Goal: Task Accomplishment & Management: Manage account settings

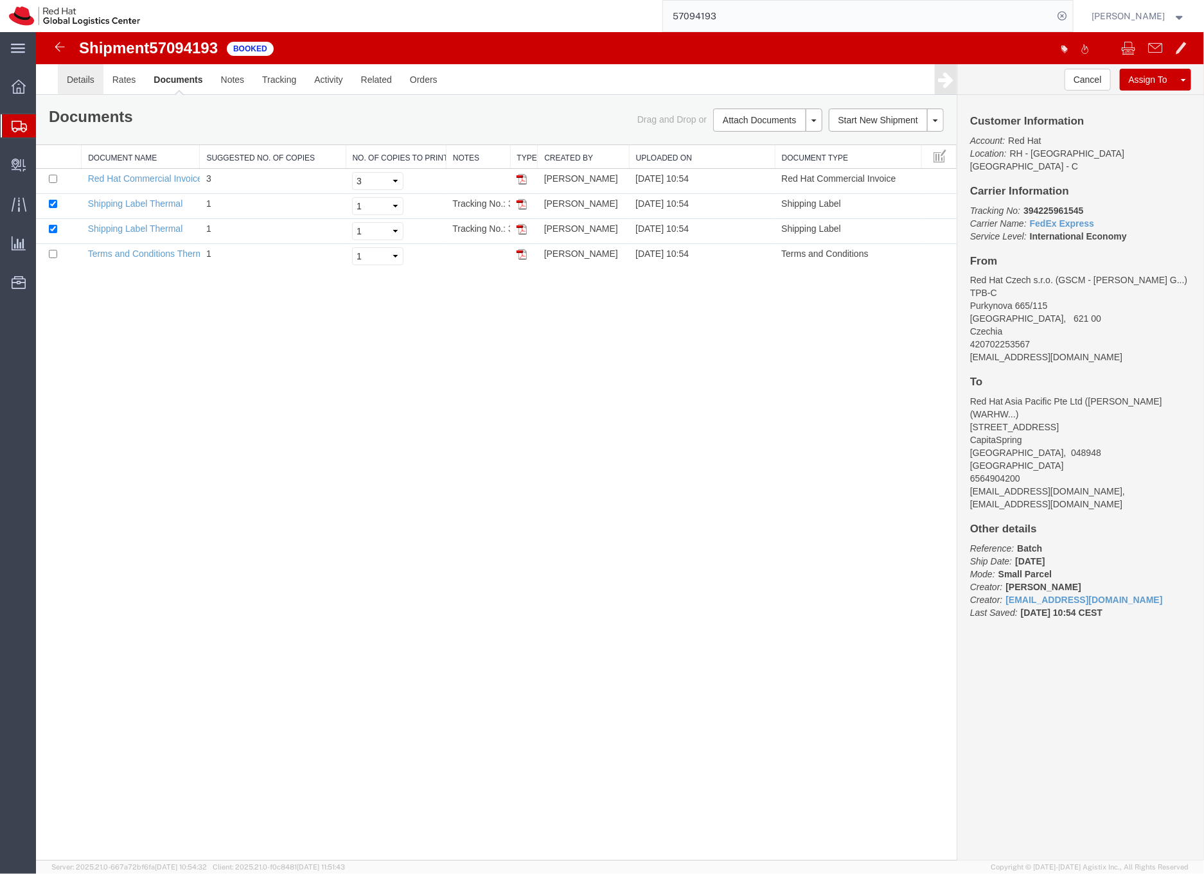
click at [82, 77] on link "Details" at bounding box center [80, 79] width 46 height 31
click at [82, 77] on div at bounding box center [619, 445] width 1168 height 829
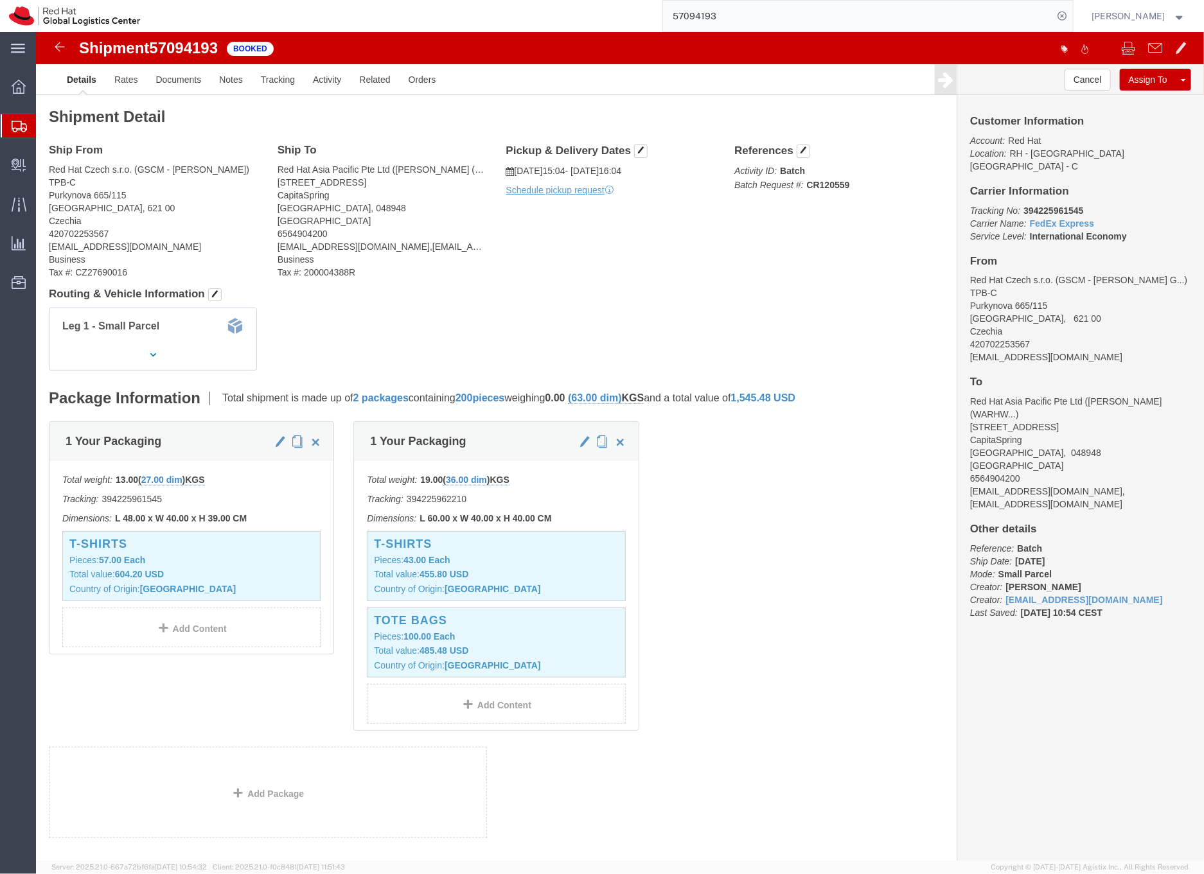
click at [16, 125] on icon at bounding box center [19, 127] width 15 height 12
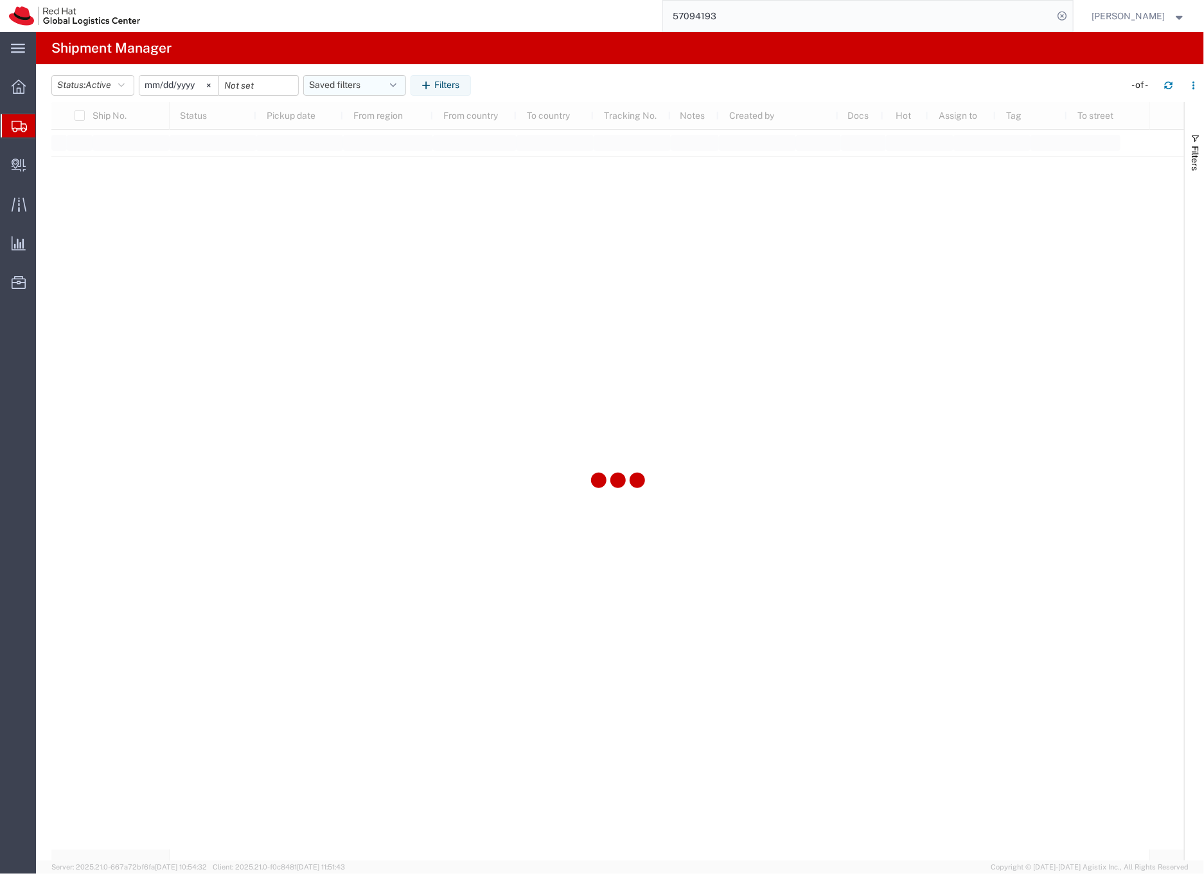
click at [361, 85] on button "Saved filters" at bounding box center [354, 85] width 103 height 21
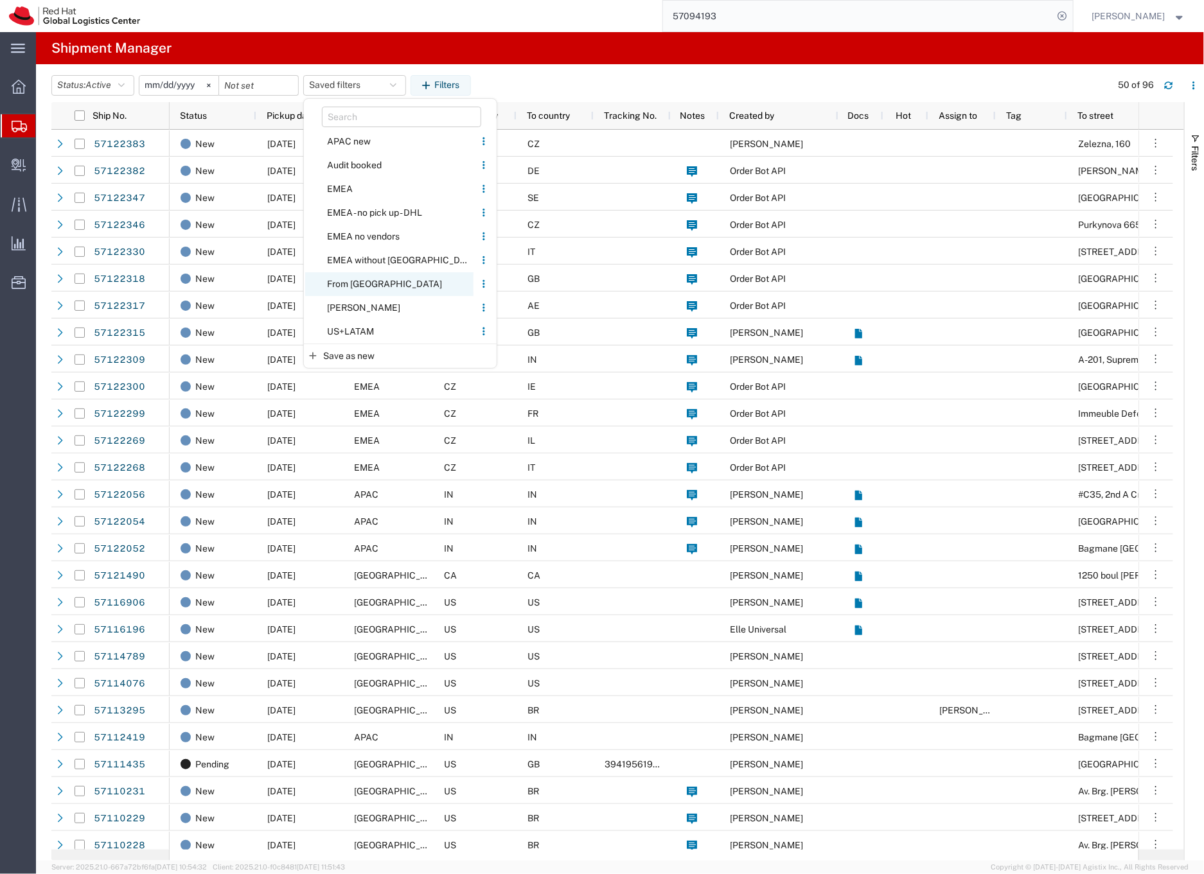
click at [366, 280] on span "From CZ" at bounding box center [389, 284] width 168 height 24
type input "[DATE]"
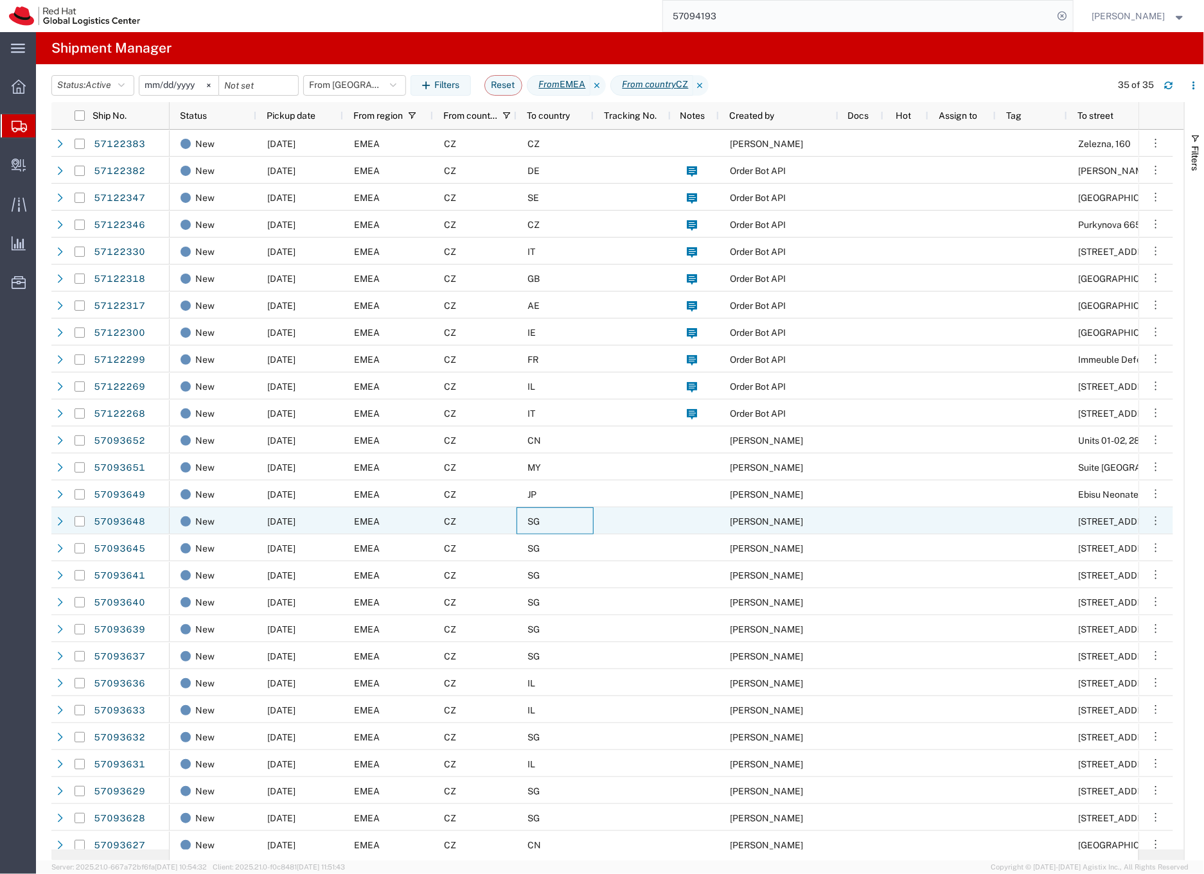
click at [567, 513] on div "SG" at bounding box center [554, 520] width 77 height 27
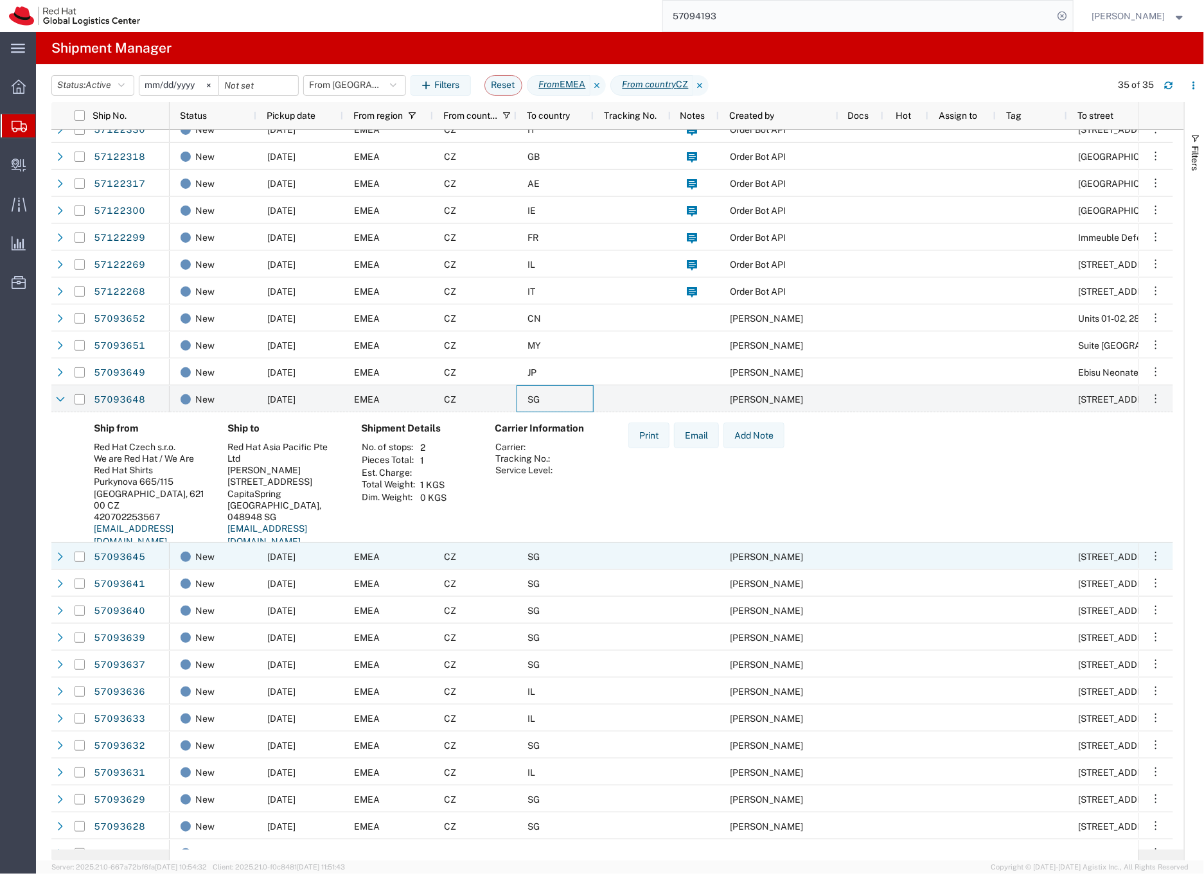
scroll to position [126, 0]
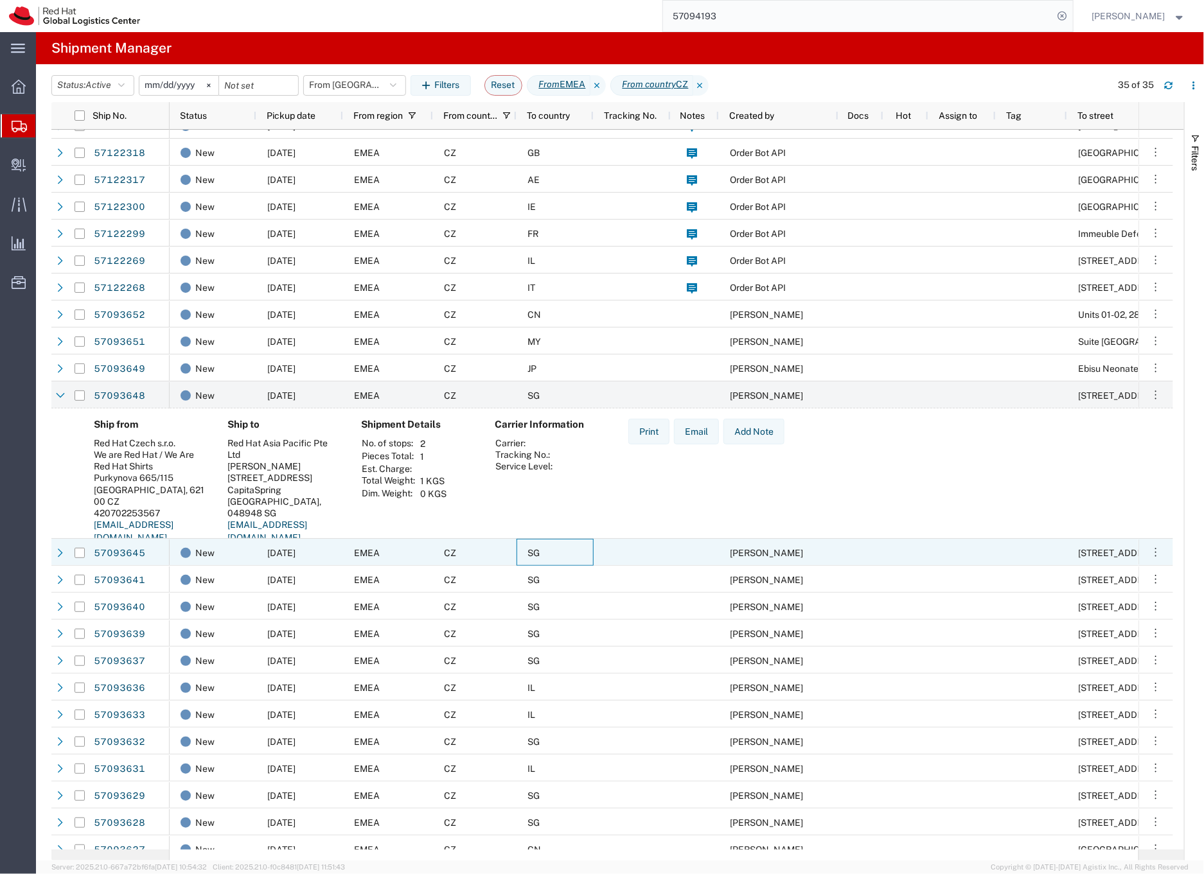
click at [575, 554] on div "SG" at bounding box center [554, 552] width 77 height 27
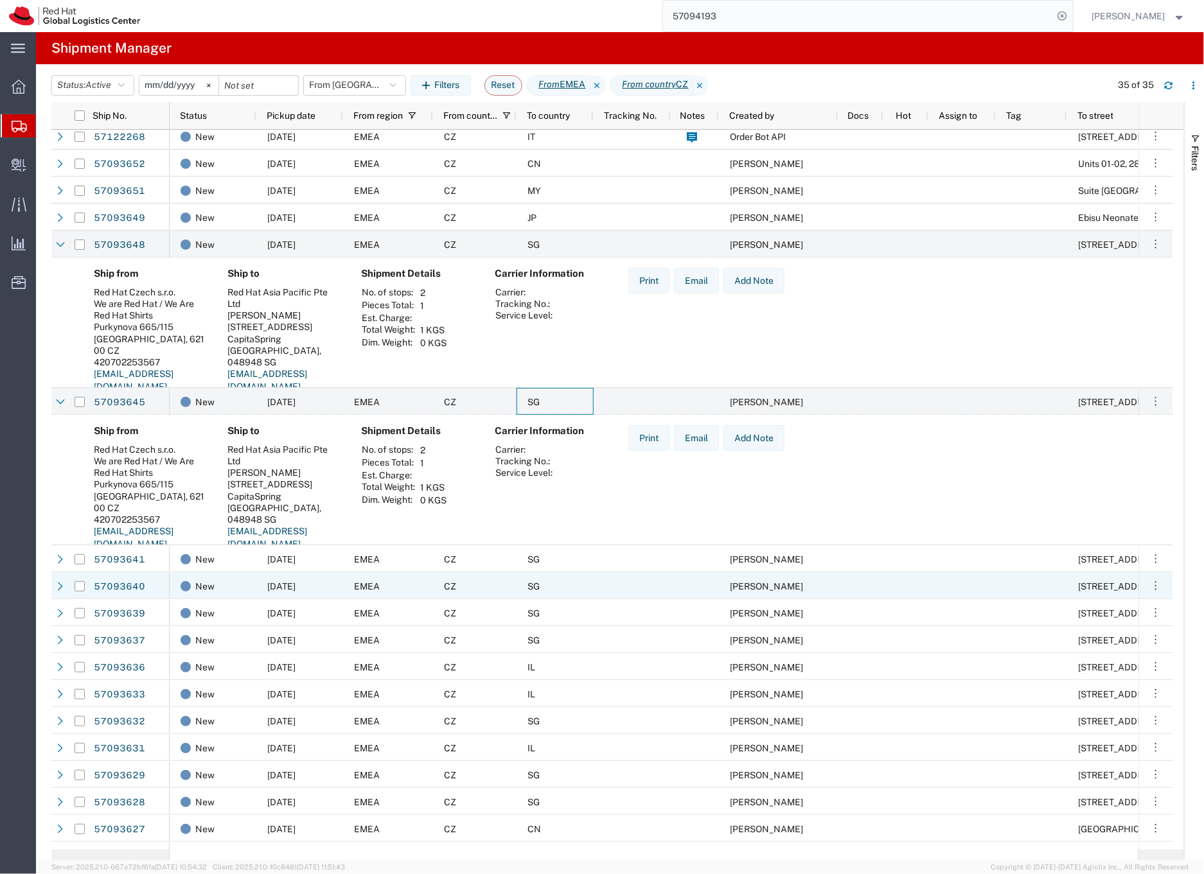
scroll to position [339, 0]
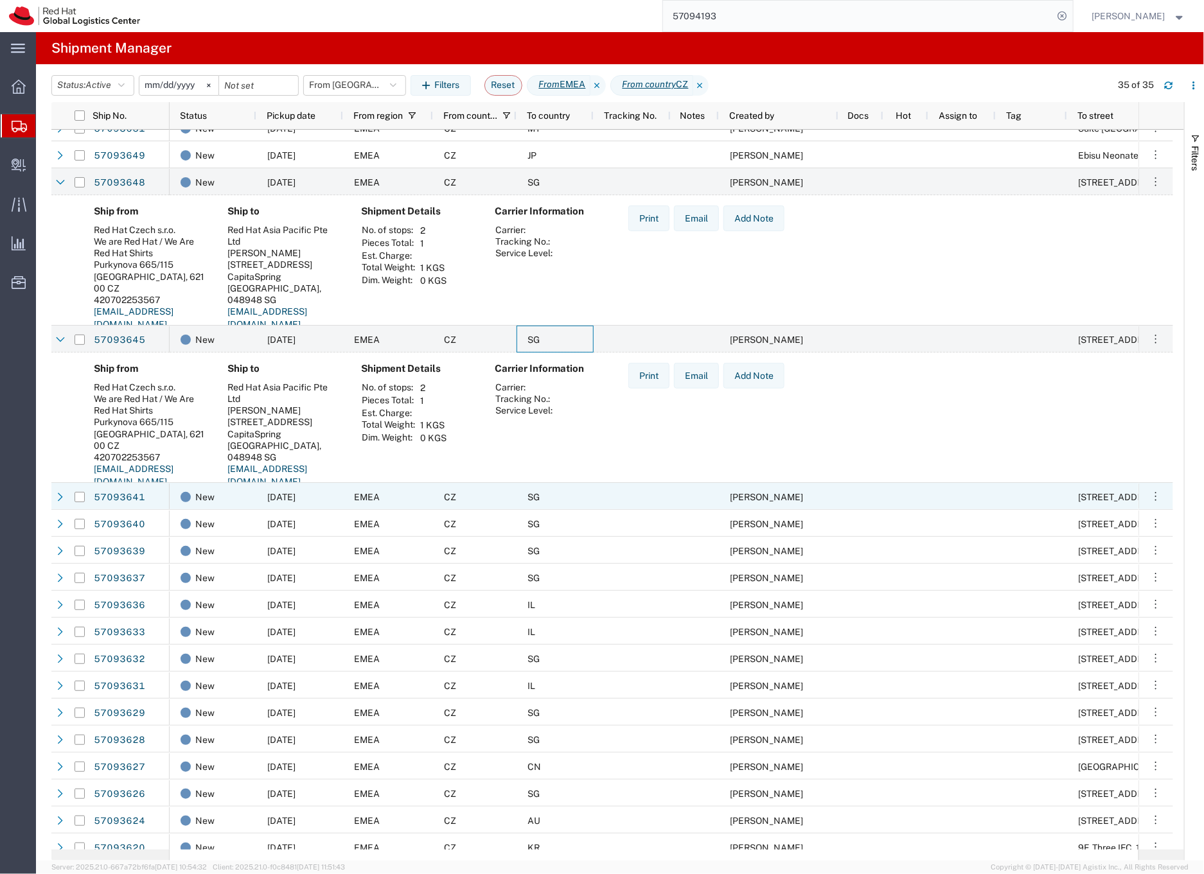
click at [576, 496] on div "SG" at bounding box center [554, 496] width 77 height 27
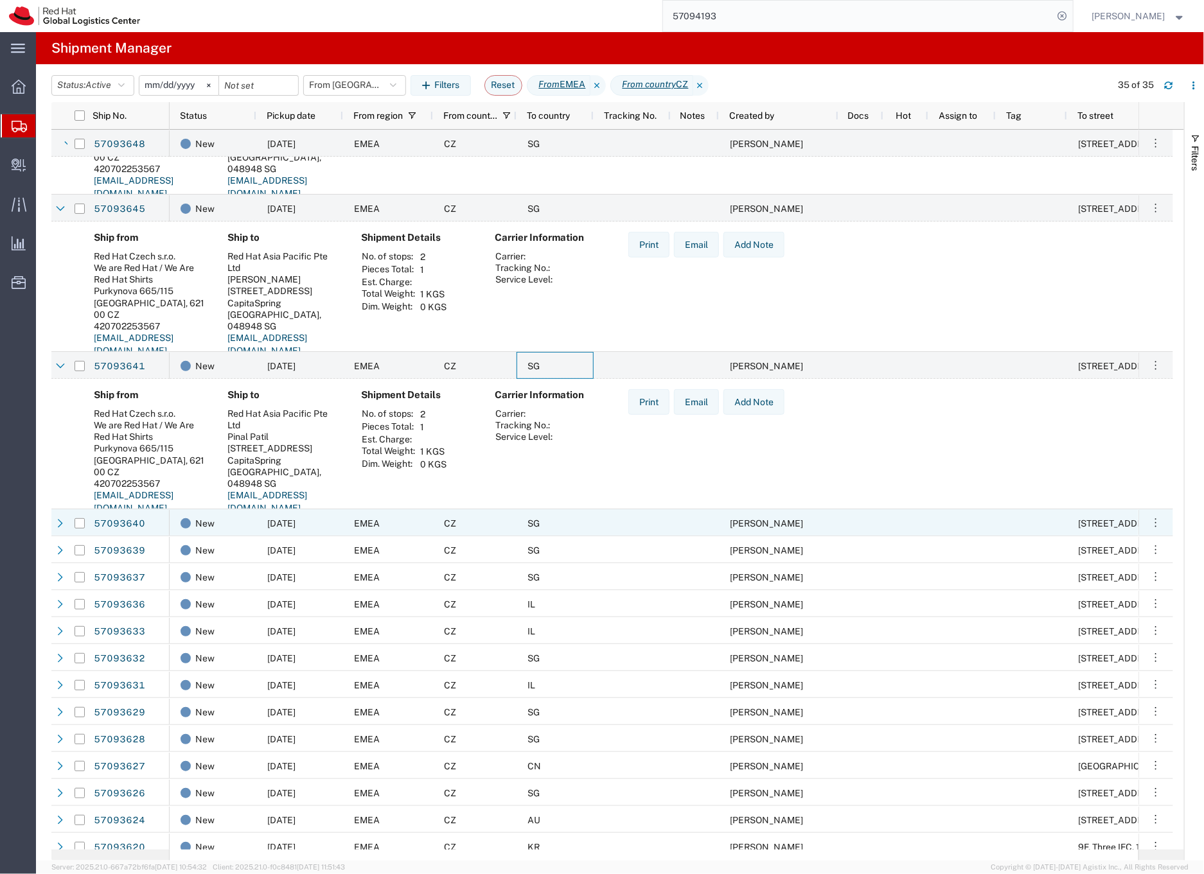
scroll to position [471, 0]
click at [577, 527] on div "SG" at bounding box center [554, 522] width 77 height 27
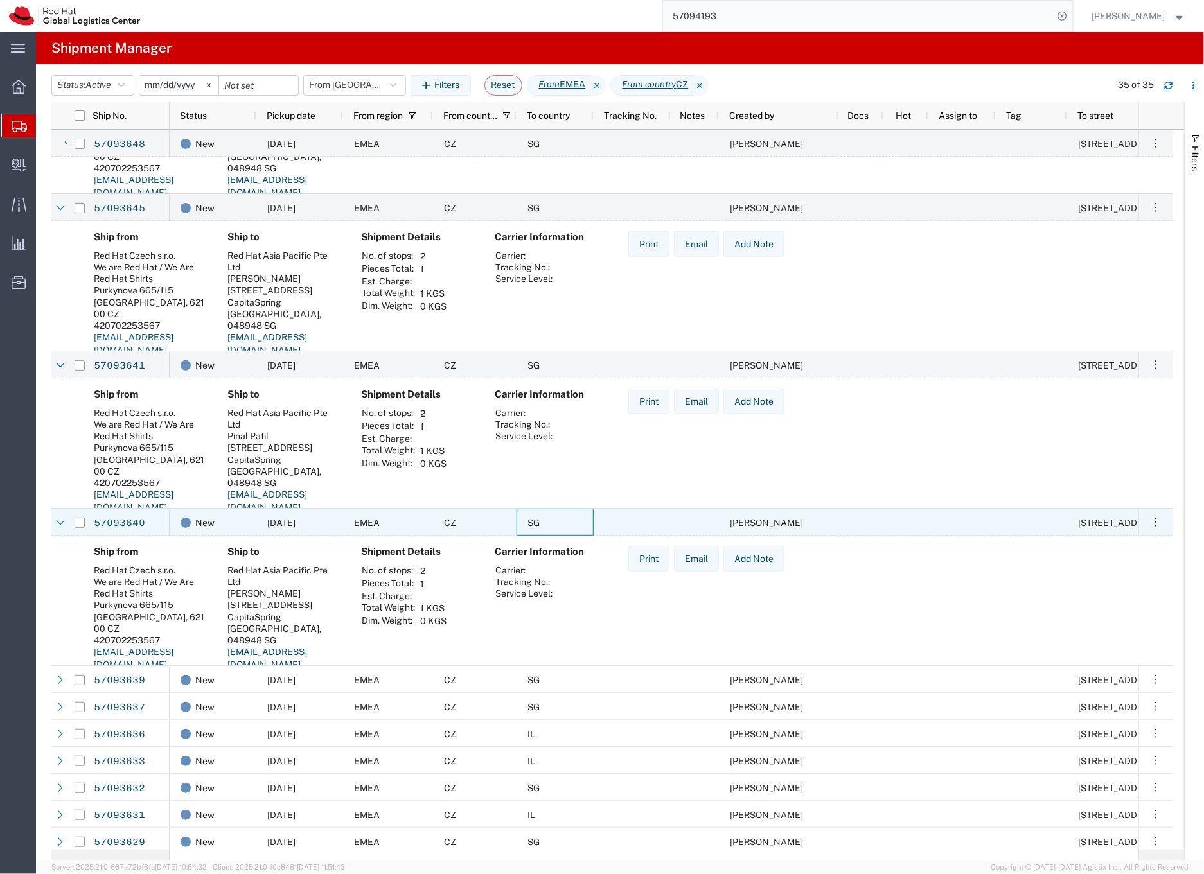
scroll to position [0, 0]
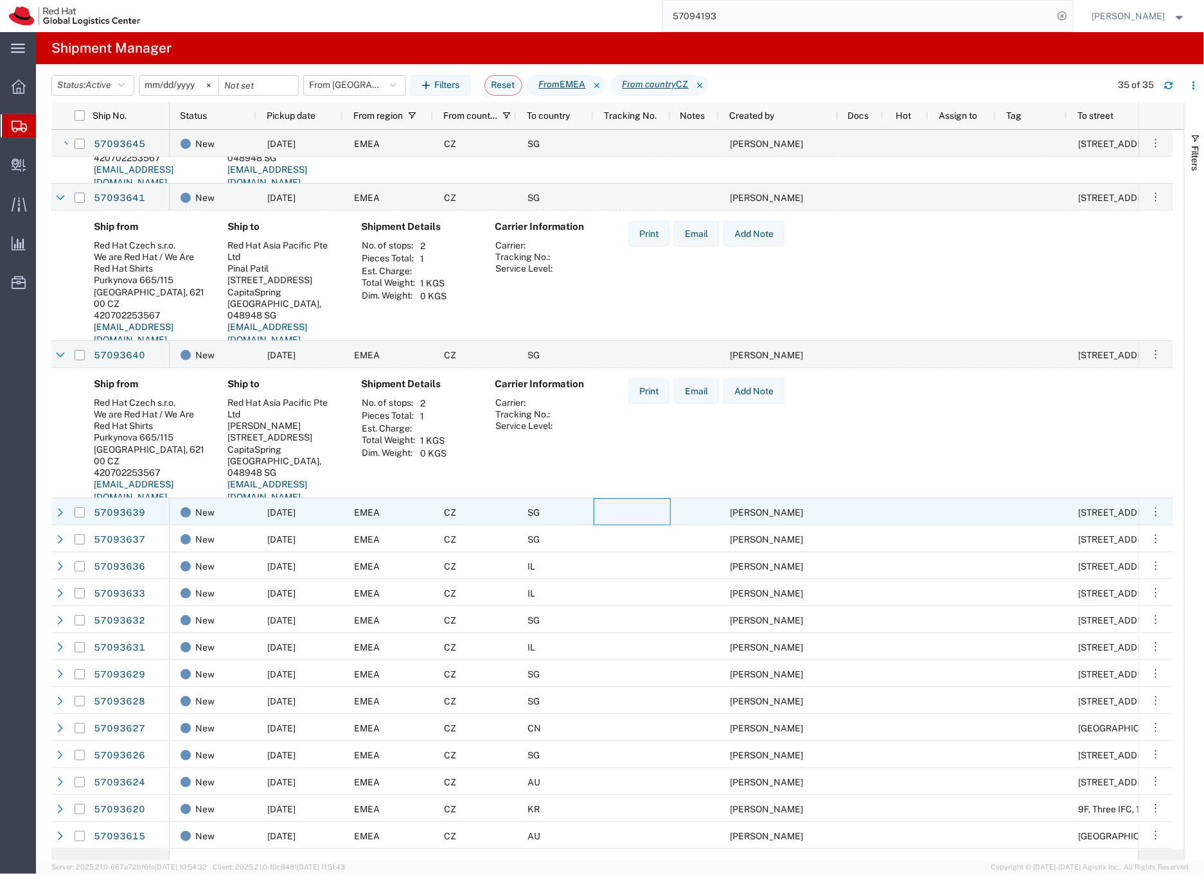
click at [595, 513] on div at bounding box center [631, 511] width 77 height 27
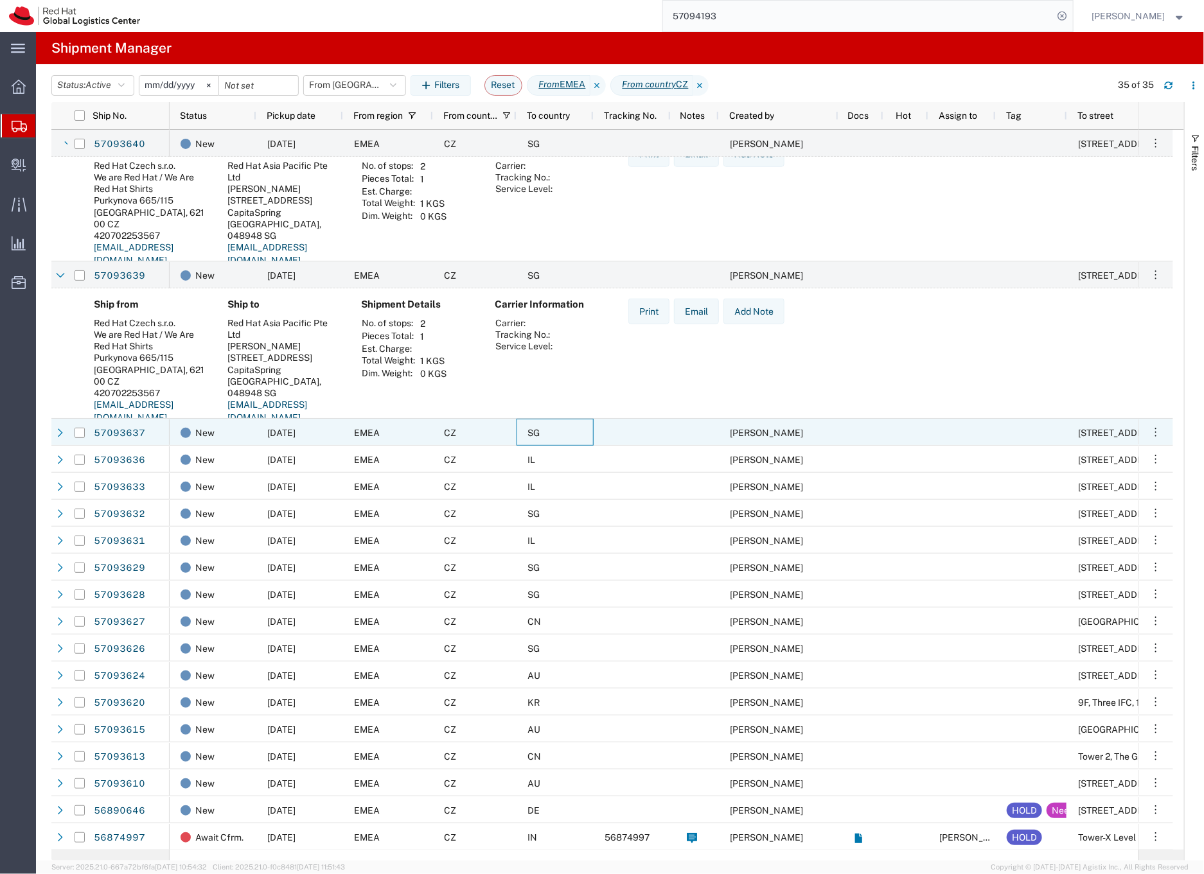
click at [586, 430] on div "SG" at bounding box center [554, 432] width 77 height 27
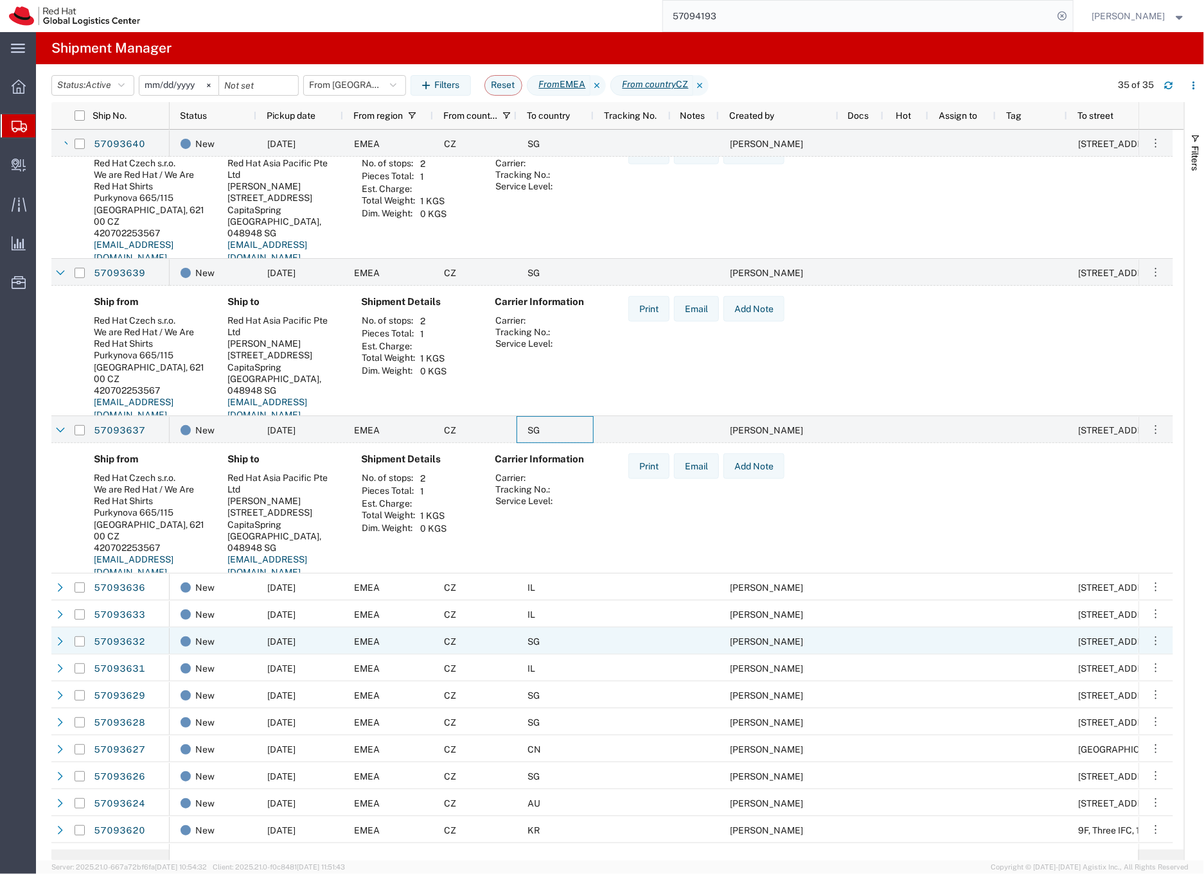
click at [588, 640] on div "SG" at bounding box center [554, 640] width 77 height 27
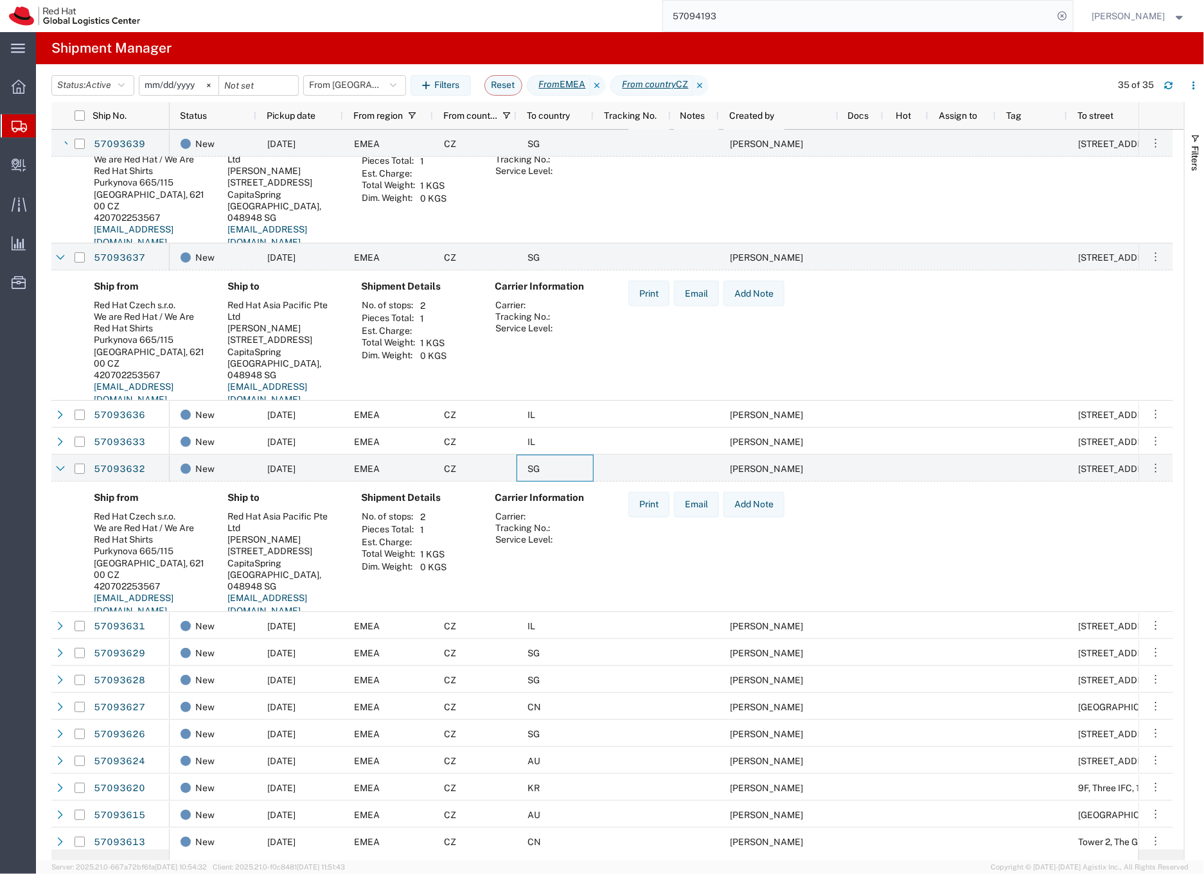
click at [495, 657] on div "CZ" at bounding box center [474, 652] width 83 height 27
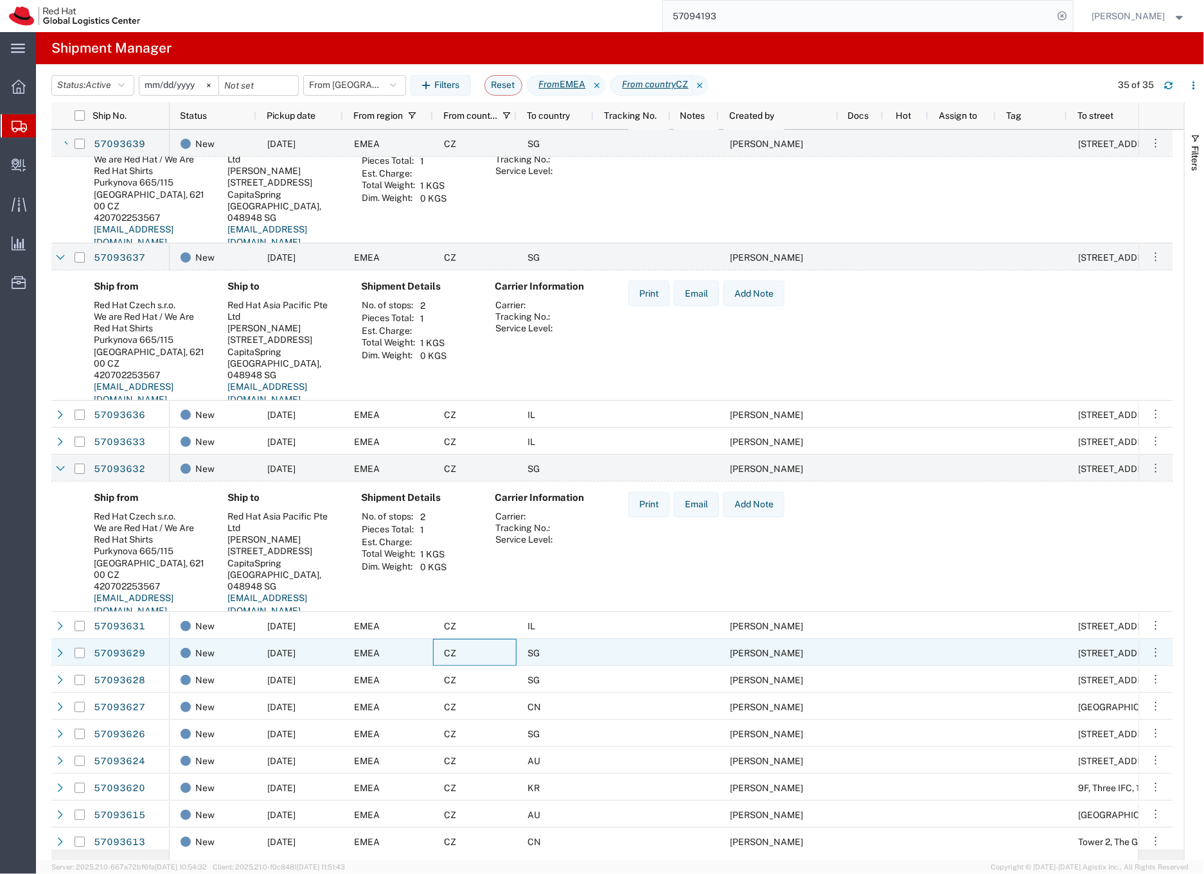
click at [495, 657] on div "CZ" at bounding box center [474, 652] width 83 height 27
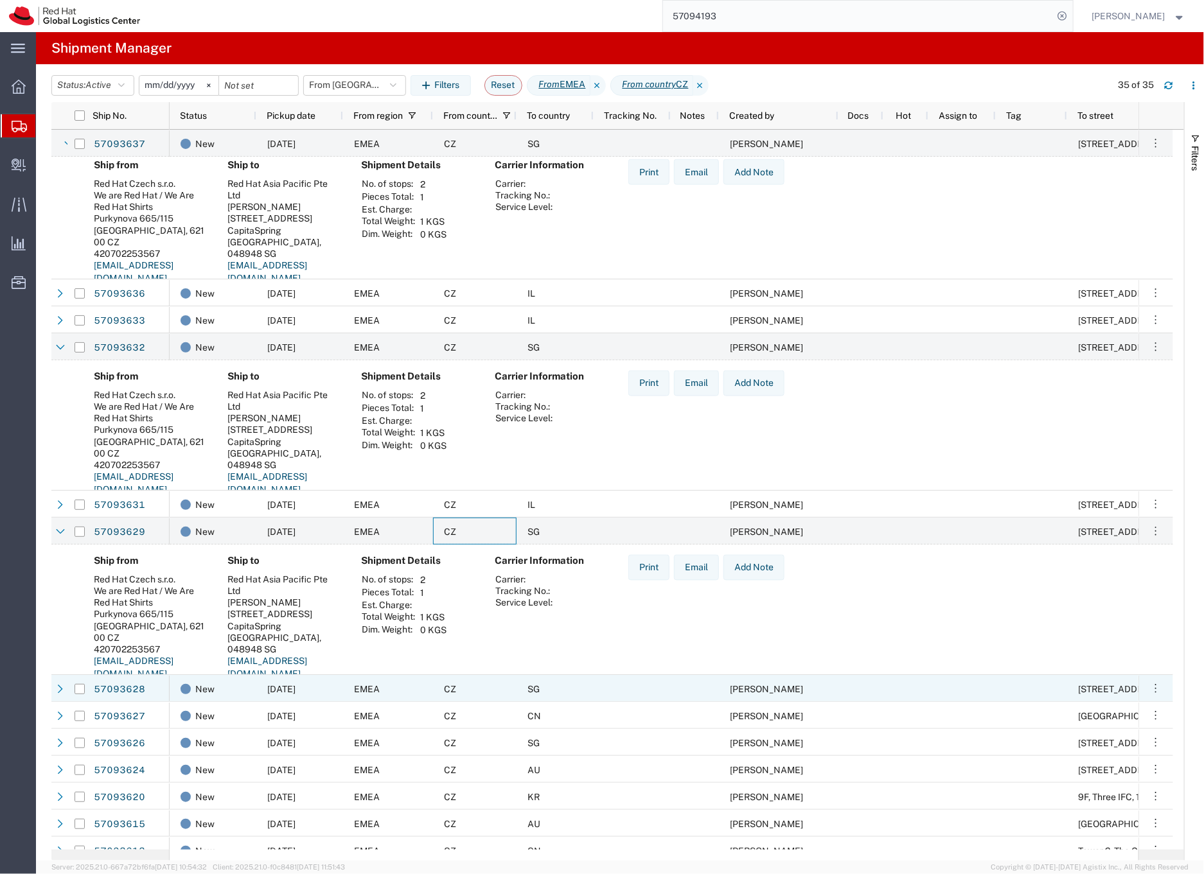
click at [506, 688] on div "CZ" at bounding box center [474, 688] width 83 height 27
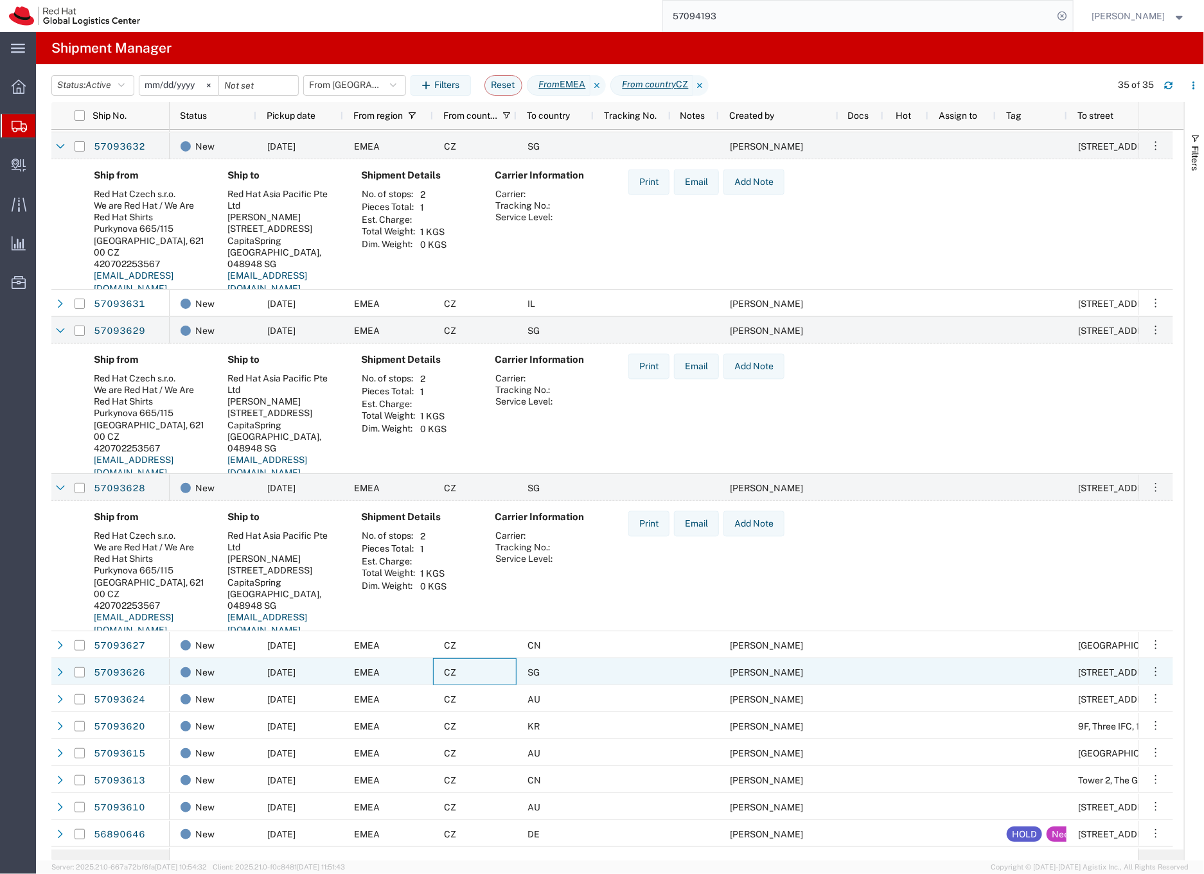
click at [505, 671] on div "CZ" at bounding box center [474, 671] width 83 height 27
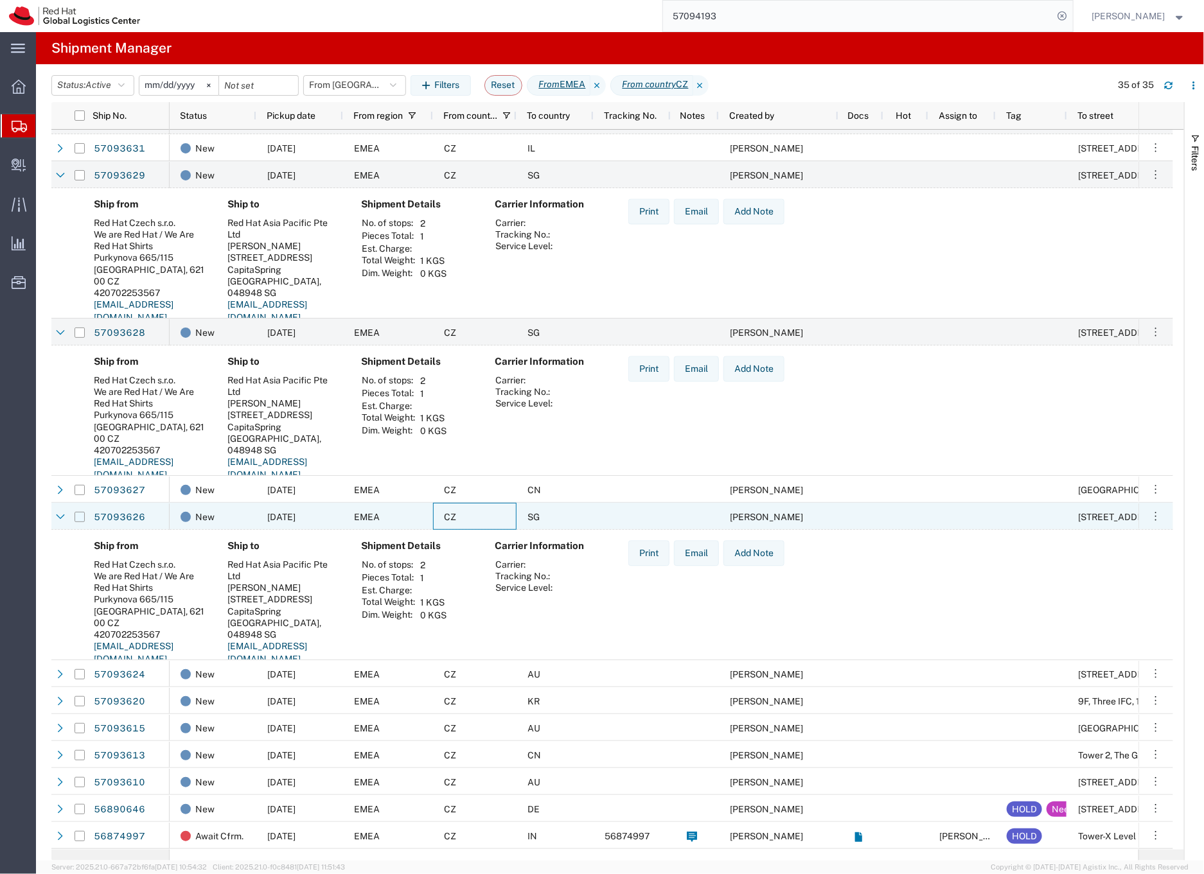
click at [80, 518] on input "Press Space to toggle row selection (unchecked)" at bounding box center [80, 517] width 10 height 10
checkbox input "true"
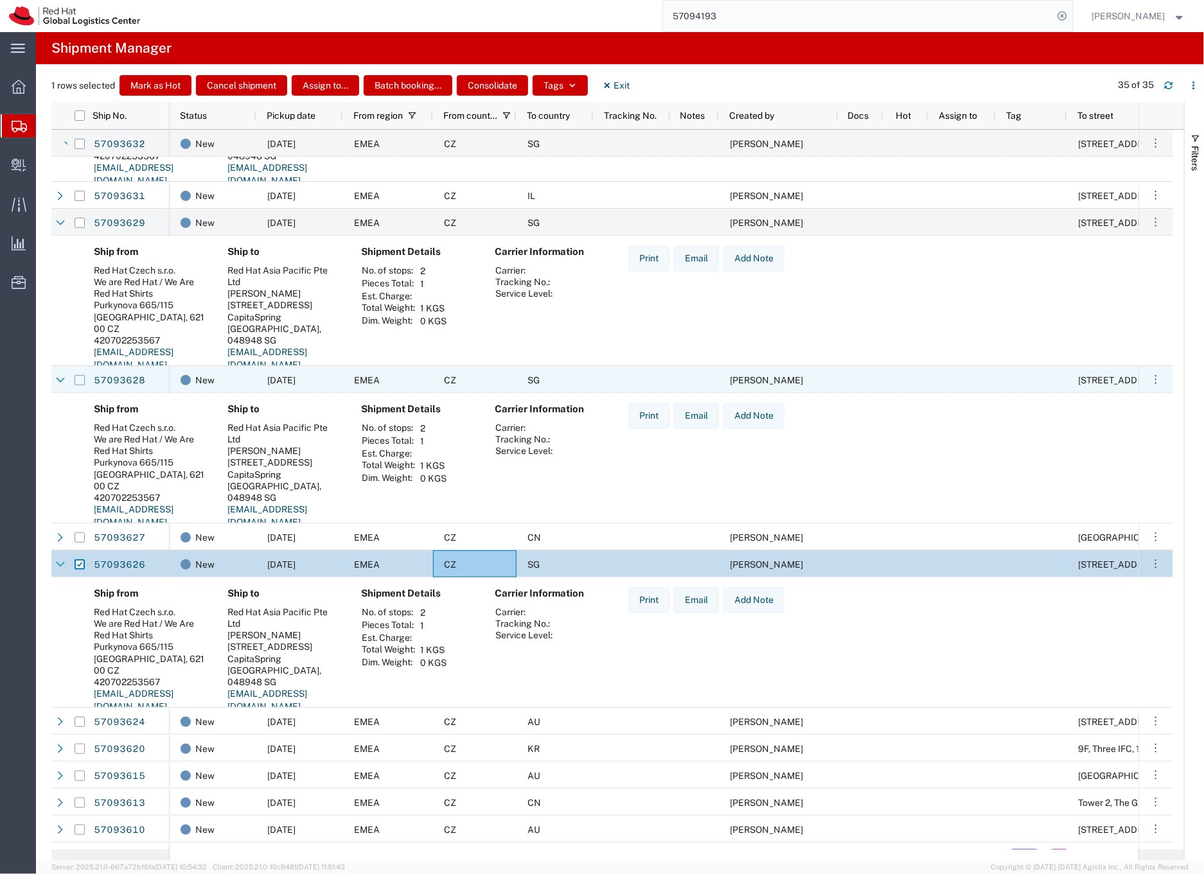
click at [80, 376] on input "Press Space to toggle row selection (unchecked)" at bounding box center [80, 380] width 10 height 10
checkbox input "true"
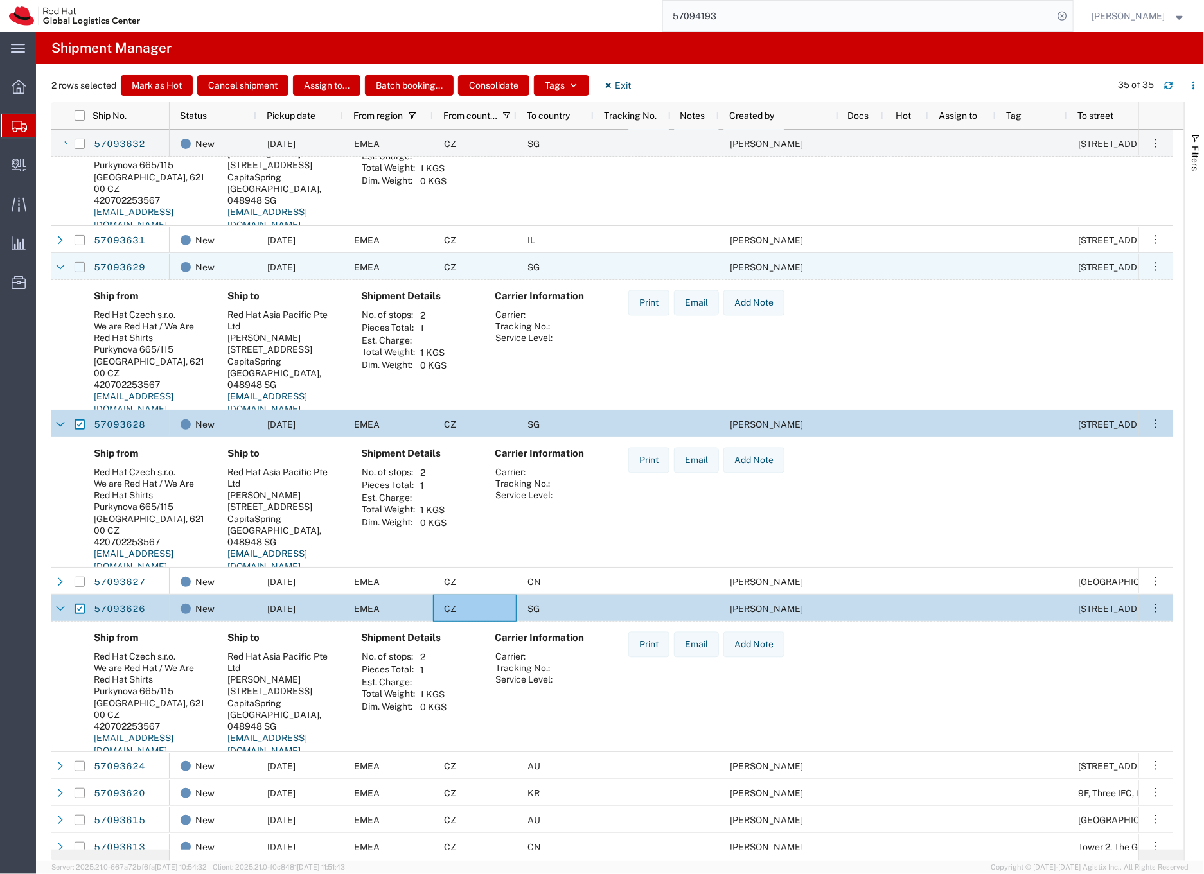
click at [79, 267] on input "Press Space to toggle row selection (unchecked)" at bounding box center [80, 267] width 10 height 10
checkbox input "true"
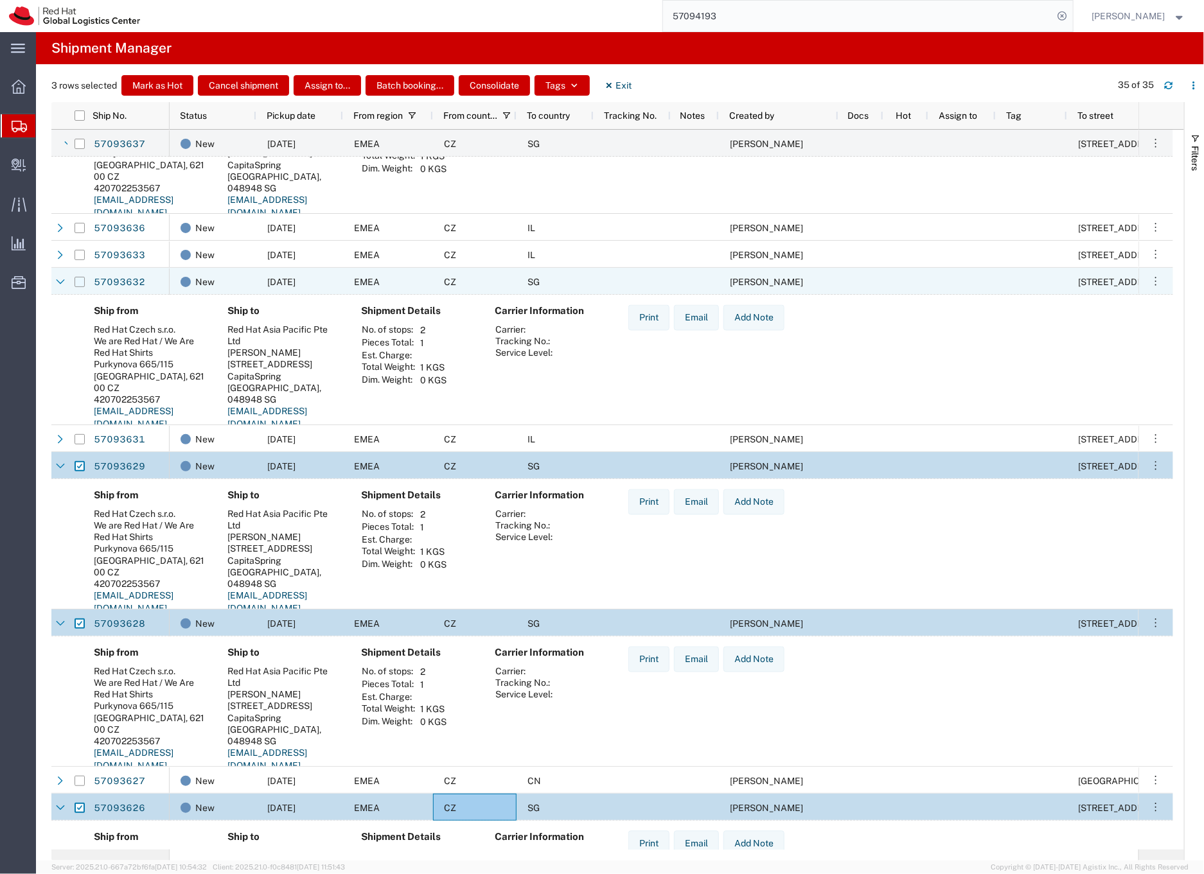
click at [81, 280] on input "Press Space to toggle row selection (unchecked)" at bounding box center [80, 282] width 10 height 10
checkbox input "true"
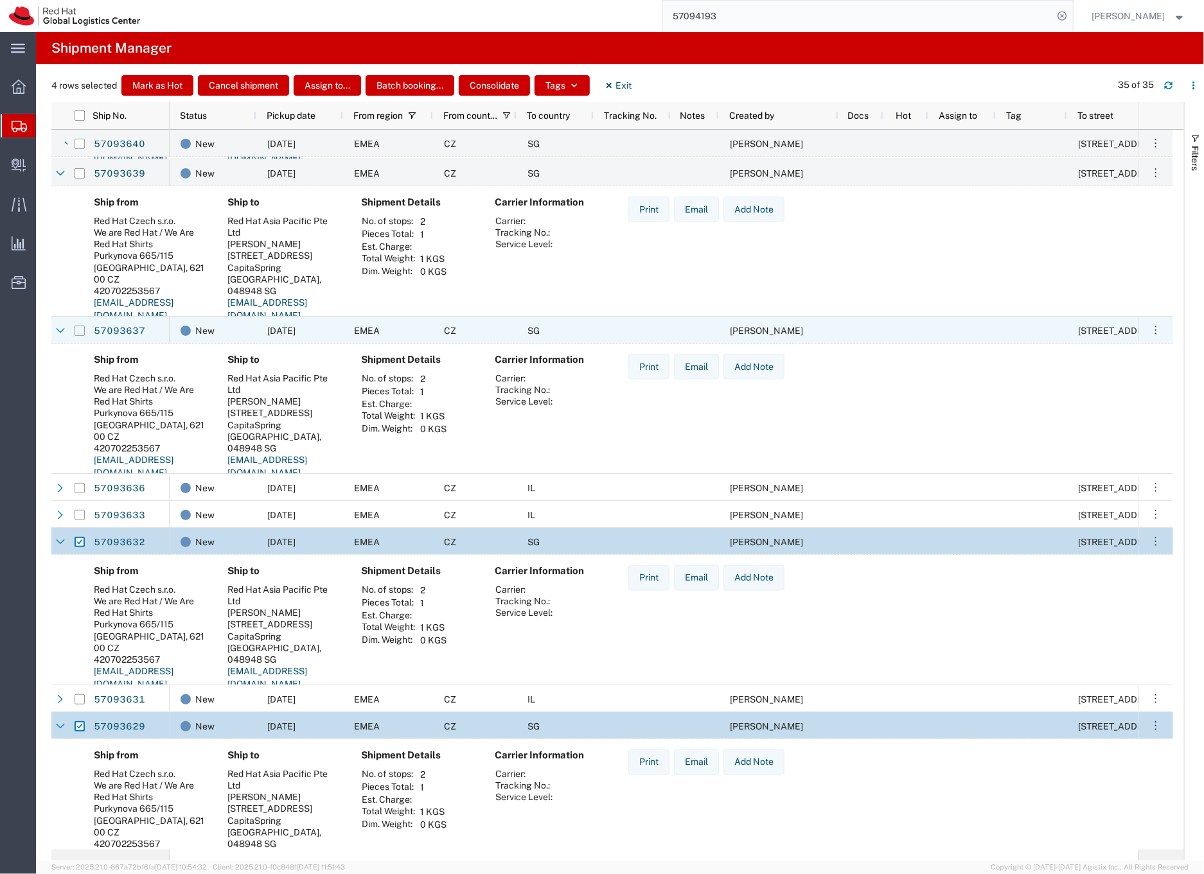
click at [81, 331] on input "Press Space to toggle row selection (unchecked)" at bounding box center [80, 331] width 10 height 10
checkbox input "true"
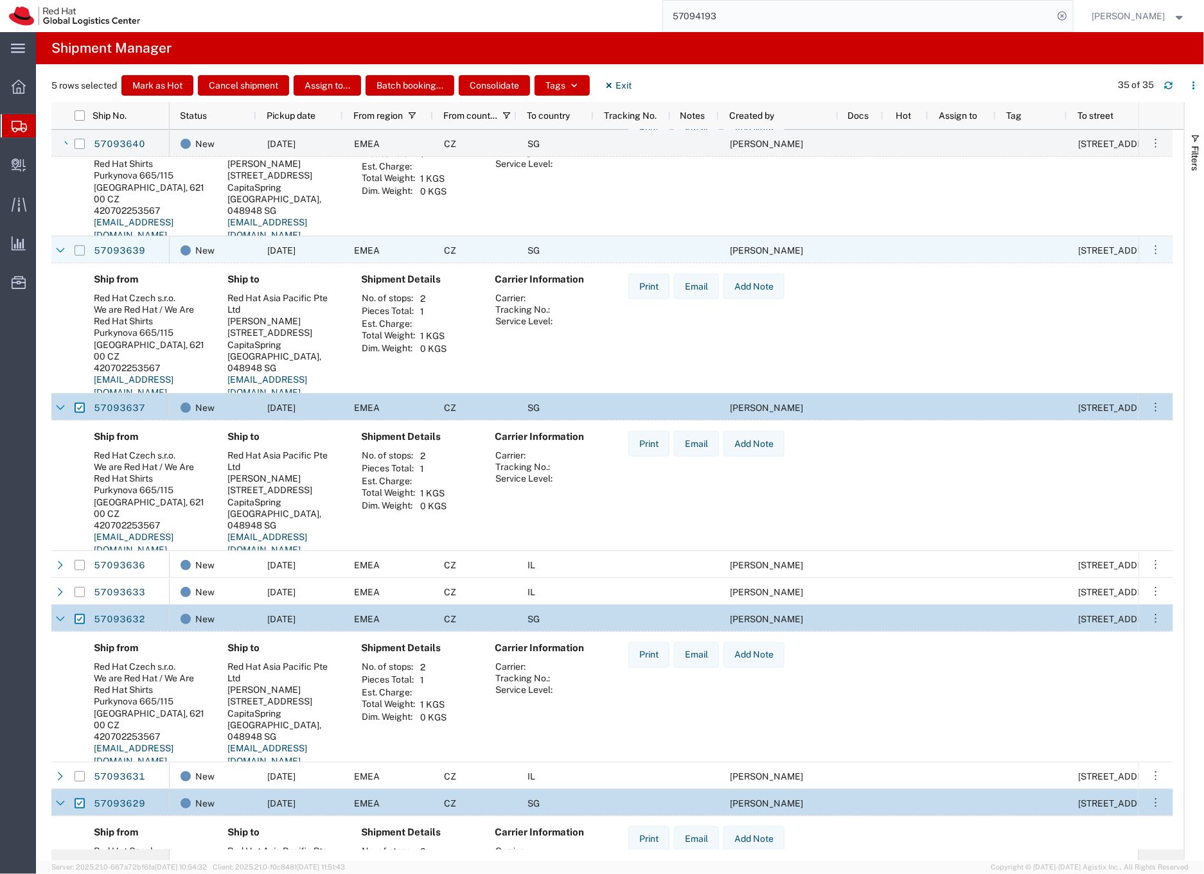
click at [79, 250] on input "Press Space to toggle row selection (unchecked)" at bounding box center [80, 250] width 10 height 10
checkbox input "true"
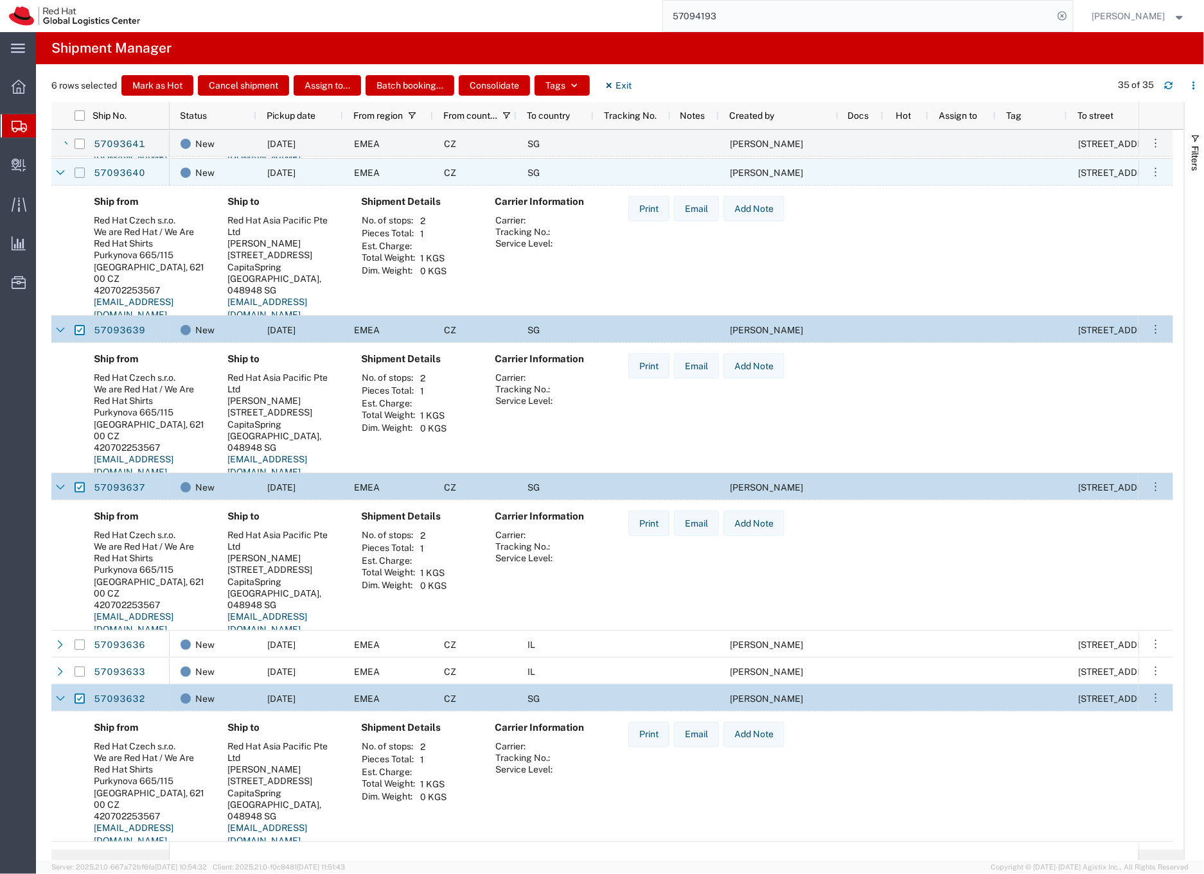
click at [82, 171] on input "Press Space to toggle row selection (unchecked)" at bounding box center [80, 173] width 10 height 10
checkbox input "true"
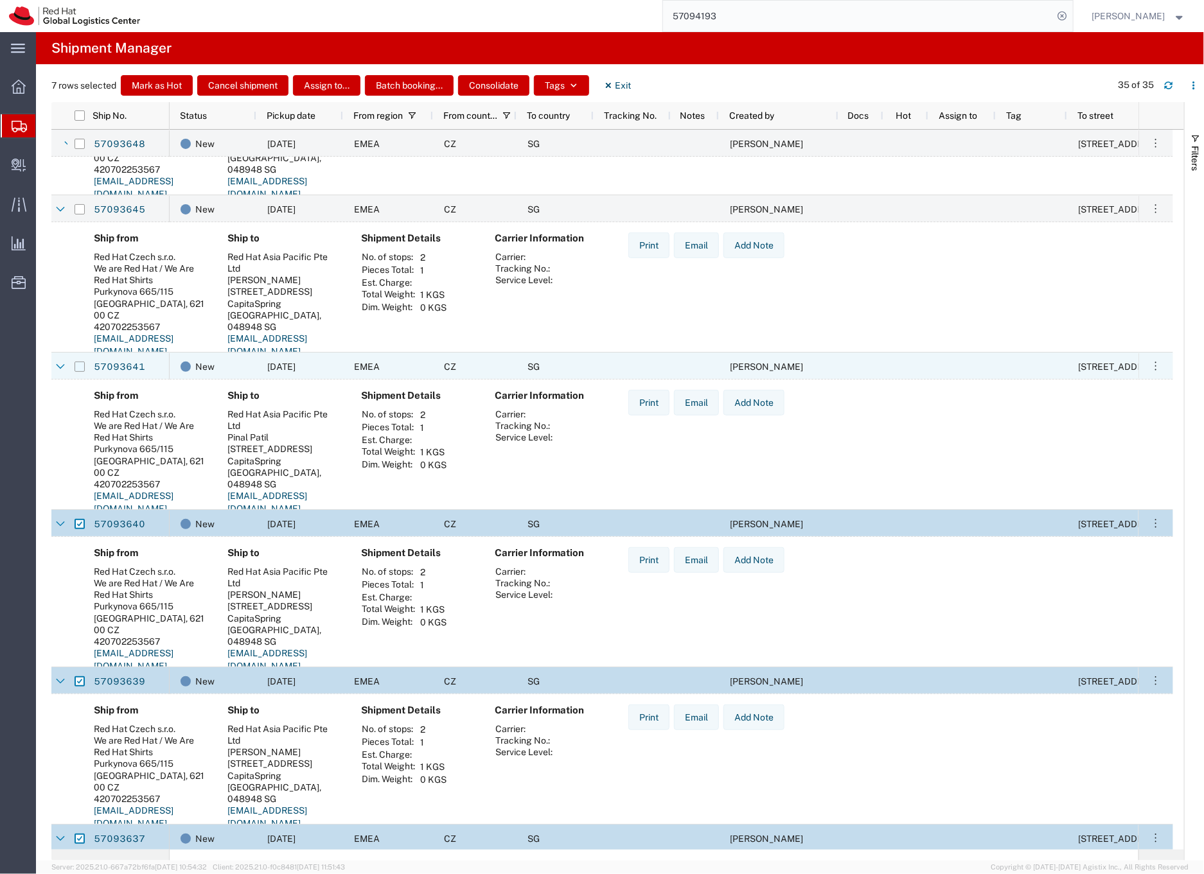
click at [80, 367] on input "Press Space to toggle row selection (unchecked)" at bounding box center [80, 367] width 10 height 10
checkbox input "true"
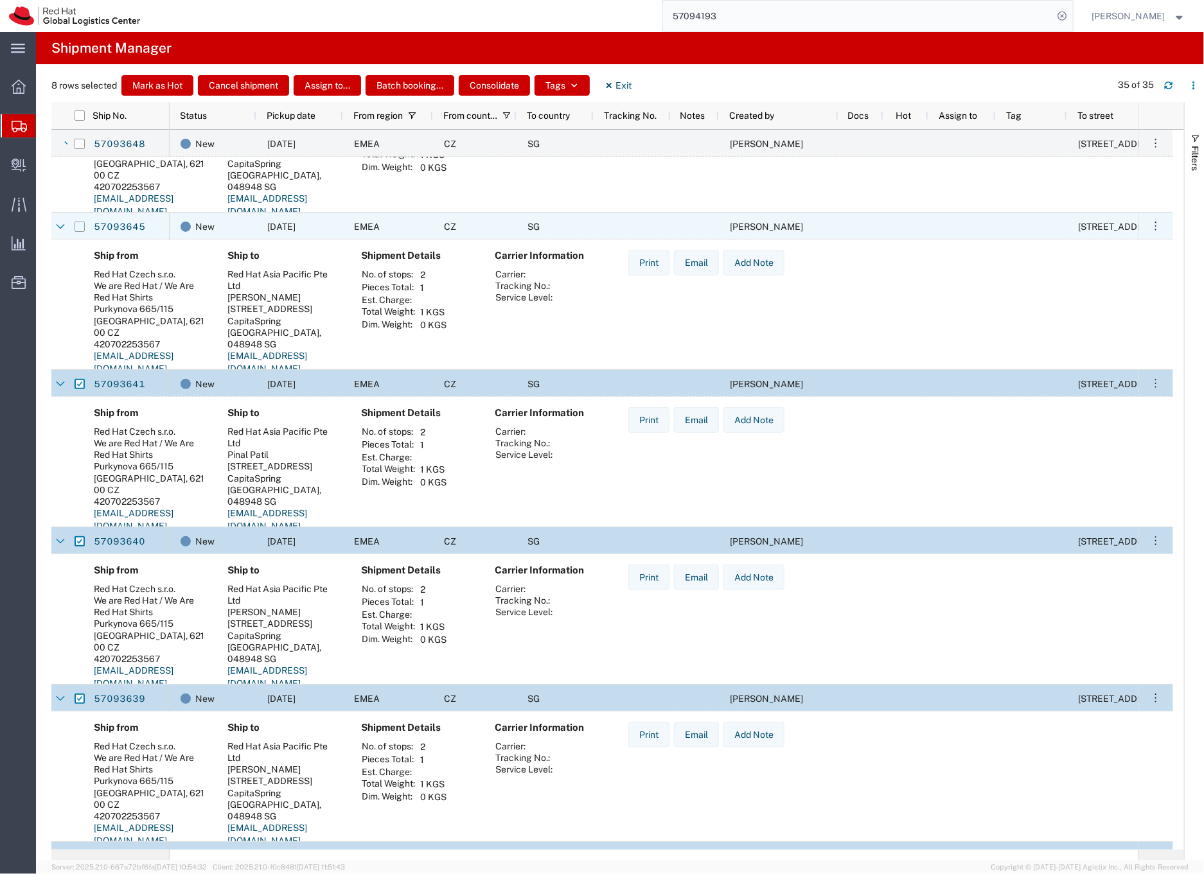
click at [80, 226] on input "Press Space to toggle row selection (unchecked)" at bounding box center [80, 227] width 10 height 10
checkbox input "true"
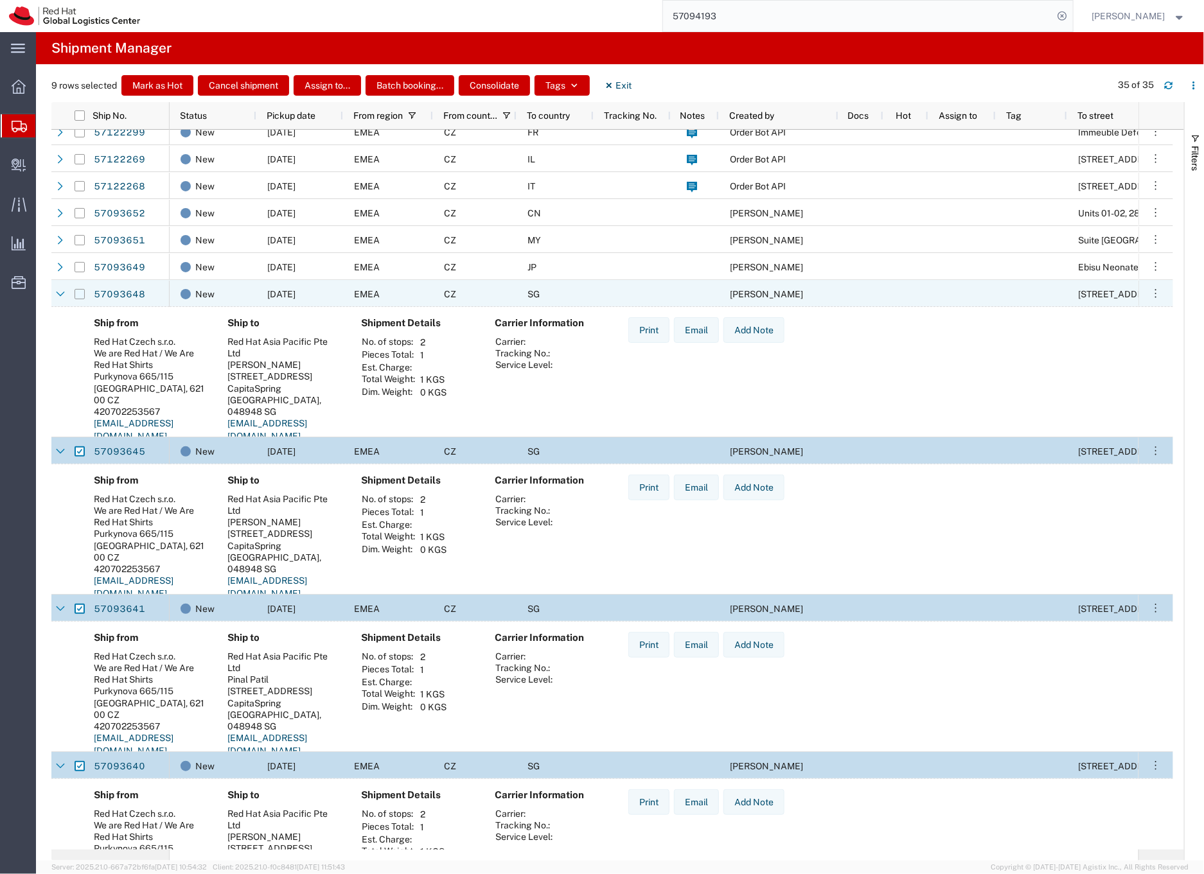
click at [78, 294] on input "Press Space to toggle row selection (unchecked)" at bounding box center [80, 294] width 10 height 10
checkbox input "true"
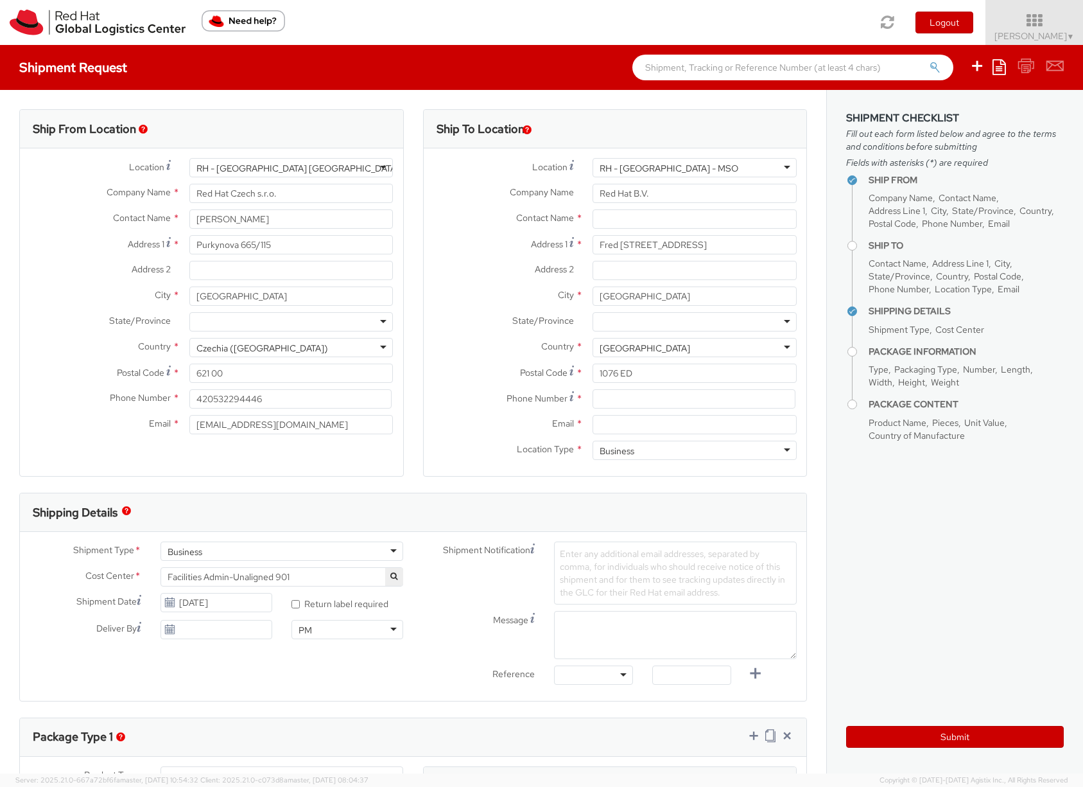
select select
click at [1028, 35] on span "Sona Mala ▼" at bounding box center [1035, 36] width 80 height 12
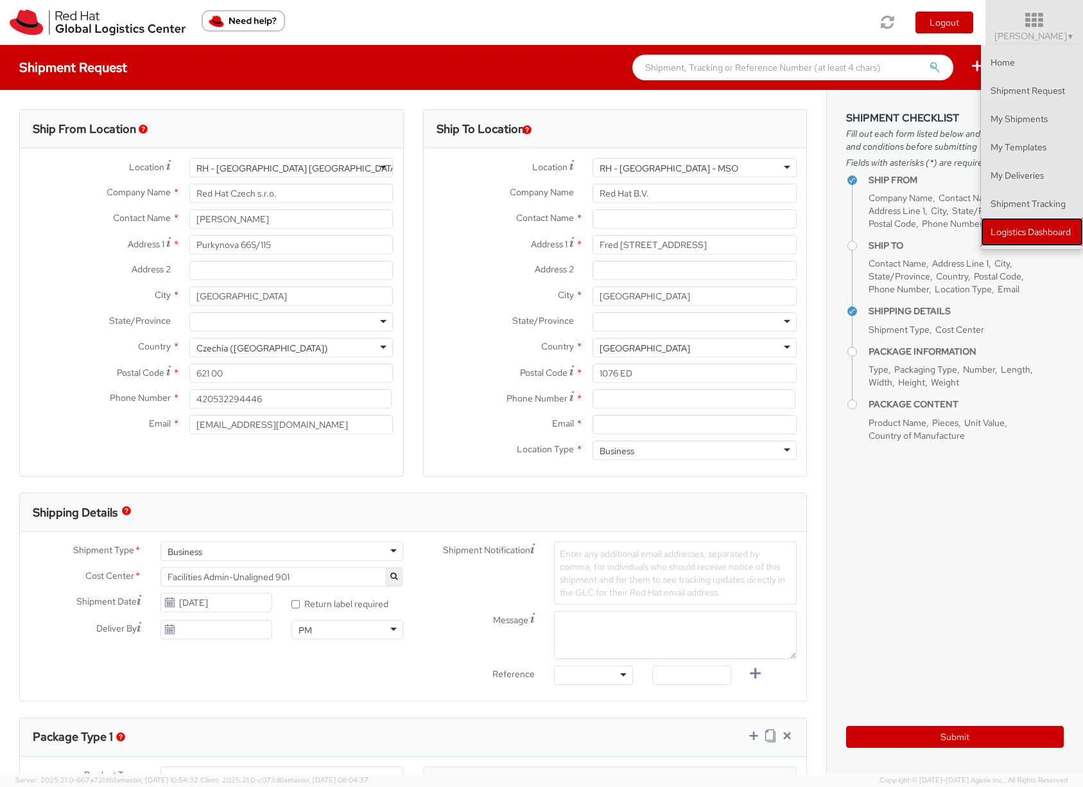
click at [1010, 232] on link "Logistics Dashboard" at bounding box center [1032, 232] width 102 height 28
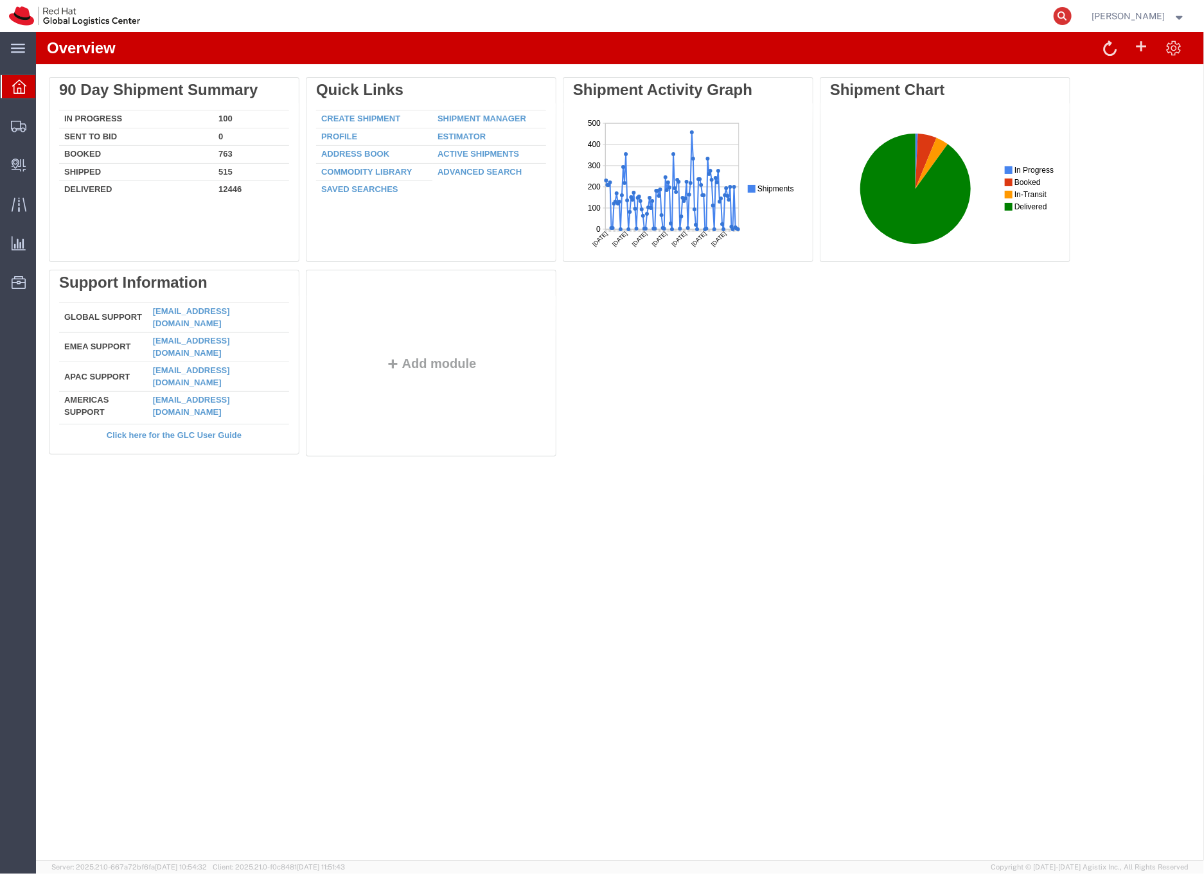
click at [1071, 14] on icon at bounding box center [1062, 16] width 18 height 18
click at [816, 13] on input "search" at bounding box center [858, 16] width 390 height 31
paste input "57094193"
type input "57094193"
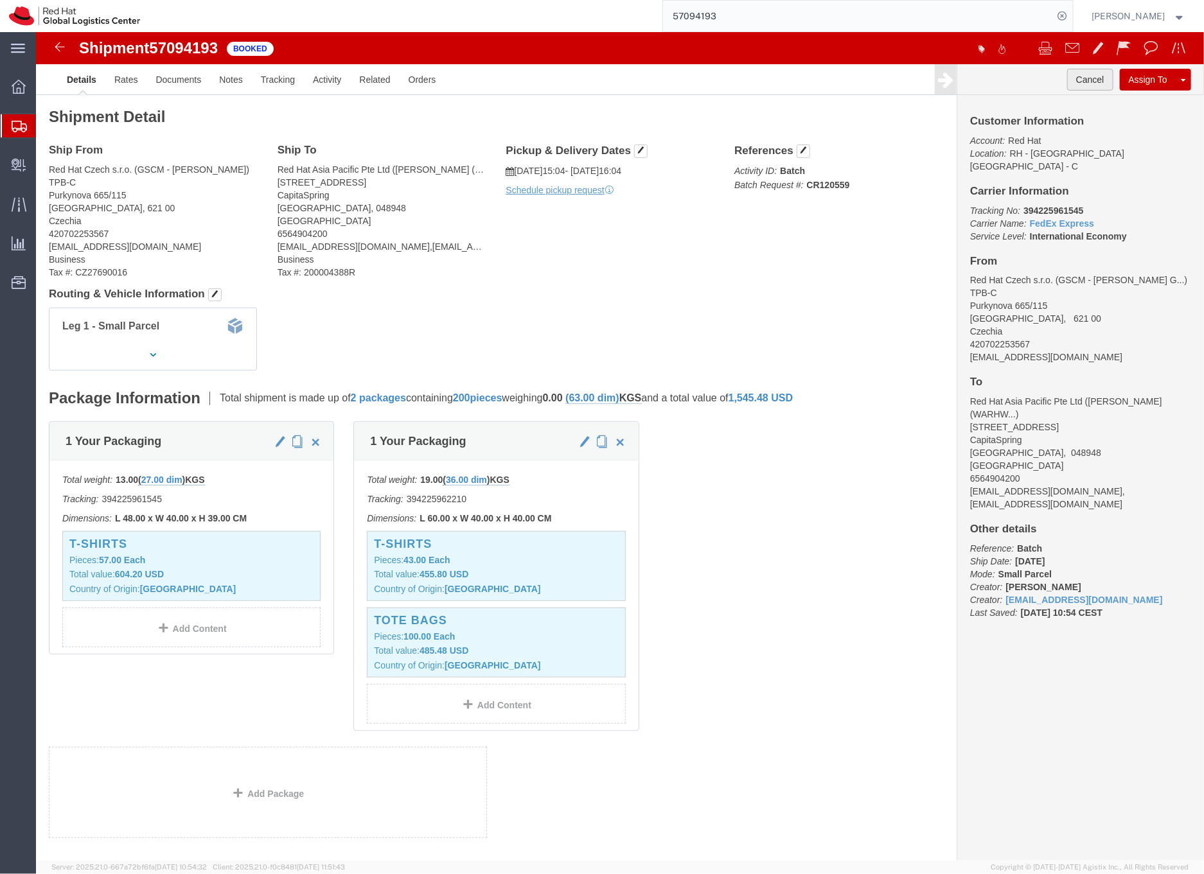
click button "Cancel"
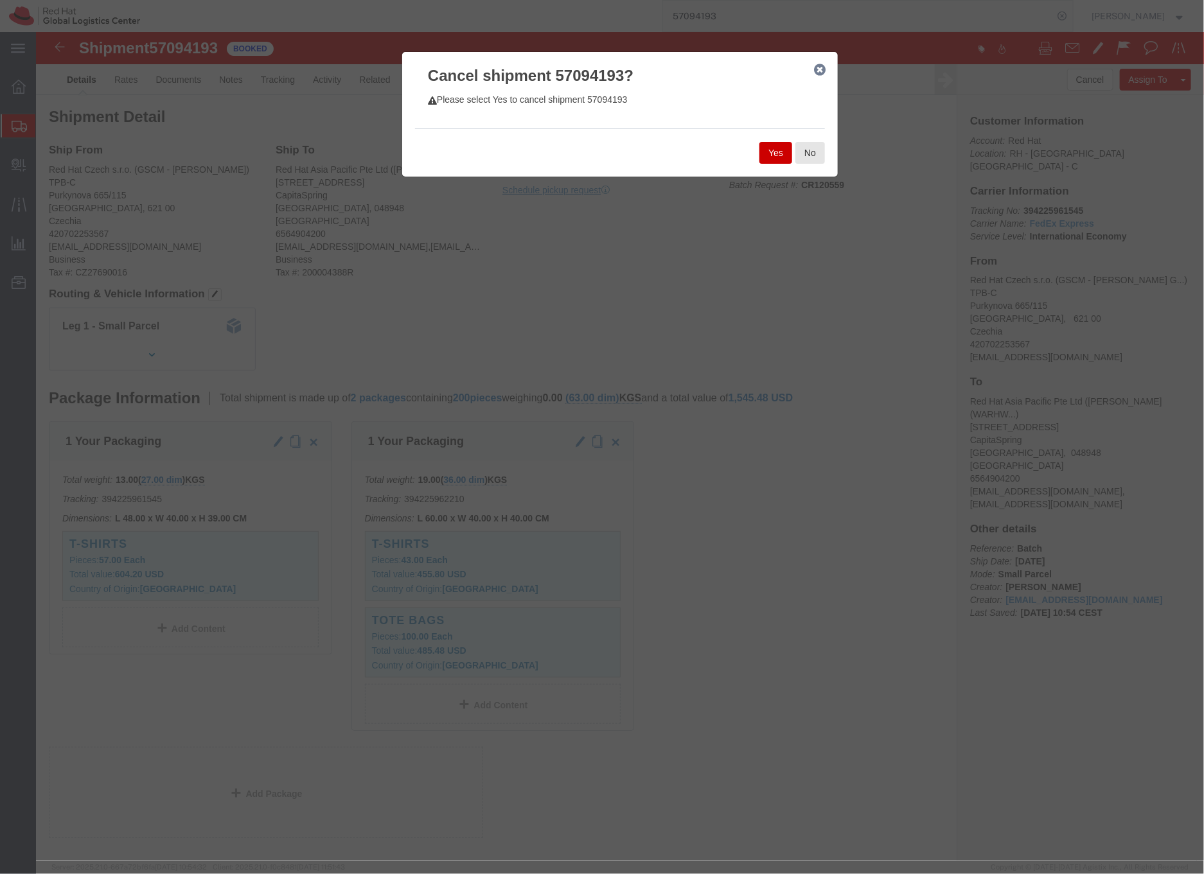
click icon "button"
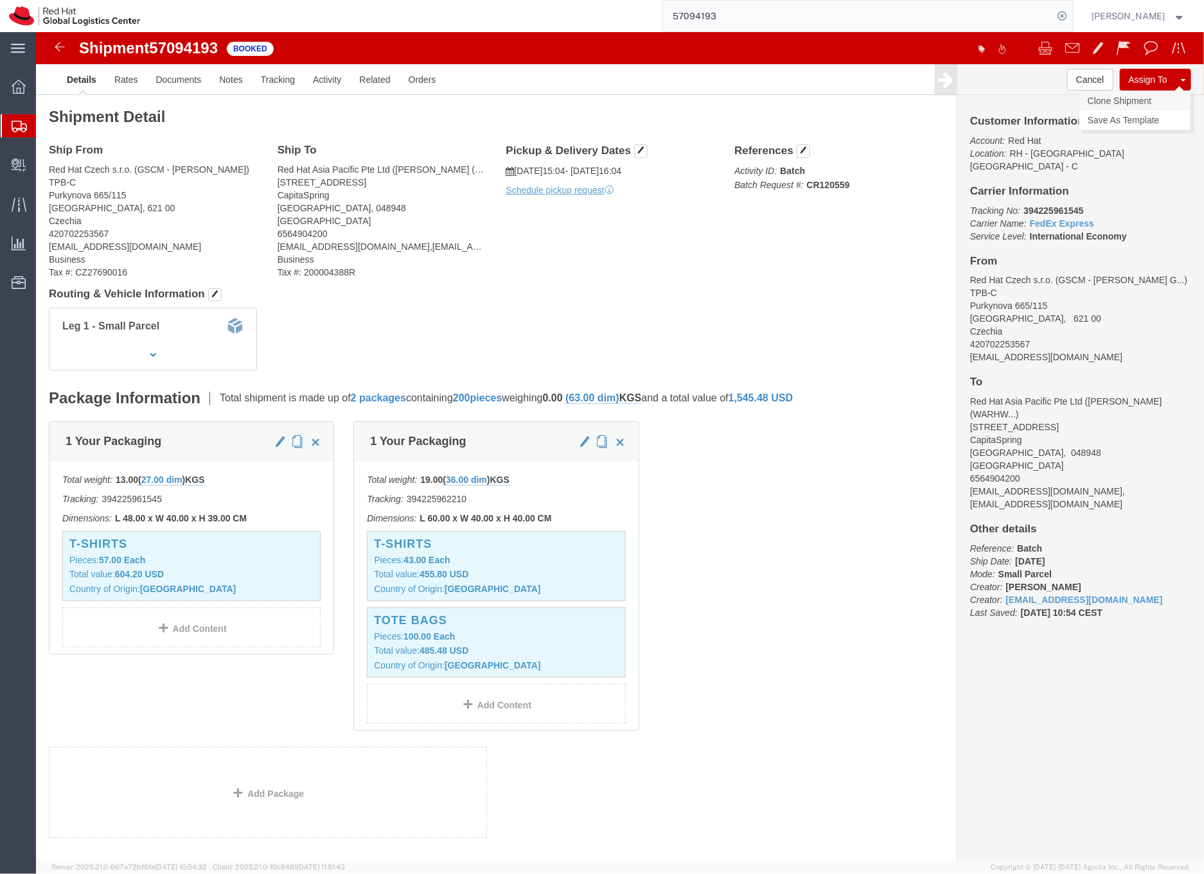
click link "Clone Shipment"
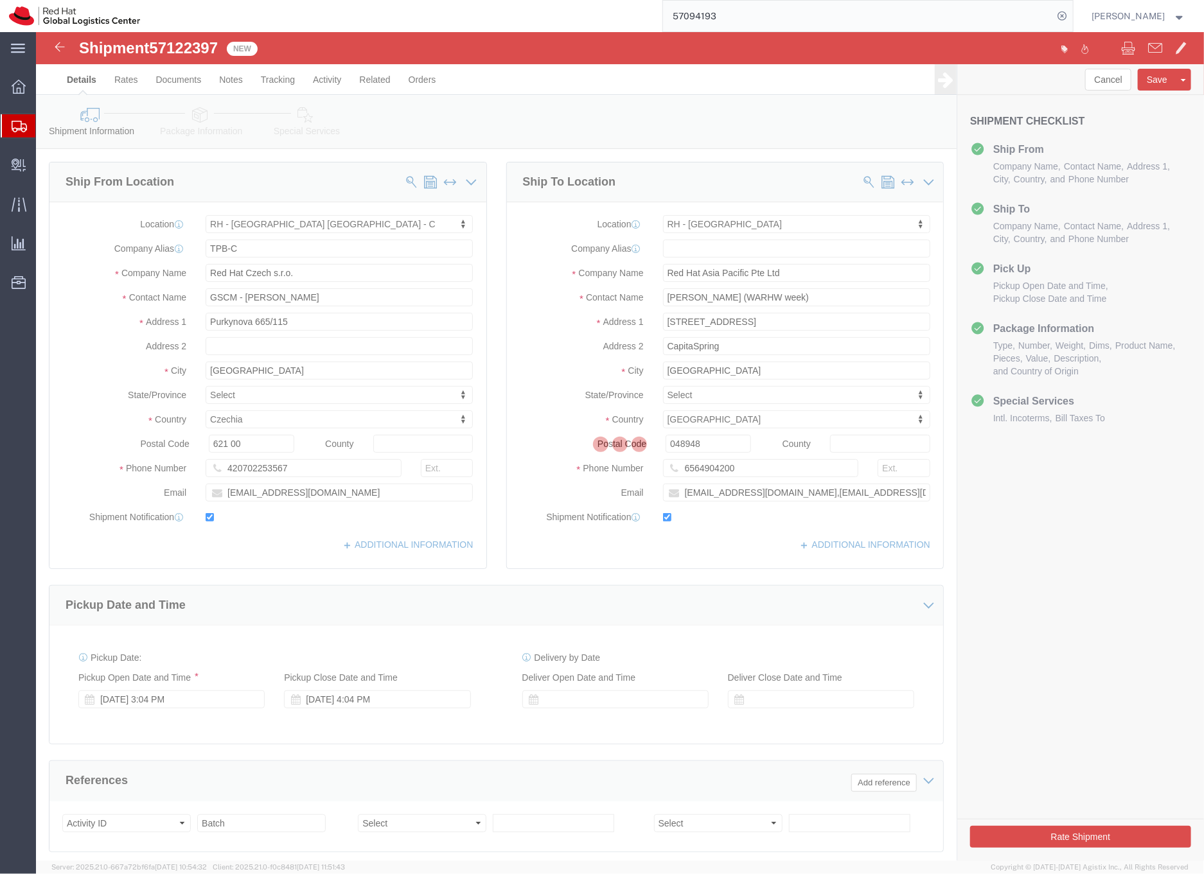
select select "38037"
select select "51051"
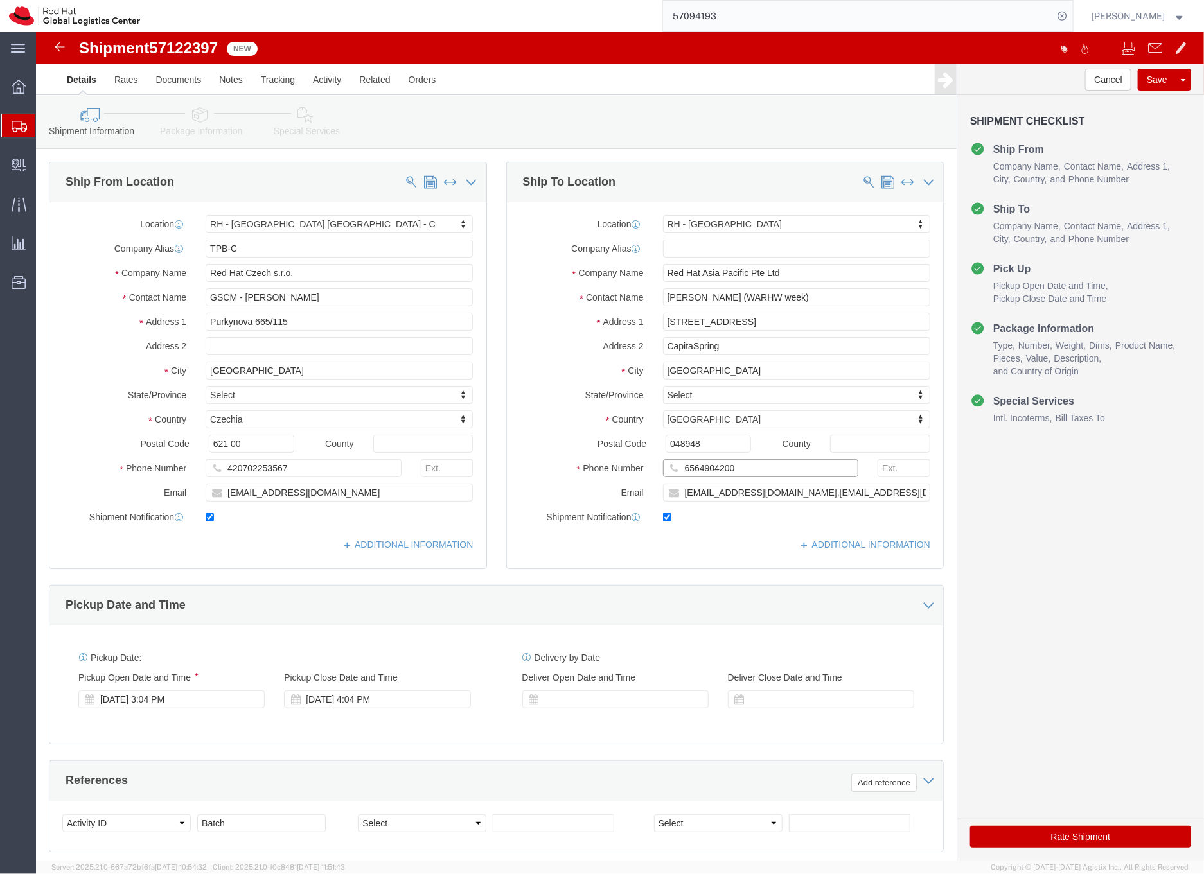
click input "6564904200"
click at [717, 12] on input "57094193" at bounding box center [858, 16] width 390 height 31
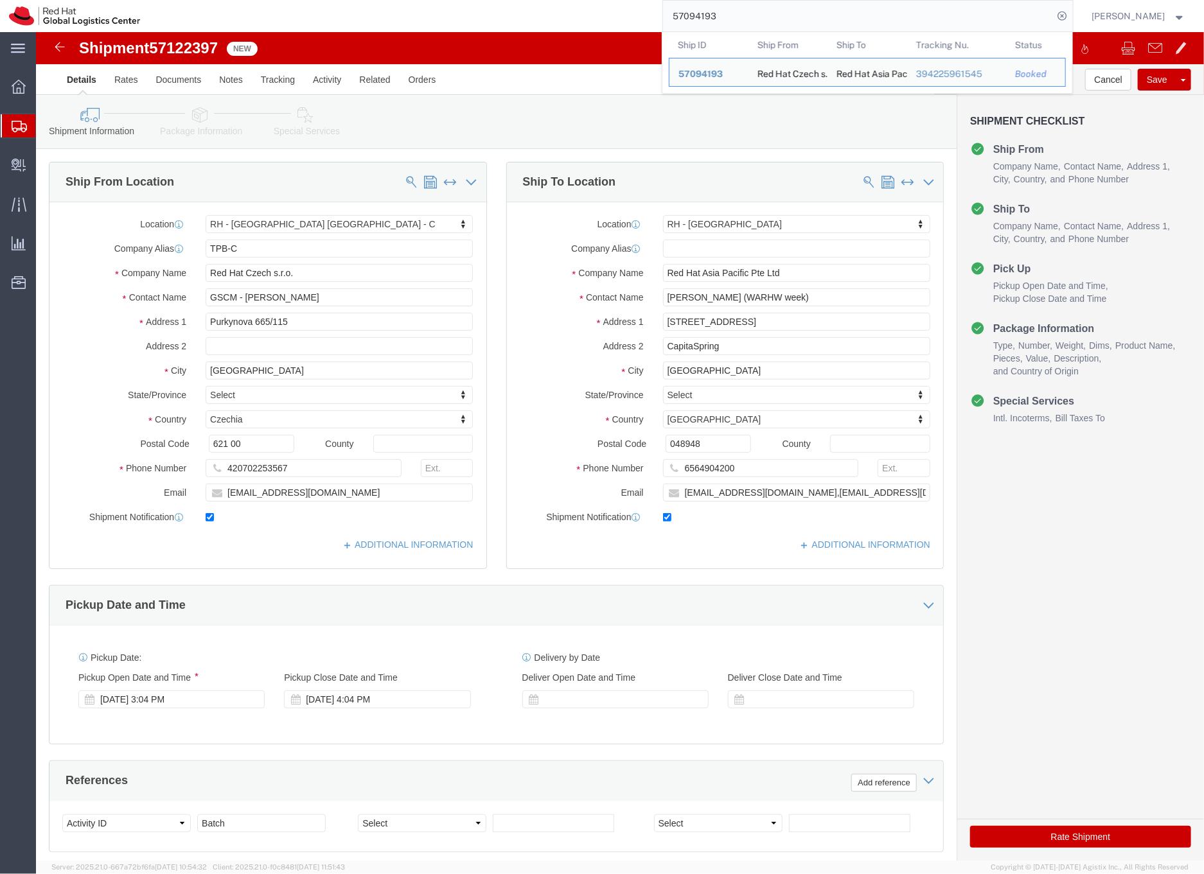
click at [717, 12] on input "57094193" at bounding box center [858, 16] width 390 height 31
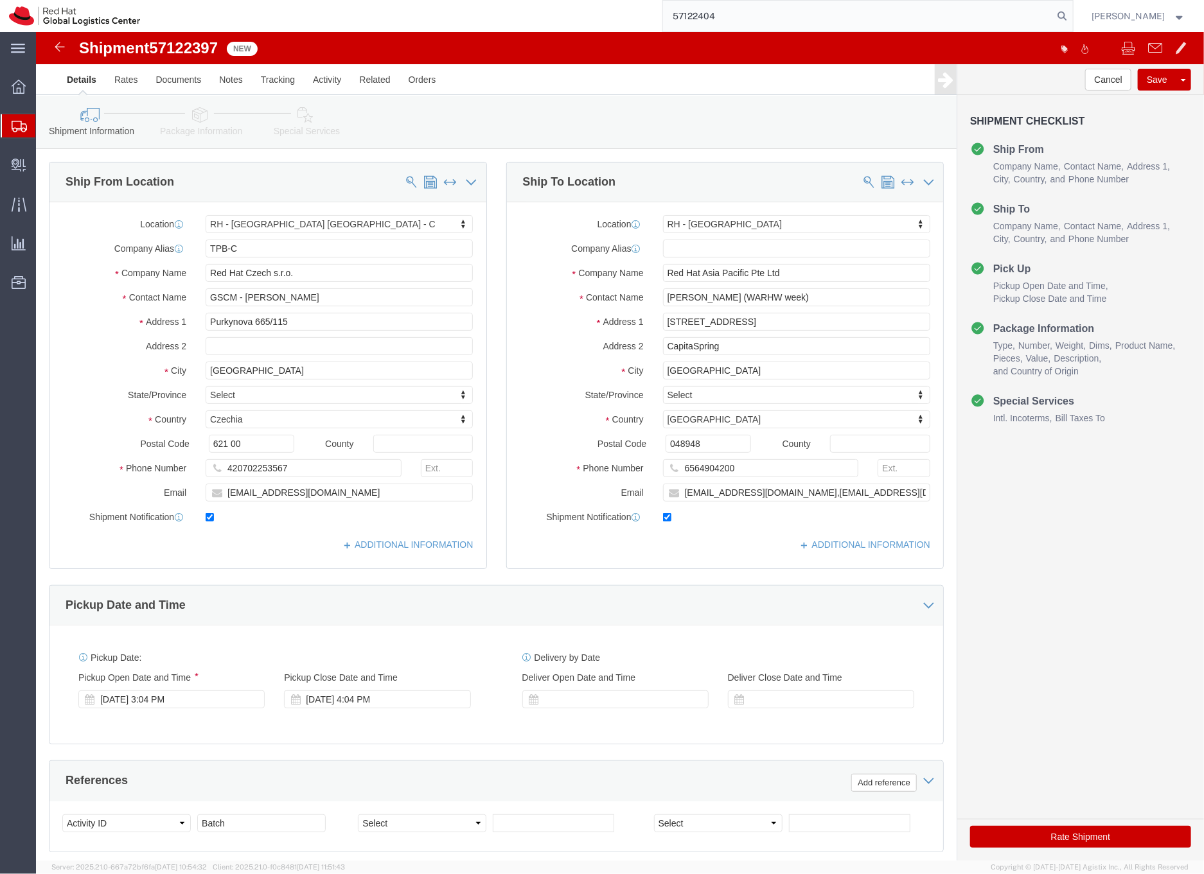
type input "57122404"
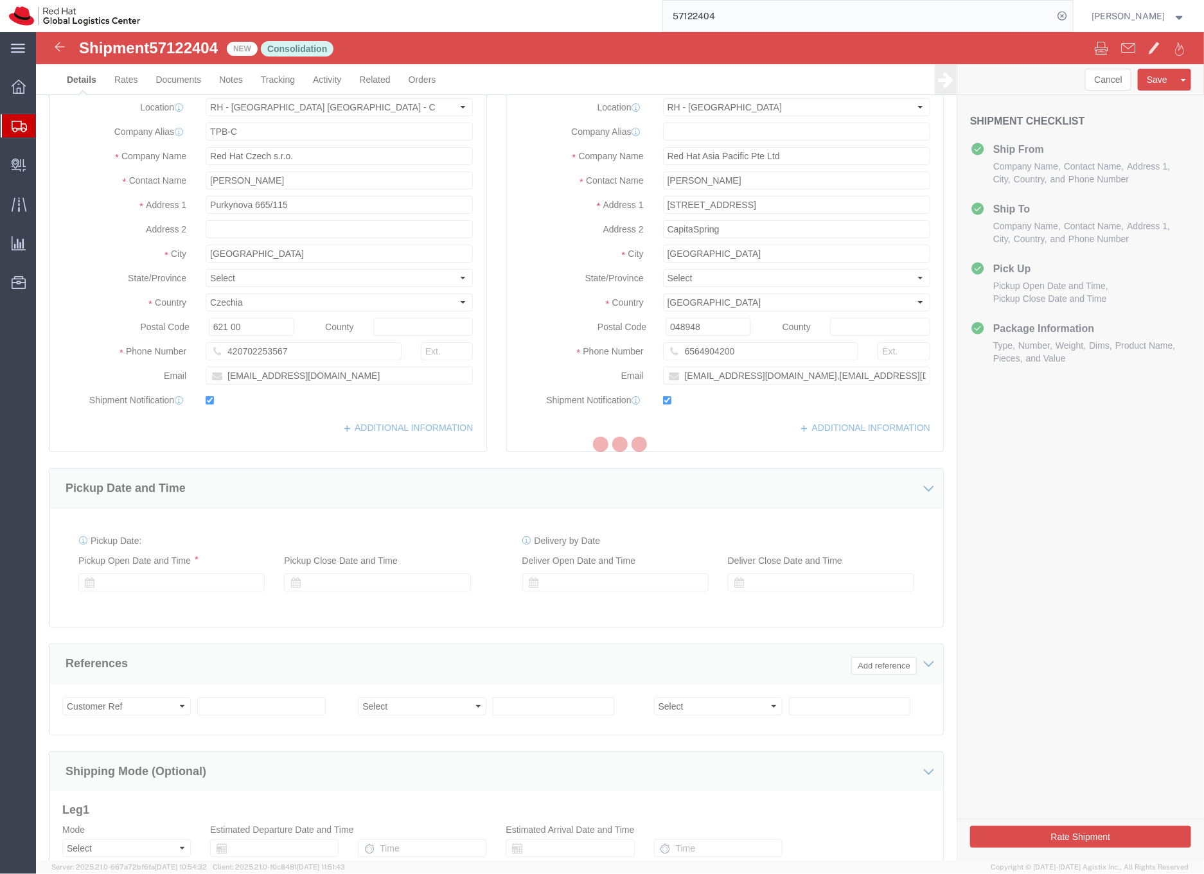
select select "38037"
select select "51051"
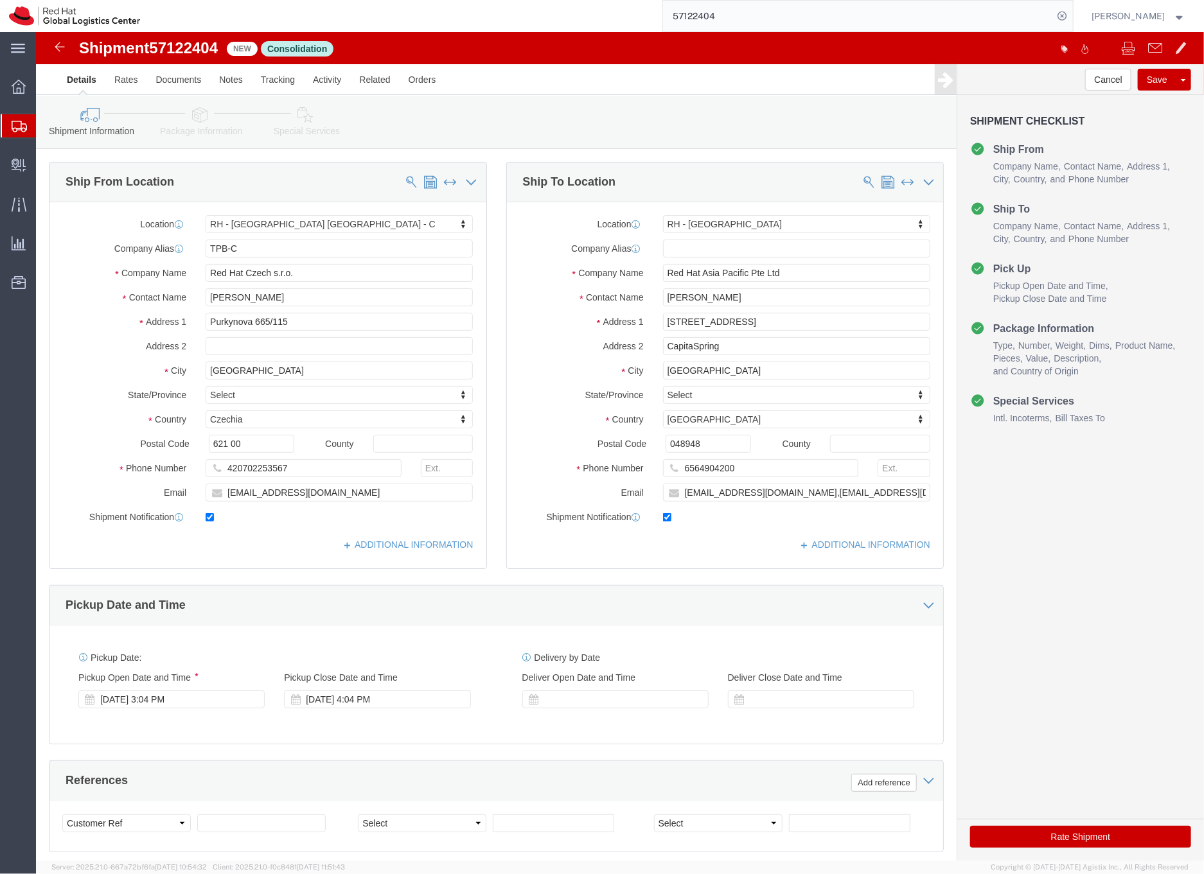
click icon
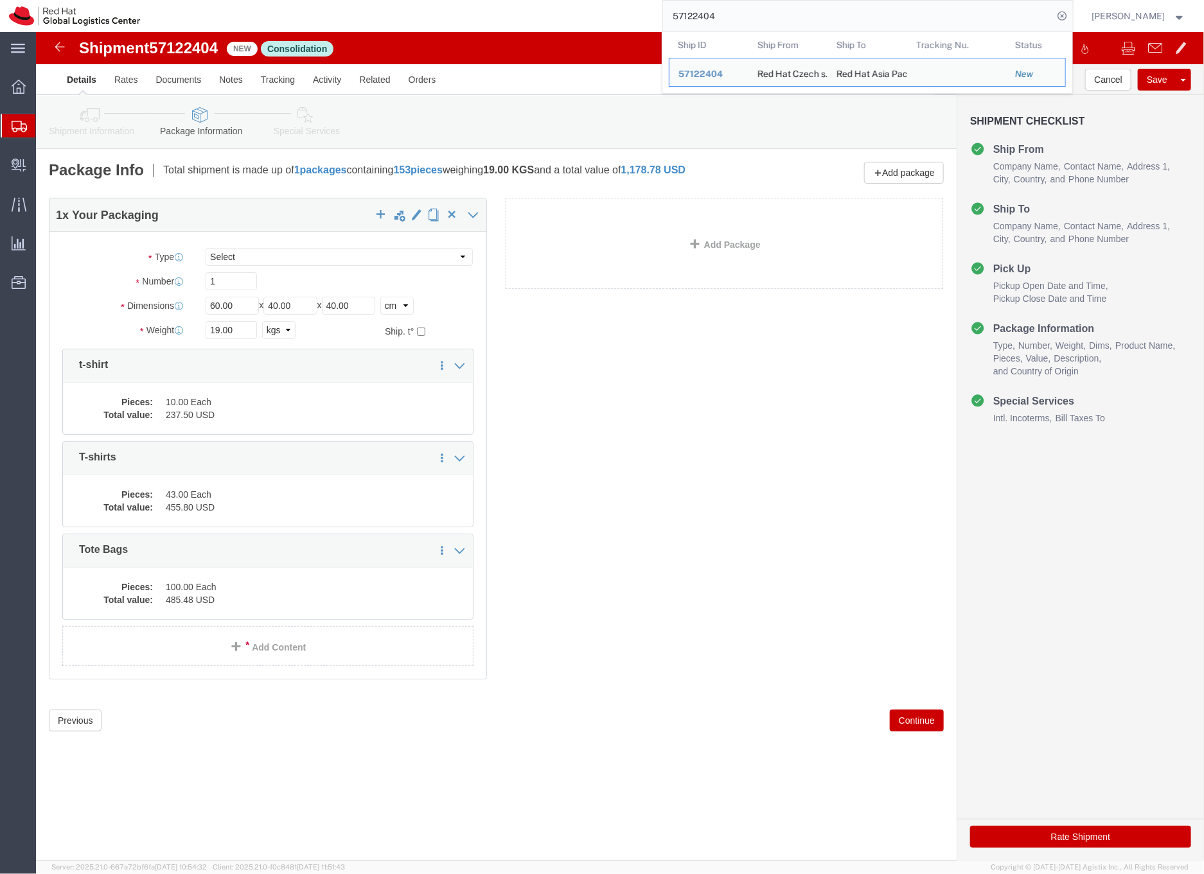
click at [727, 19] on input "57122404" at bounding box center [858, 16] width 390 height 31
paste input "397"
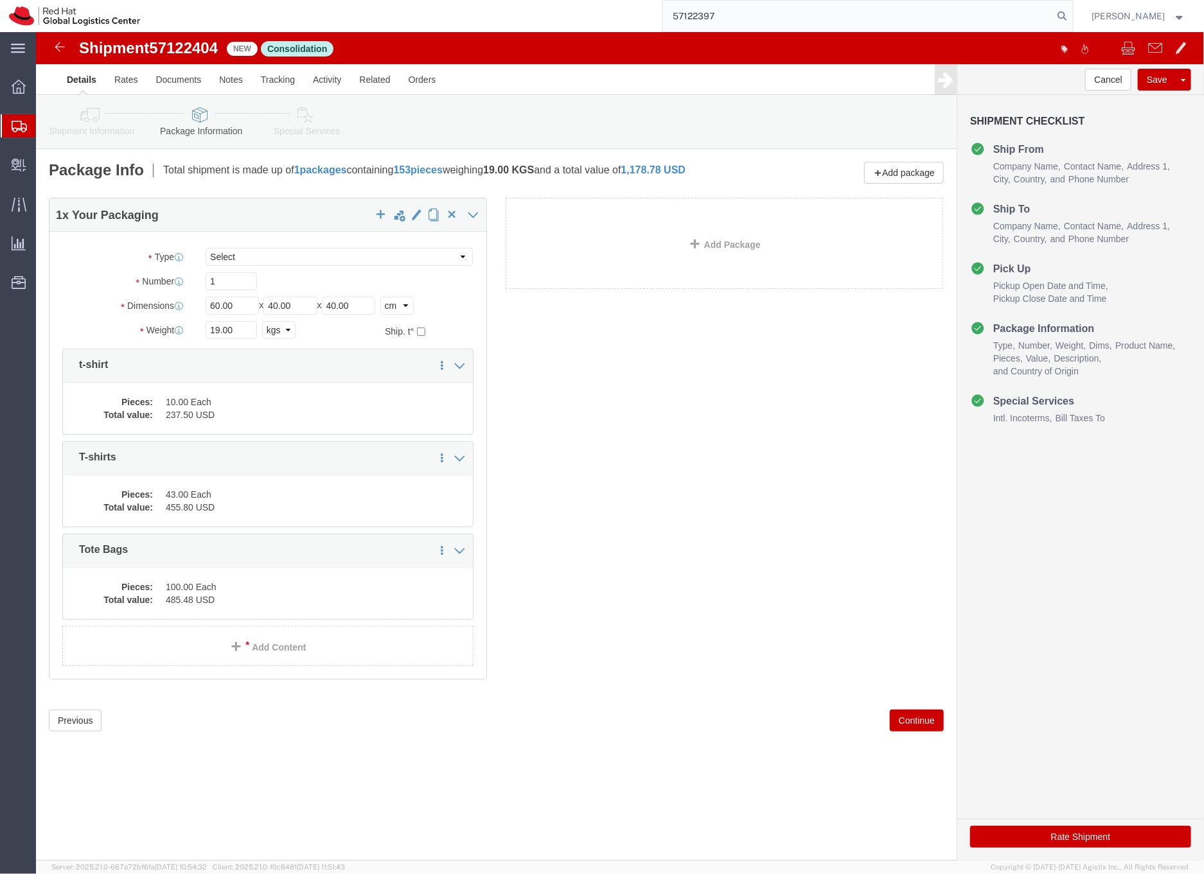
type input "57122397"
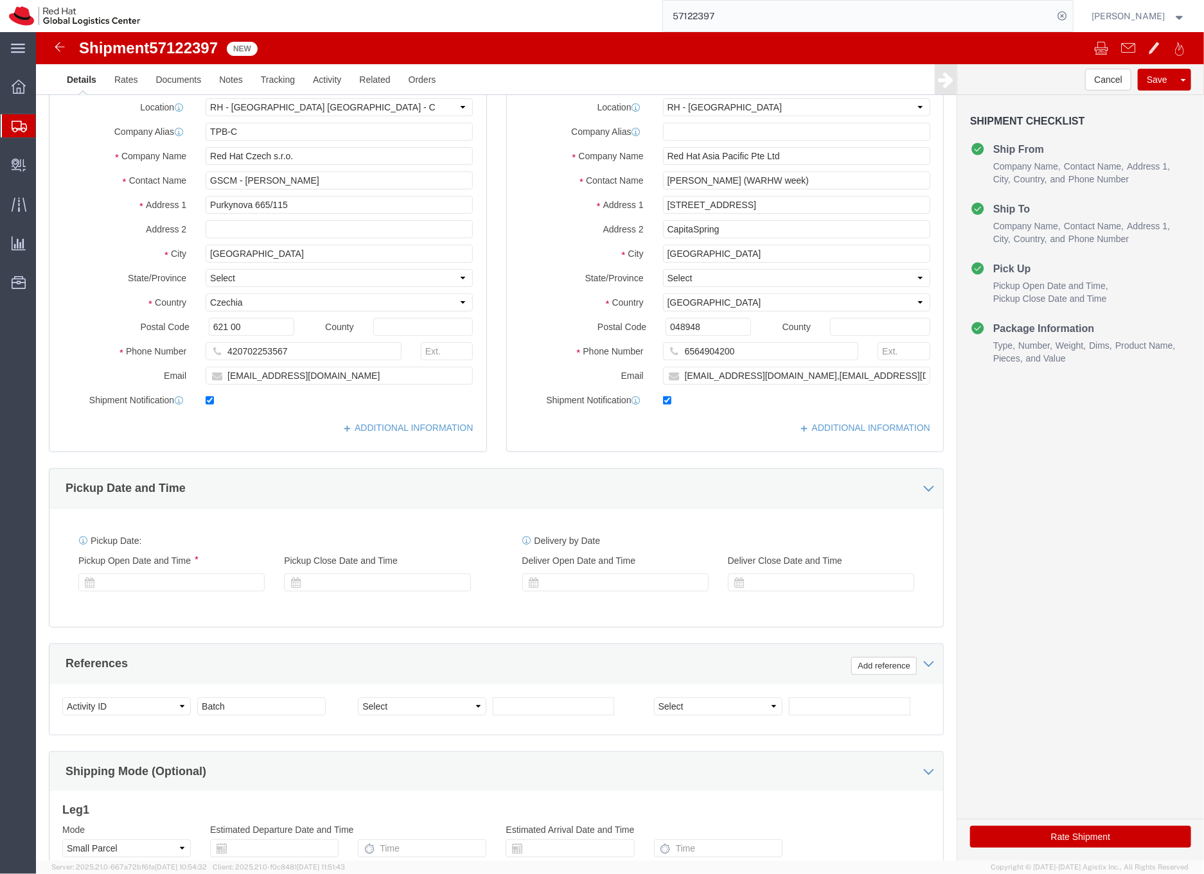
select select "38037"
select select "51051"
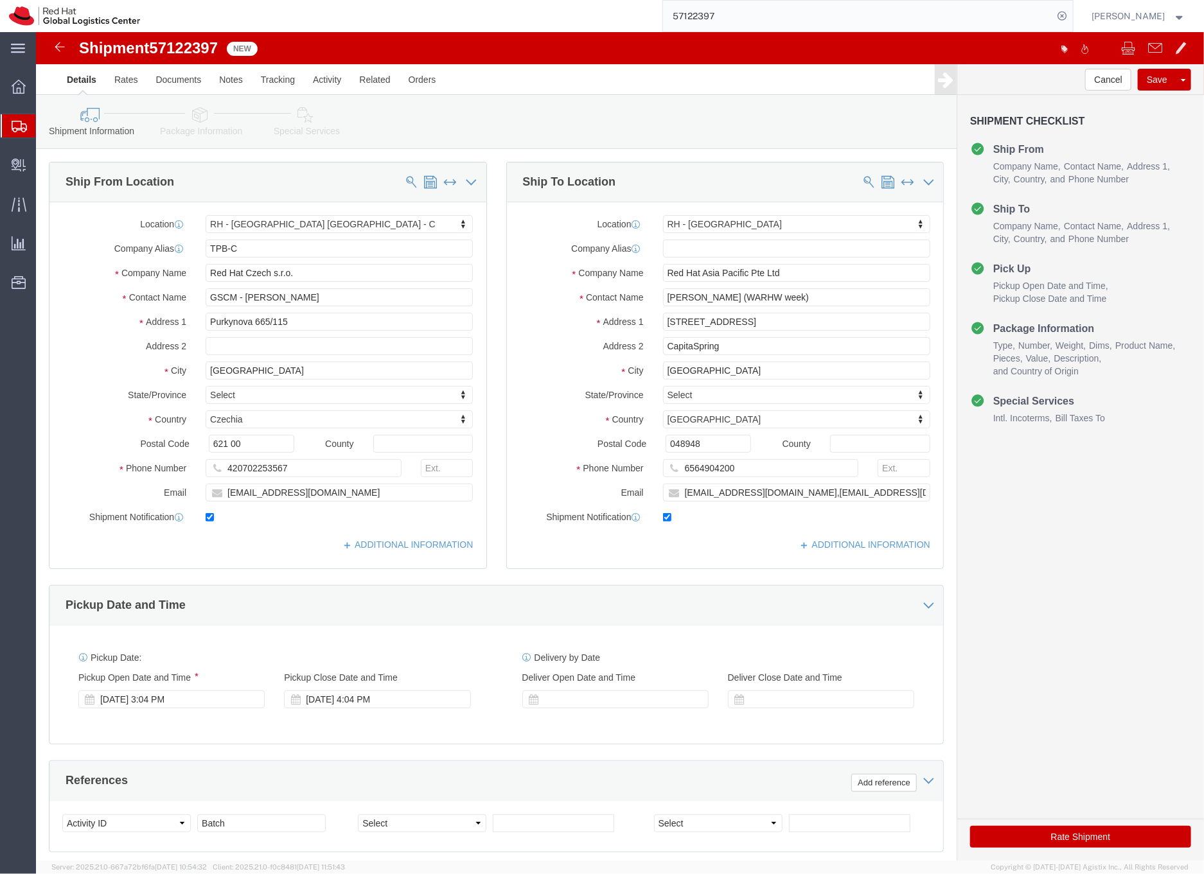
click icon
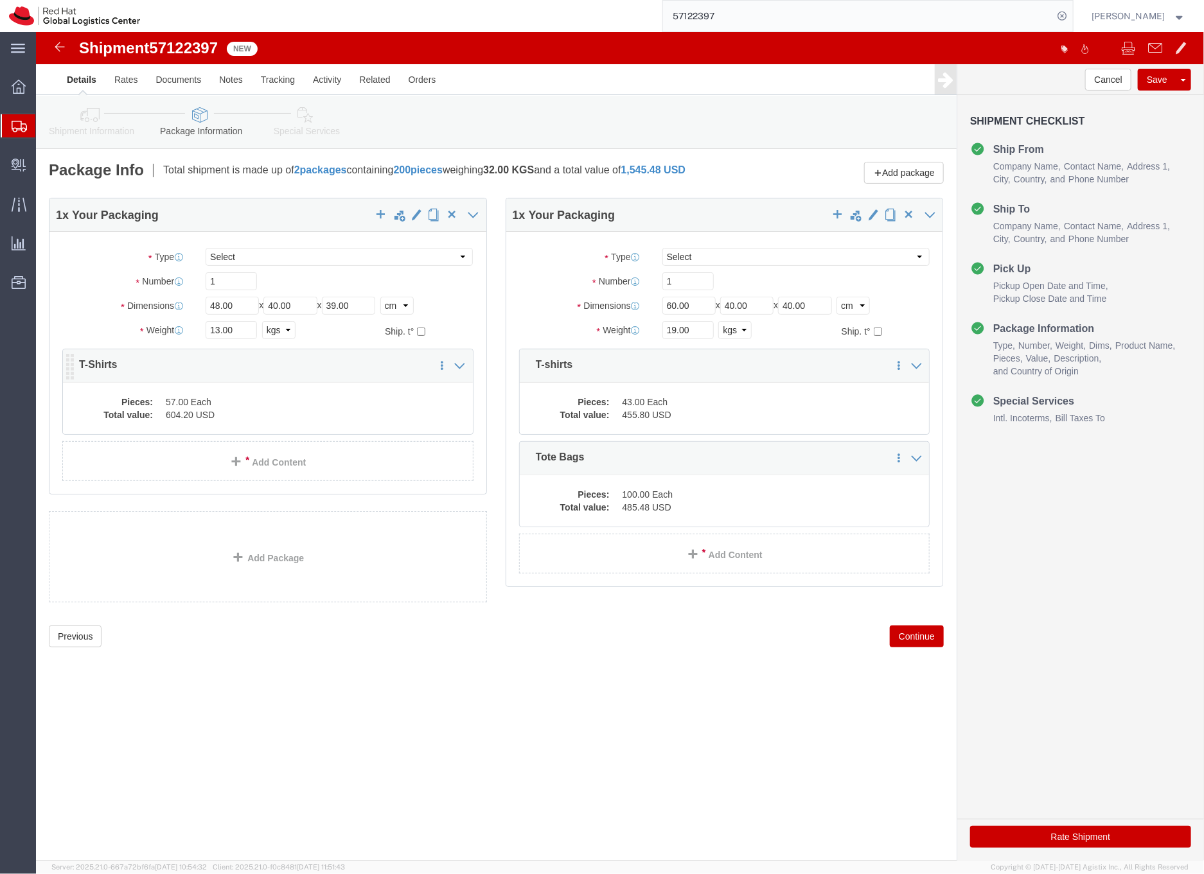
click dd "57.00 Each"
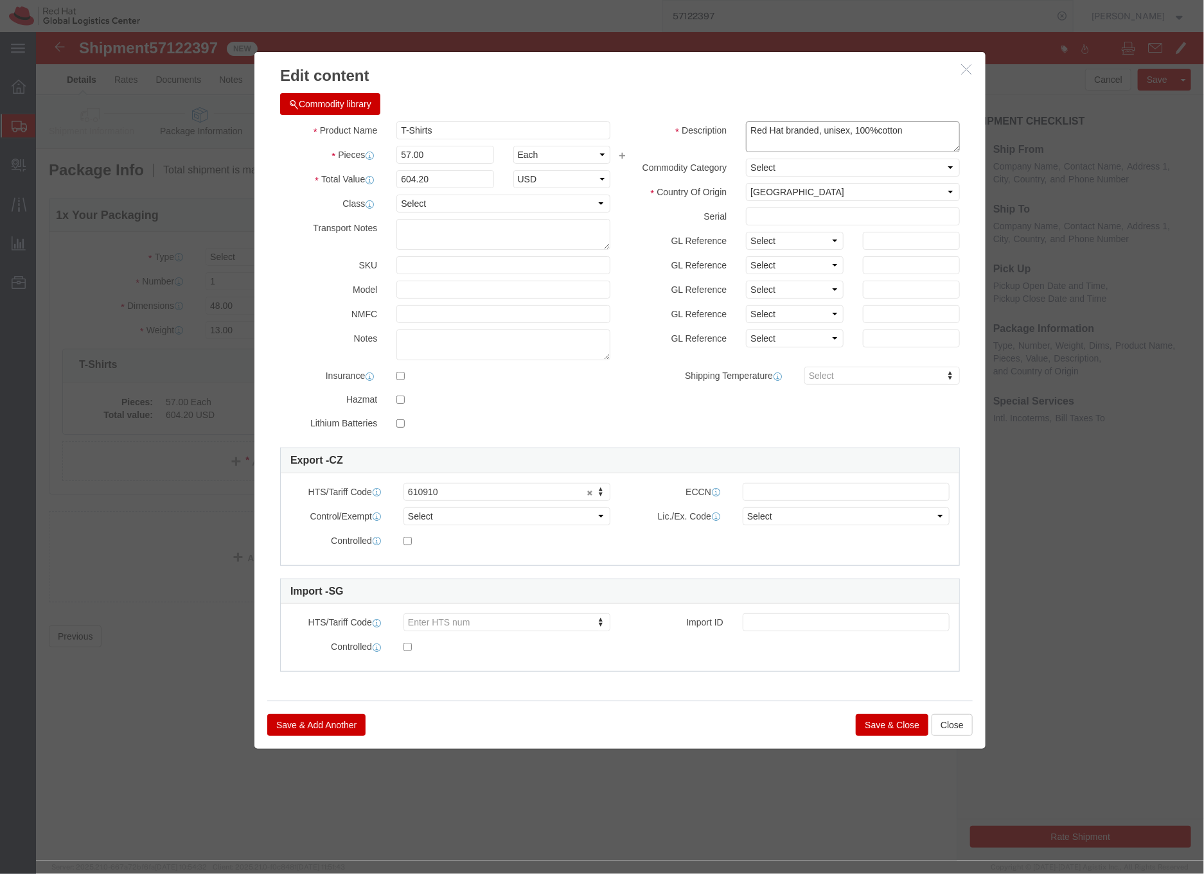
drag, startPoint x: 868, startPoint y: 98, endPoint x: 706, endPoint y: 88, distance: 162.8
click div "Commodity library Product Name T-Shirts Pieces 57.00 Select Bag Barrels 100Boar…"
click icon "button"
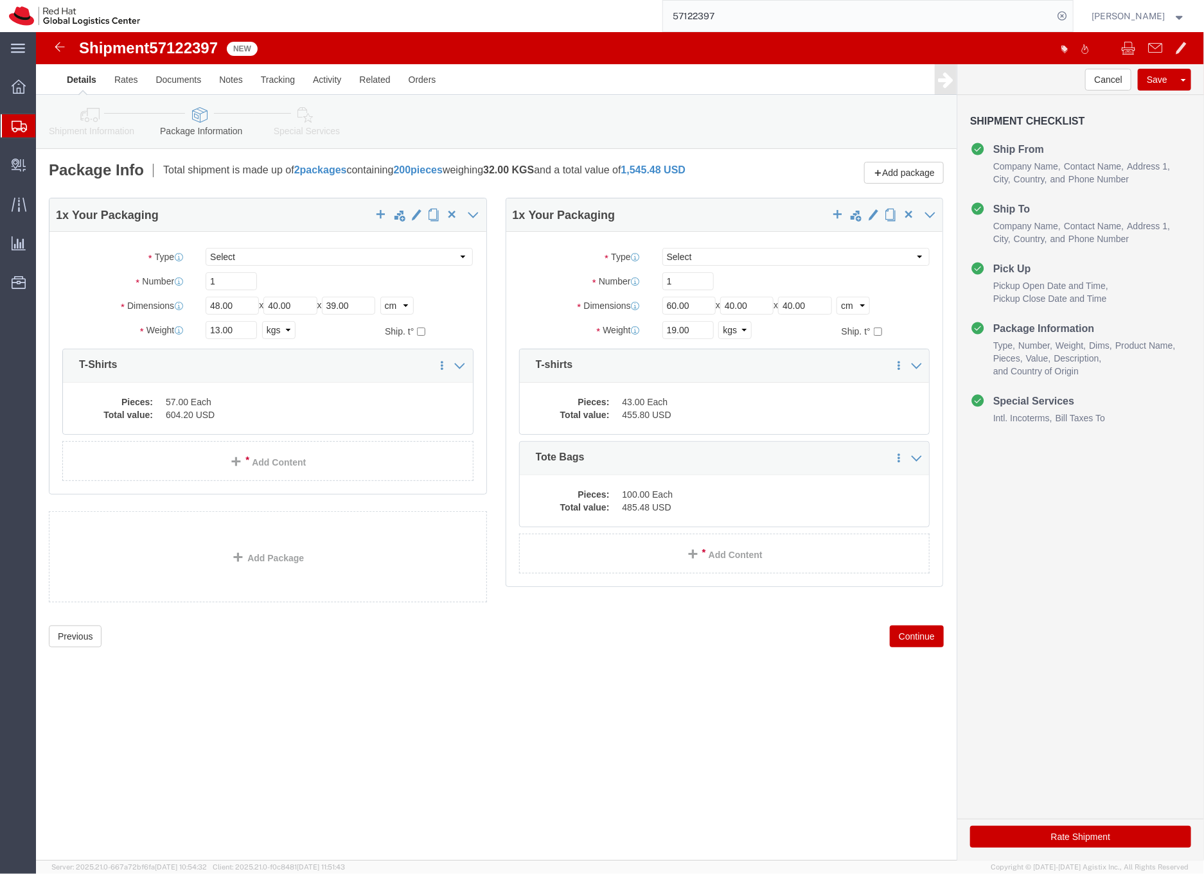
click icon
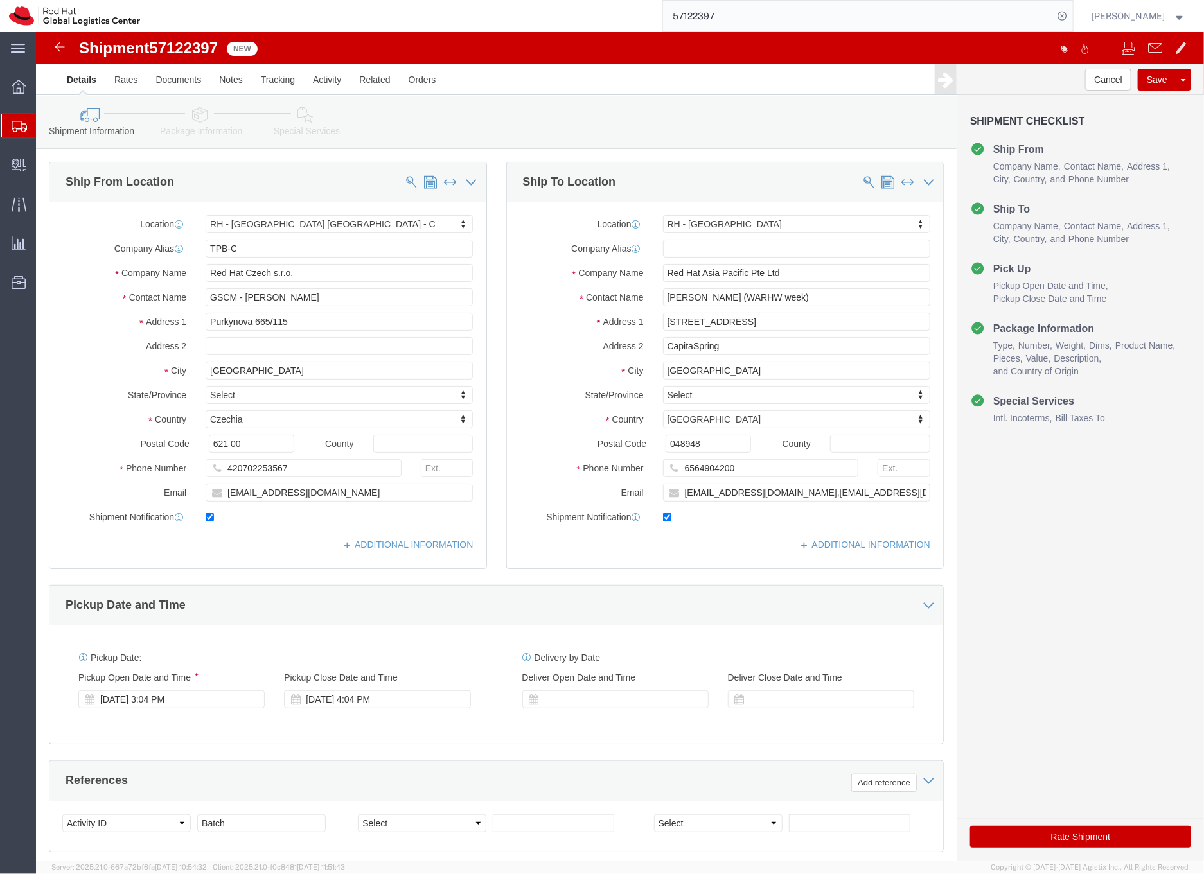
click icon
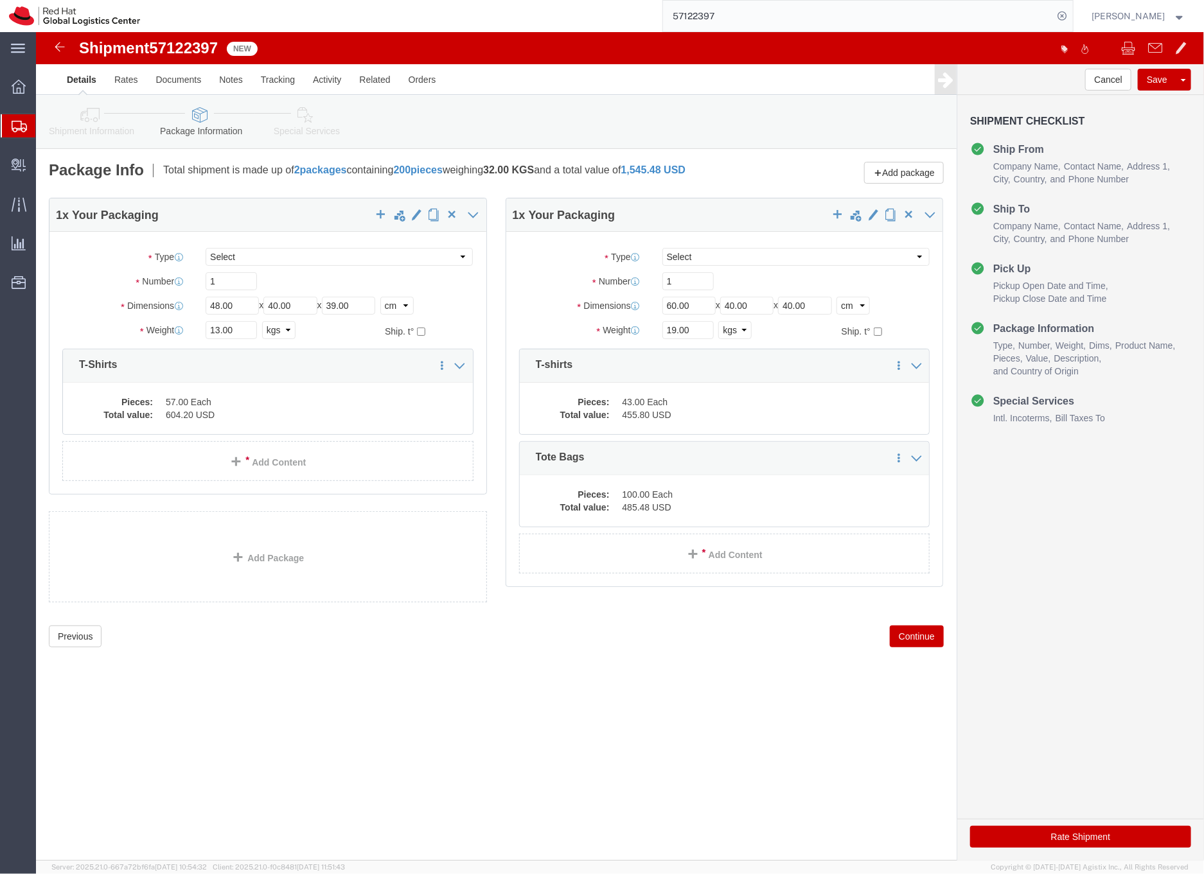
click icon
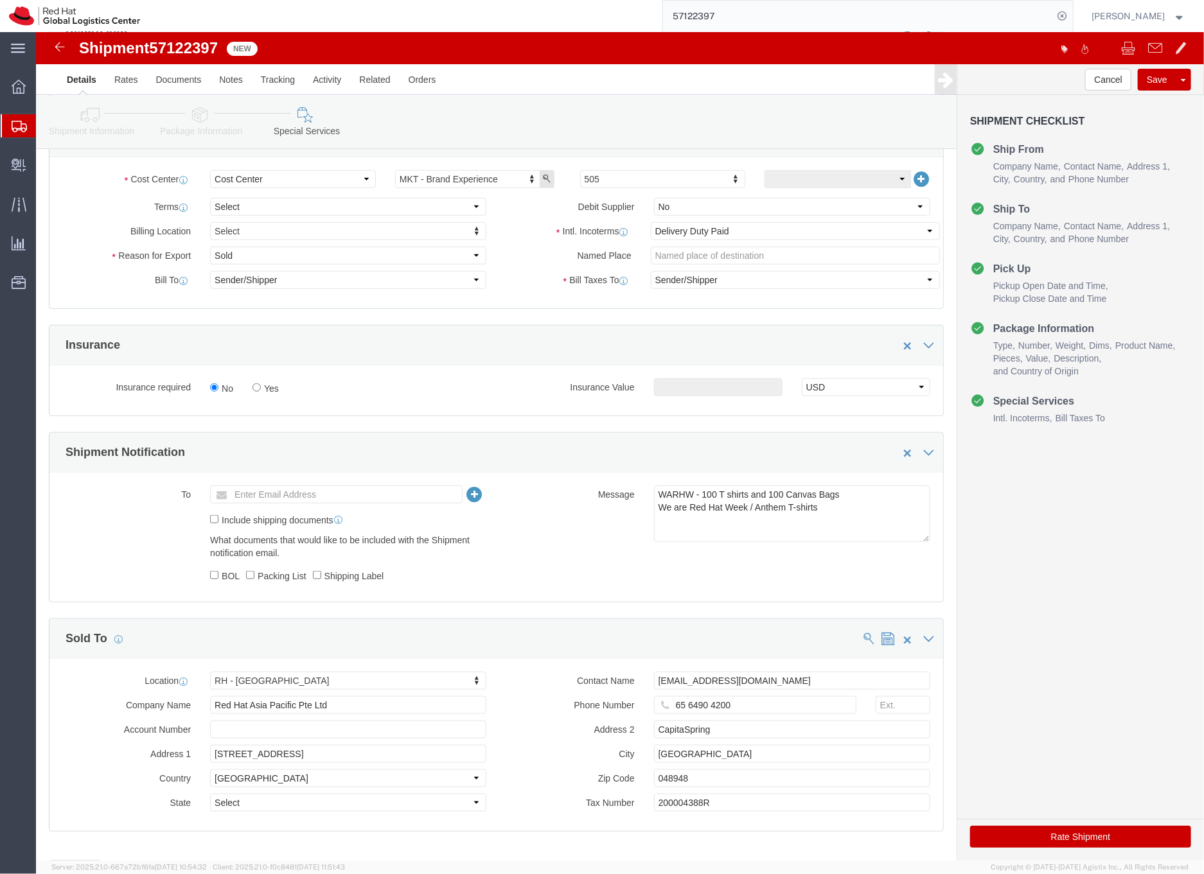
scroll to position [504, 0]
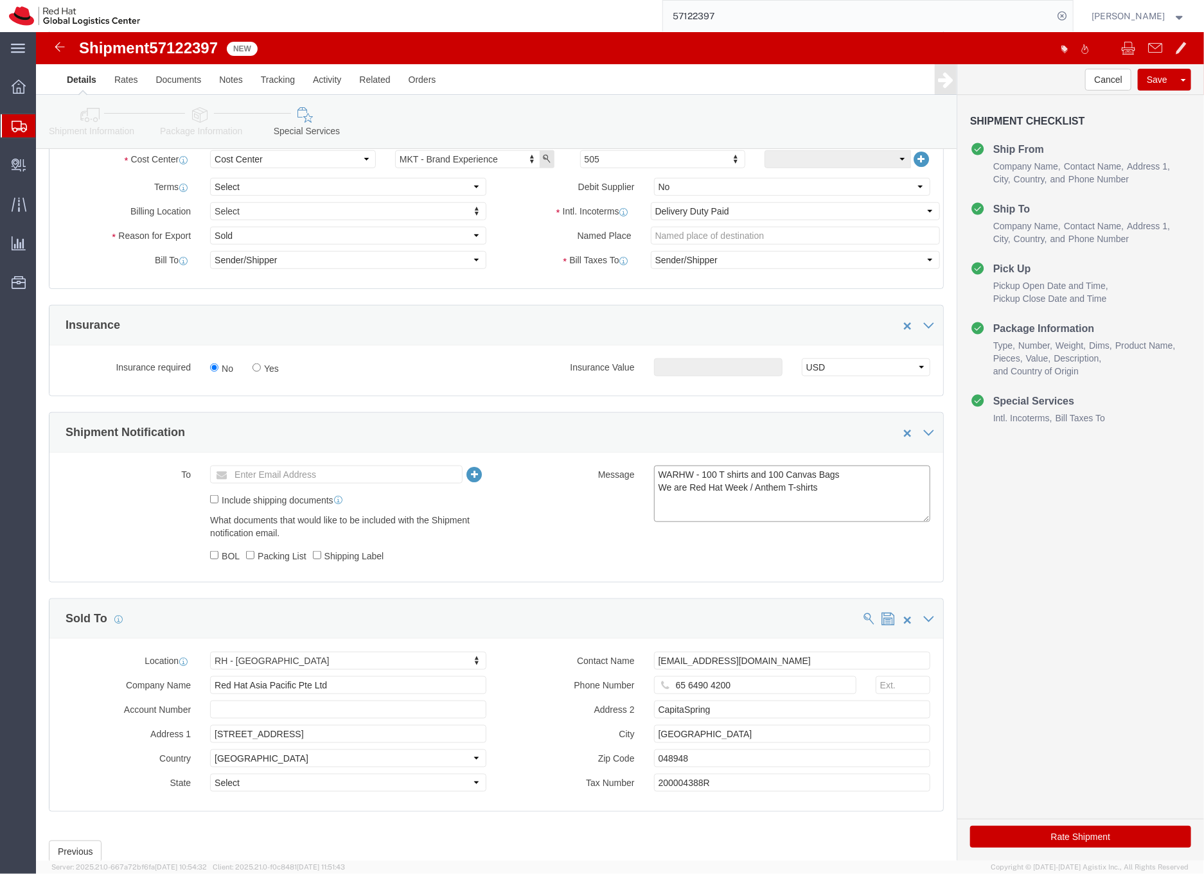
drag, startPoint x: 617, startPoint y: 443, endPoint x: 832, endPoint y: 453, distance: 215.4
click textarea "WARHW - 100 T shirts and 100 Canvas Bags We are Red Hat Week / Anthem T-shirts"
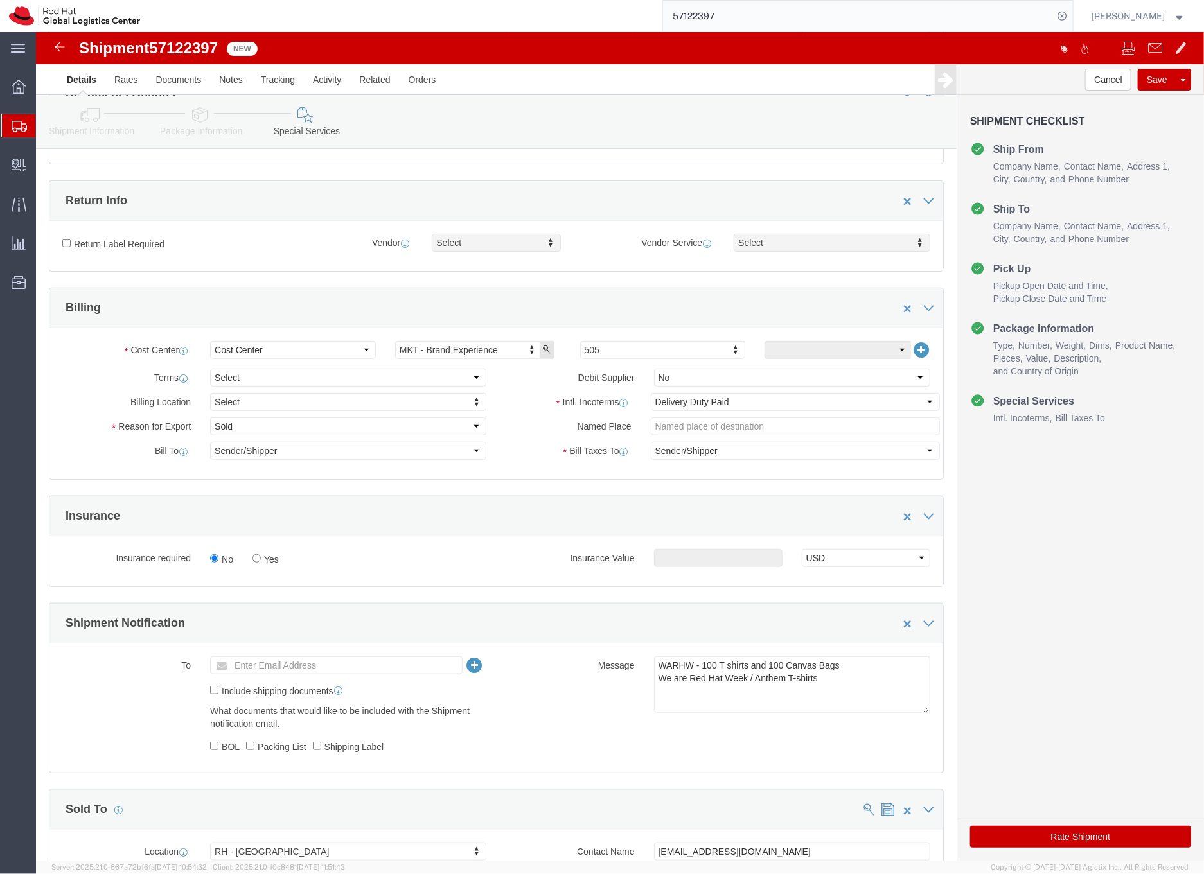
scroll to position [311, 0]
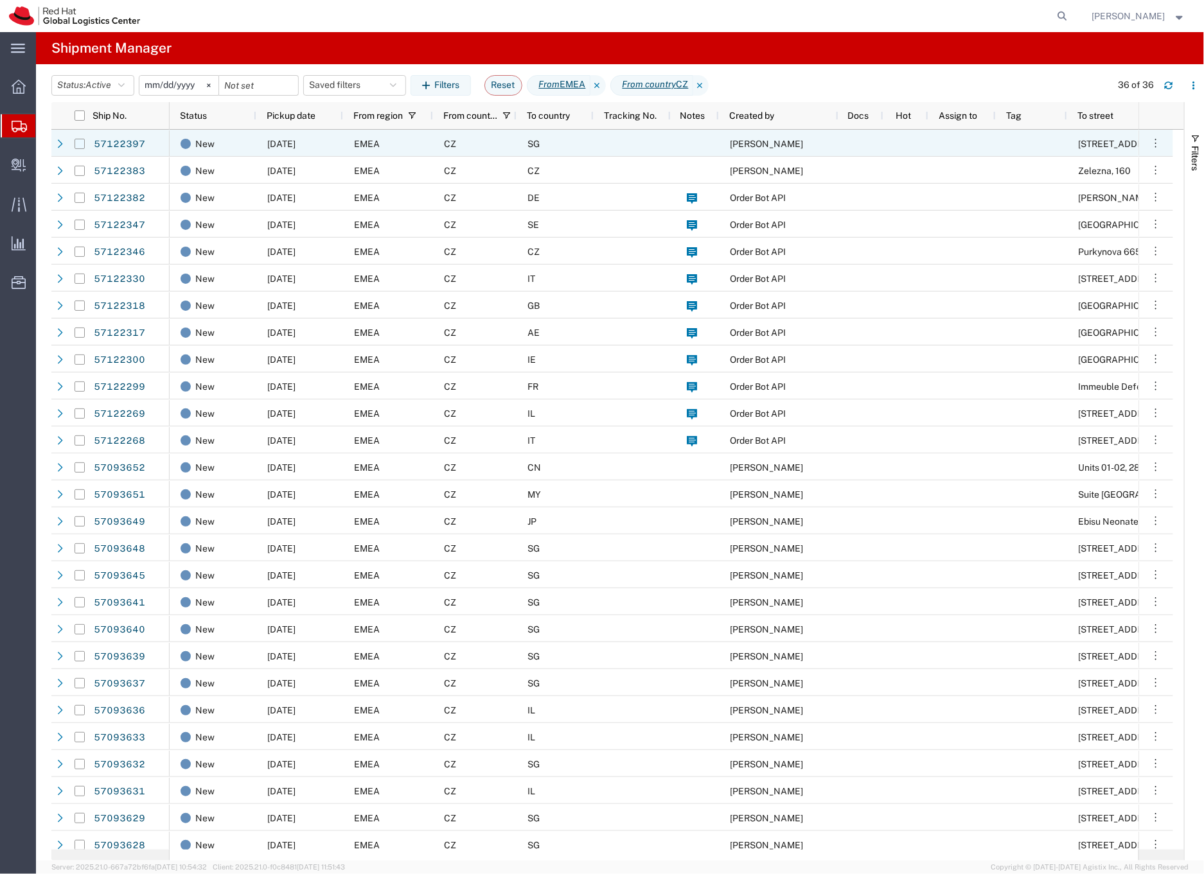
click at [79, 145] on input "Press Space to toggle row selection (unchecked)" at bounding box center [80, 144] width 10 height 10
checkbox input "true"
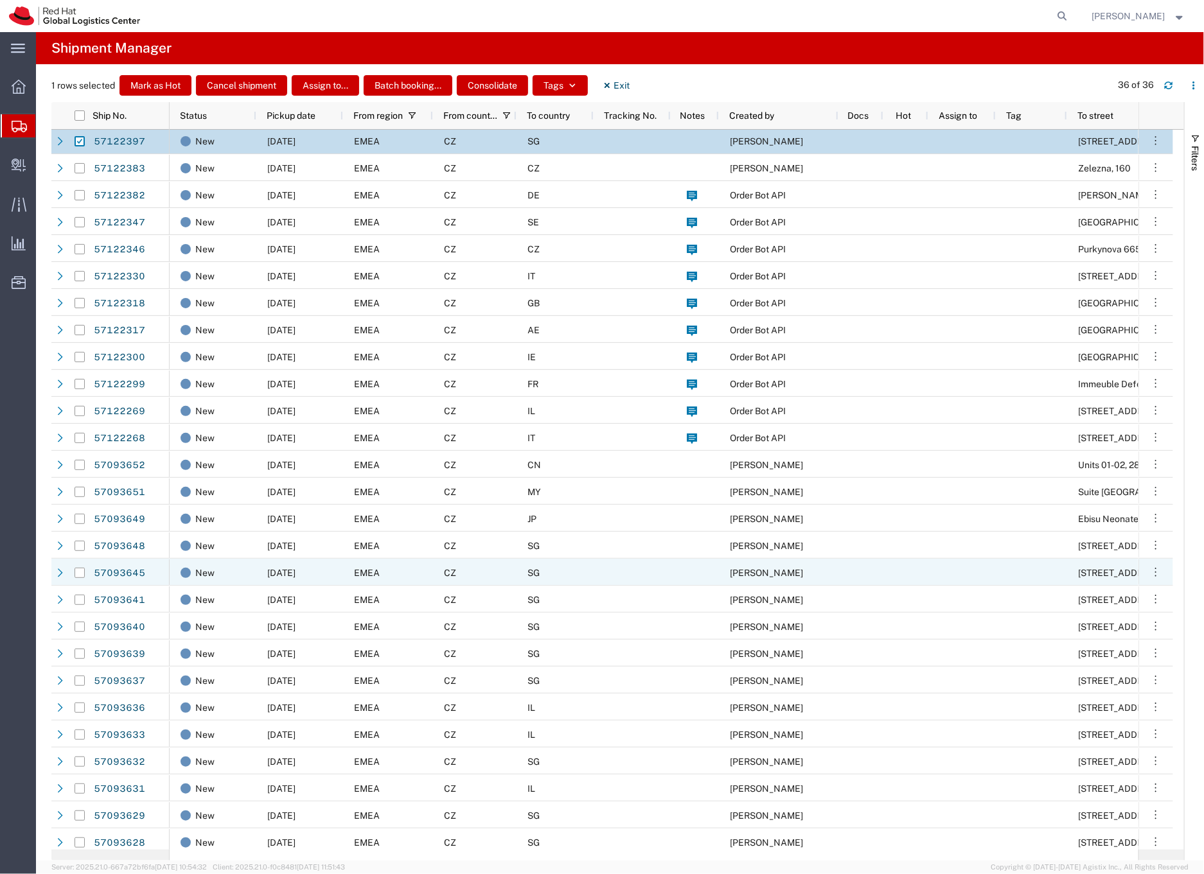
scroll to position [5, 0]
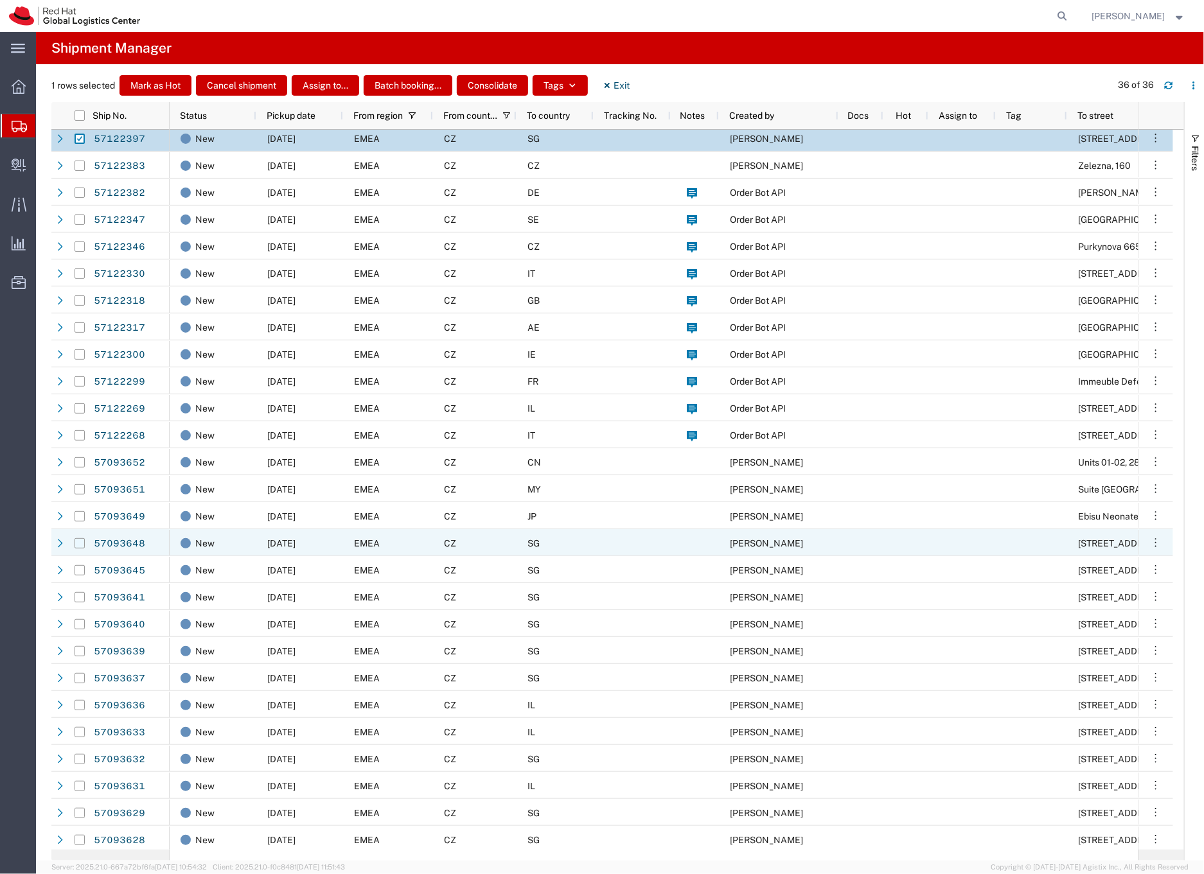
click at [83, 544] on input "Press Space to toggle row selection (unchecked)" at bounding box center [80, 543] width 10 height 10
checkbox input "true"
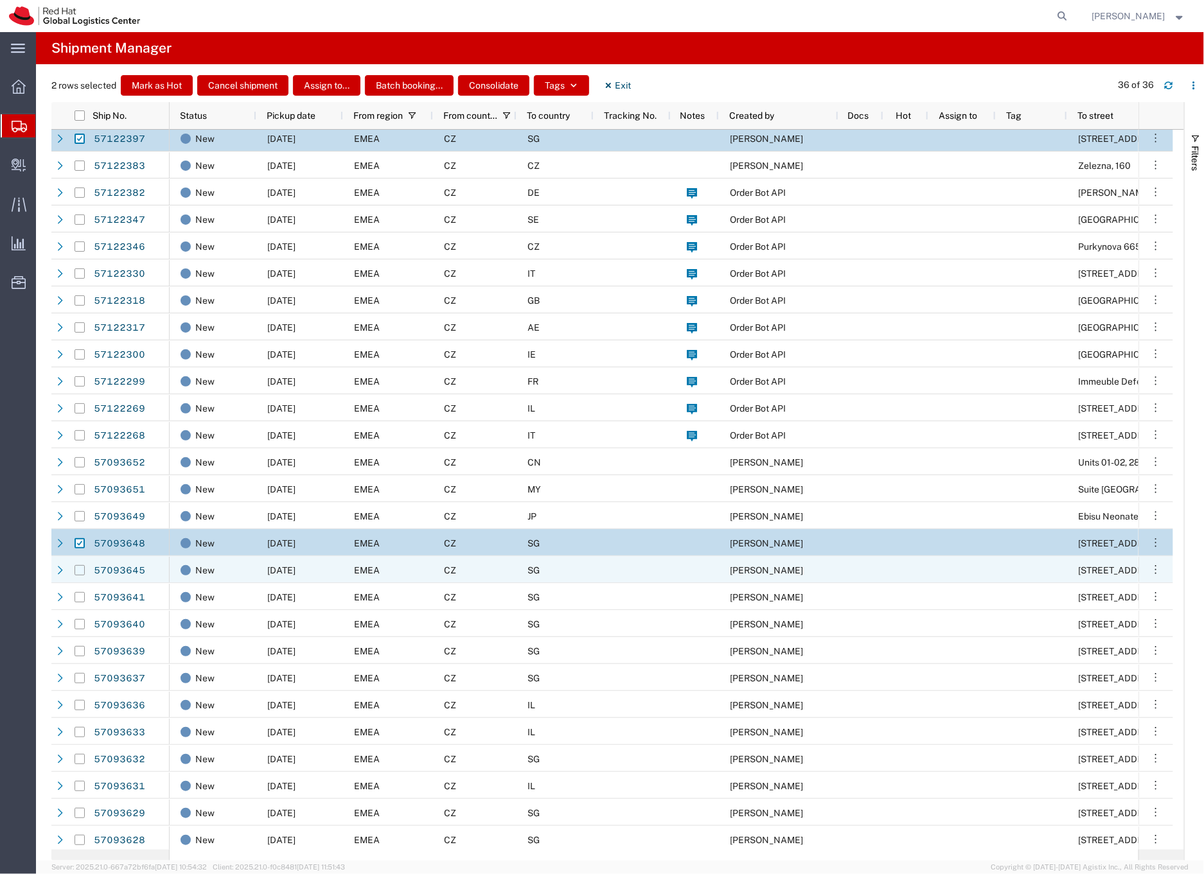
click at [78, 568] on input "Press Space to toggle row selection (unchecked)" at bounding box center [80, 570] width 10 height 10
checkbox input "true"
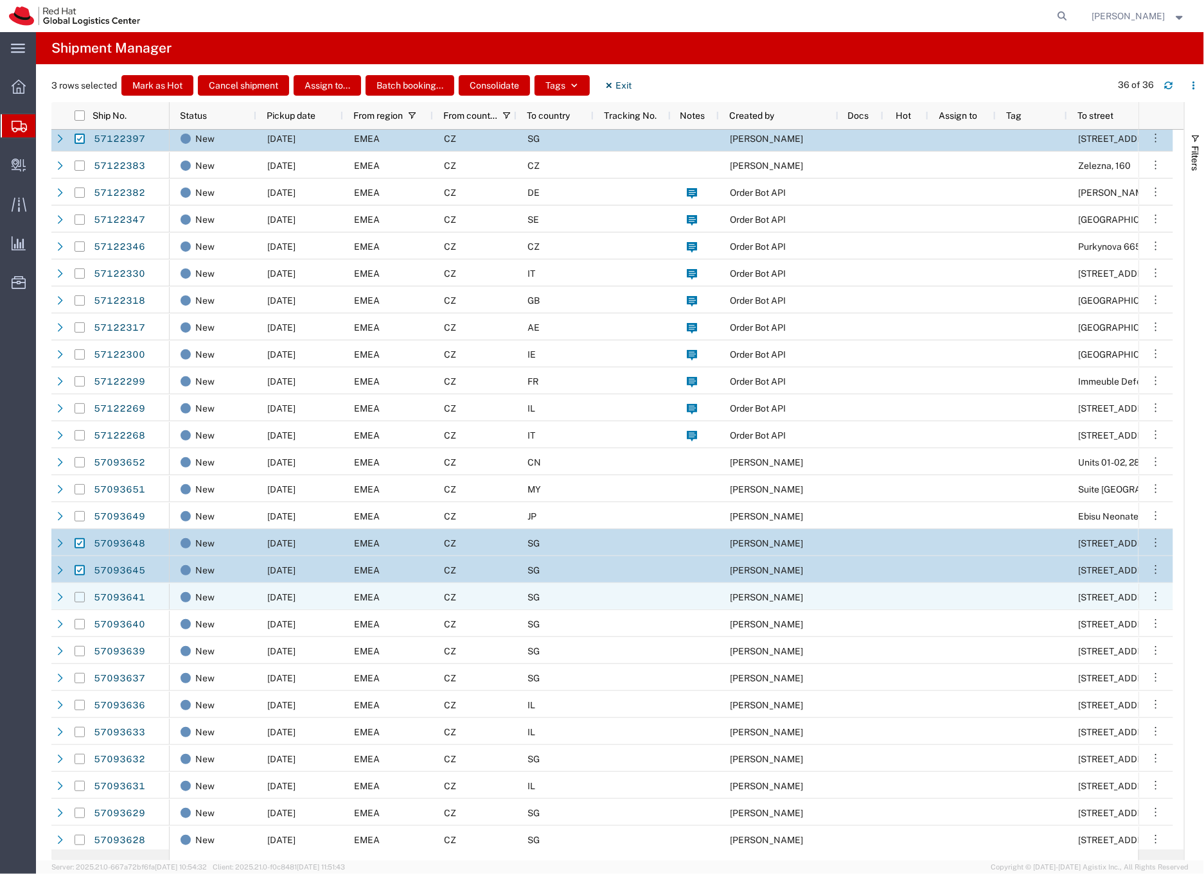
click at [80, 599] on input "Press Space to toggle row selection (unchecked)" at bounding box center [80, 597] width 10 height 10
checkbox input "true"
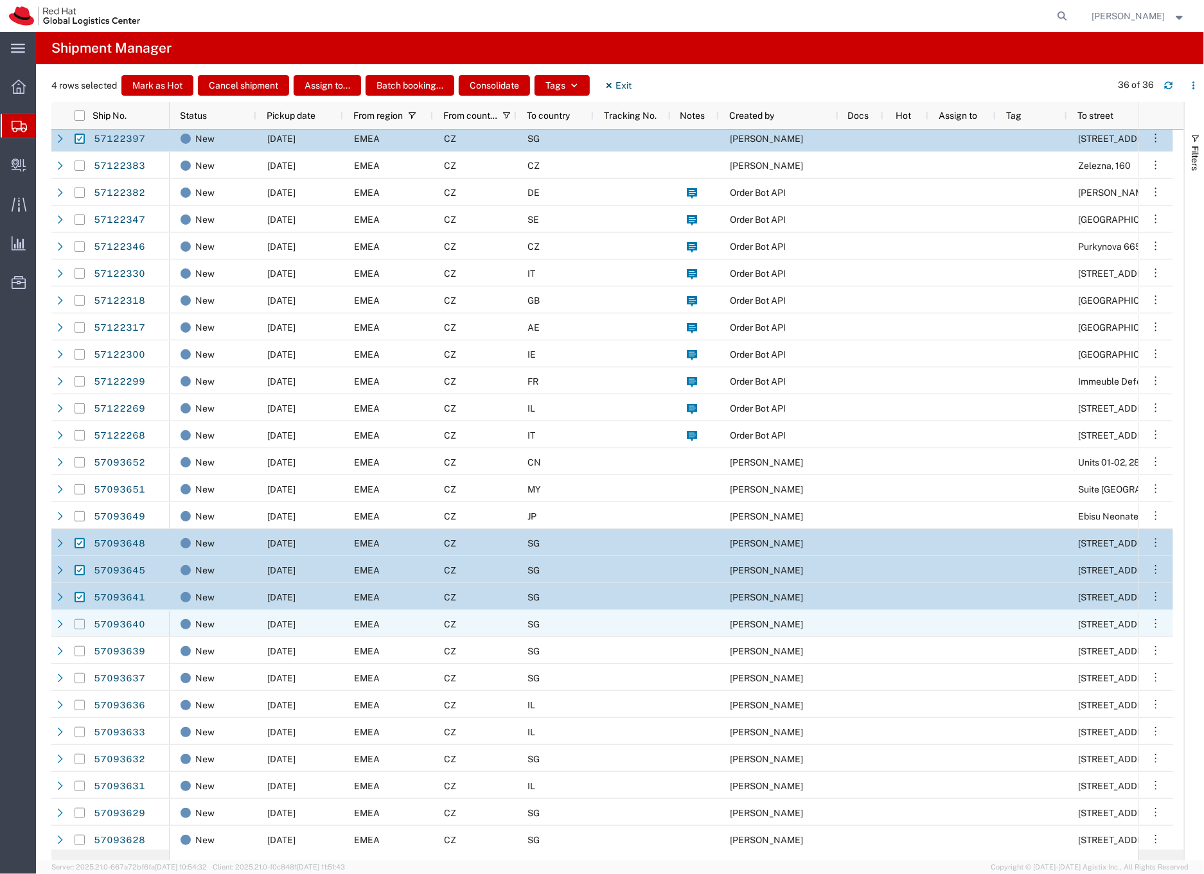
click at [78, 626] on input "Press Space to toggle row selection (unchecked)" at bounding box center [80, 624] width 10 height 10
checkbox input "true"
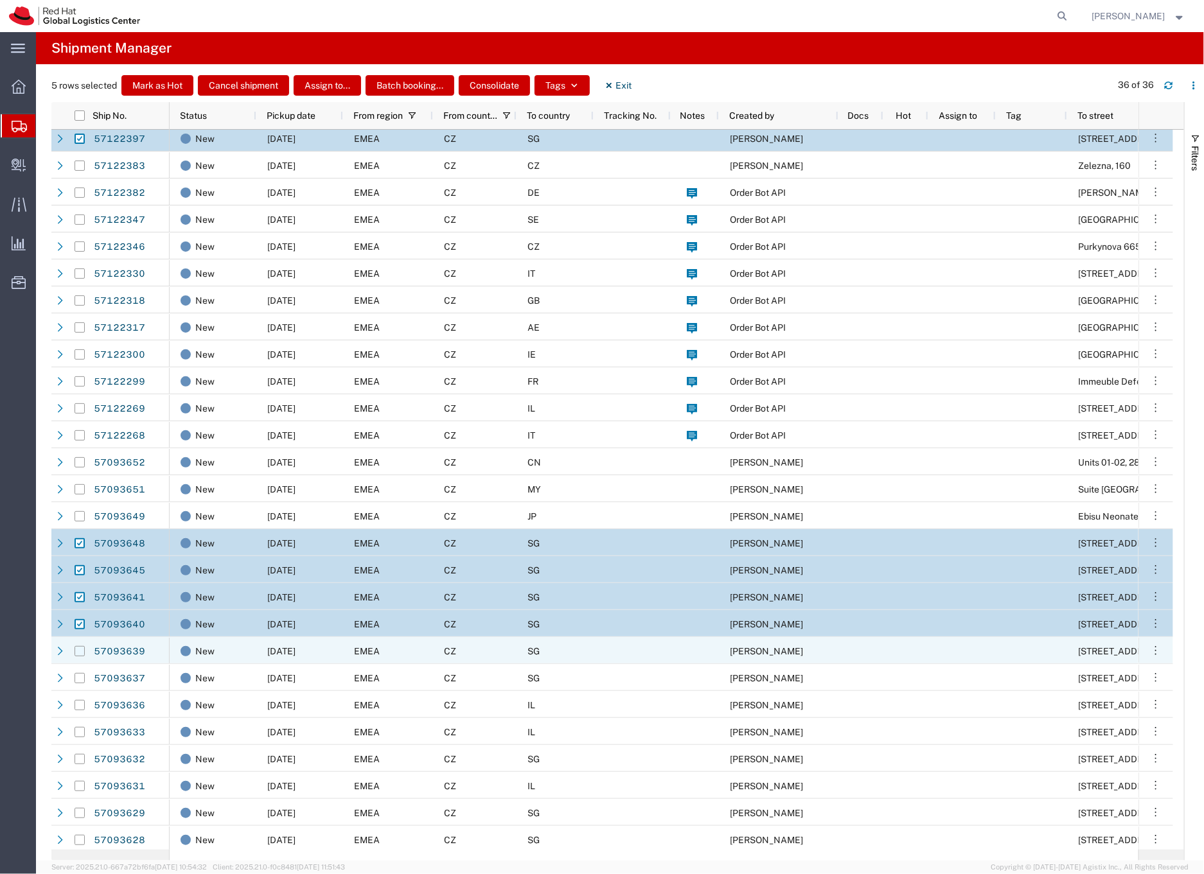
click at [82, 653] on input "Press Space to toggle row selection (unchecked)" at bounding box center [80, 651] width 10 height 10
checkbox input "true"
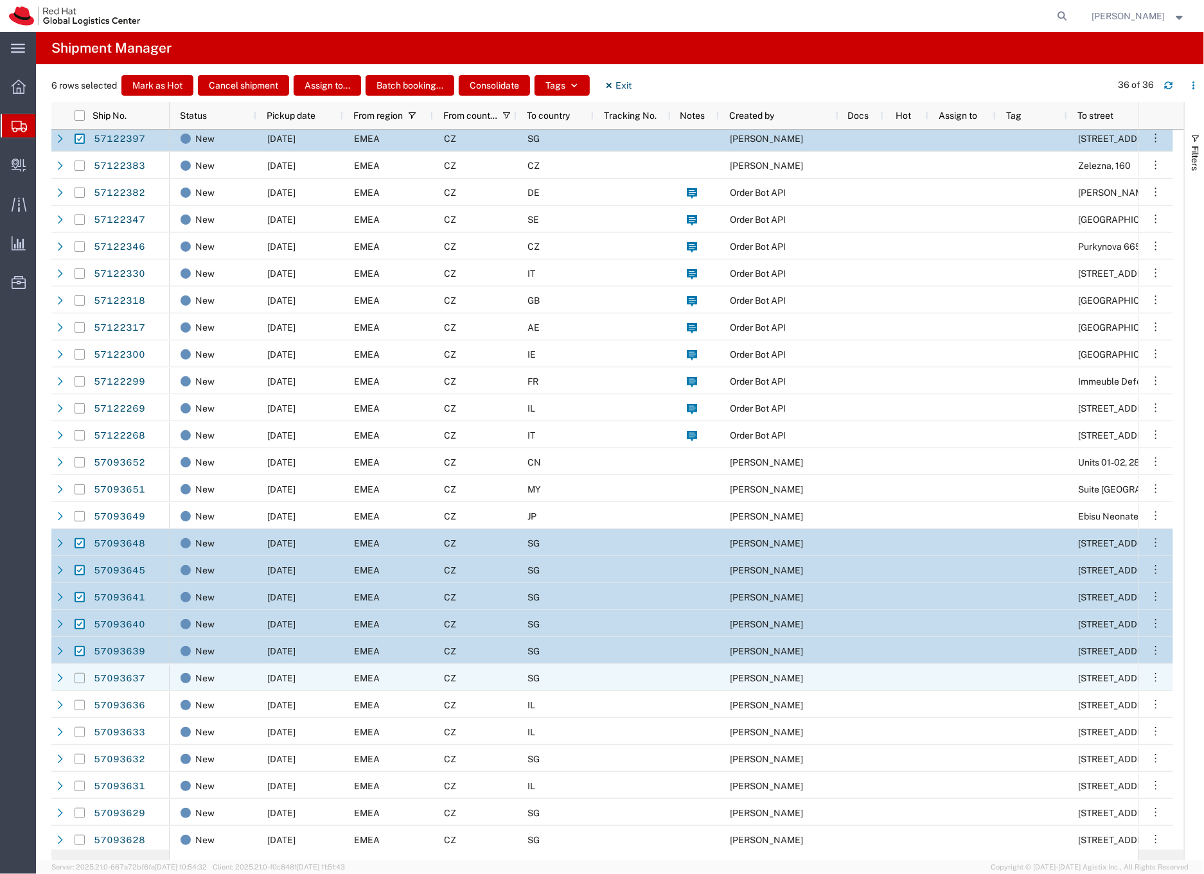
click at [78, 675] on input "Press Space to toggle row selection (unchecked)" at bounding box center [80, 678] width 10 height 10
checkbox input "true"
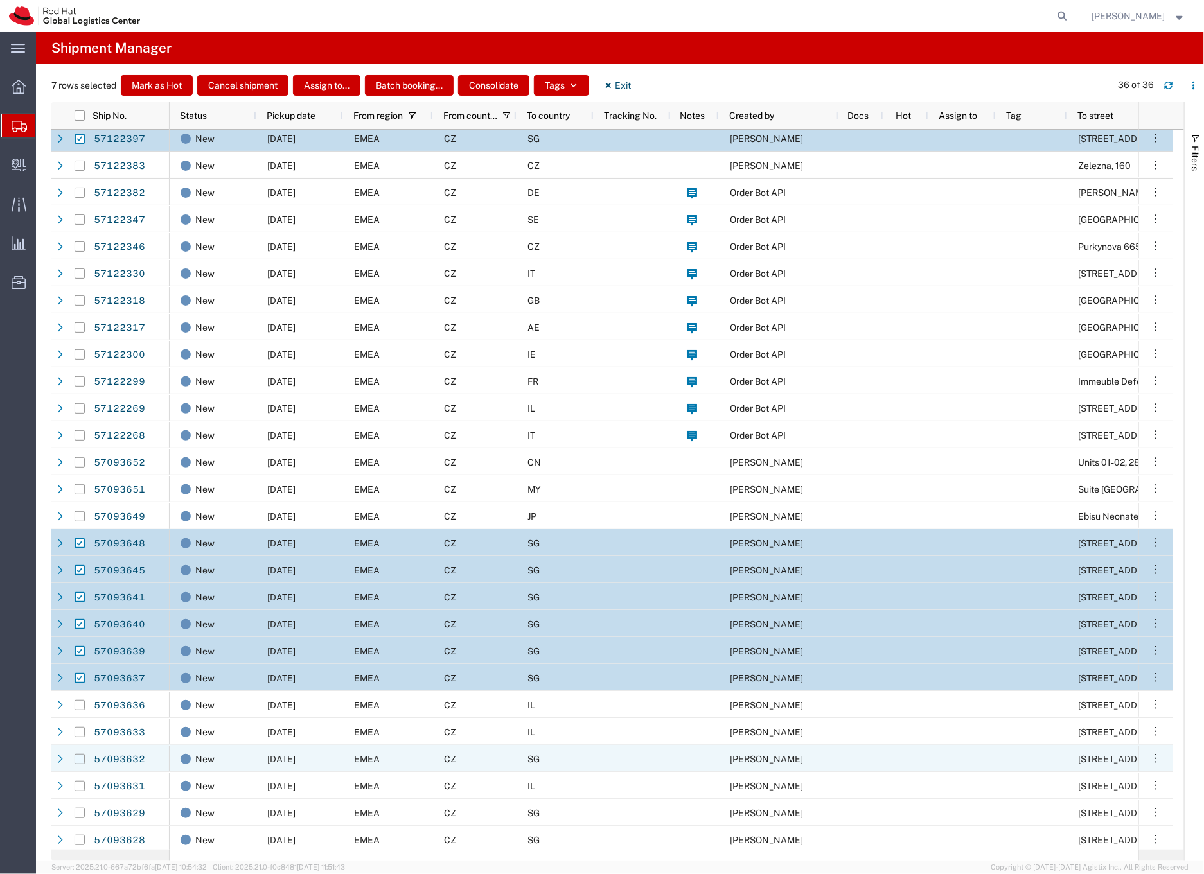
click at [77, 759] on input "Press Space to toggle row selection (unchecked)" at bounding box center [80, 759] width 10 height 10
checkbox input "true"
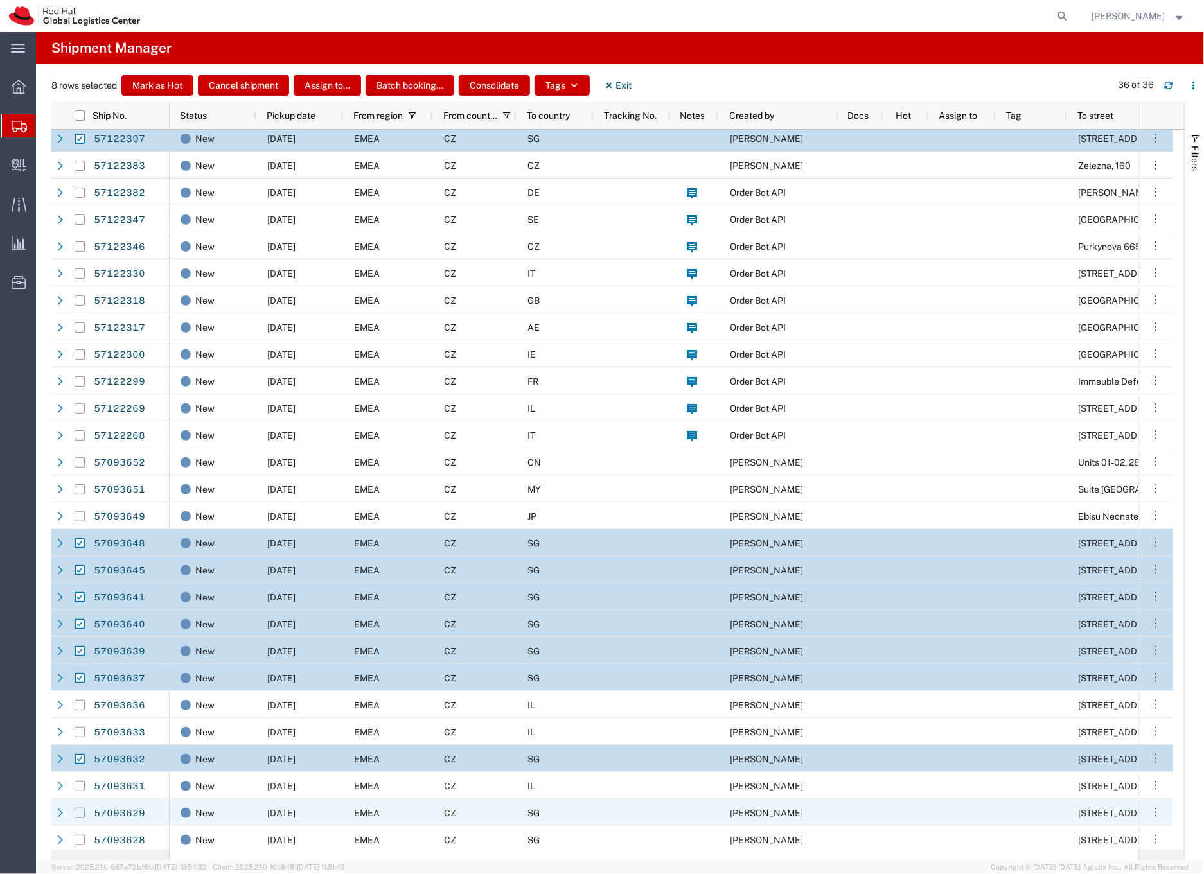
click at [80, 811] on input "Press Space to toggle row selection (unchecked)" at bounding box center [80, 813] width 10 height 10
checkbox input "true"
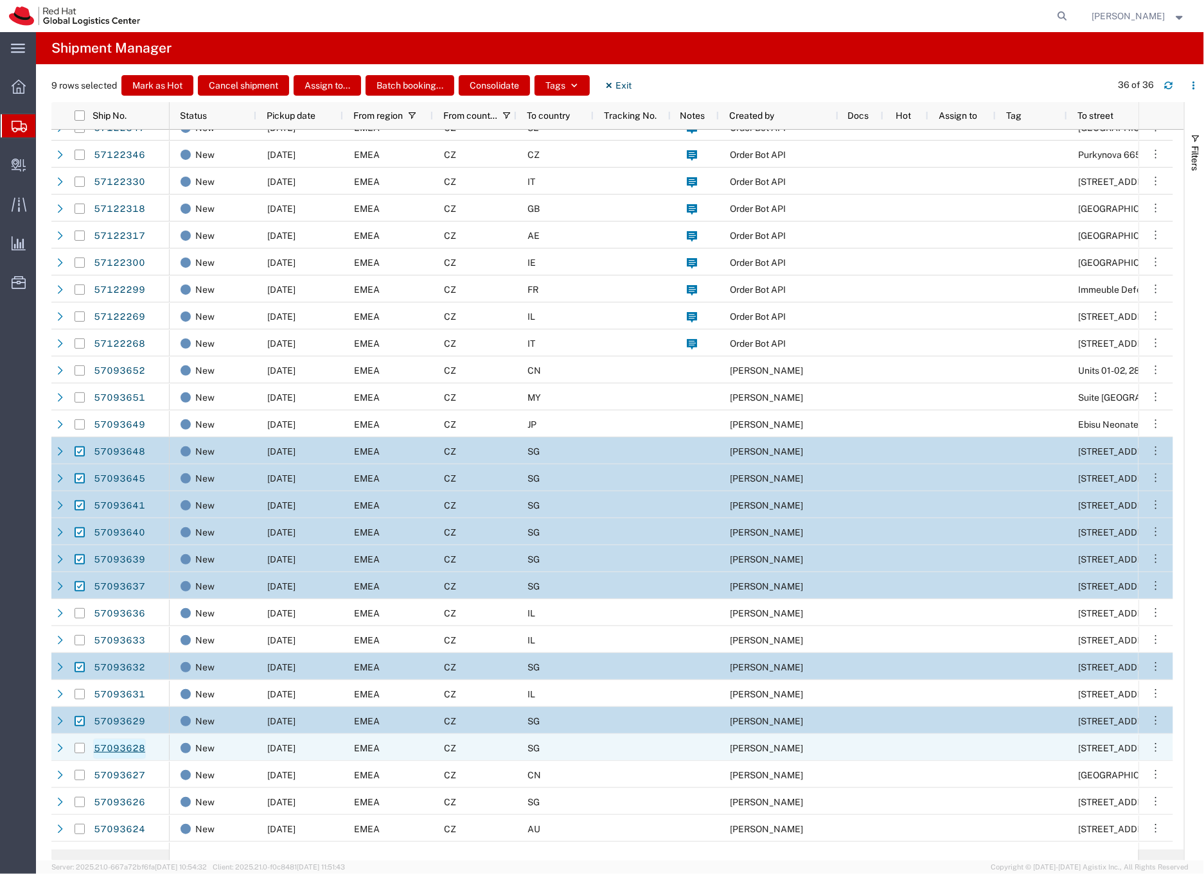
scroll to position [100, 0]
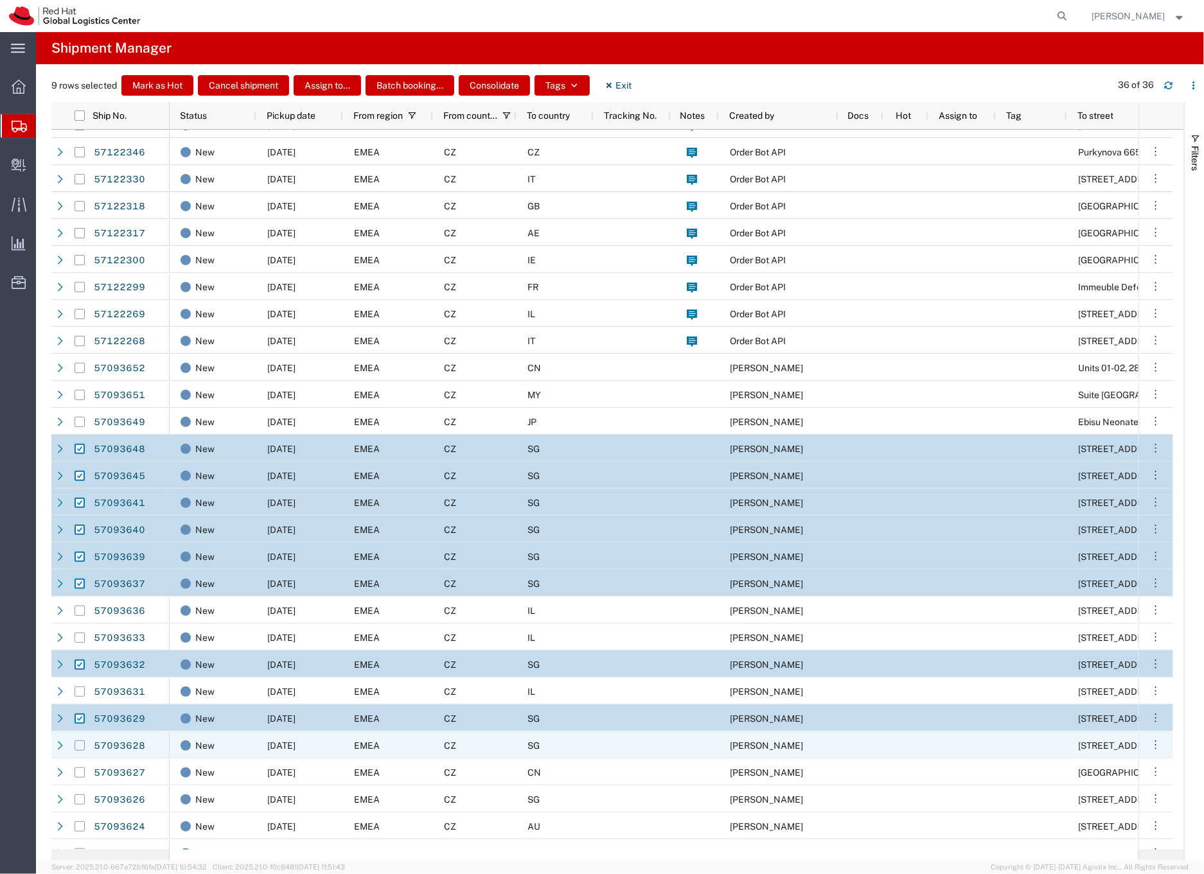
click at [78, 744] on input "Press Space to toggle row selection (unchecked)" at bounding box center [80, 746] width 10 height 10
checkbox input "true"
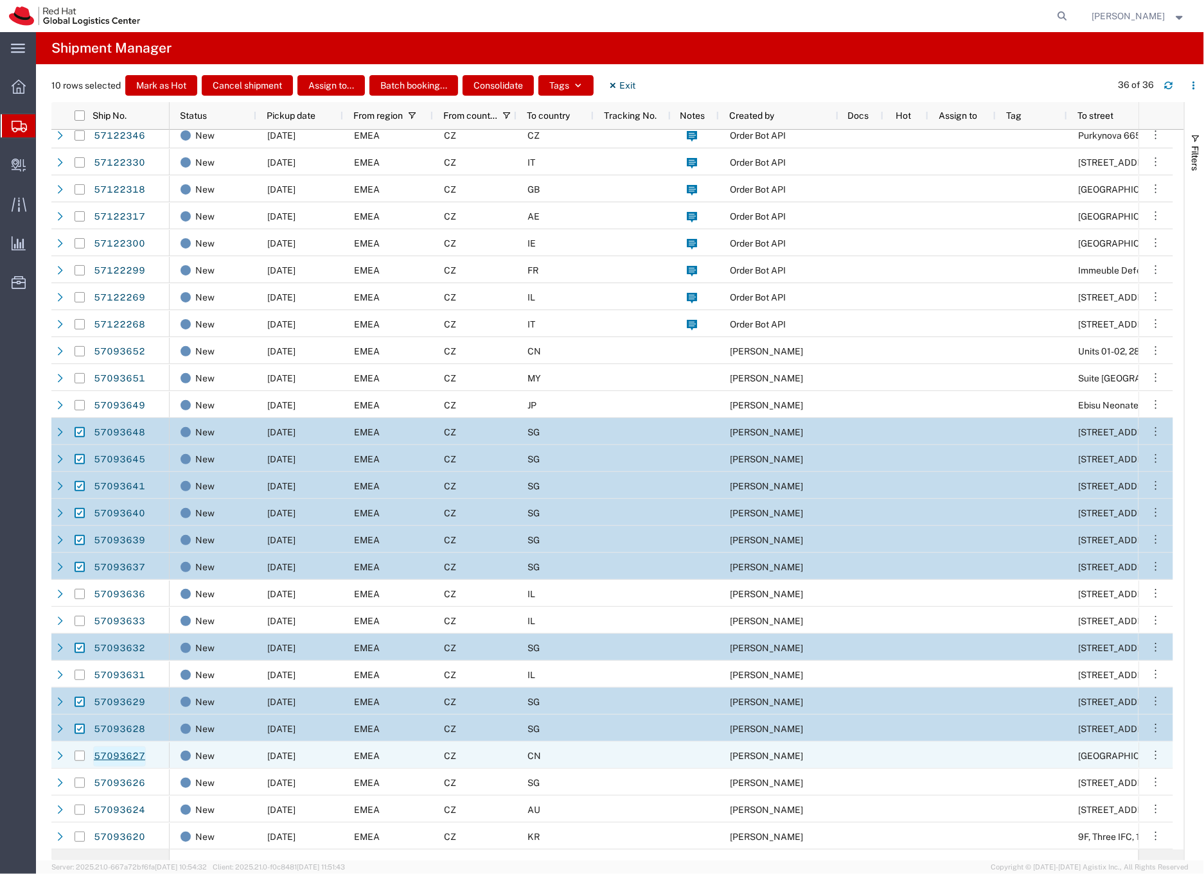
scroll to position [123, 0]
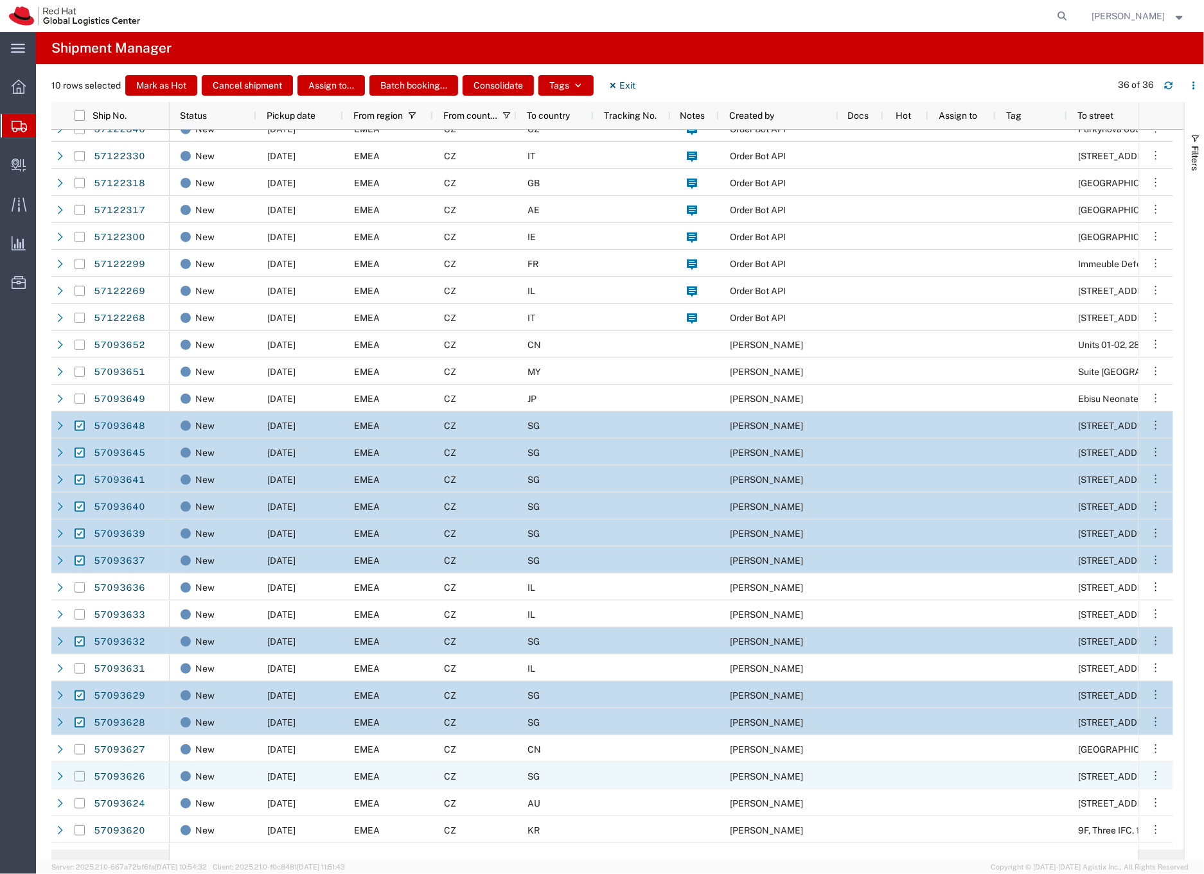
click at [80, 775] on input "Press Space to toggle row selection (unchecked)" at bounding box center [80, 776] width 10 height 10
checkbox input "true"
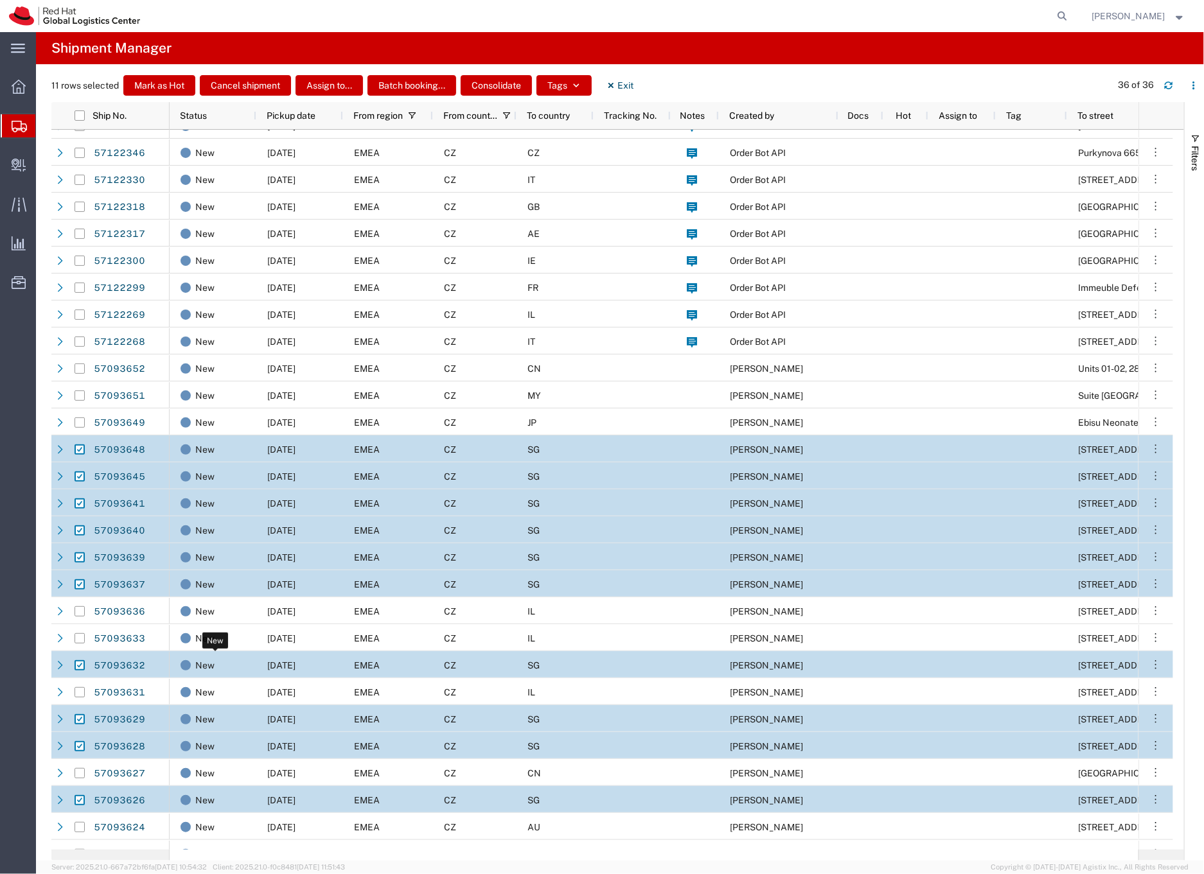
scroll to position [0, 0]
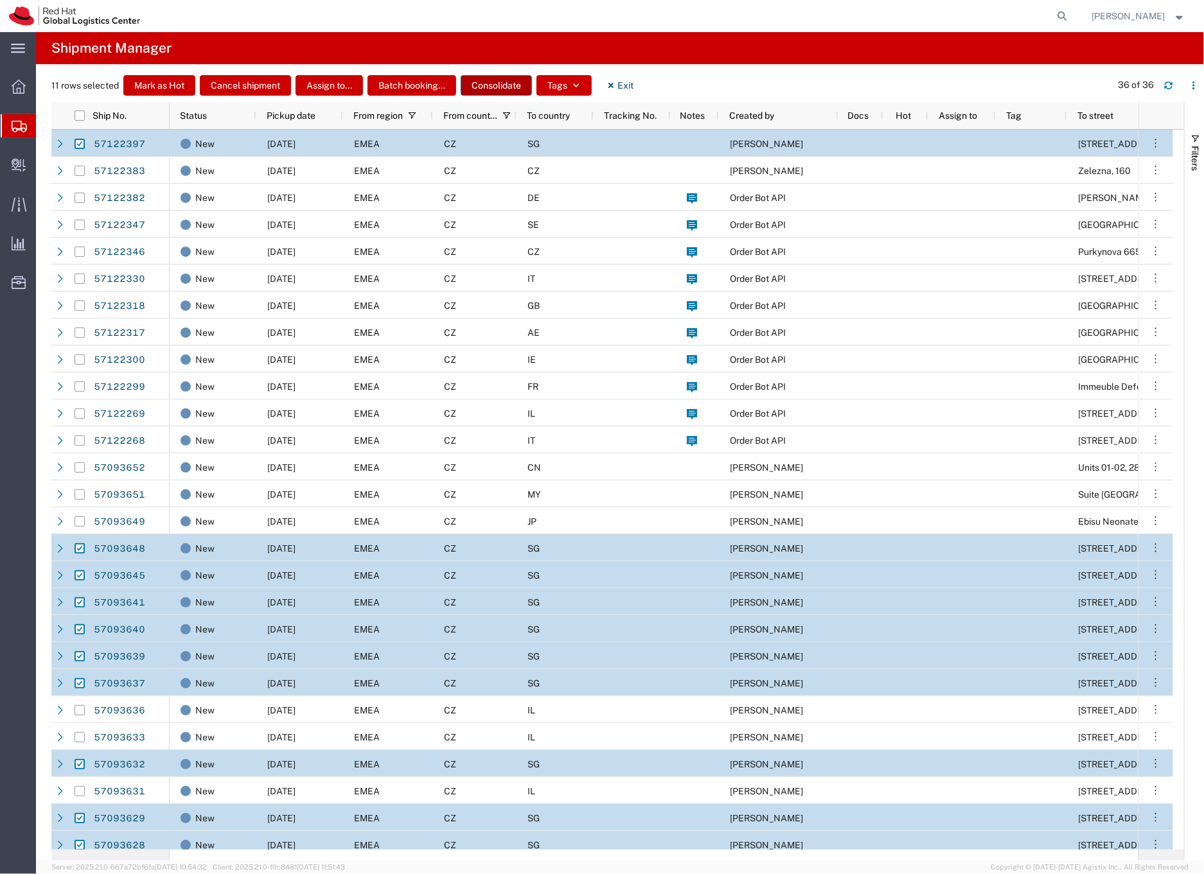
click at [493, 85] on button "Consolidate" at bounding box center [496, 85] width 71 height 21
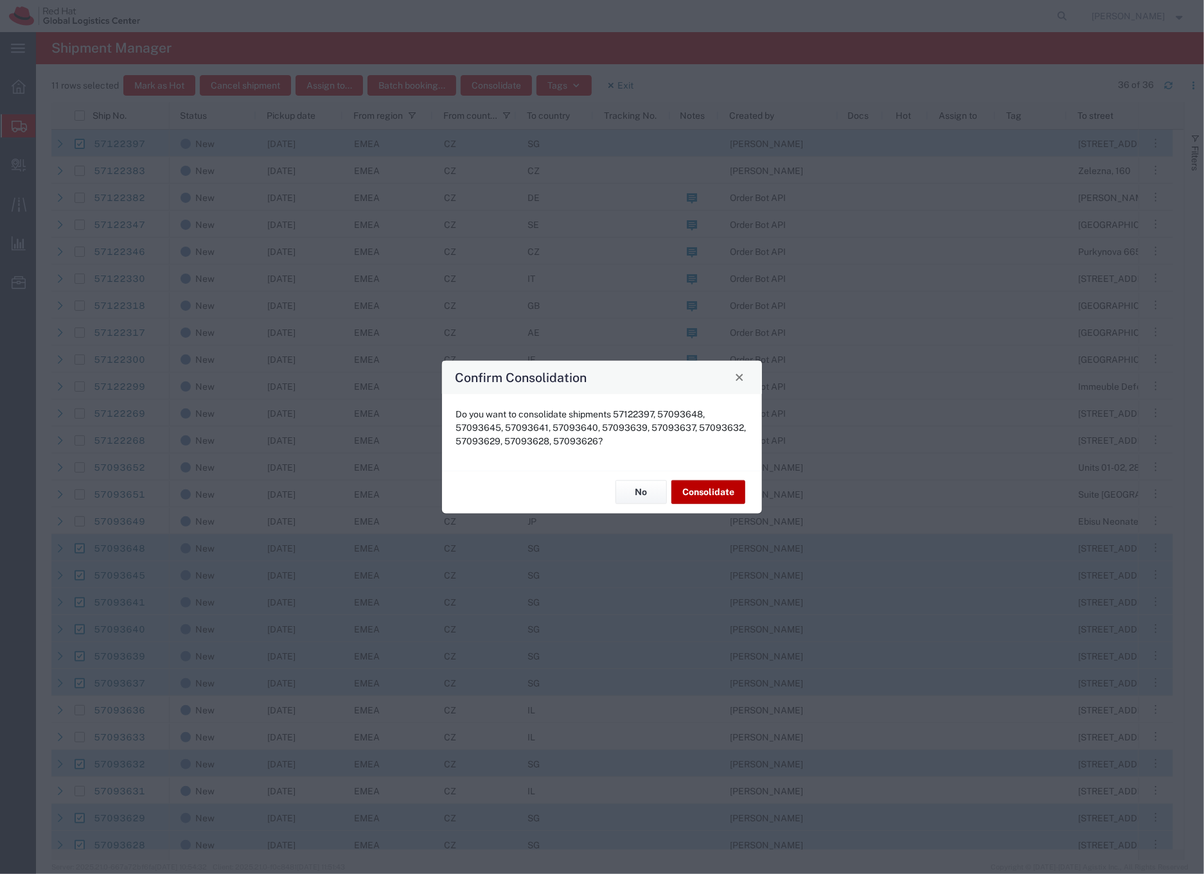
click at [706, 496] on button "Consolidate" at bounding box center [708, 492] width 74 height 24
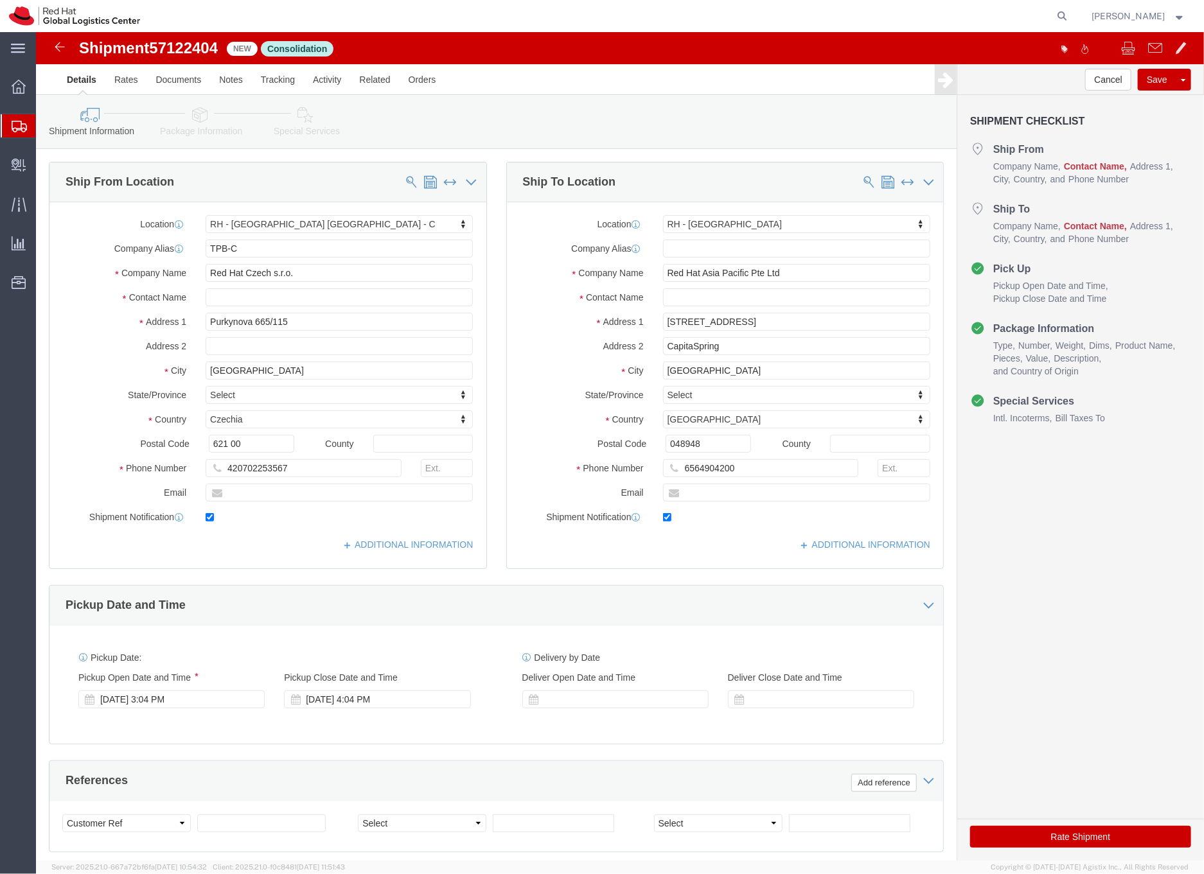
select select "38037"
select select "51051"
click input "text"
type input "[PERSON_NAME]"
click input "text"
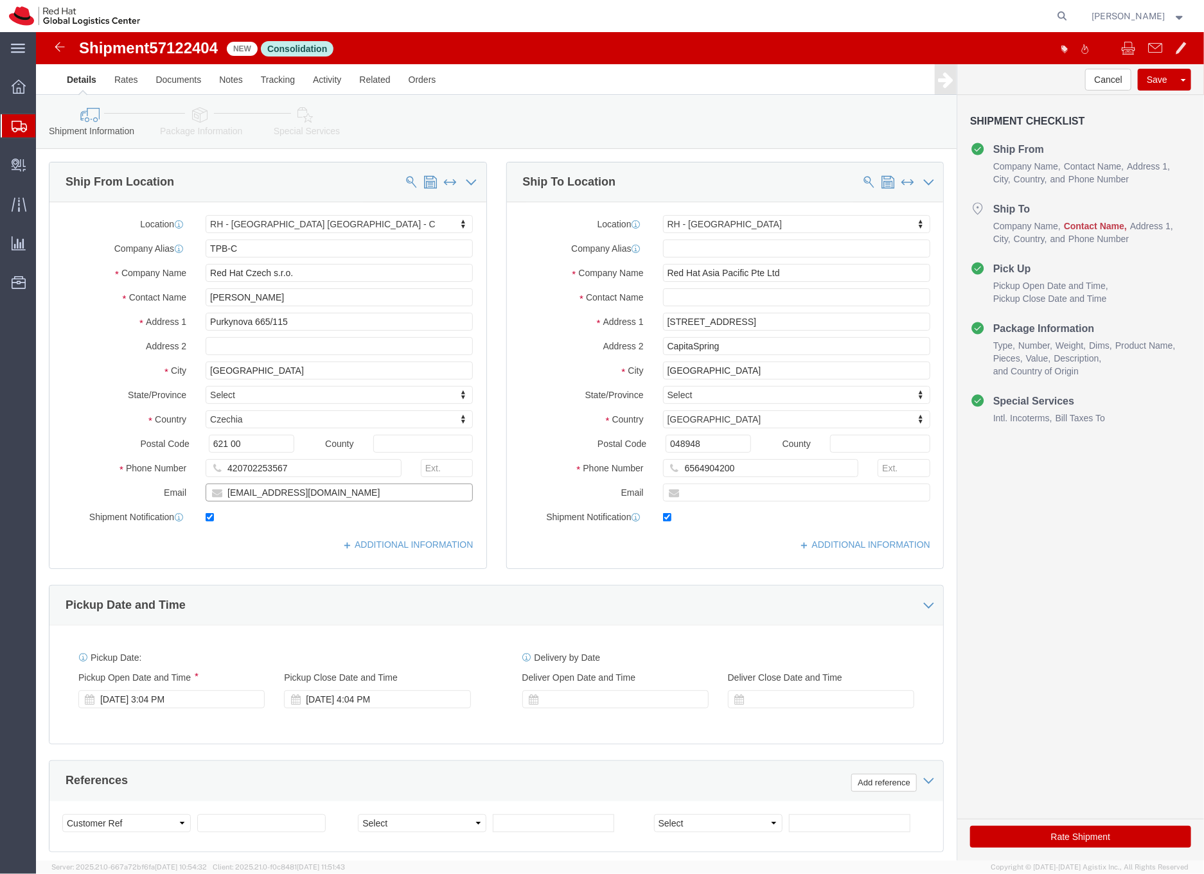
type input "[EMAIL_ADDRESS][DOMAIN_NAME]"
click input "text"
type input "Diyana"
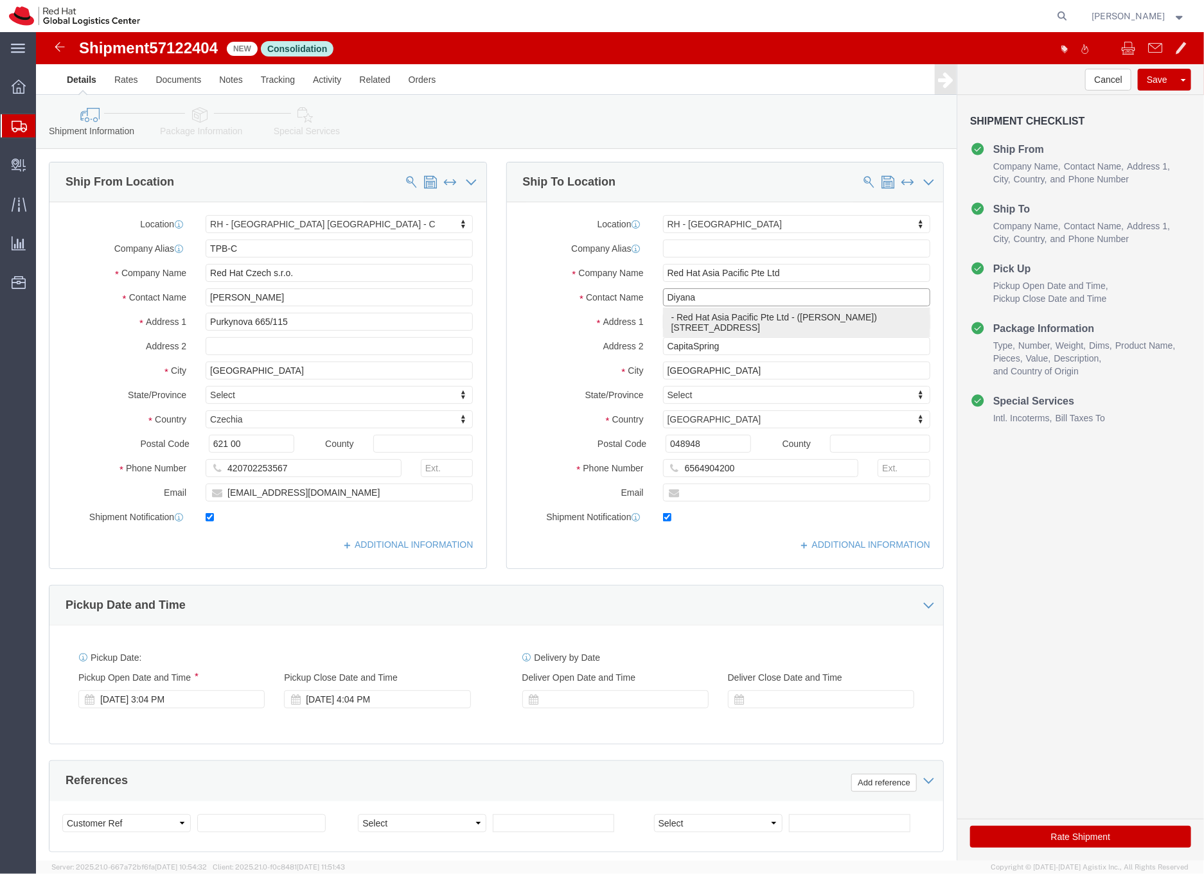
click p "- Red Hat Asia Pacific Pte Ltd - ([PERSON_NAME]) [STREET_ADDRESS]"
type input "[EMAIL_ADDRESS][DOMAIN_NAME]"
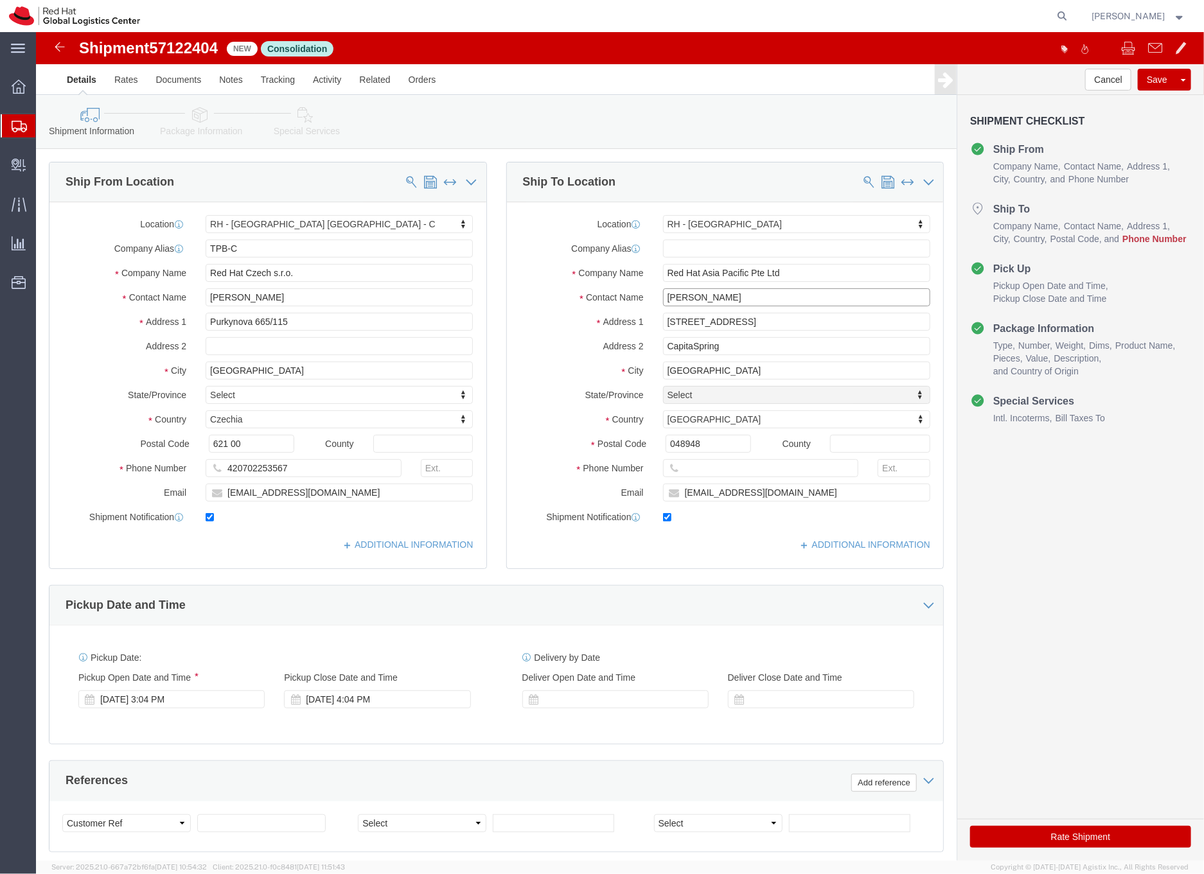
type input "[PERSON_NAME]"
click input "[EMAIL_ADDRESS][DOMAIN_NAME]"
type input "[EMAIL_ADDRESS][DOMAIN_NAME],"
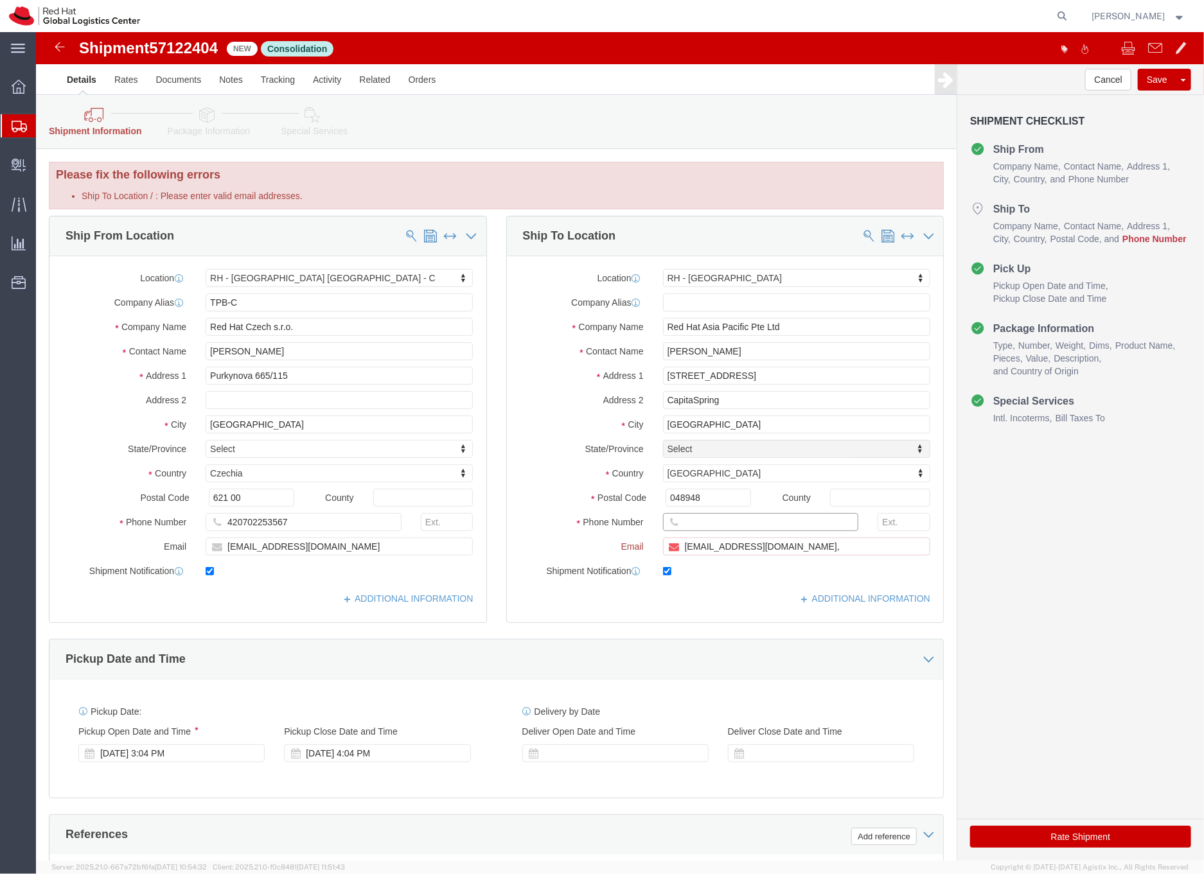
click input "text"
paste input "6564904200"
type input "6564904200"
click input "[EMAIL_ADDRESS][DOMAIN_NAME],"
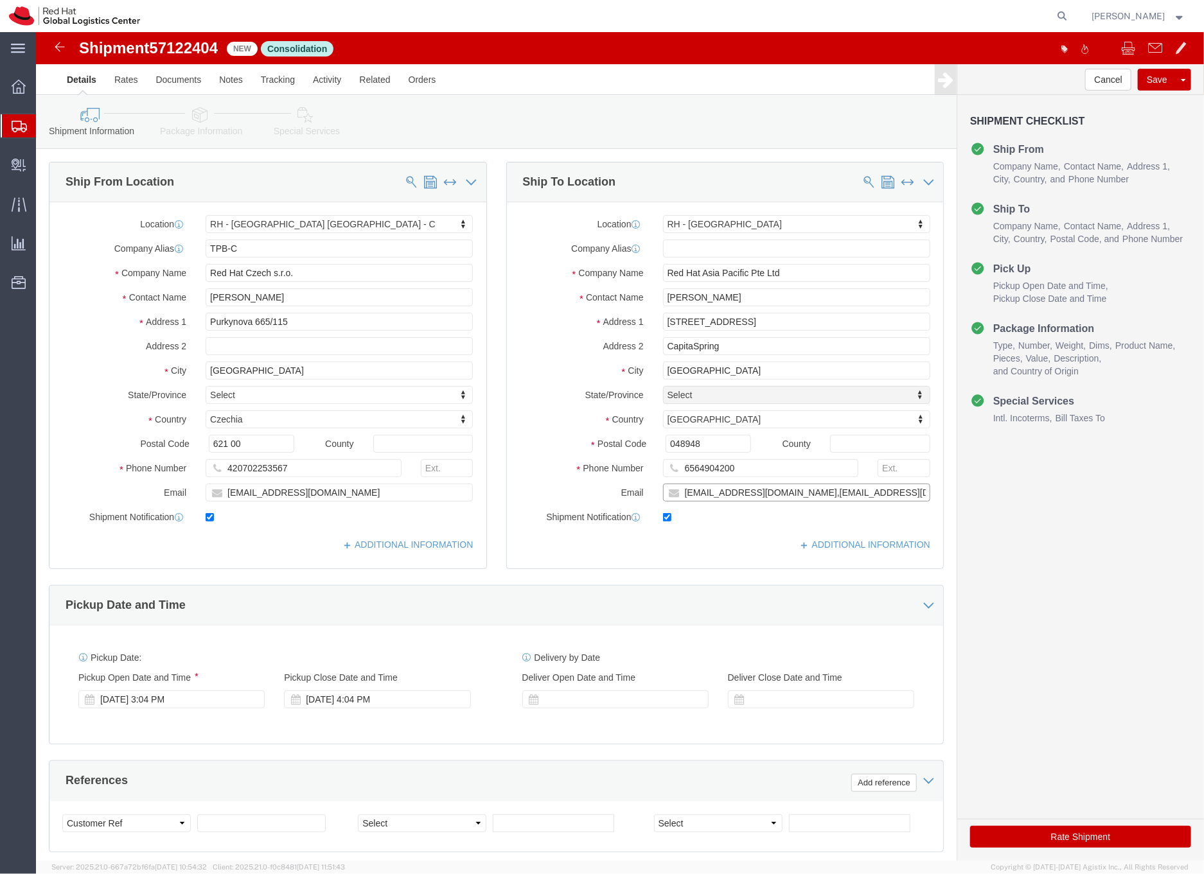
type input "[EMAIL_ADDRESS][DOMAIN_NAME],[EMAIL_ADDRESS][DOMAIN_NAME]"
click icon
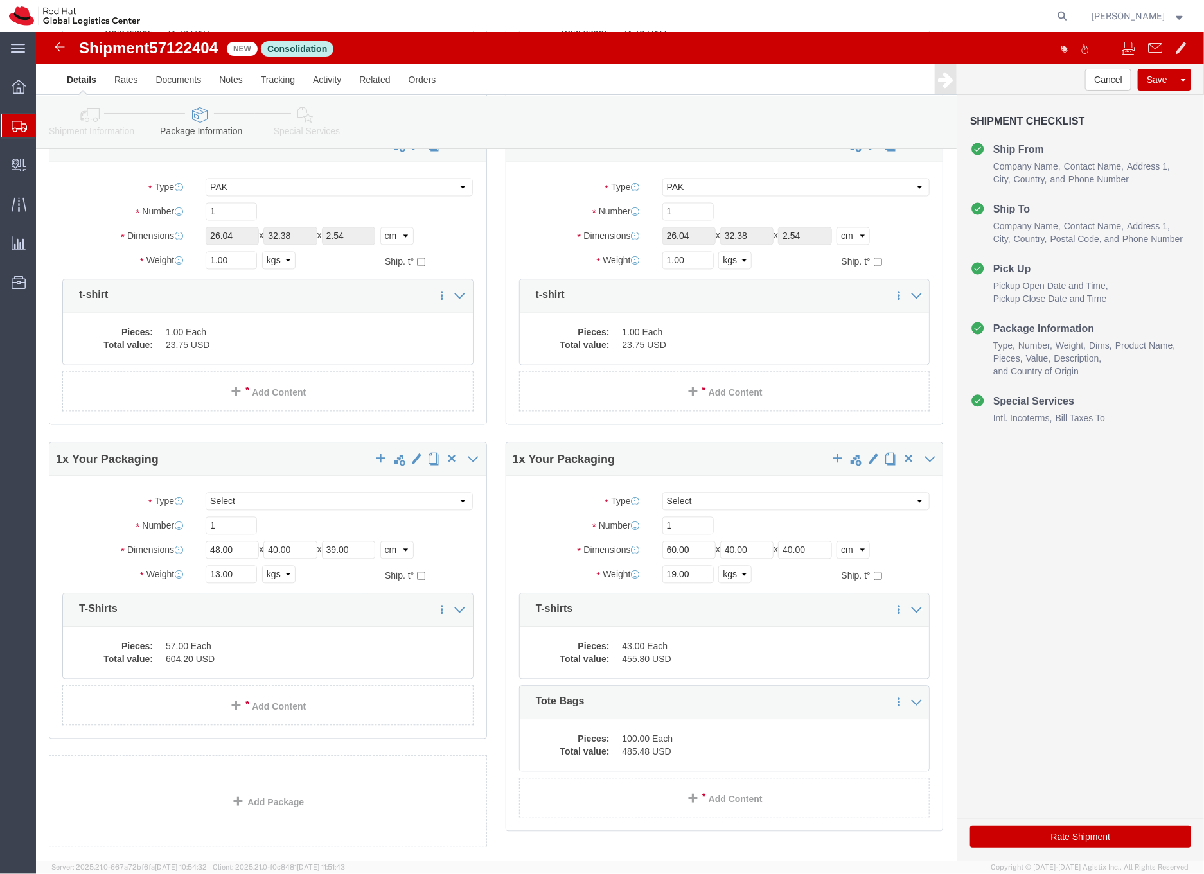
scroll to position [1403, 0]
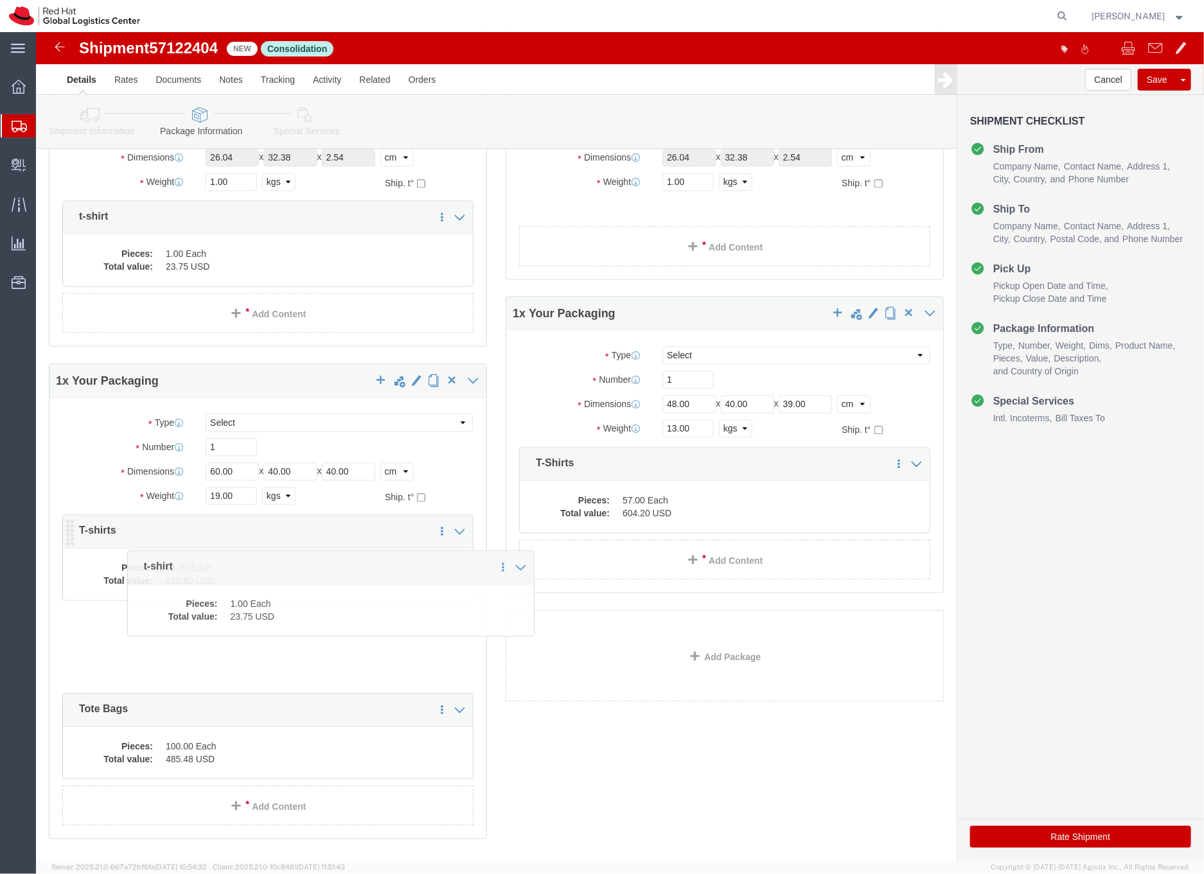
drag, startPoint x: 487, startPoint y: 195, endPoint x: 95, endPoint y: 545, distance: 525.4
click icon
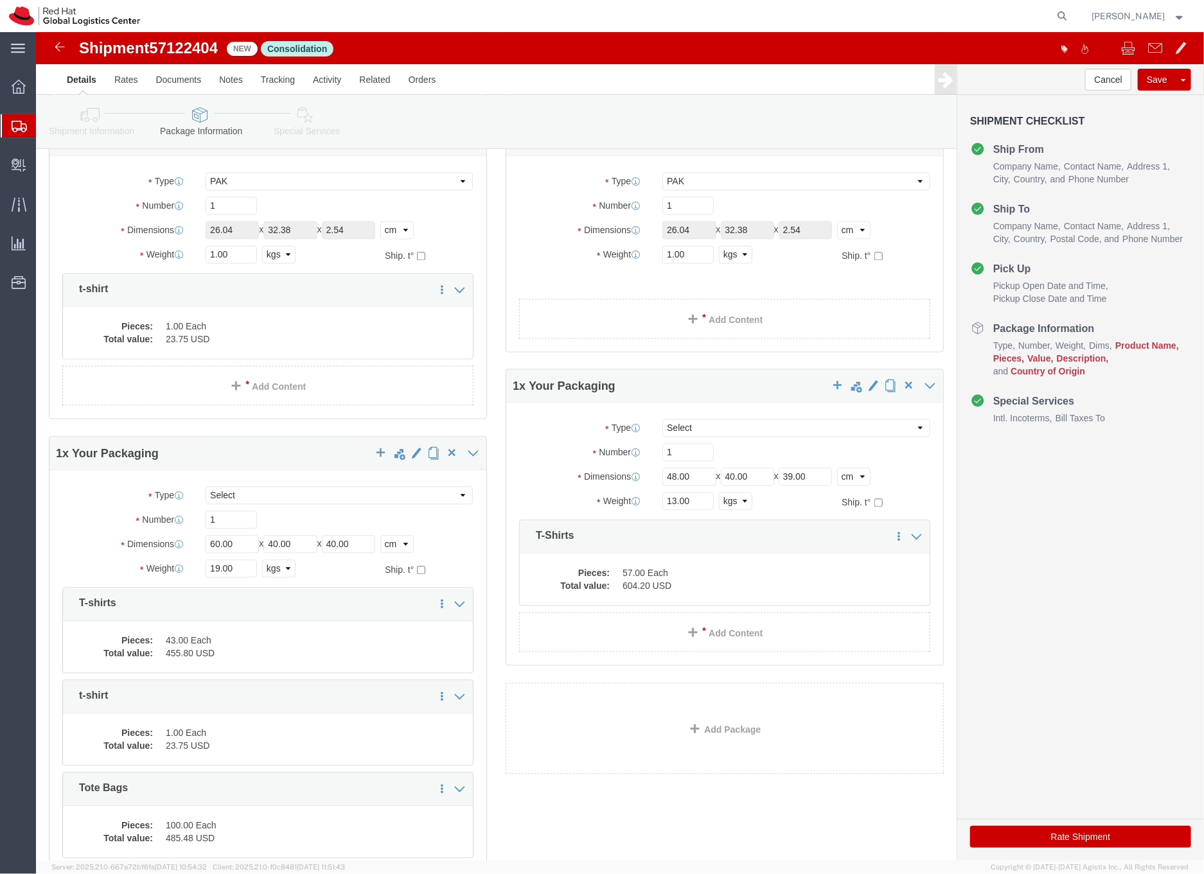
scroll to position [1262, 0]
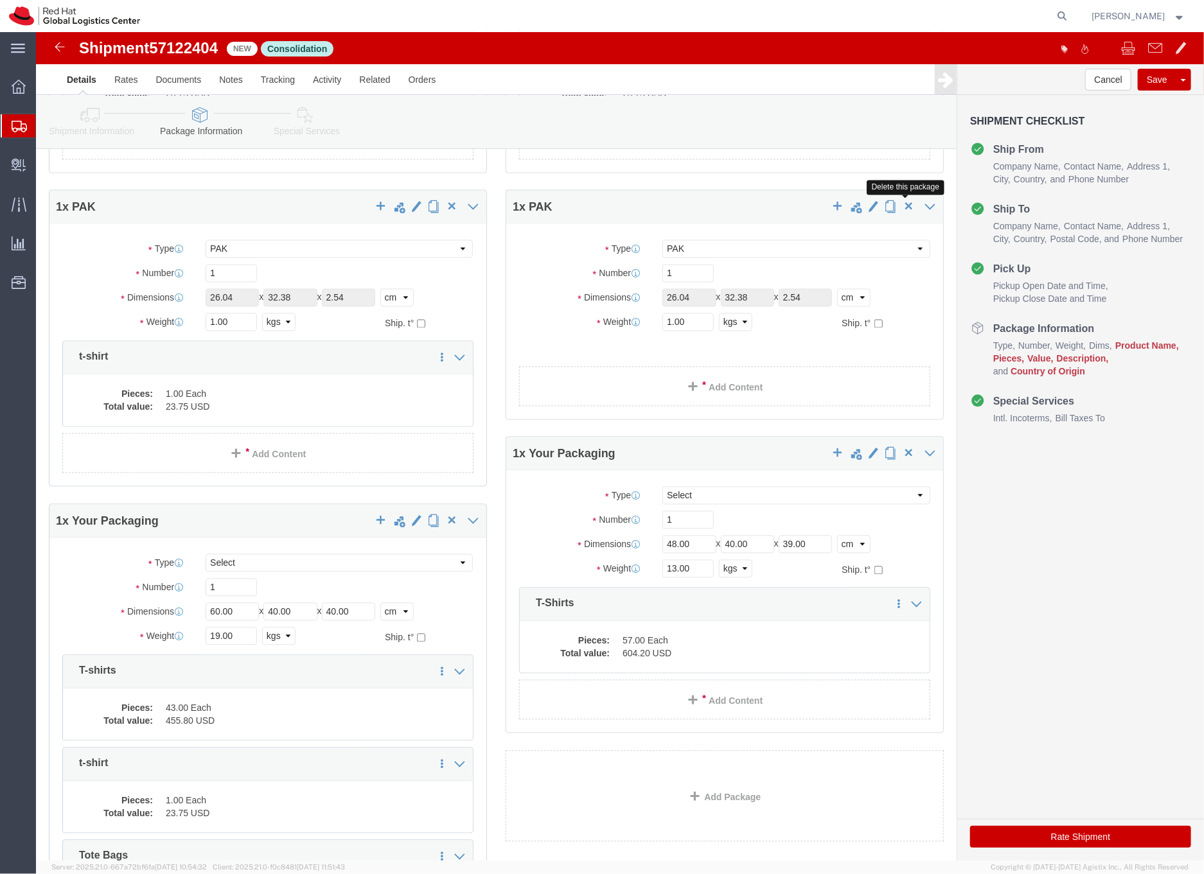
click span "button"
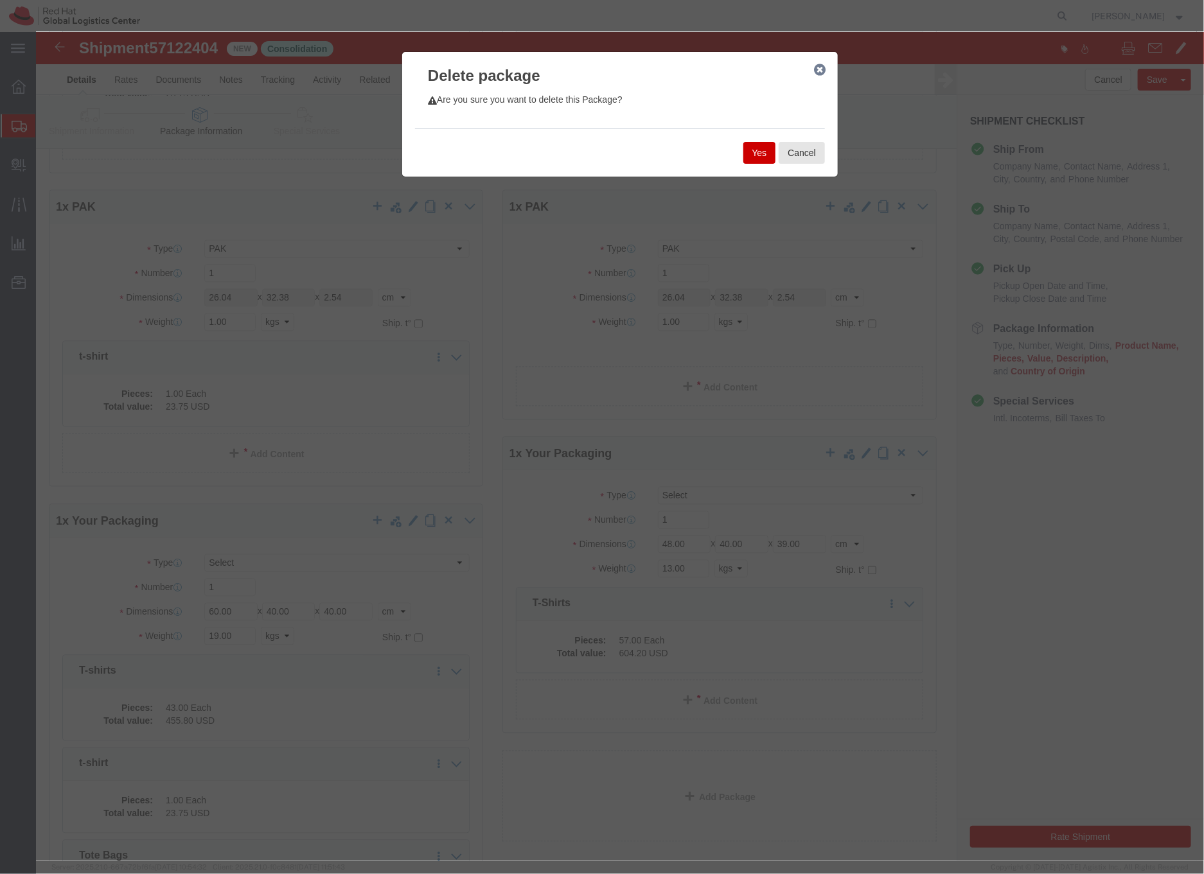
click button "Yes"
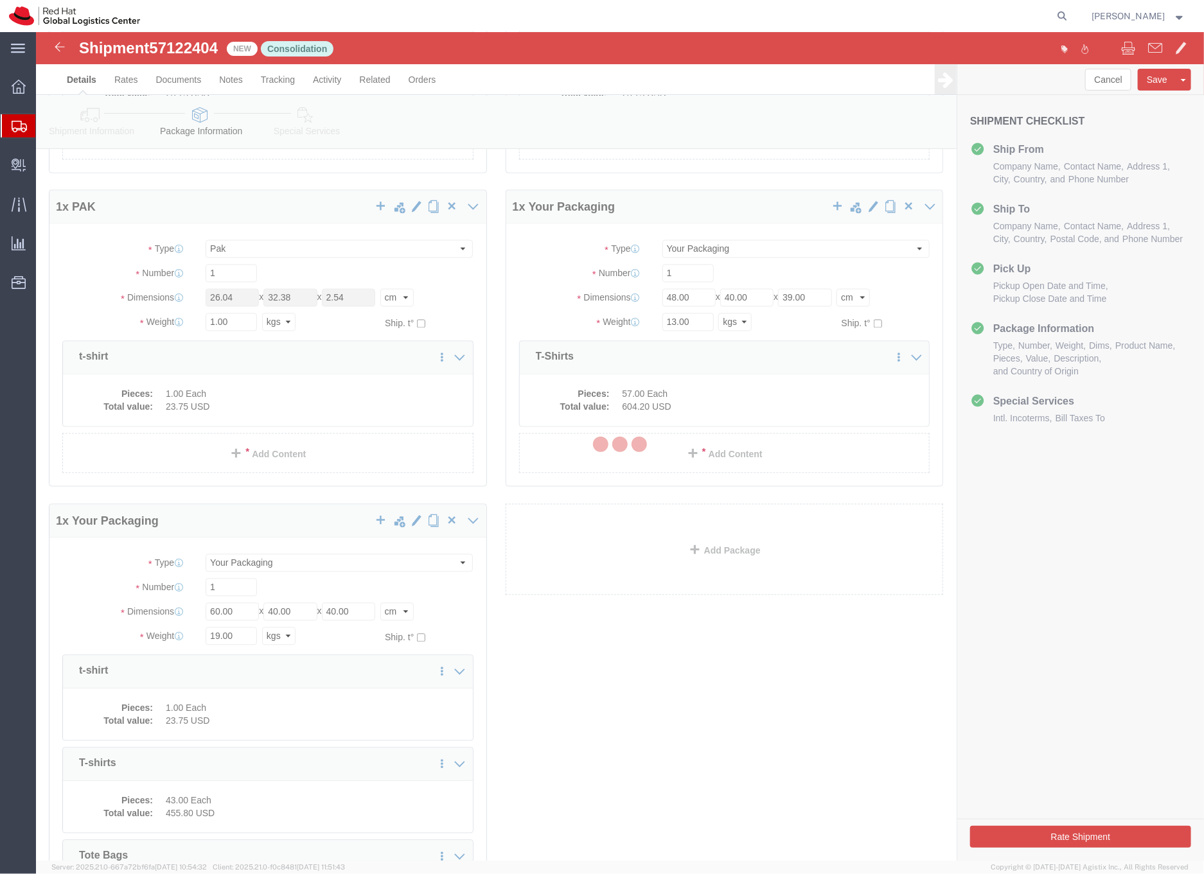
scroll to position [0, 0]
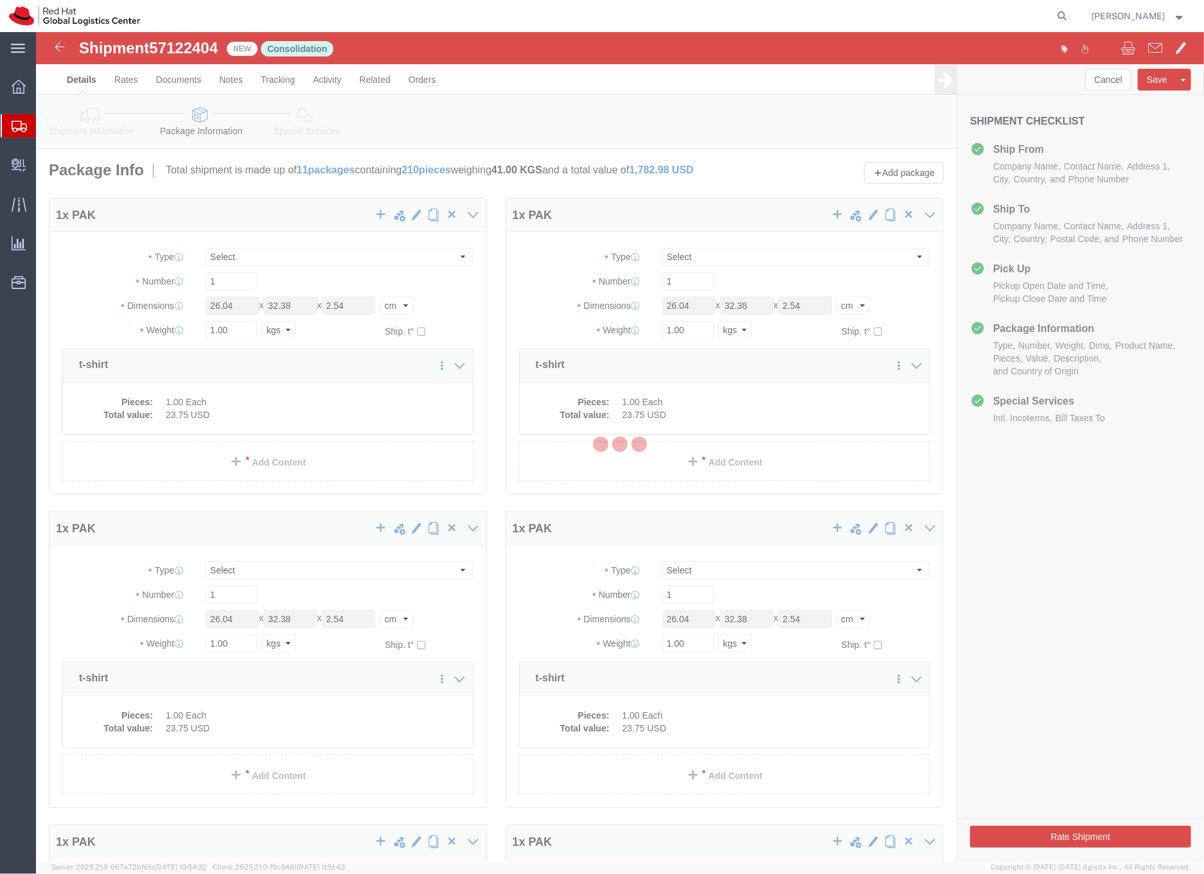
select select "PAK"
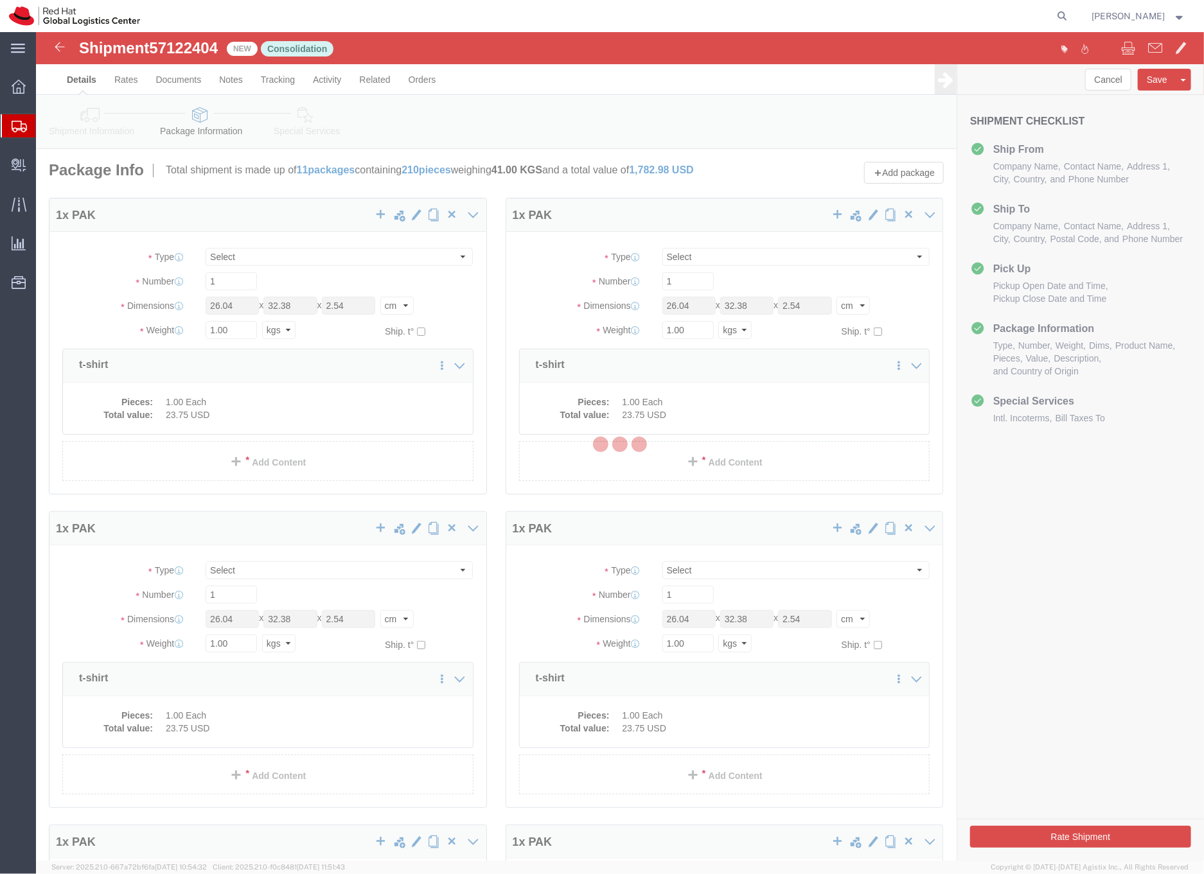
select select "PAK"
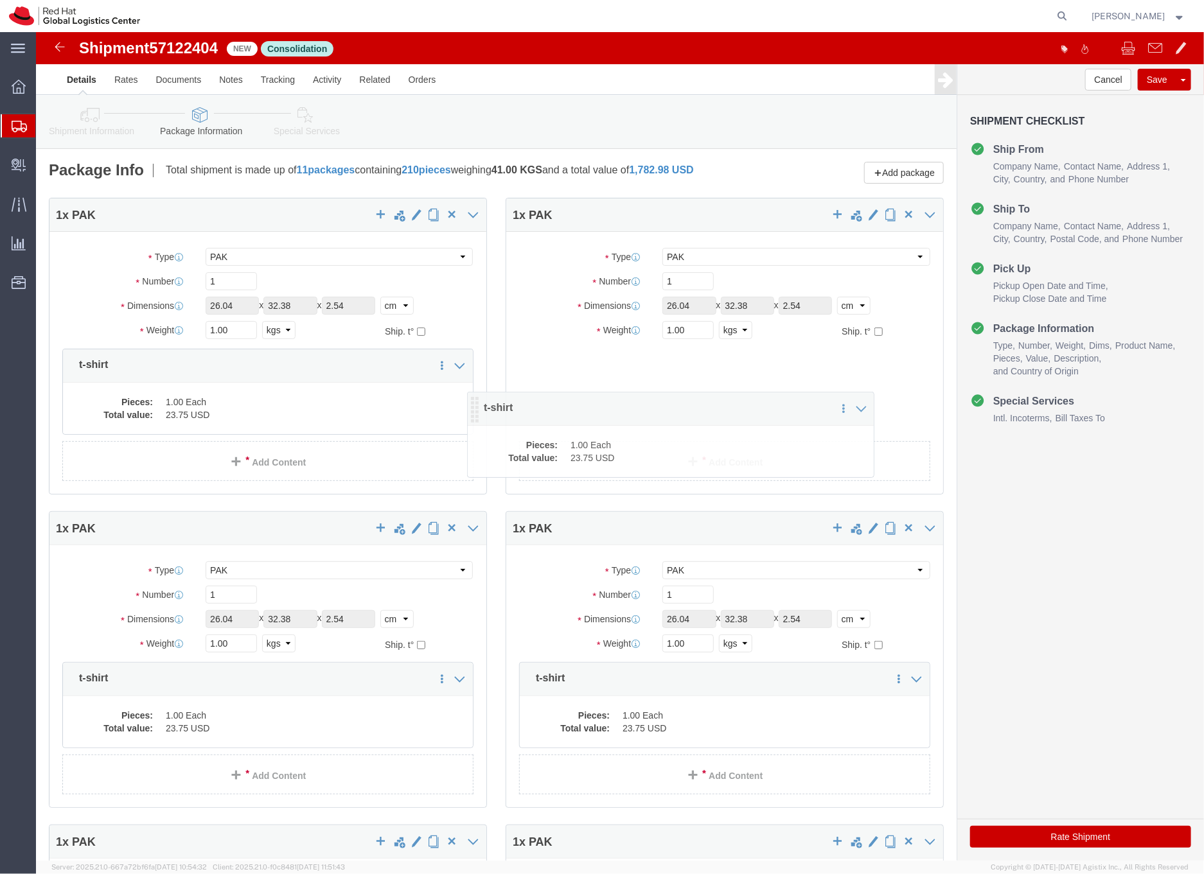
drag, startPoint x: 486, startPoint y: 344, endPoint x: 434, endPoint y: 387, distance: 67.5
click icon
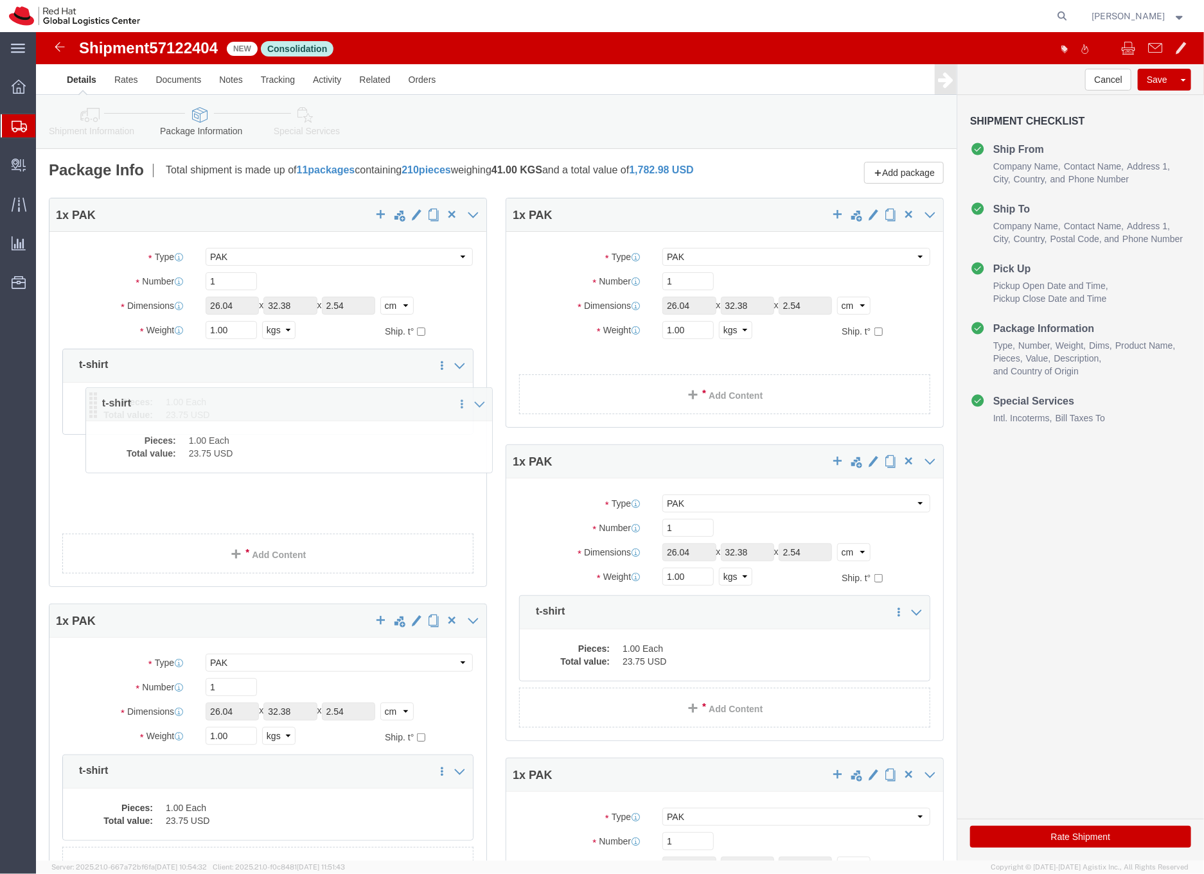
drag, startPoint x: 487, startPoint y: 343, endPoint x: 46, endPoint y: 382, distance: 443.0
click icon
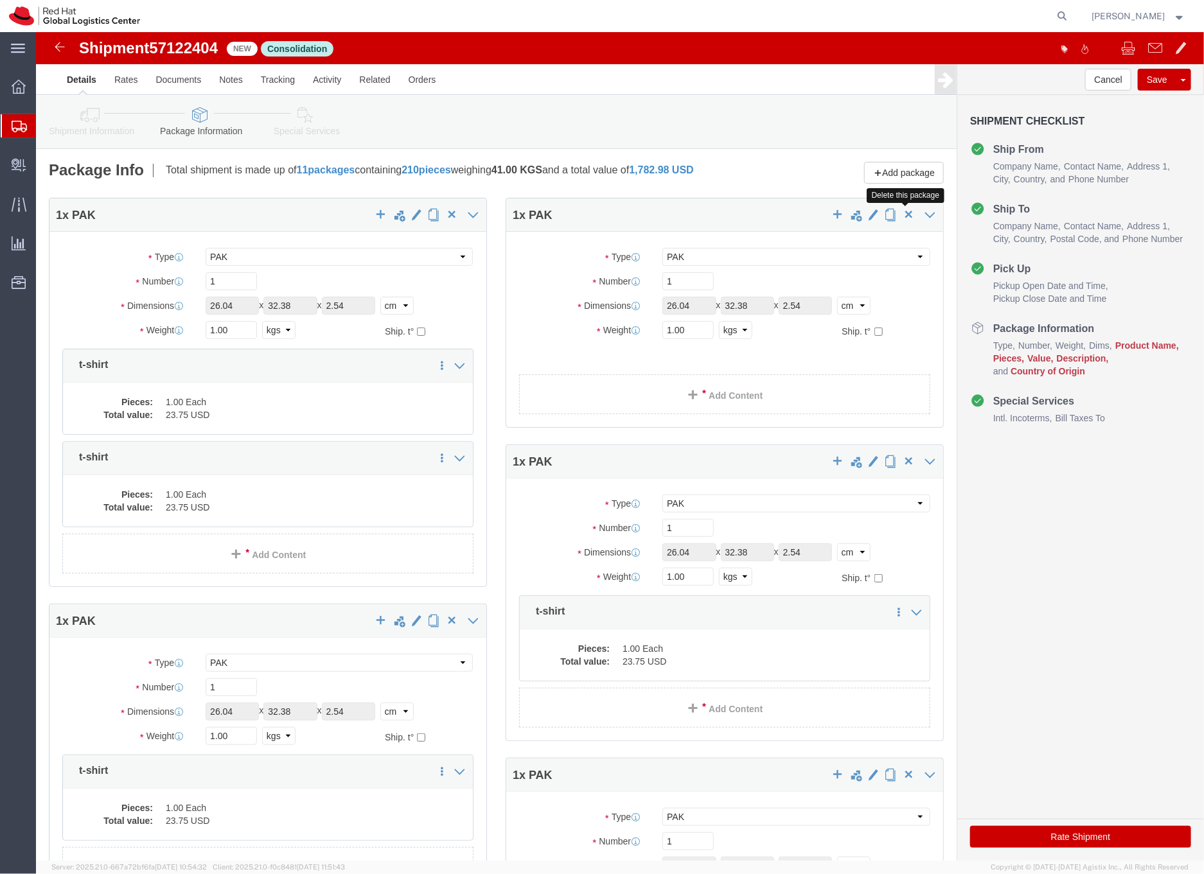
click span "button"
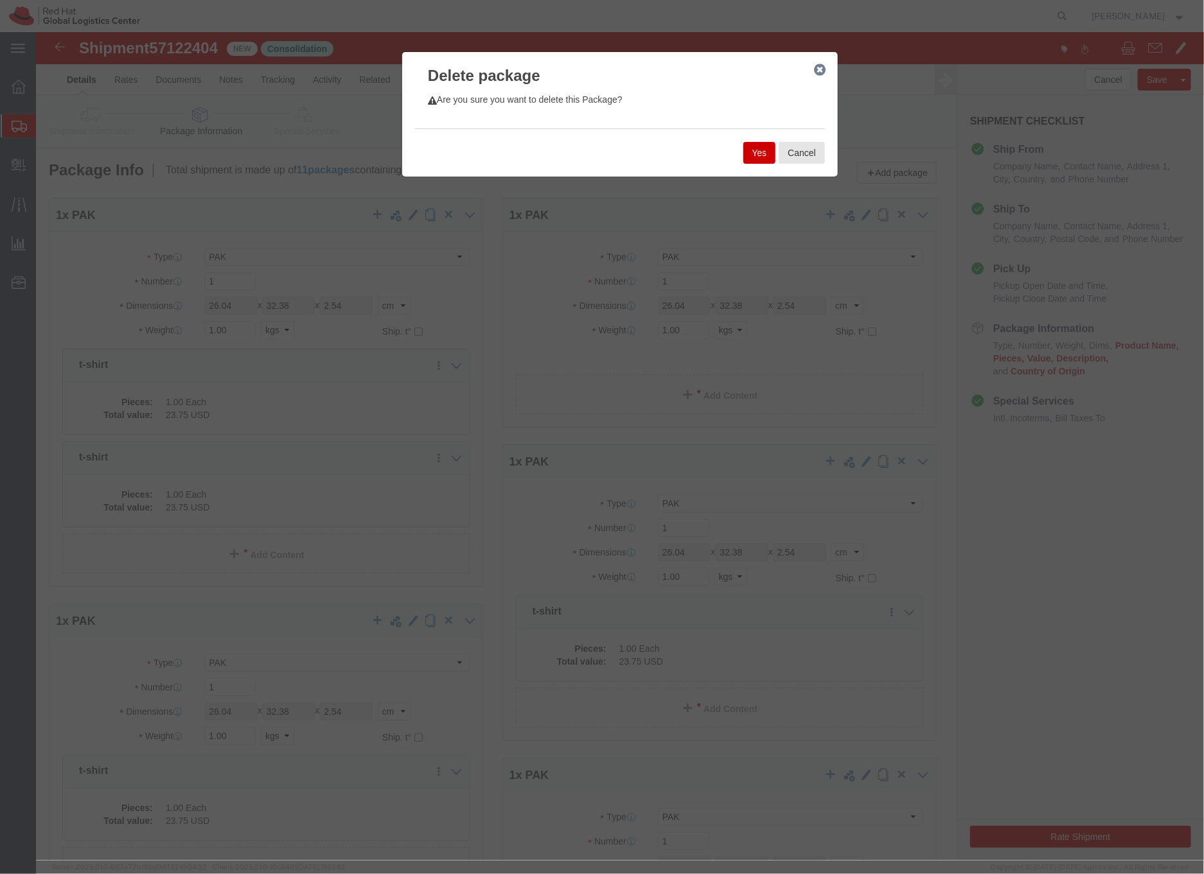
click button "Yes"
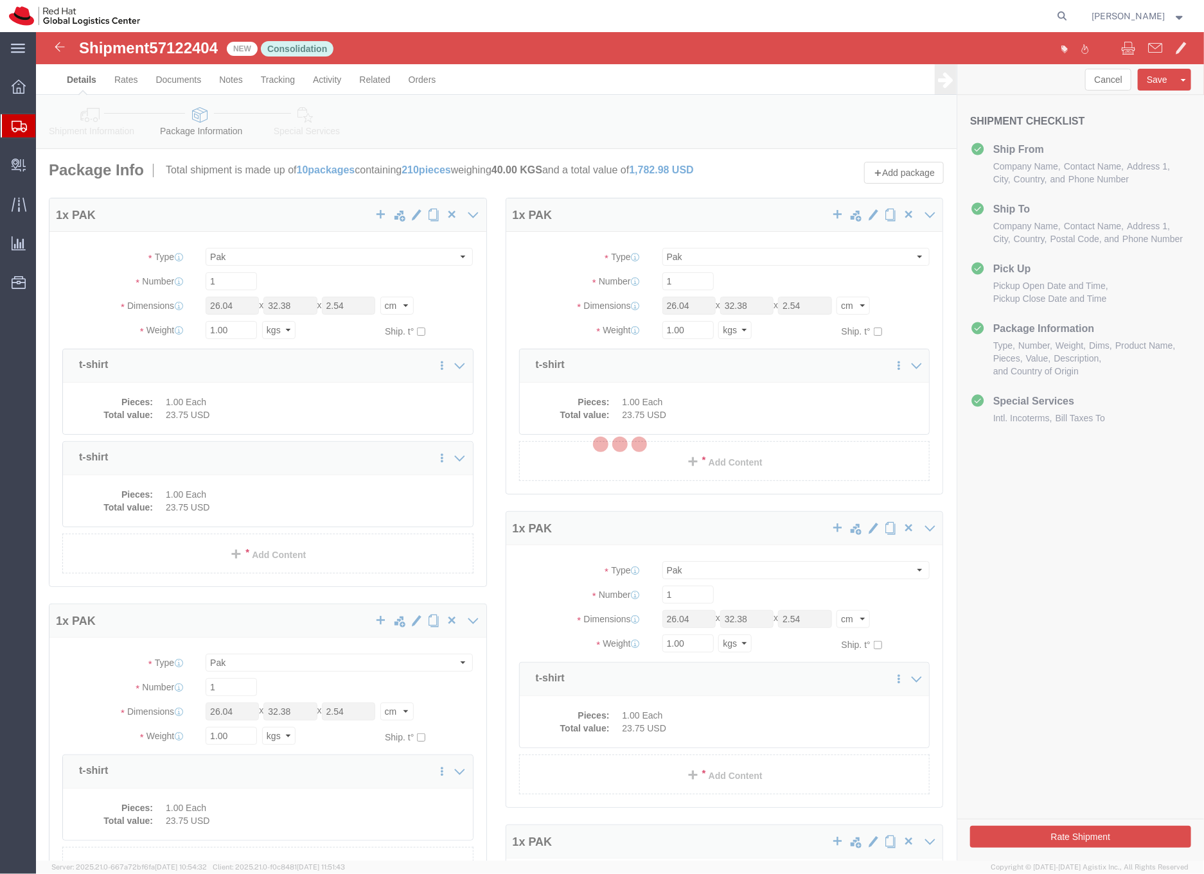
select select "PAK"
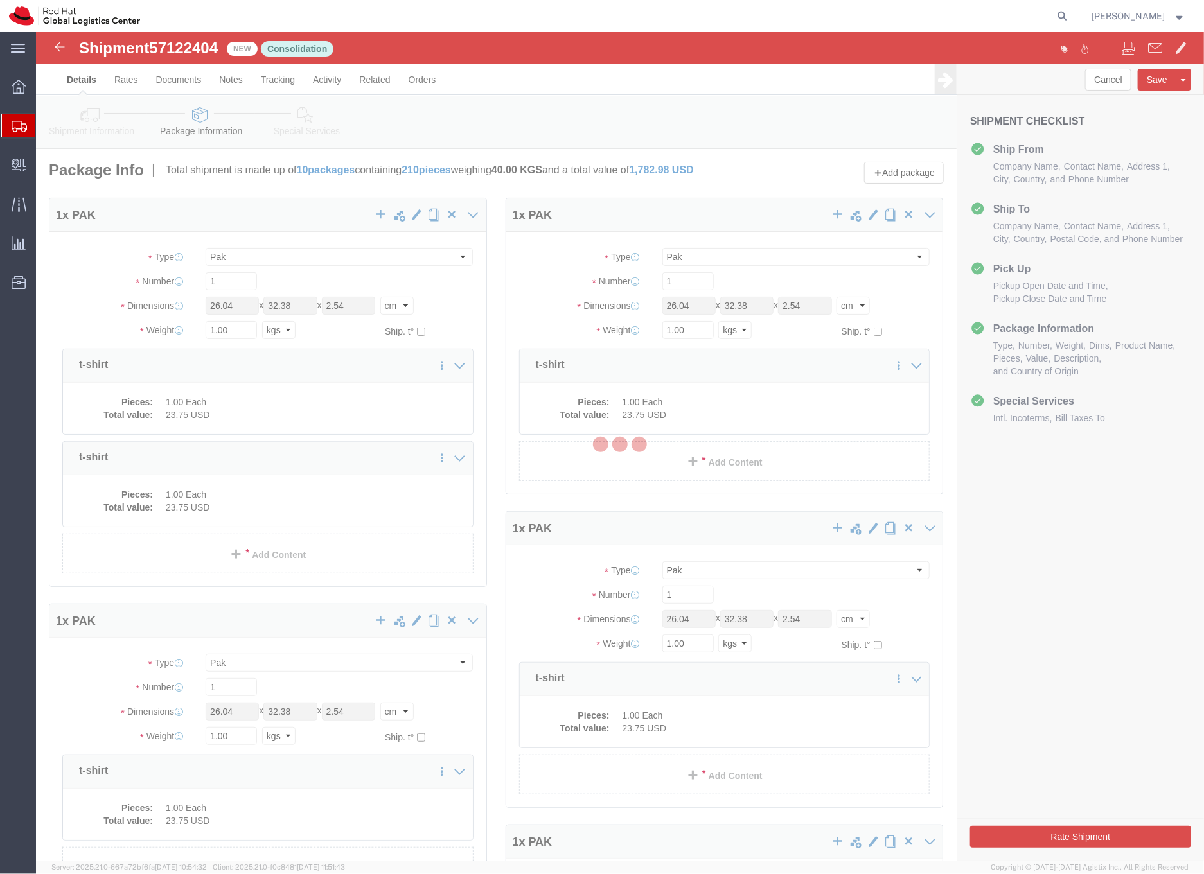
select select "PAK"
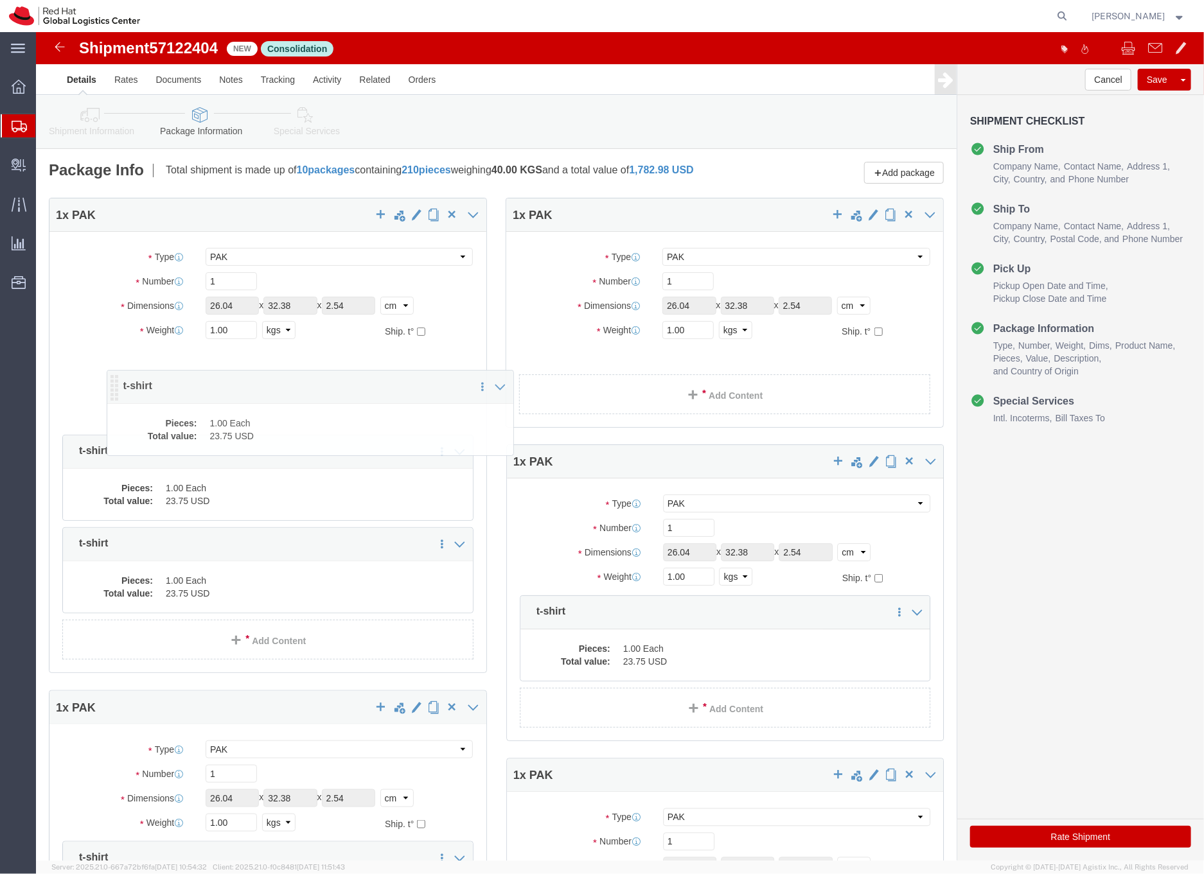
drag, startPoint x: 484, startPoint y: 338, endPoint x: 67, endPoint y: 359, distance: 417.4
click icon
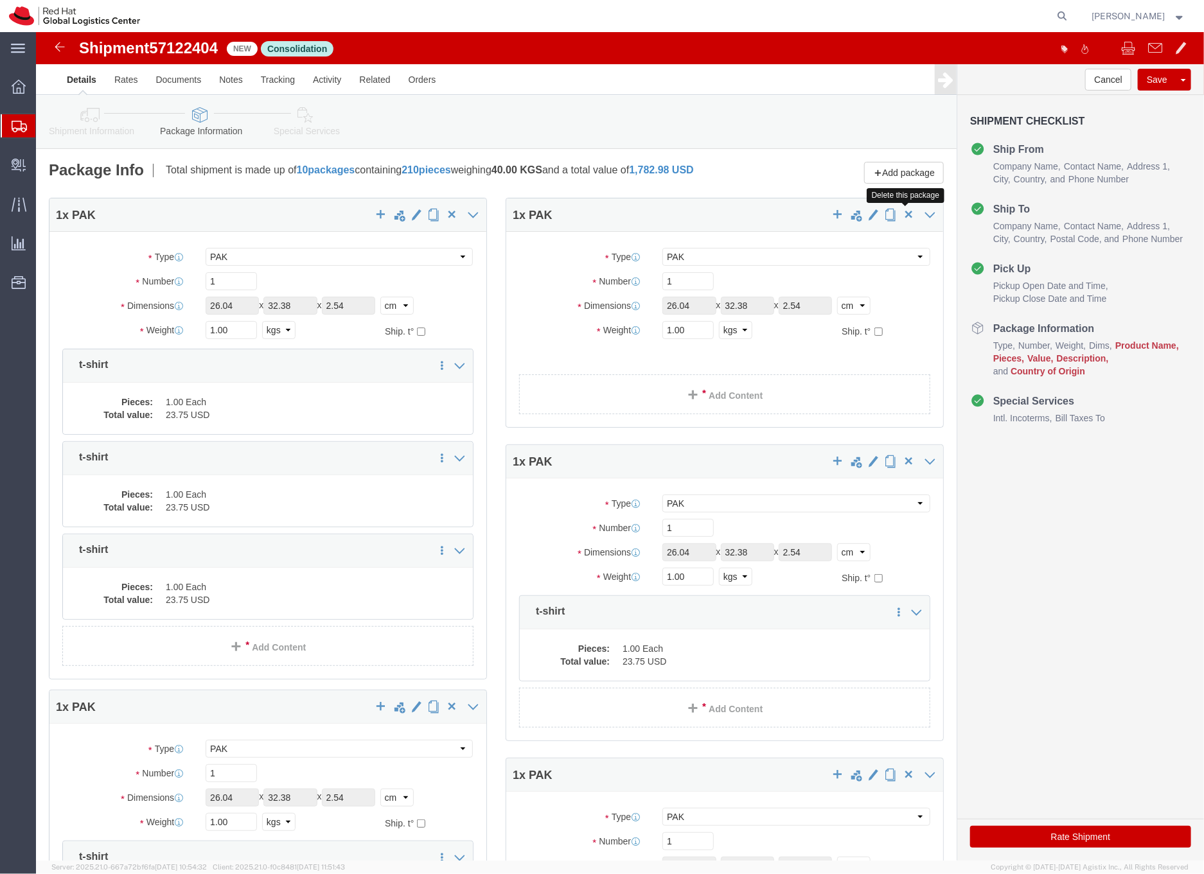
click span "button"
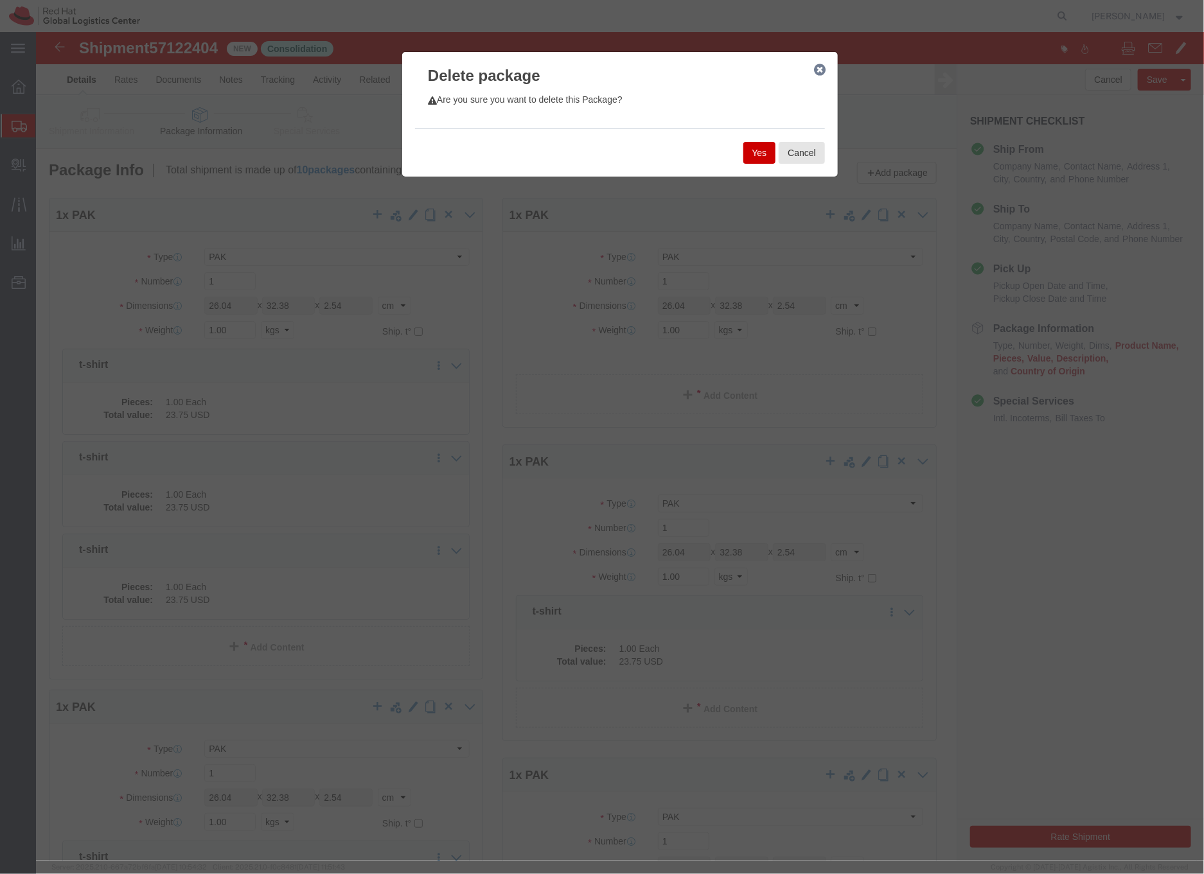
click button "Yes"
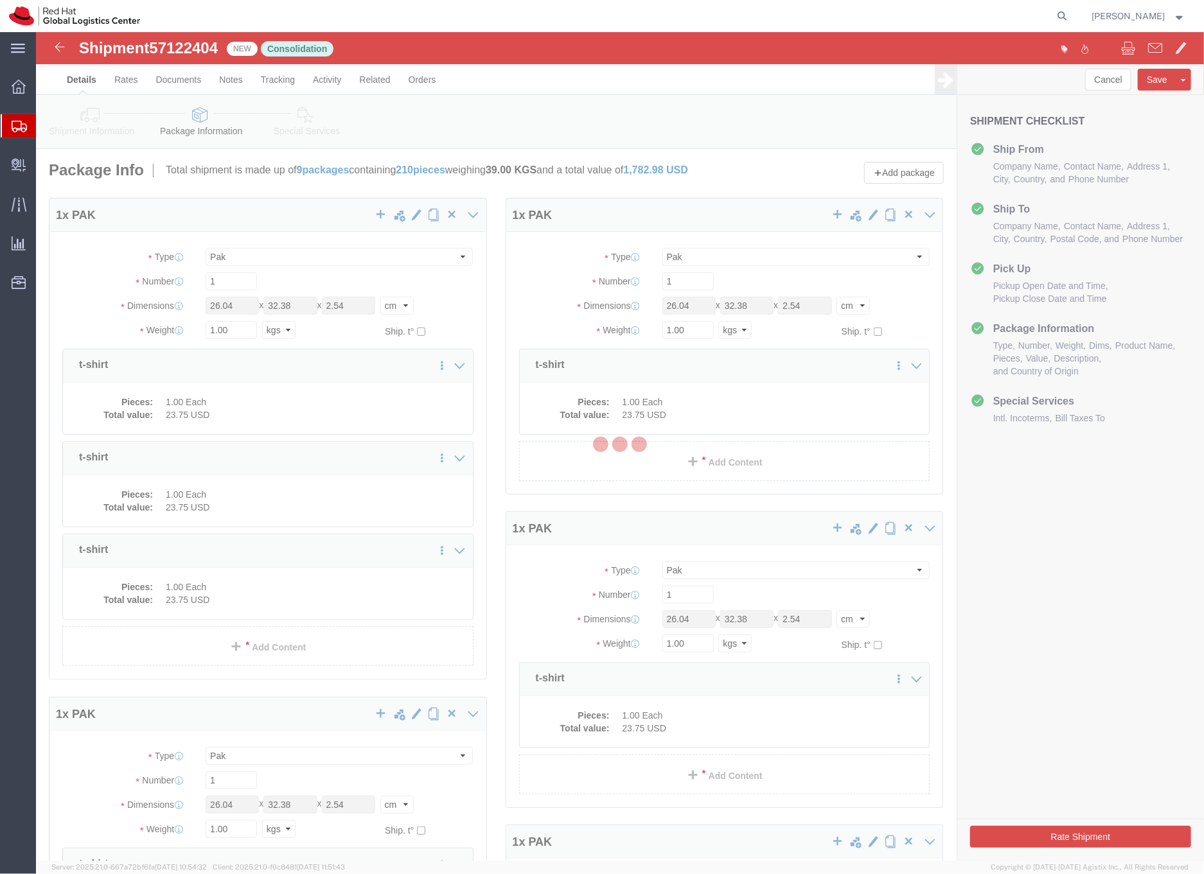
select select "PAK"
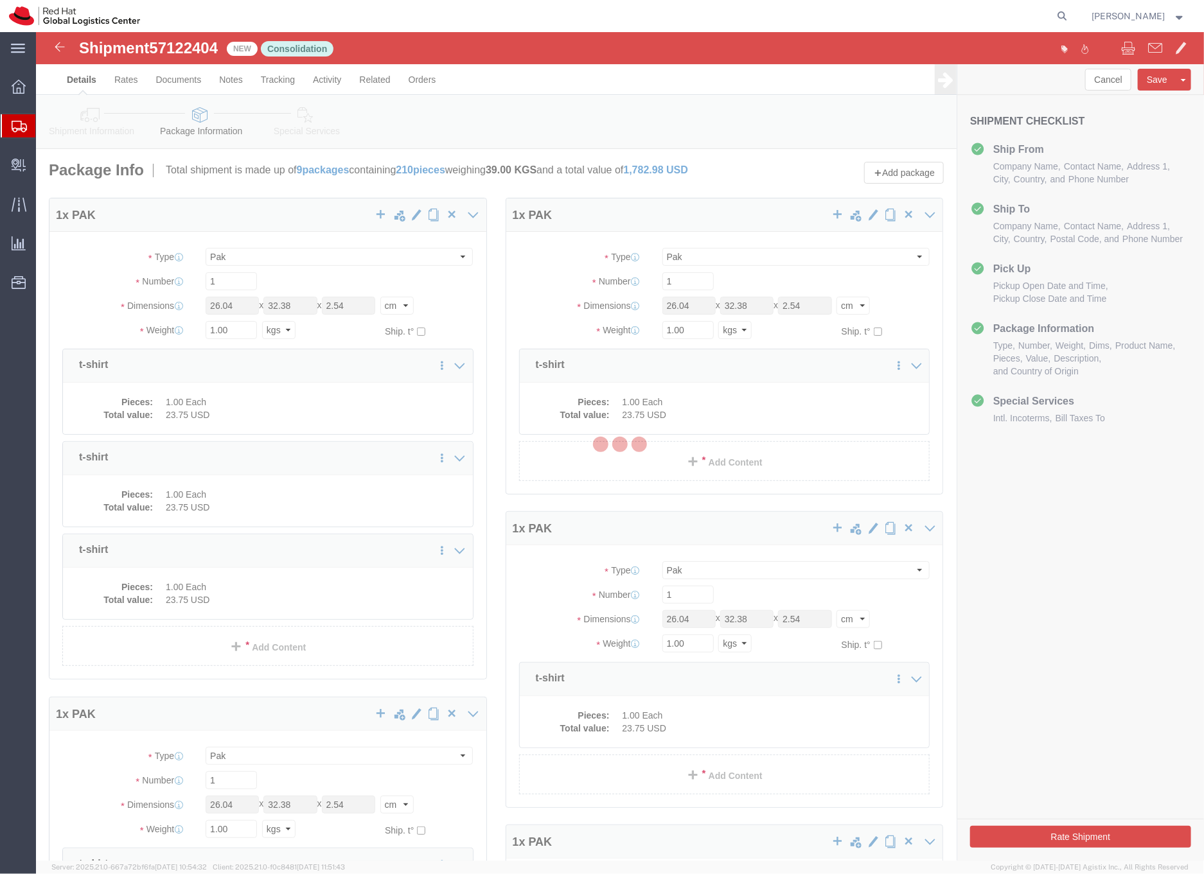
select select "PAK"
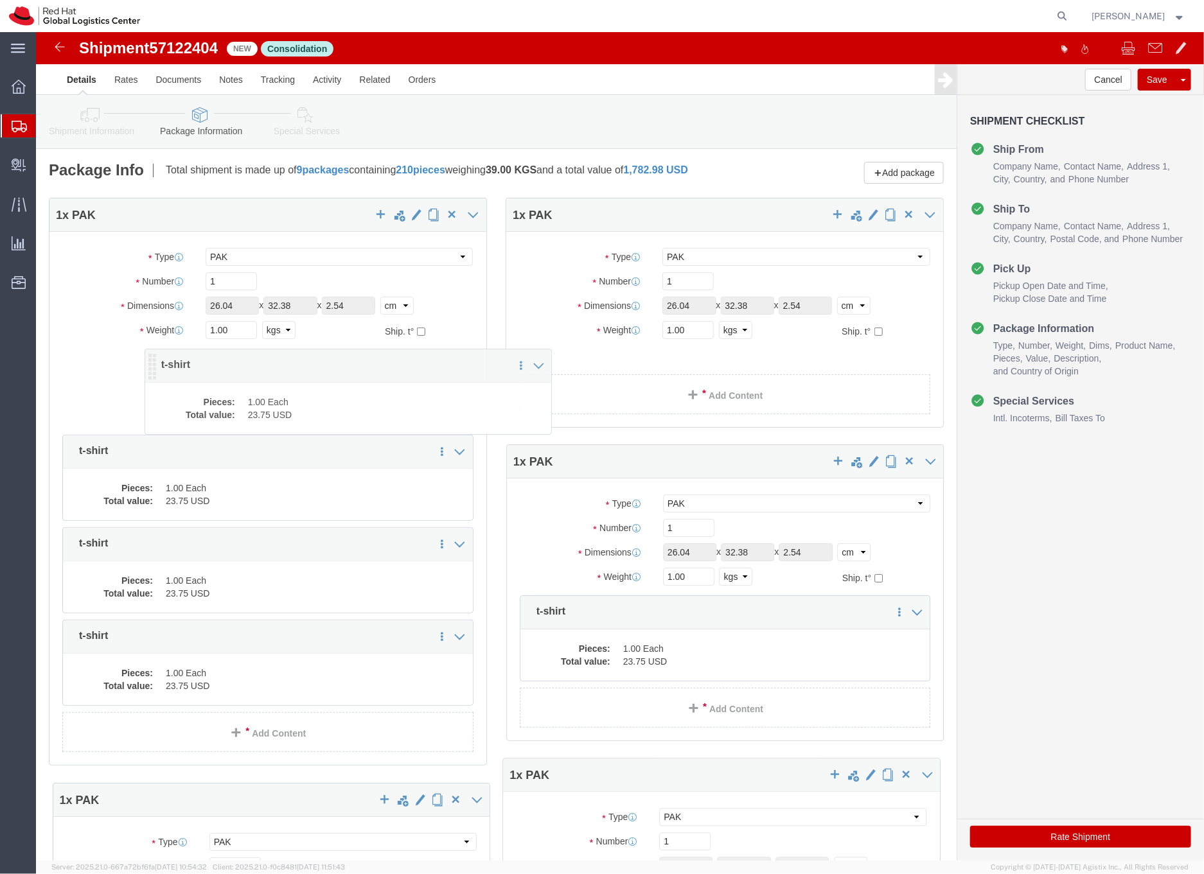
drag, startPoint x: 485, startPoint y: 343, endPoint x: 73, endPoint y: 342, distance: 412.3
click icon
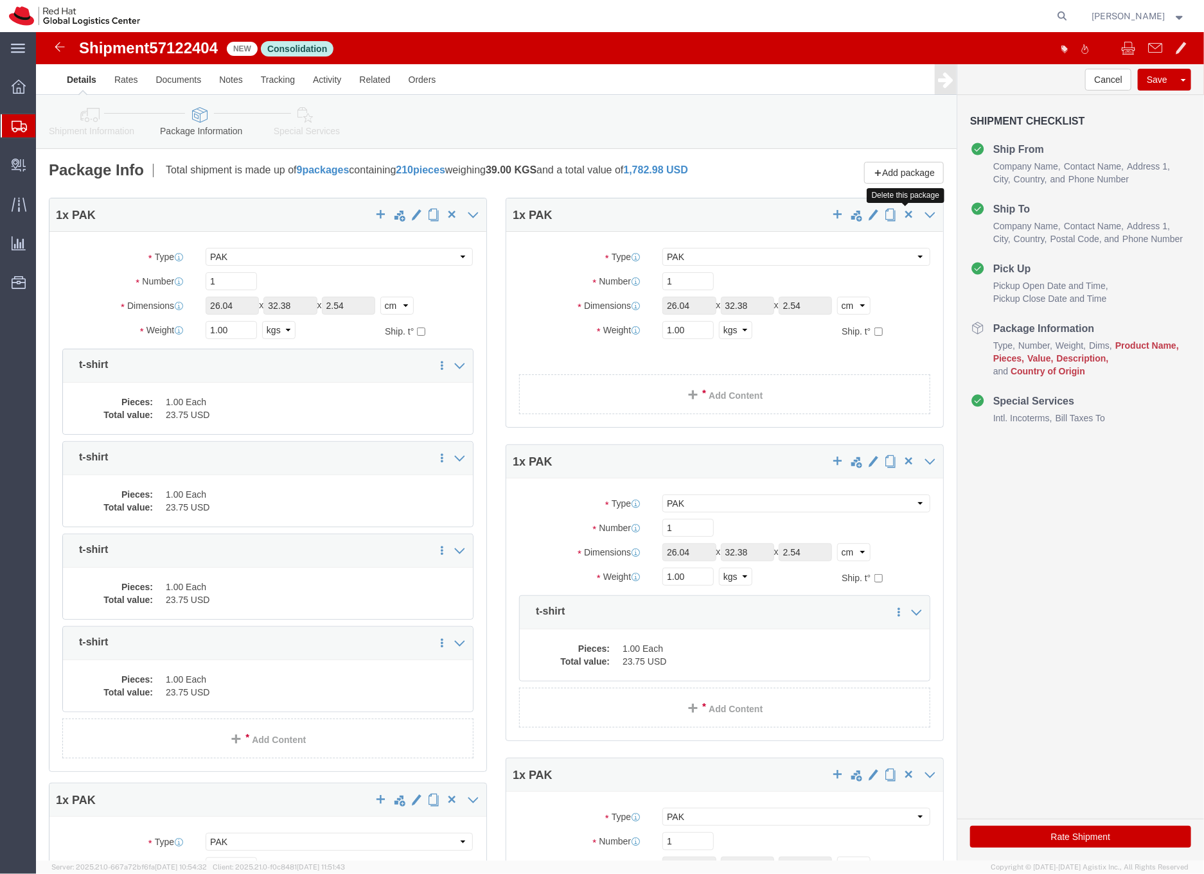
click span "button"
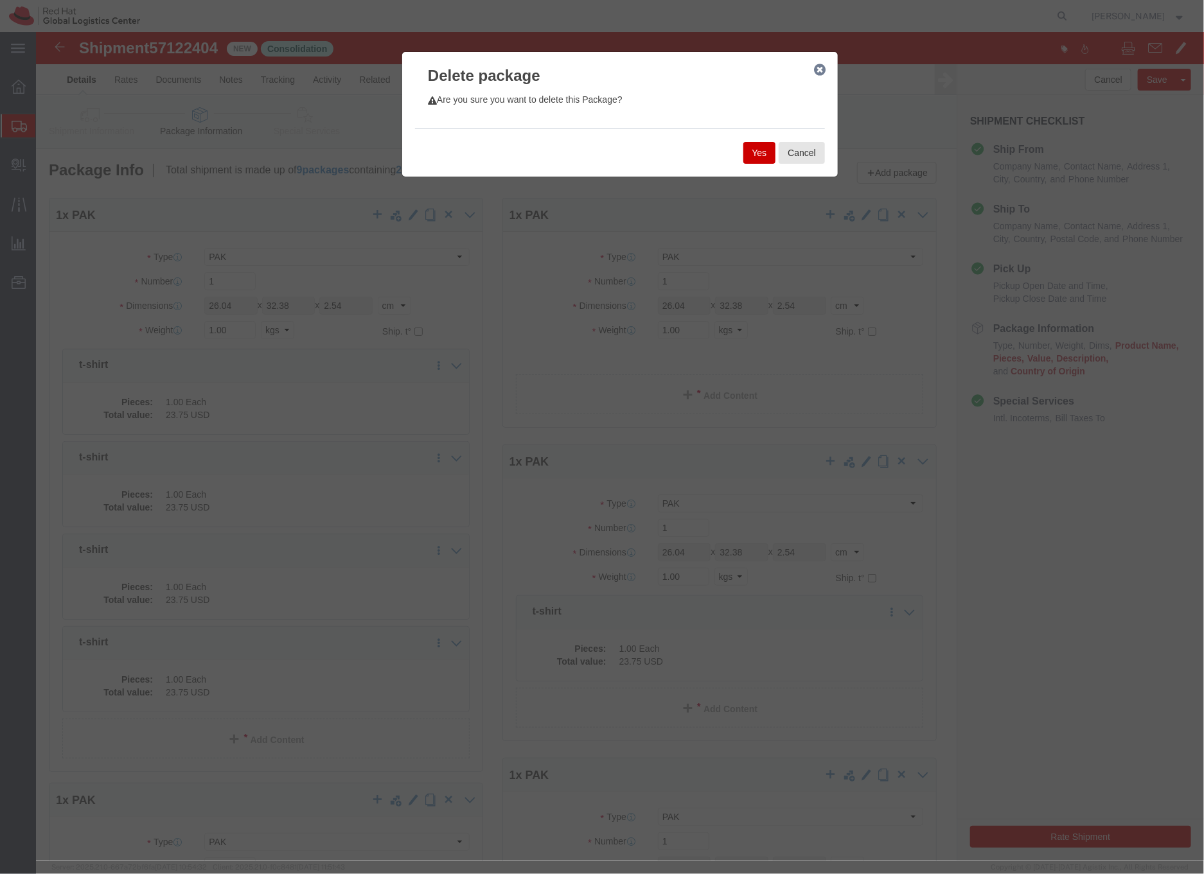
click button "Yes"
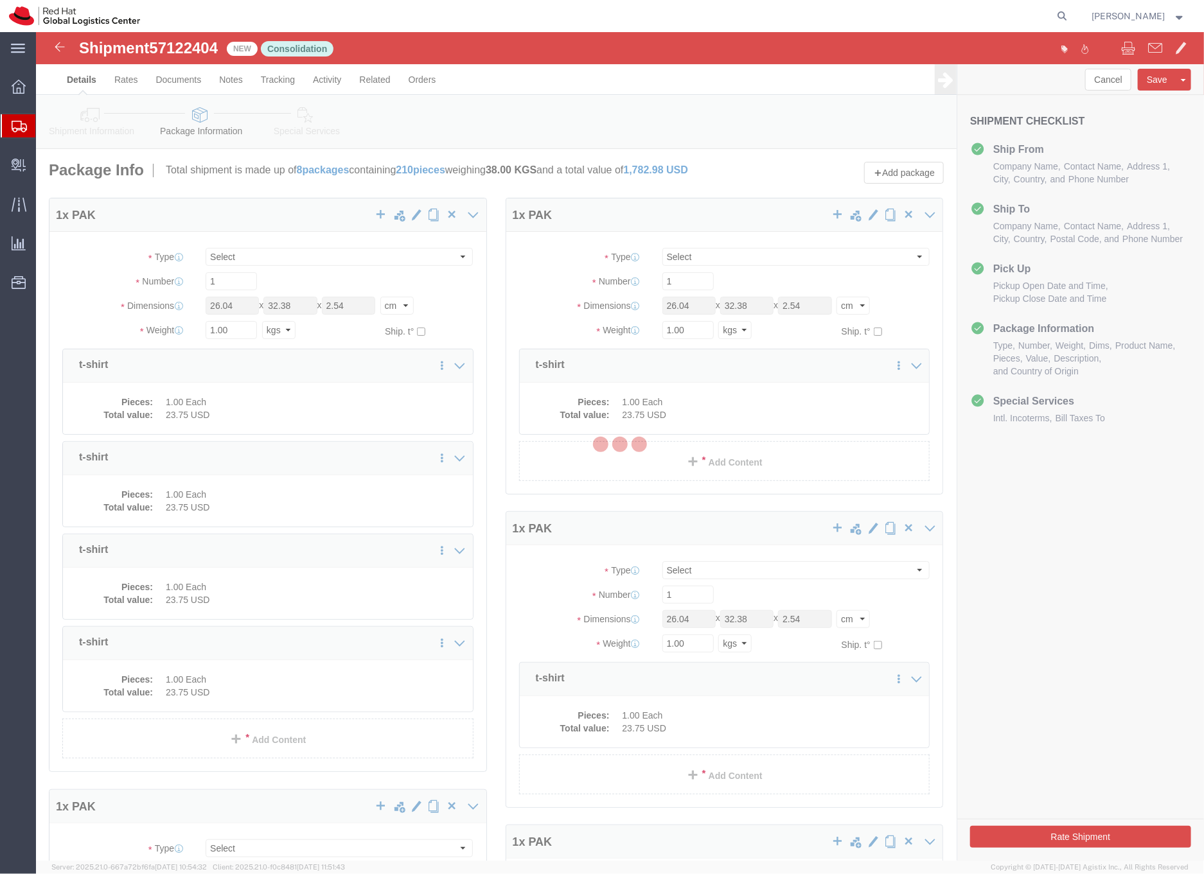
select select "PAK"
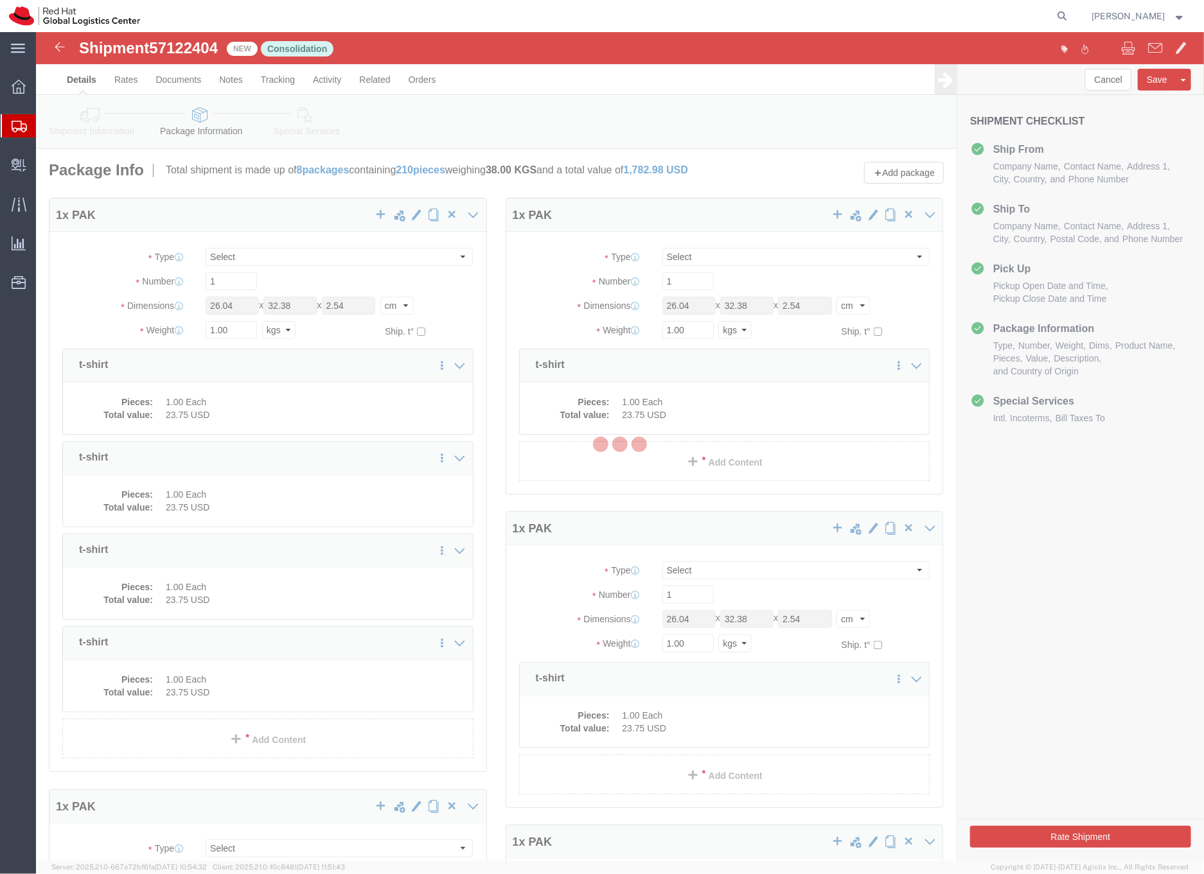
select select "PAK"
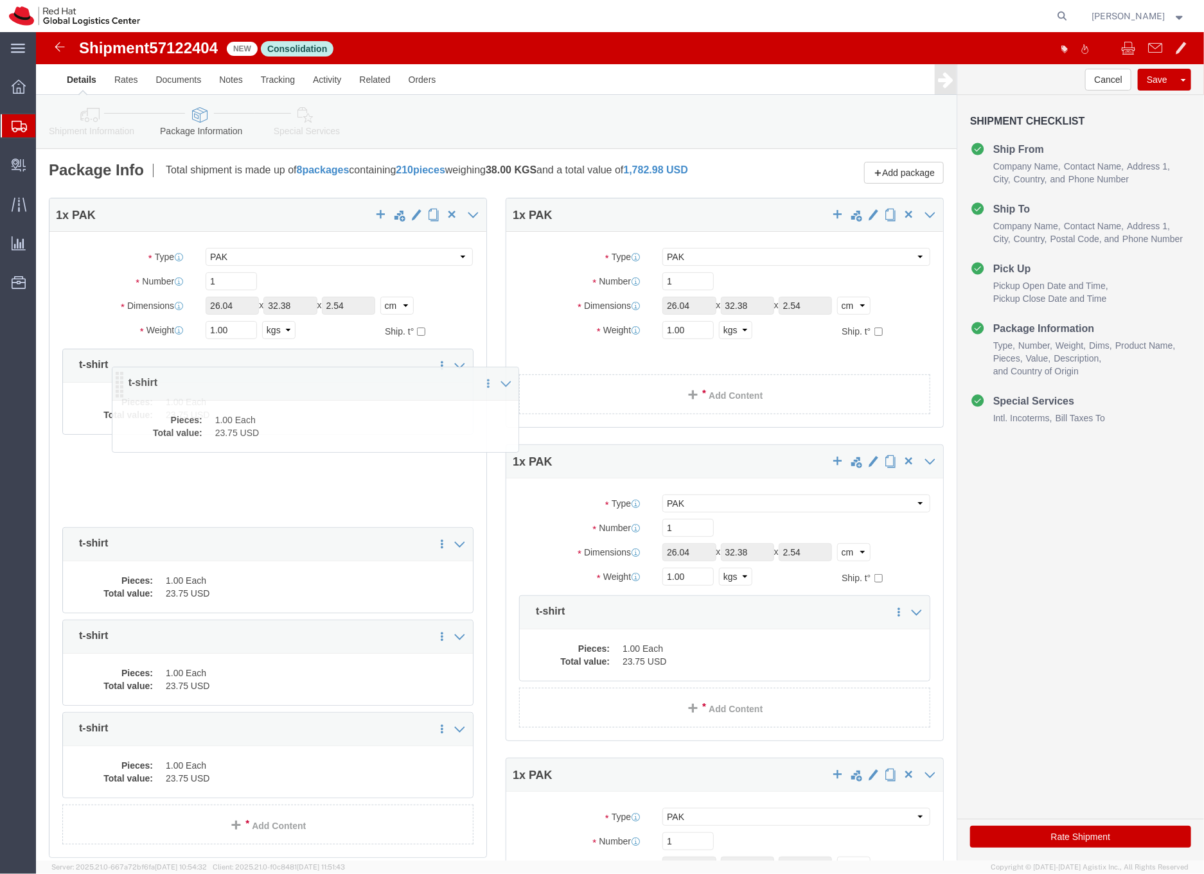
drag, startPoint x: 487, startPoint y: 347, endPoint x: 65, endPoint y: 365, distance: 422.3
click icon
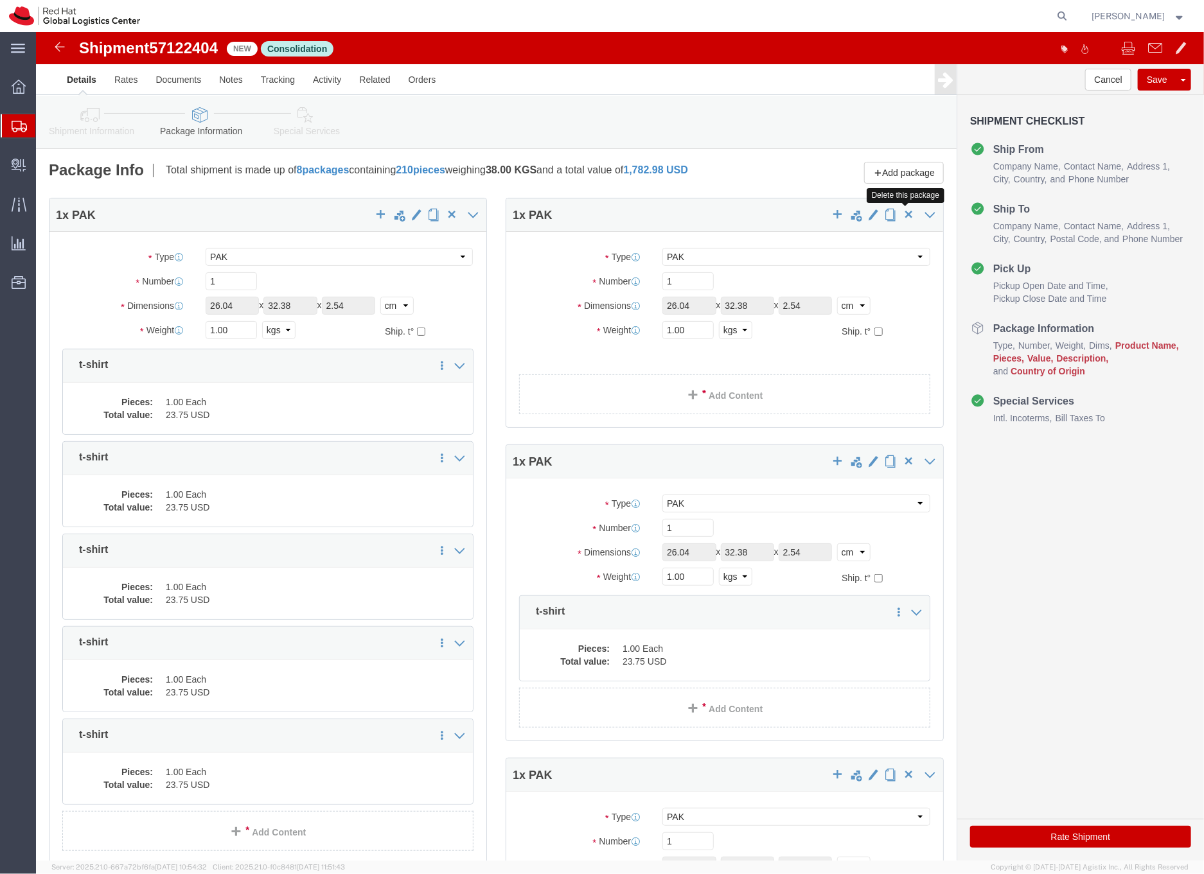
click span "button"
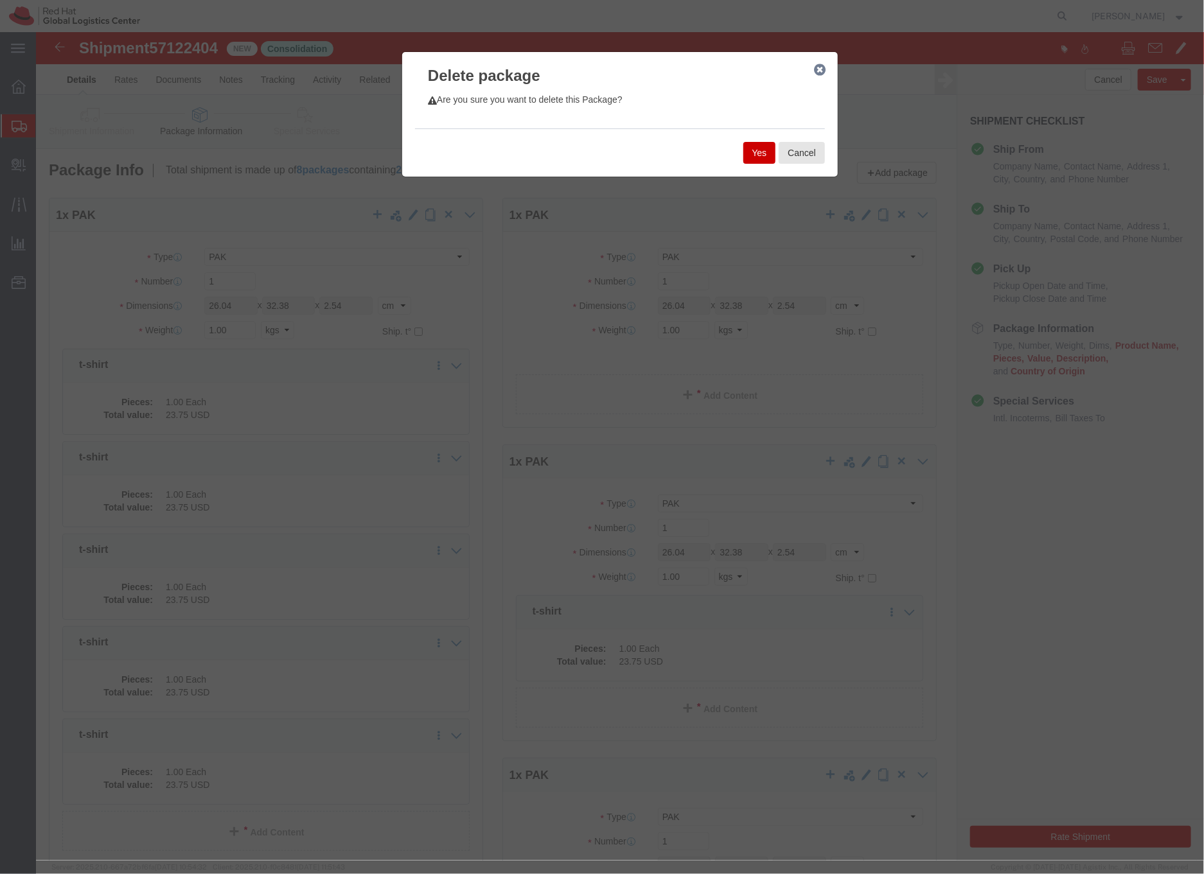
click button "Yes"
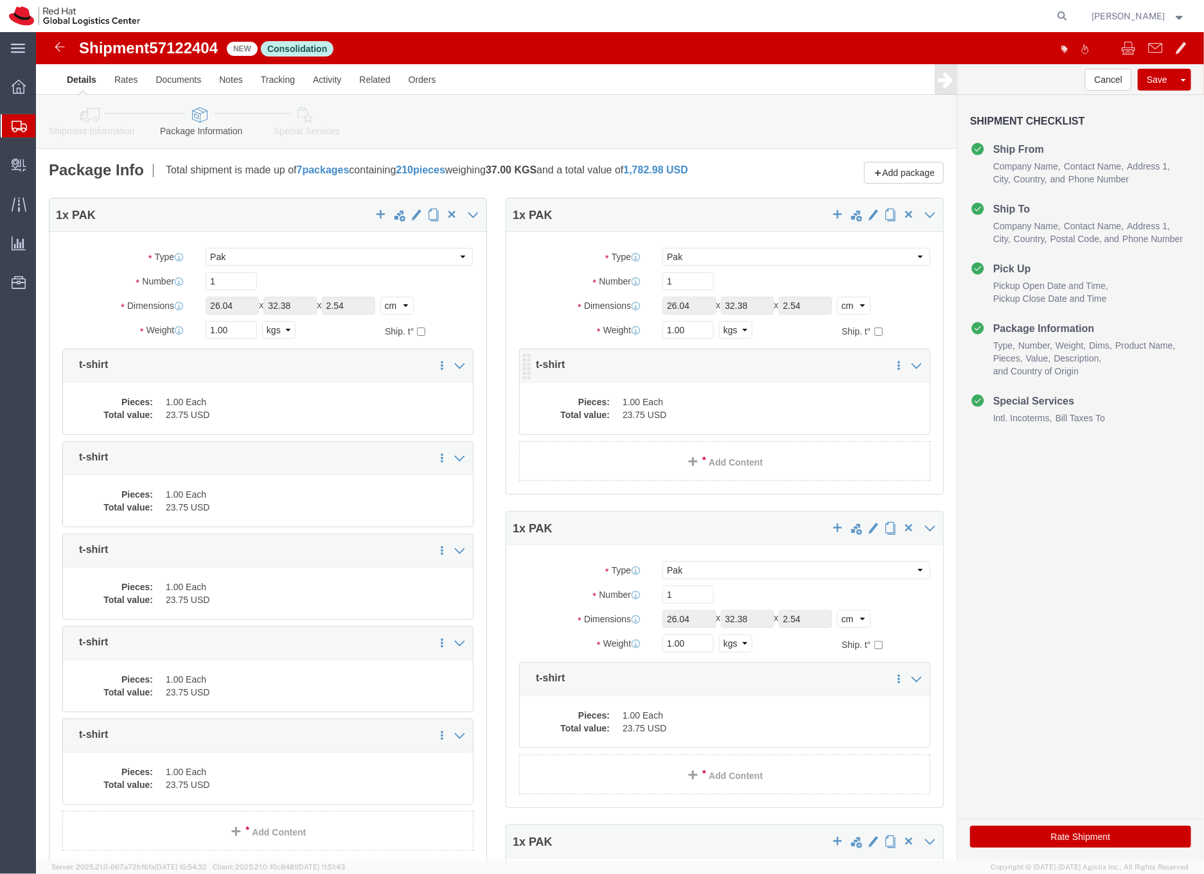
select select "PAK"
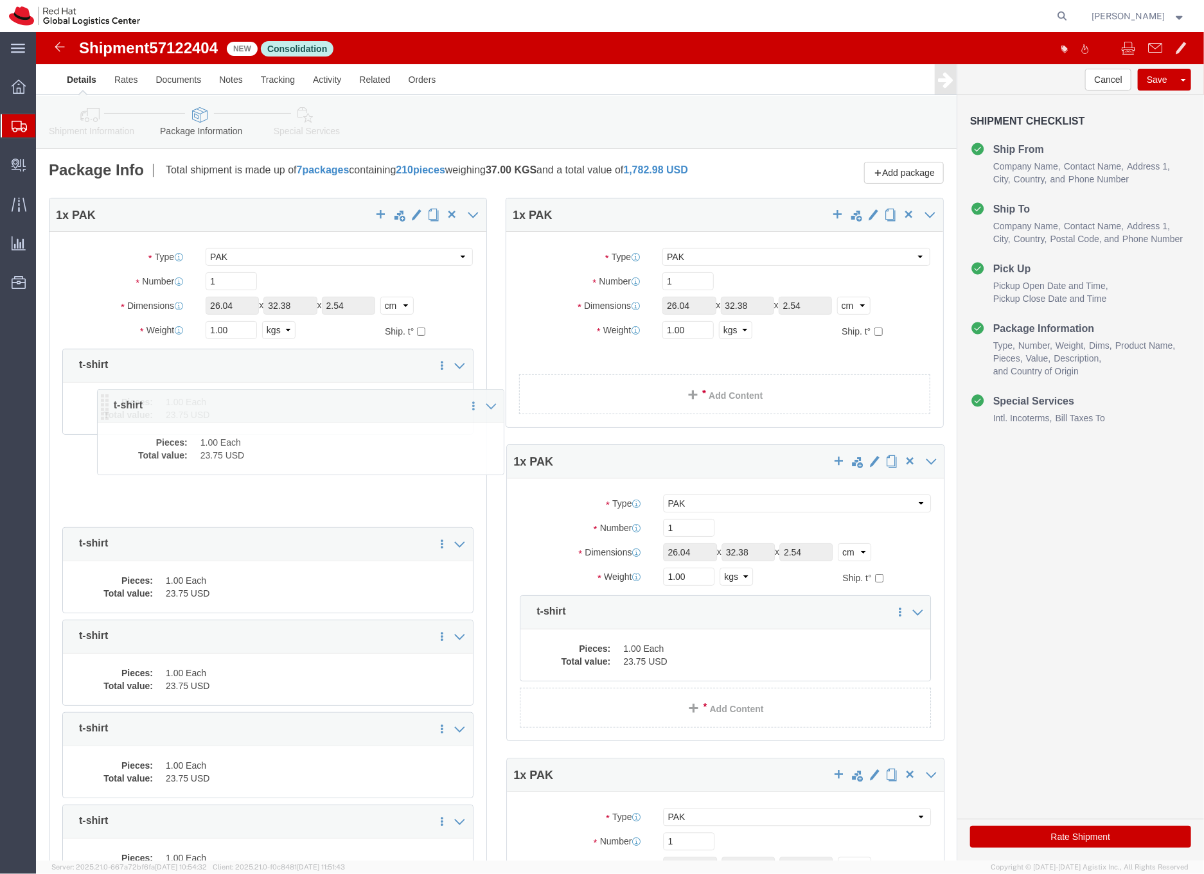
drag, startPoint x: 486, startPoint y: 340, endPoint x: 66, endPoint y: 380, distance: 422.6
click icon
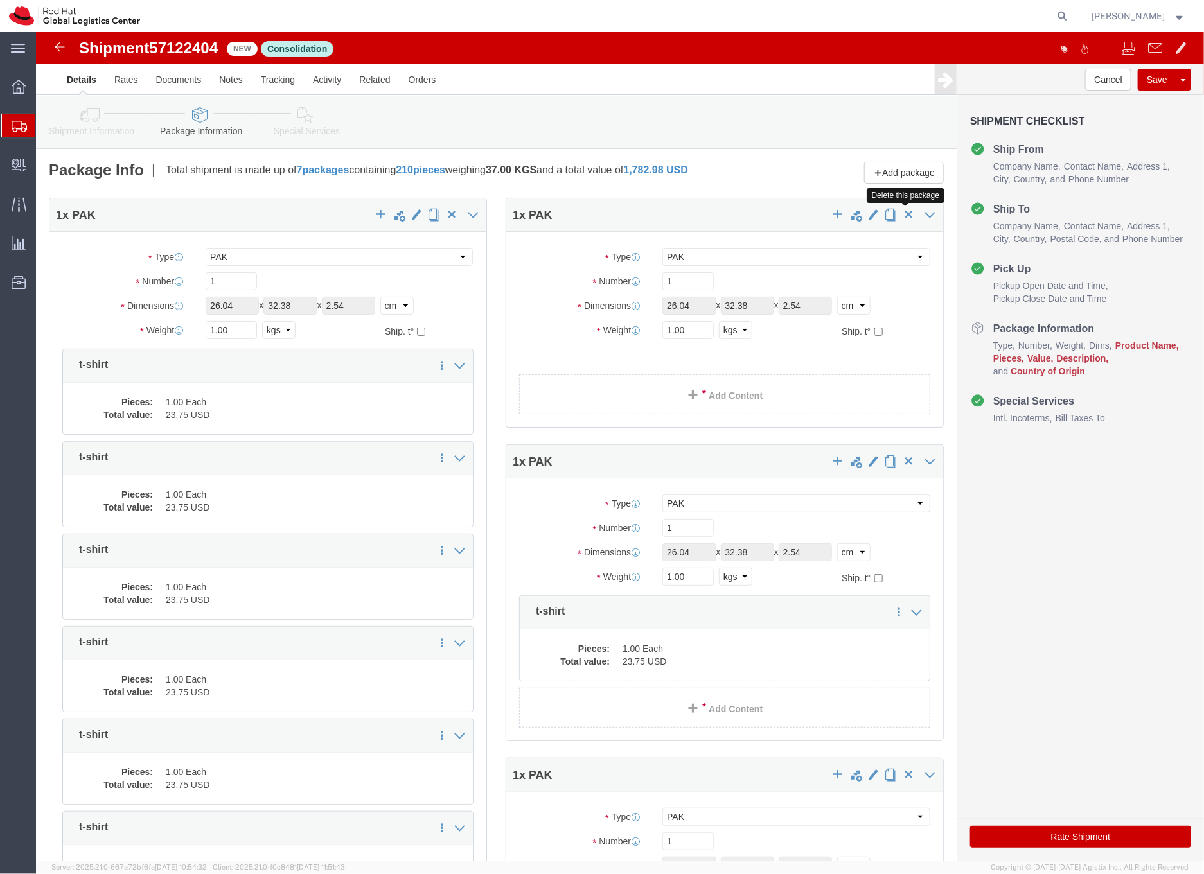
click span "button"
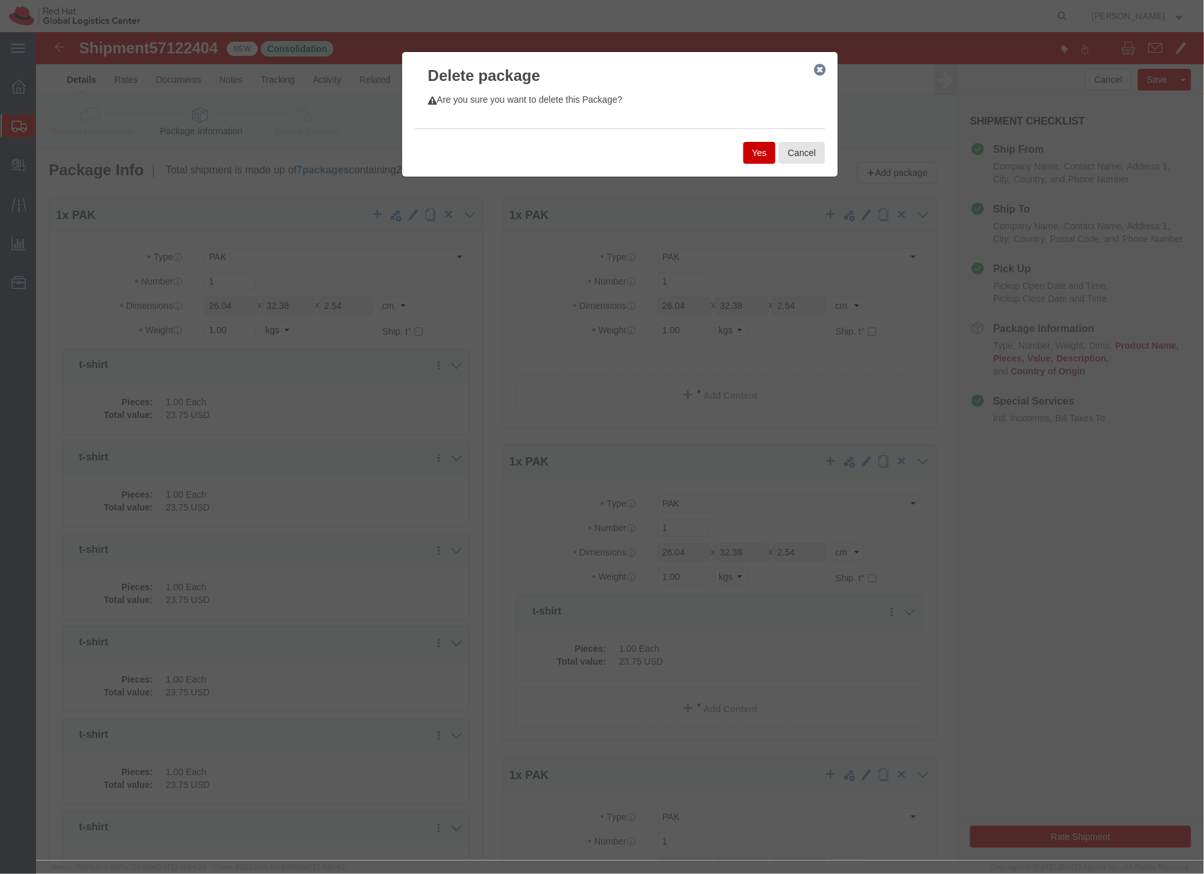
click button "Yes"
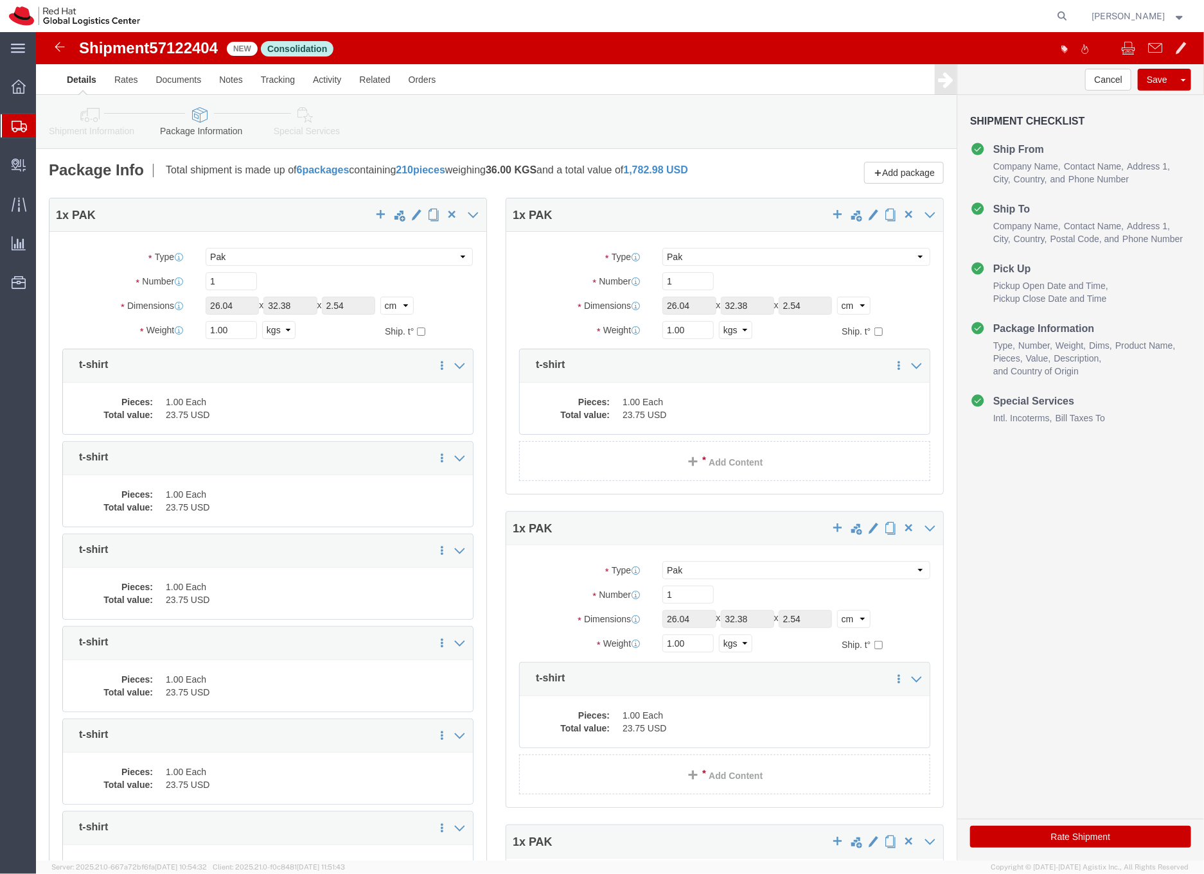
select select "PAK"
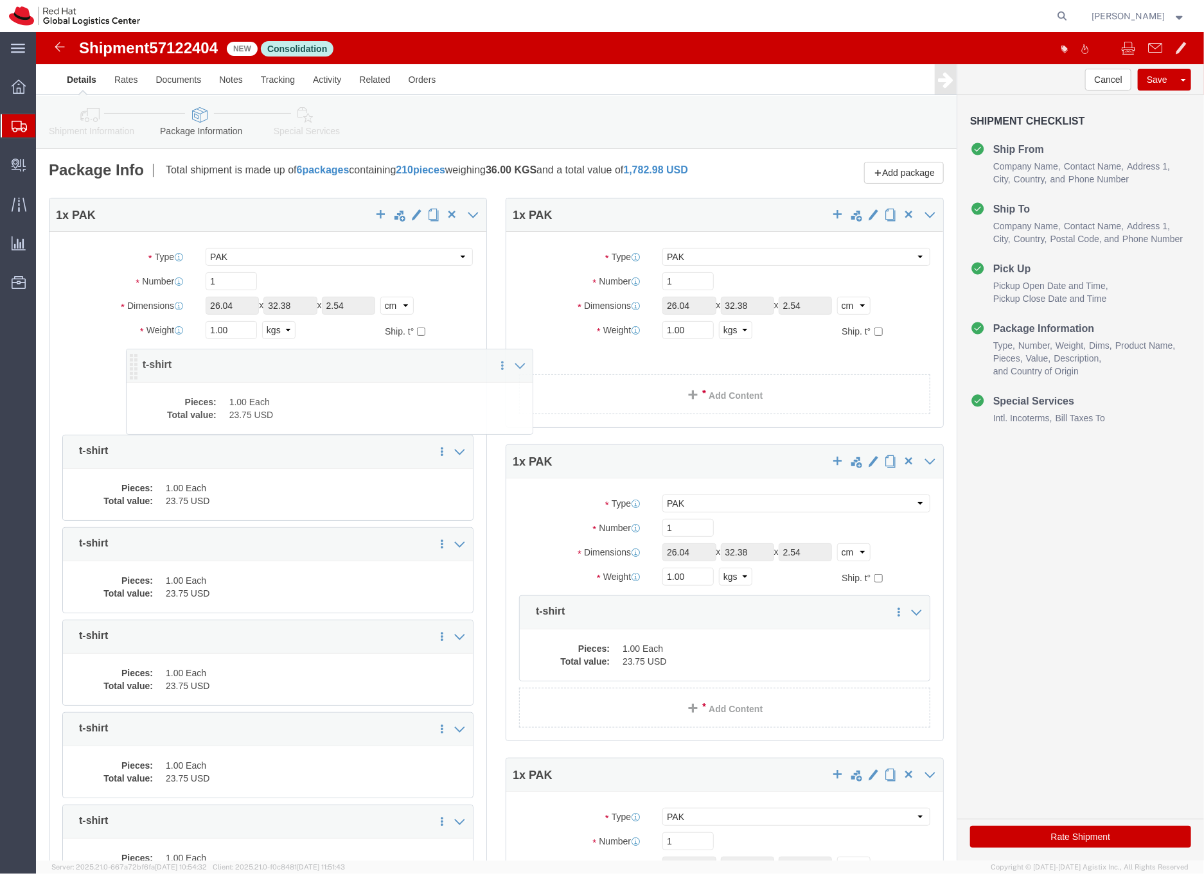
drag, startPoint x: 485, startPoint y: 343, endPoint x: 75, endPoint y: 342, distance: 409.8
click icon
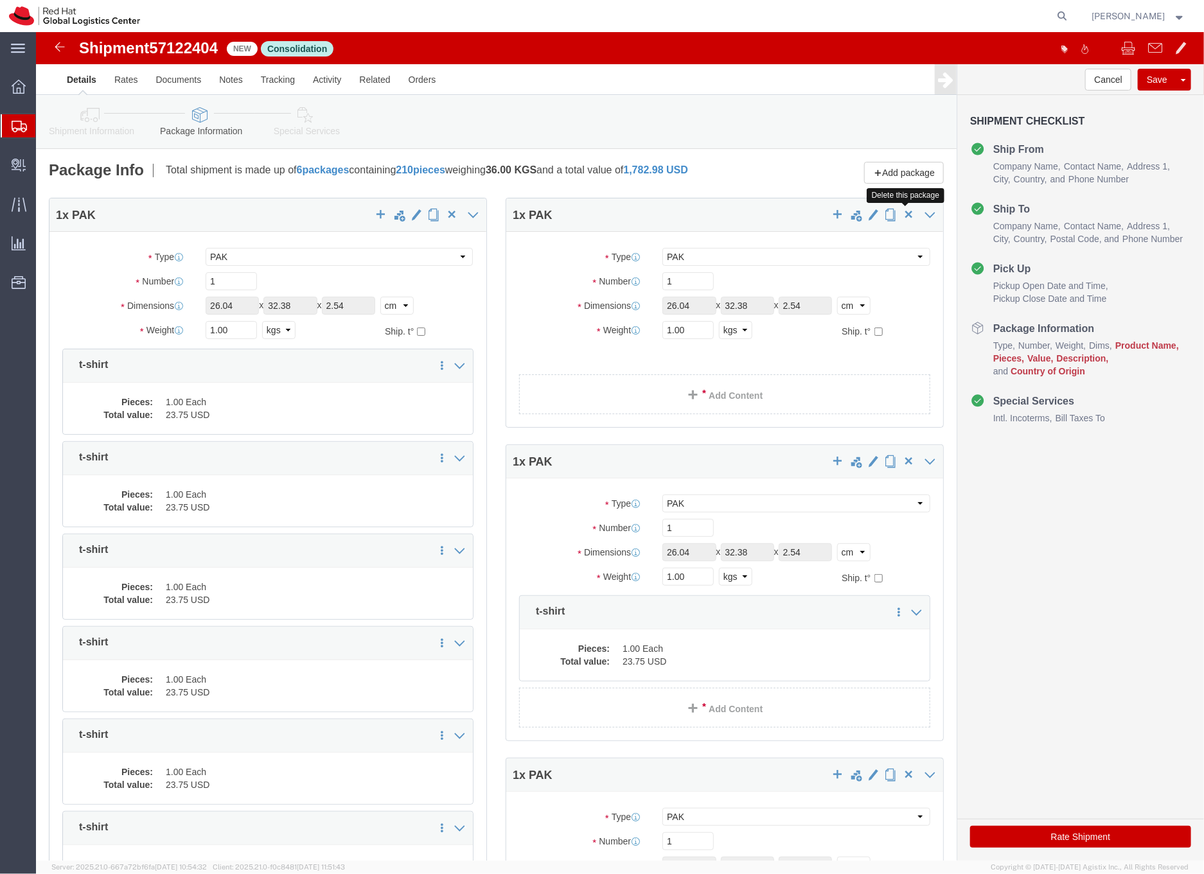
click span "button"
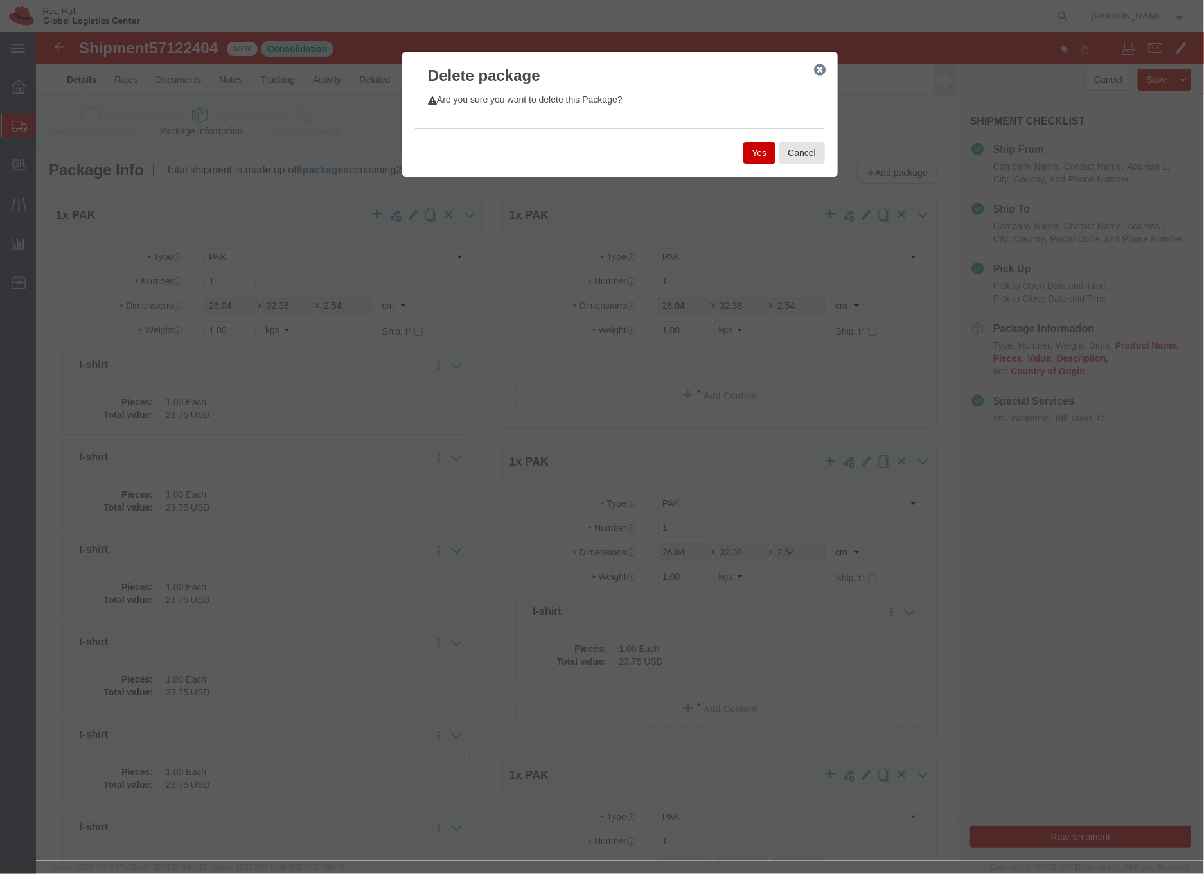
click button "Yes"
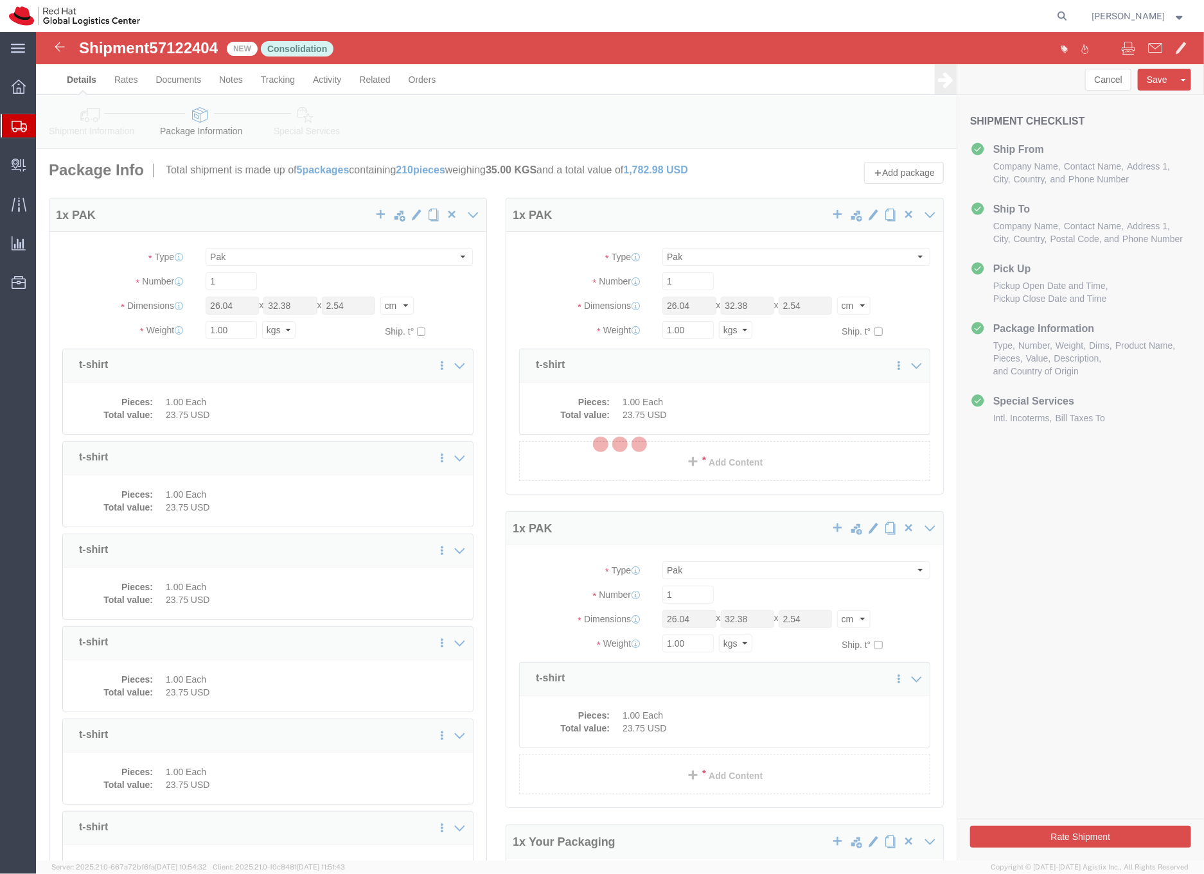
select select "PAK"
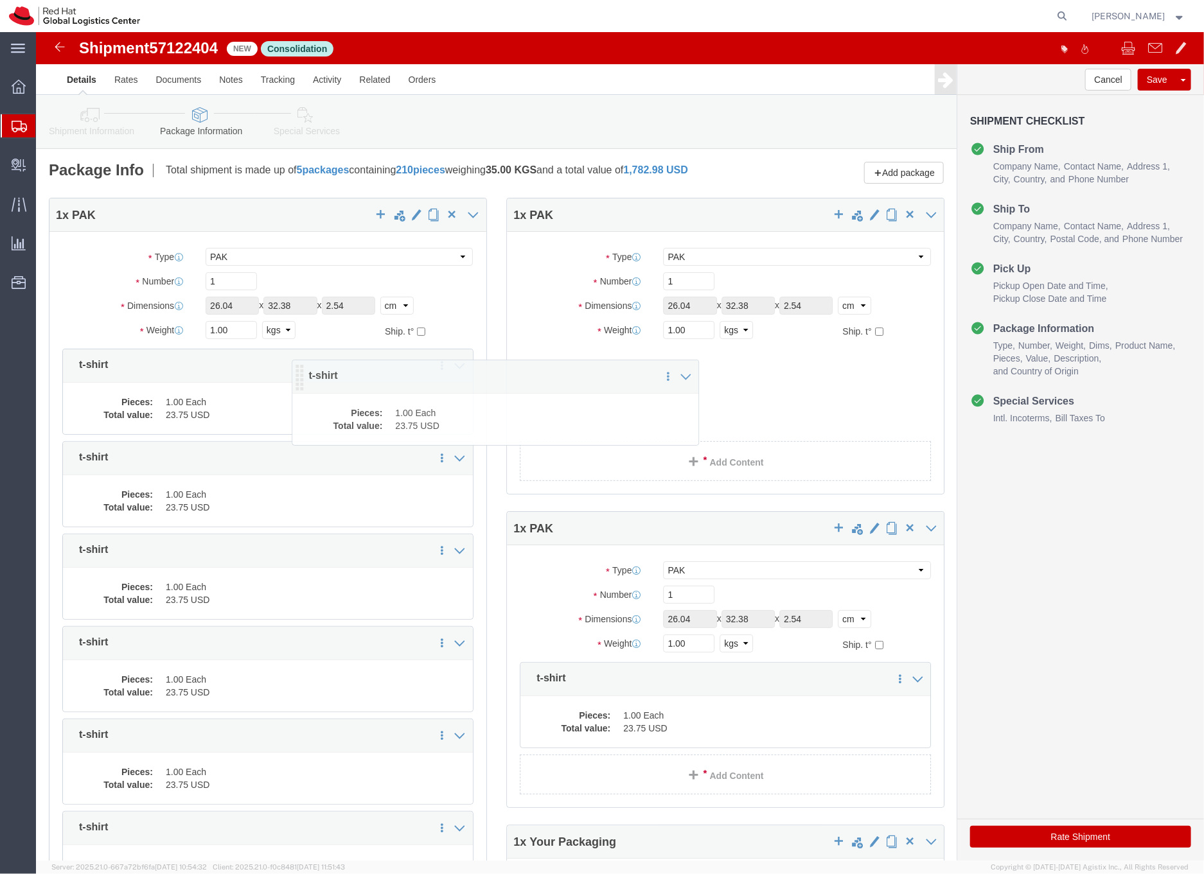
drag, startPoint x: 487, startPoint y: 344, endPoint x: 116, endPoint y: 356, distance: 371.4
click icon
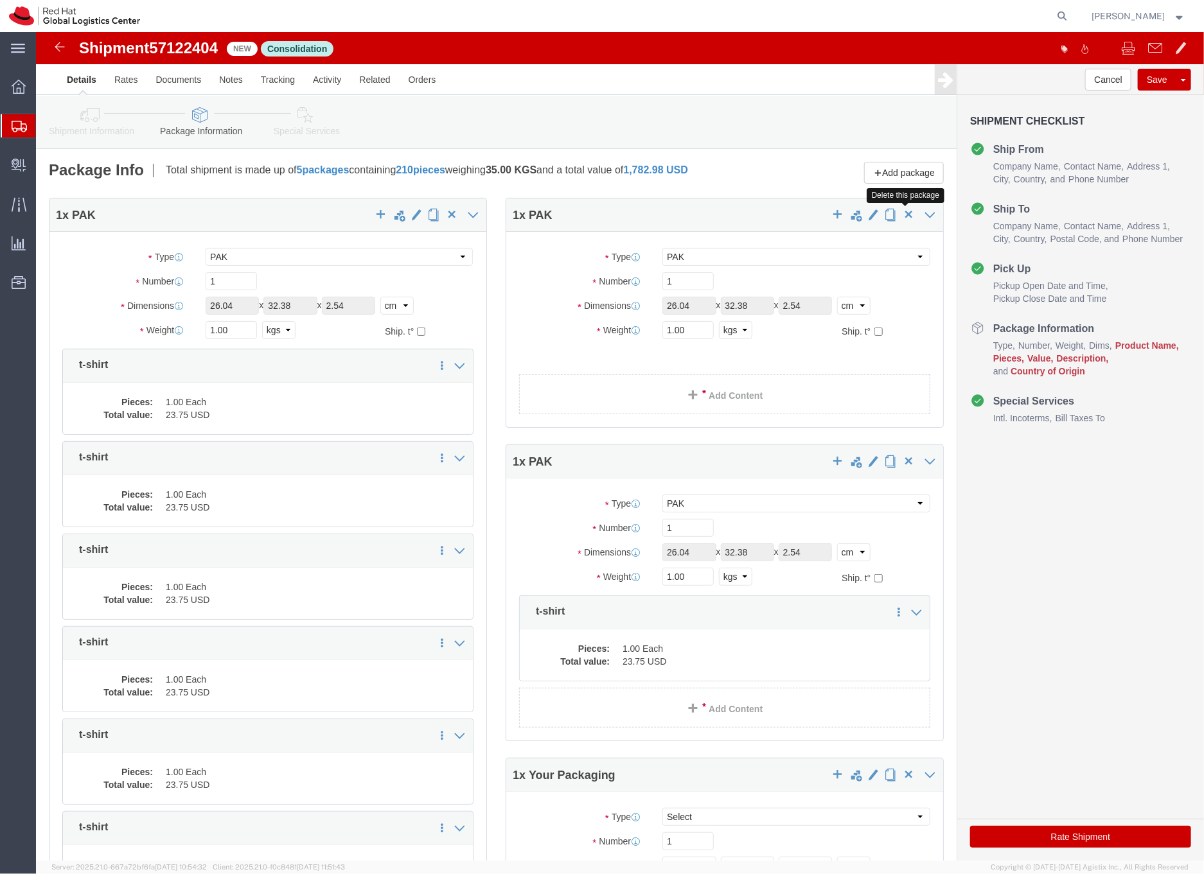
click span "button"
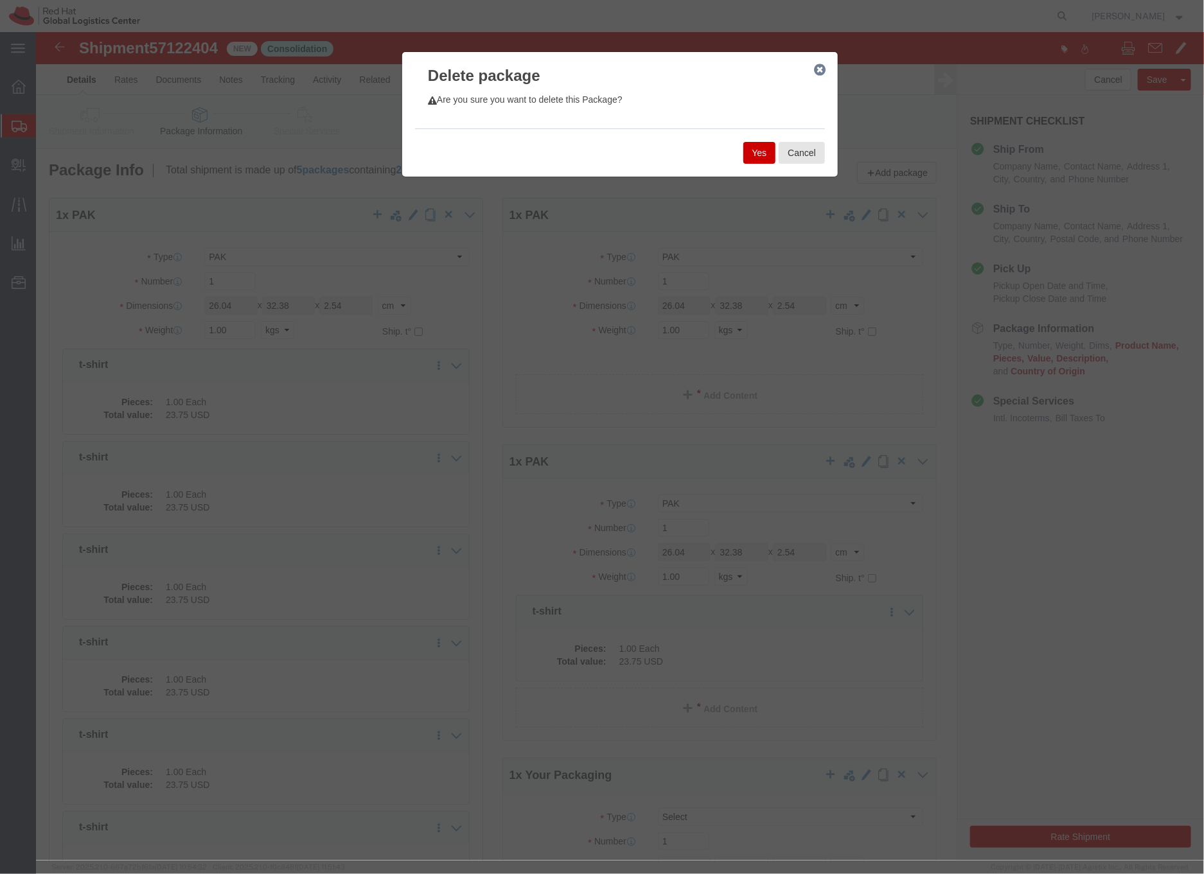
click button "Yes"
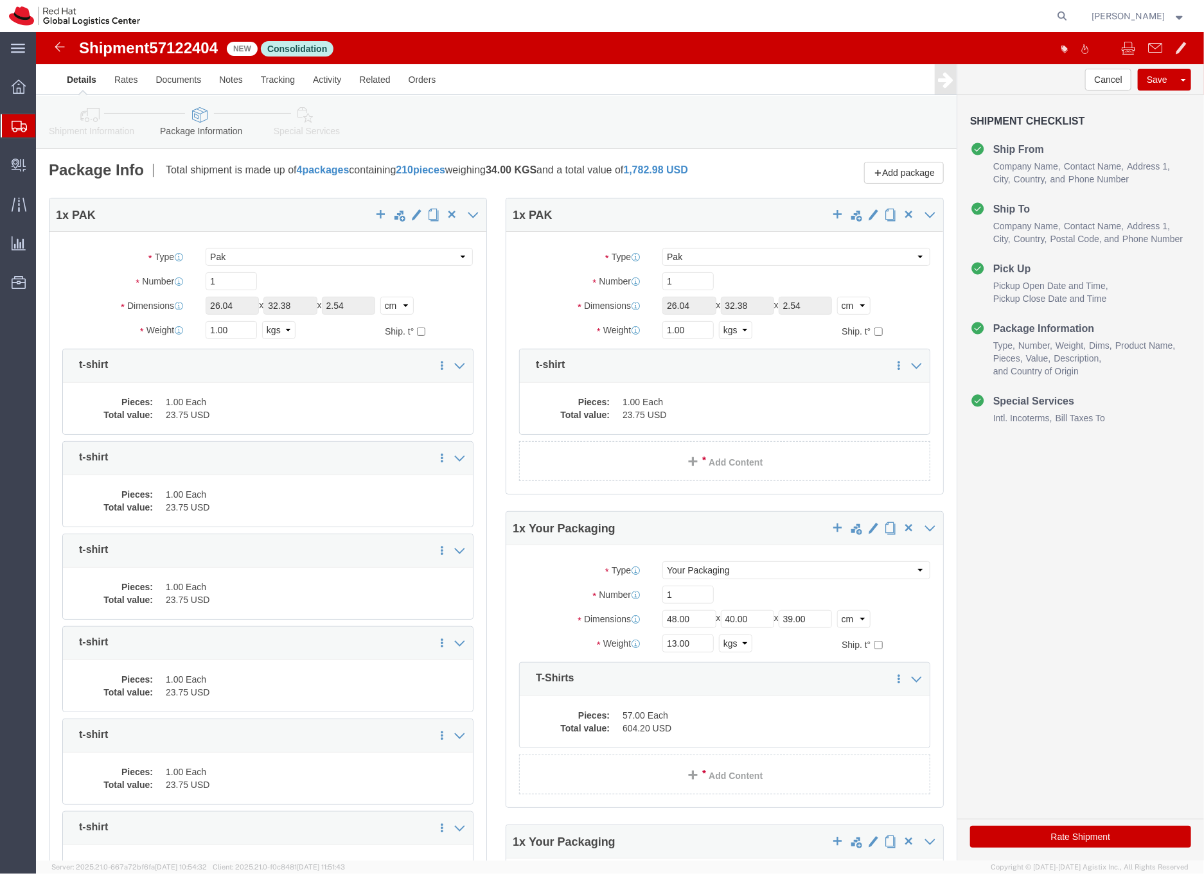
select select "PAK"
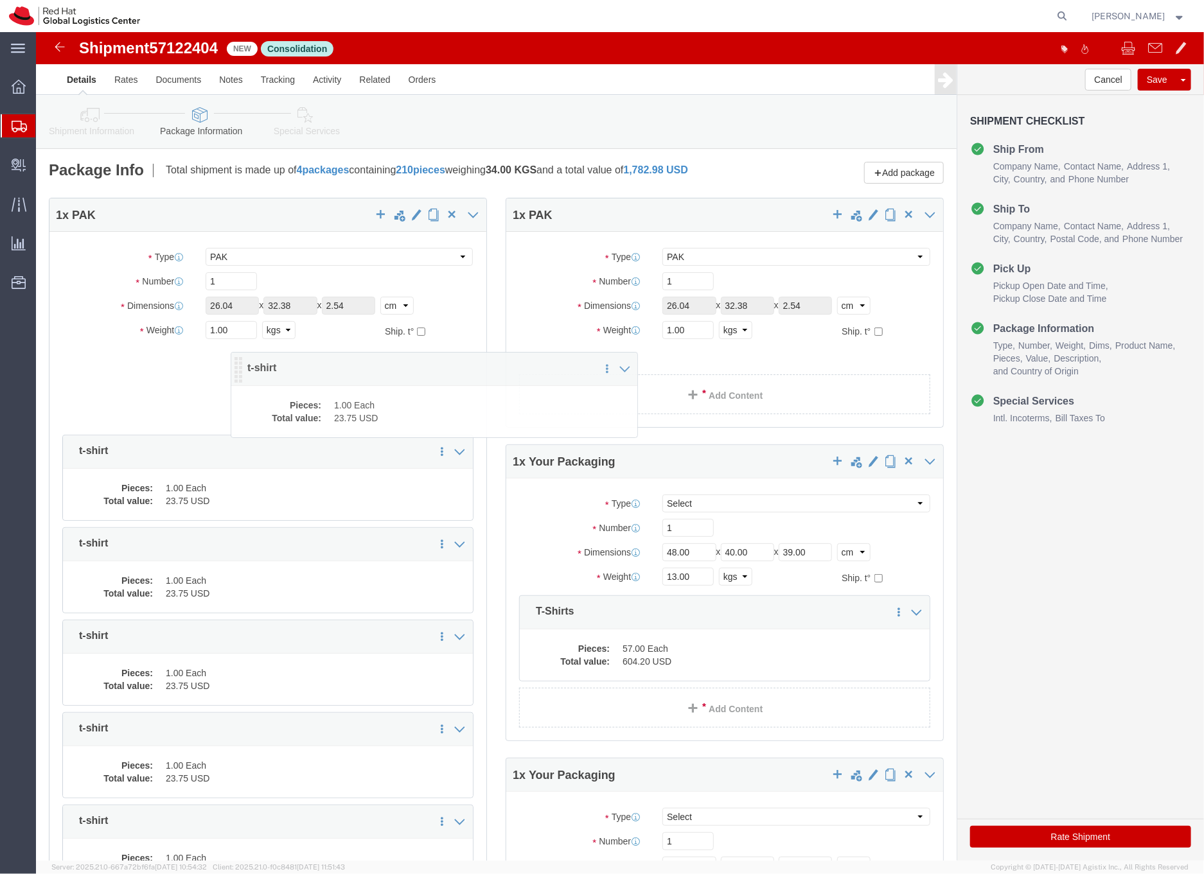
drag, startPoint x: 485, startPoint y: 346, endPoint x: 195, endPoint y: 349, distance: 290.3
click icon
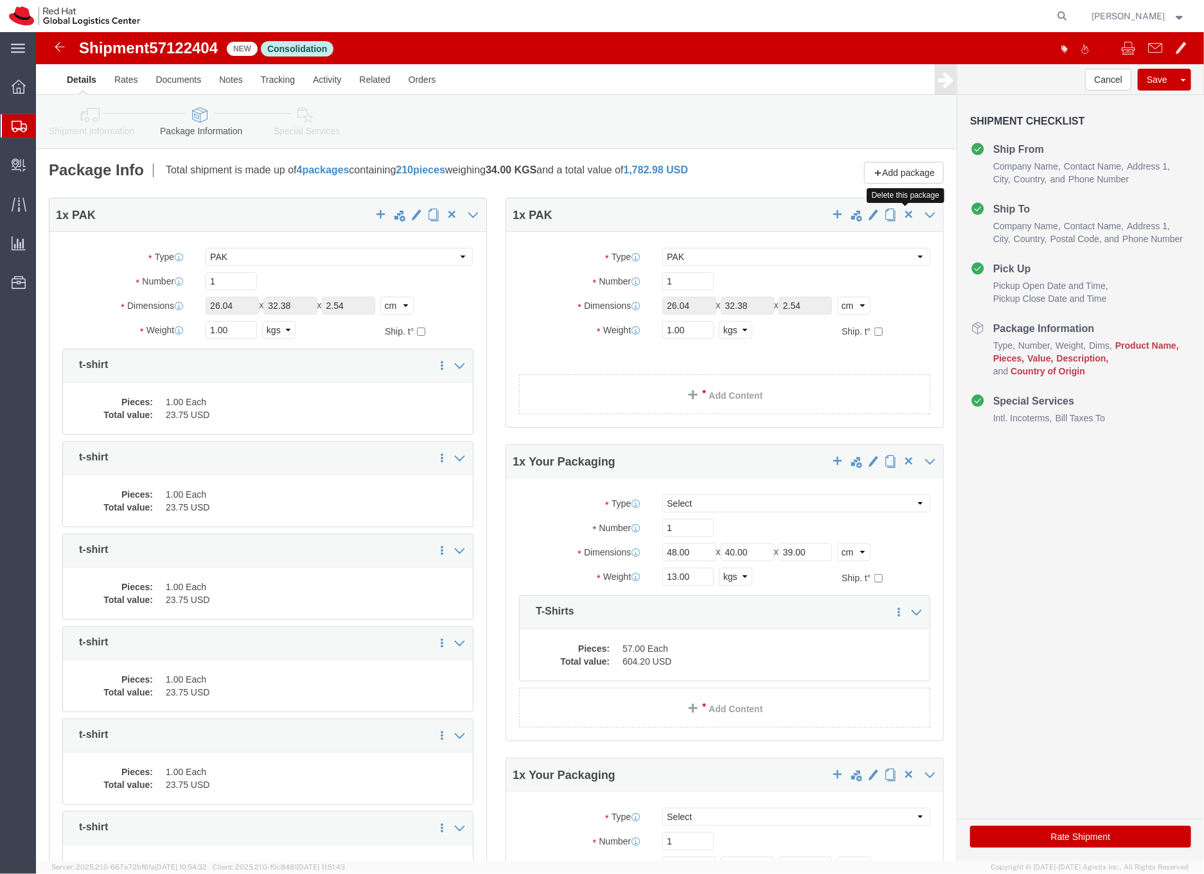
click span "button"
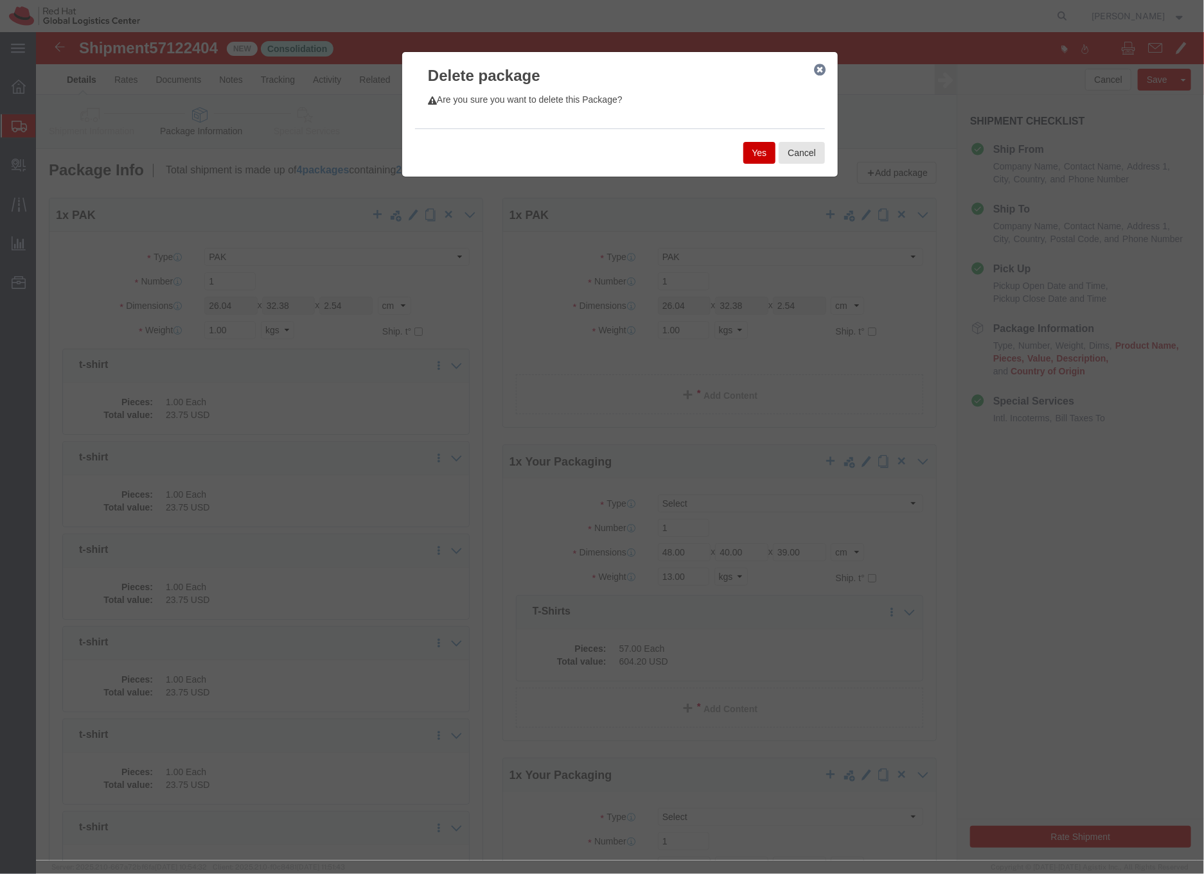
click button "Yes"
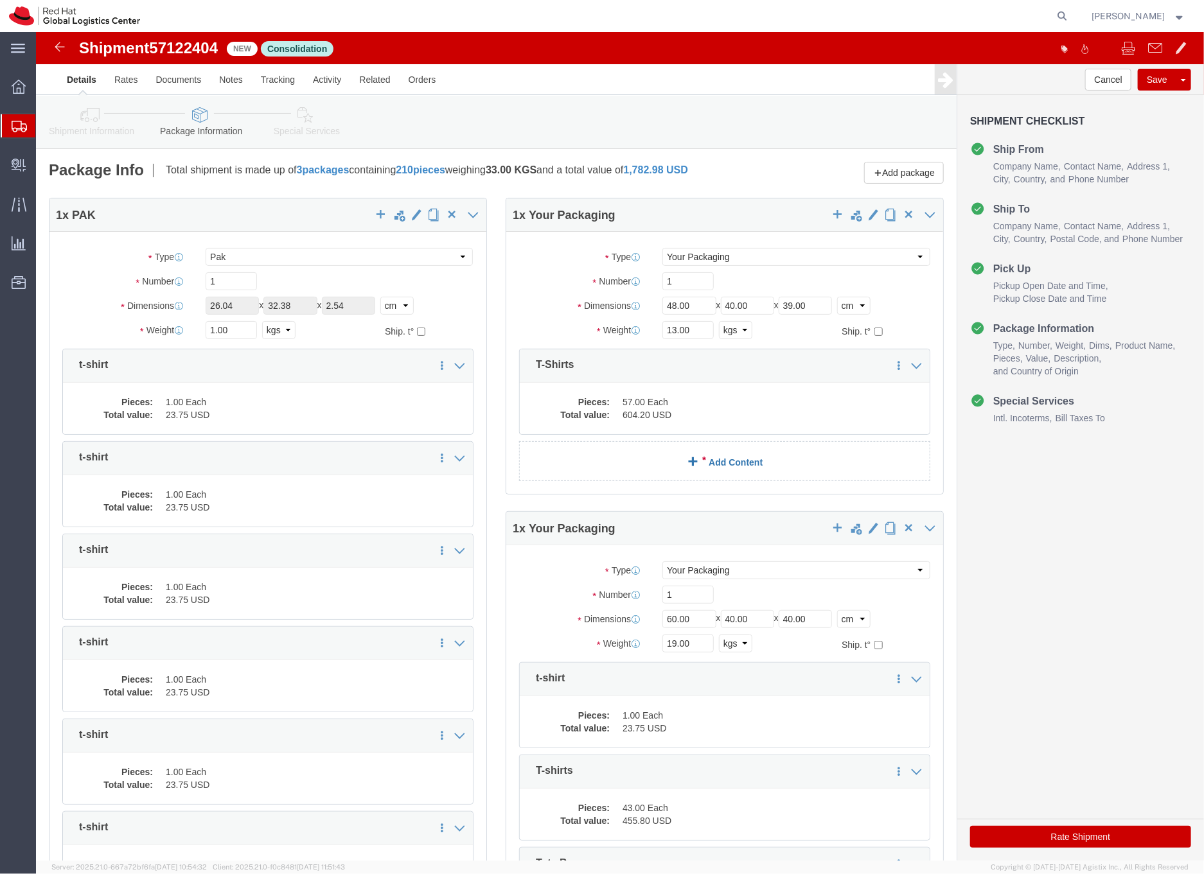
select select "PAK"
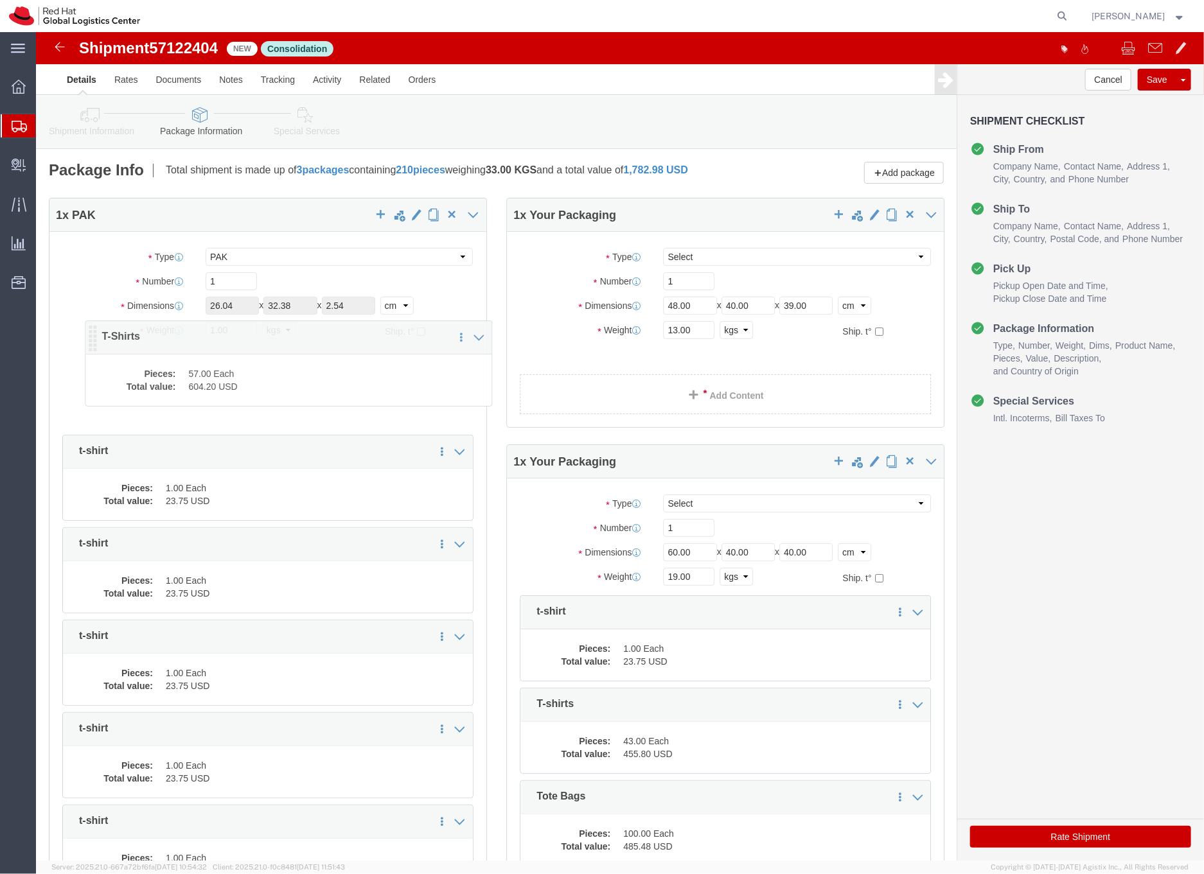
drag, startPoint x: 484, startPoint y: 342, endPoint x: 33, endPoint y: 311, distance: 451.9
click icon
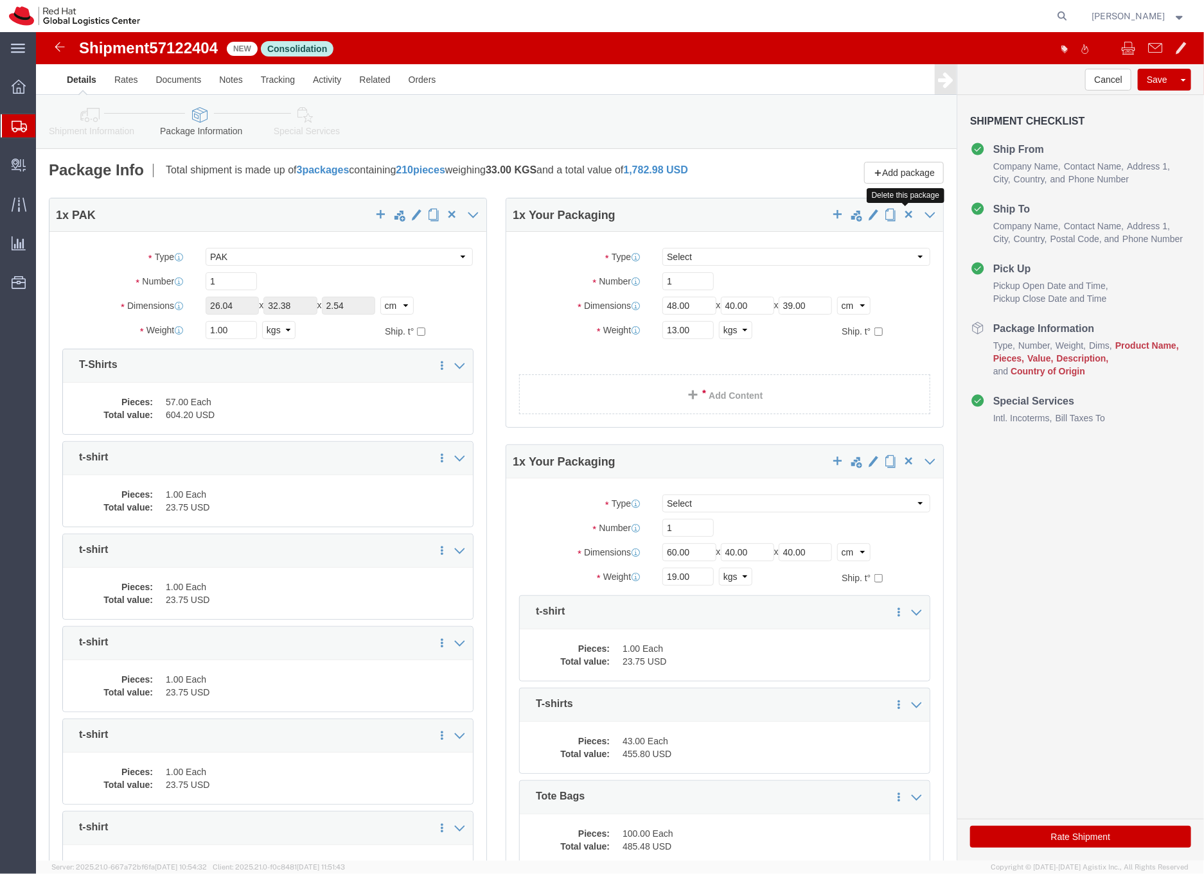
click span "button"
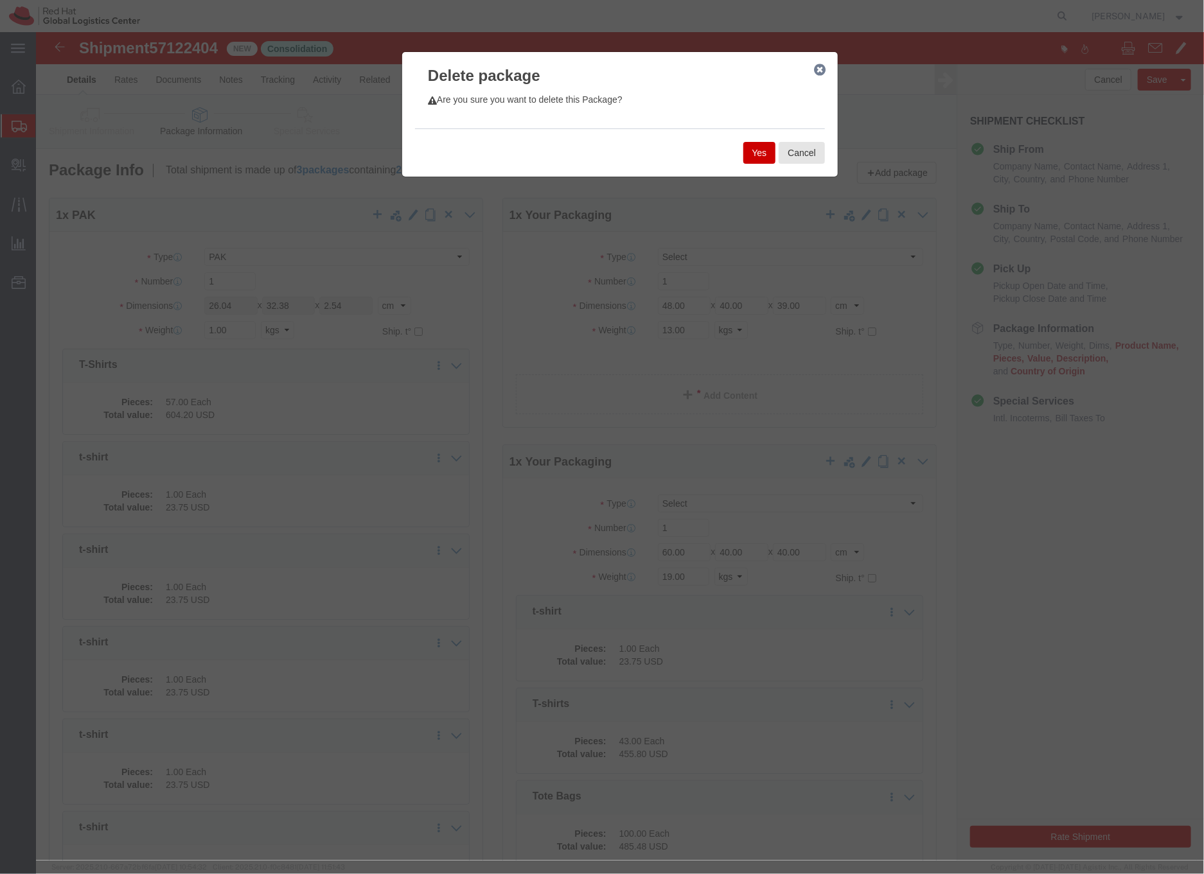
click button "Yes"
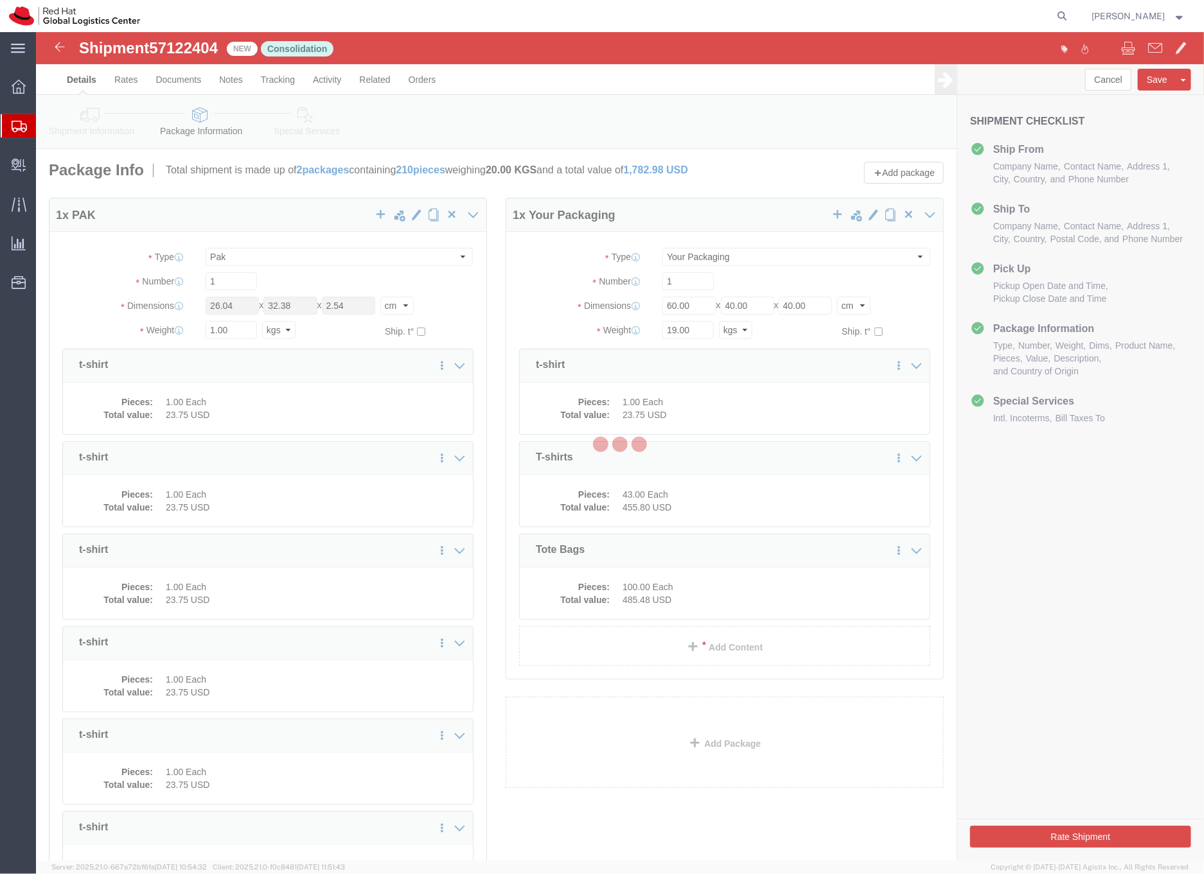
select select "PAK"
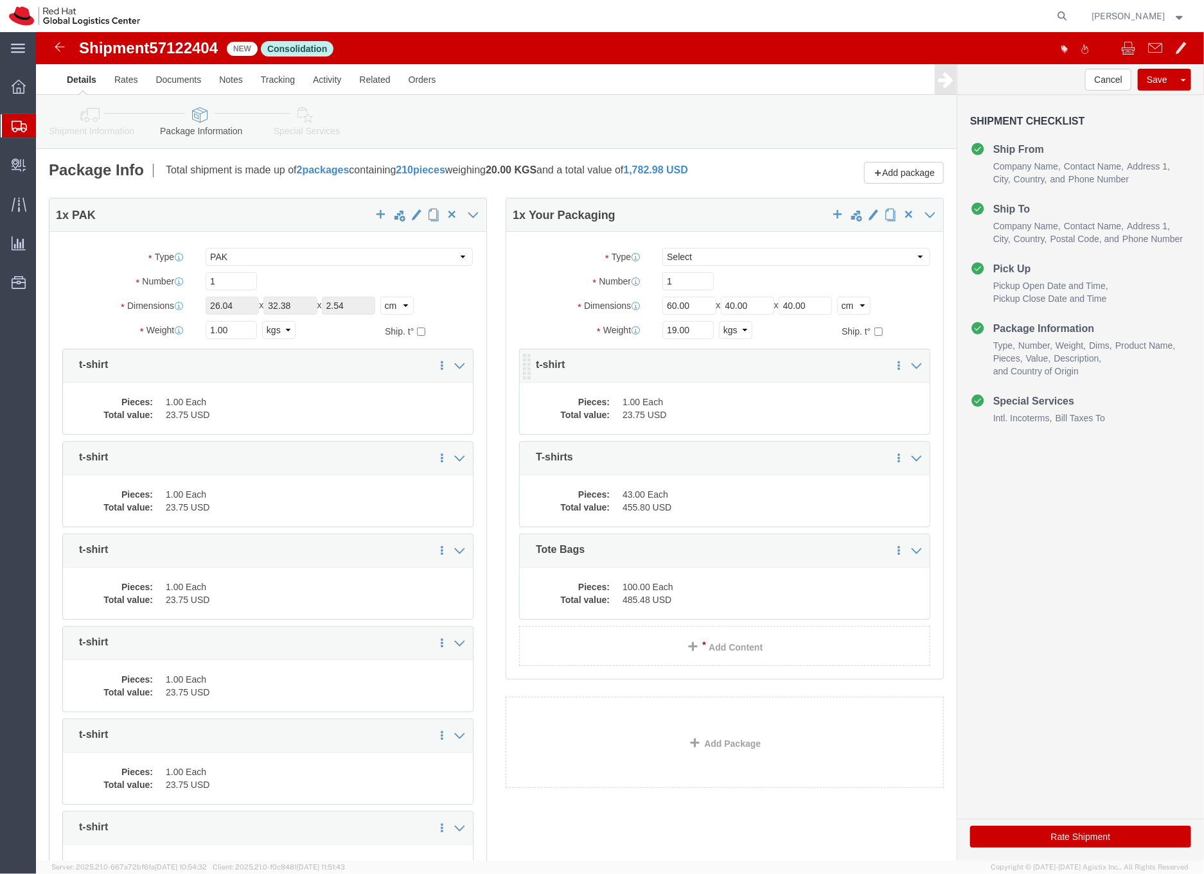
click dd "23.75 USD"
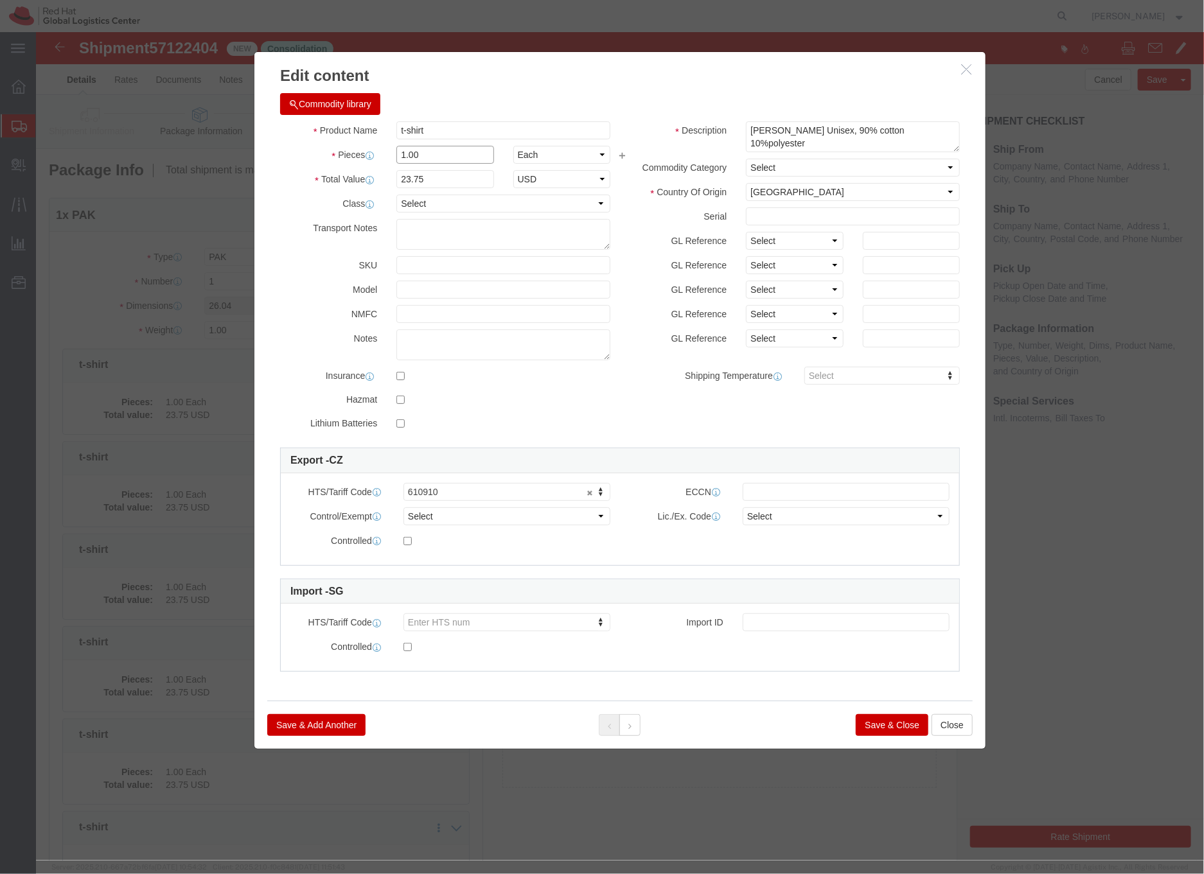
click input "1.00"
type input "11.00"
type input "261.25"
click div "Description [PERSON_NAME] Unisex, 90% cotton 10%polyester Commodity Category Se…"
drag, startPoint x: 370, startPoint y: 121, endPoint x: 360, endPoint y: 121, distance: 9.6
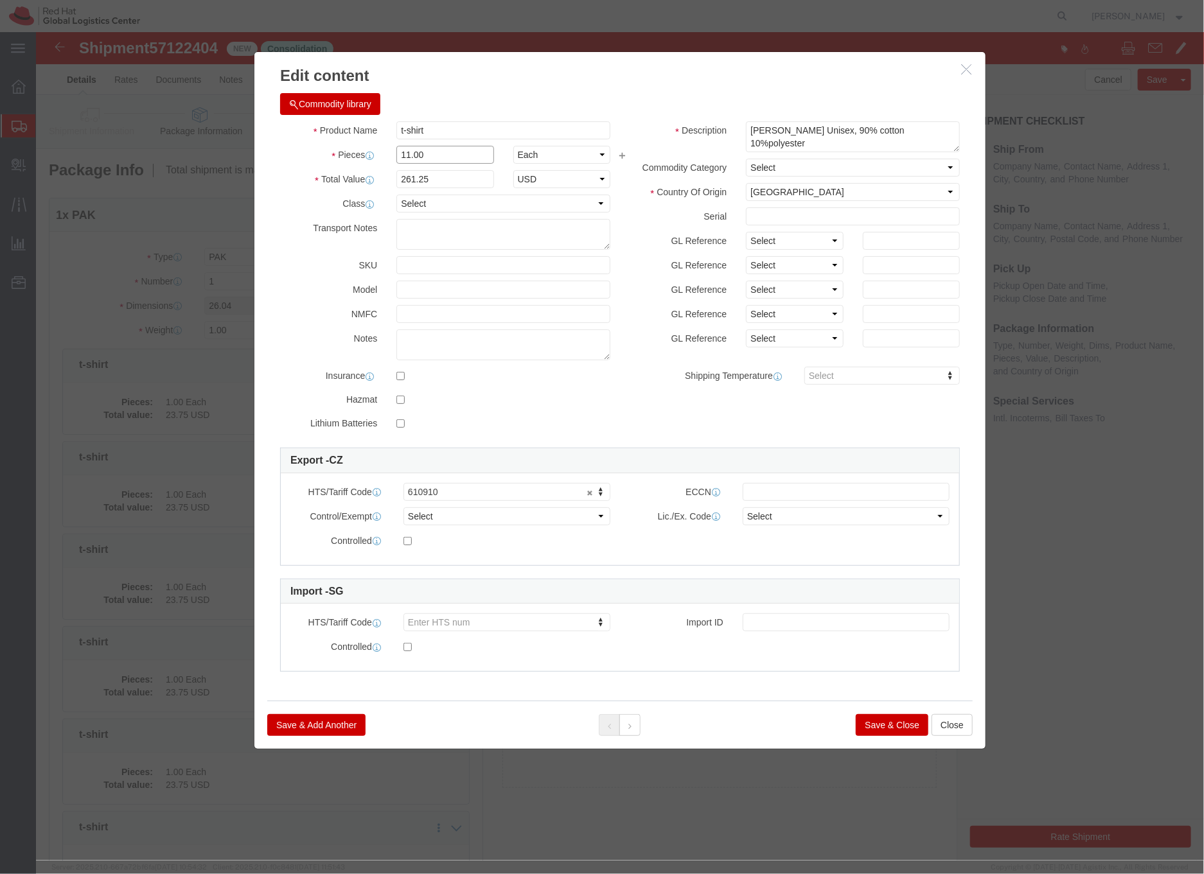
click input "11.00"
type input "10.00"
type input "237.5"
click label "Description"
click button "Save & Close"
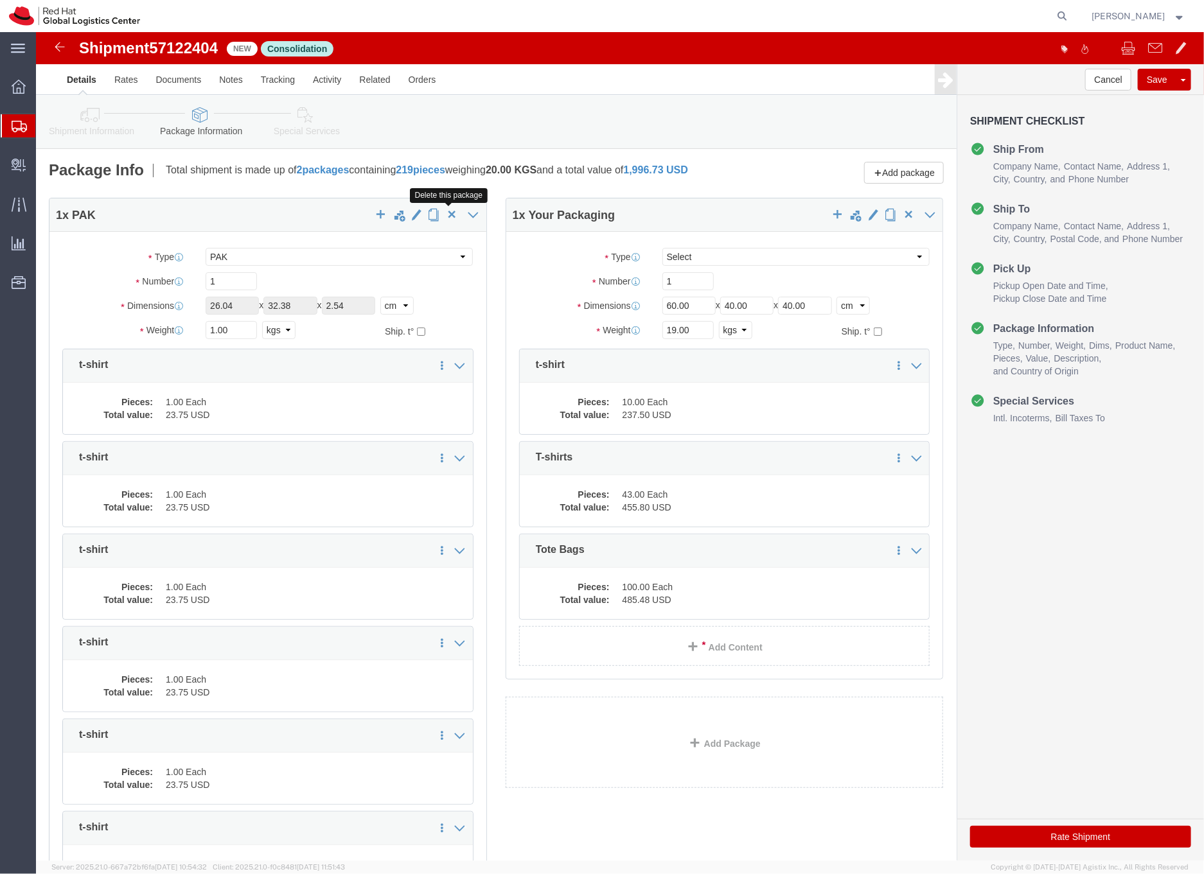
click span "button"
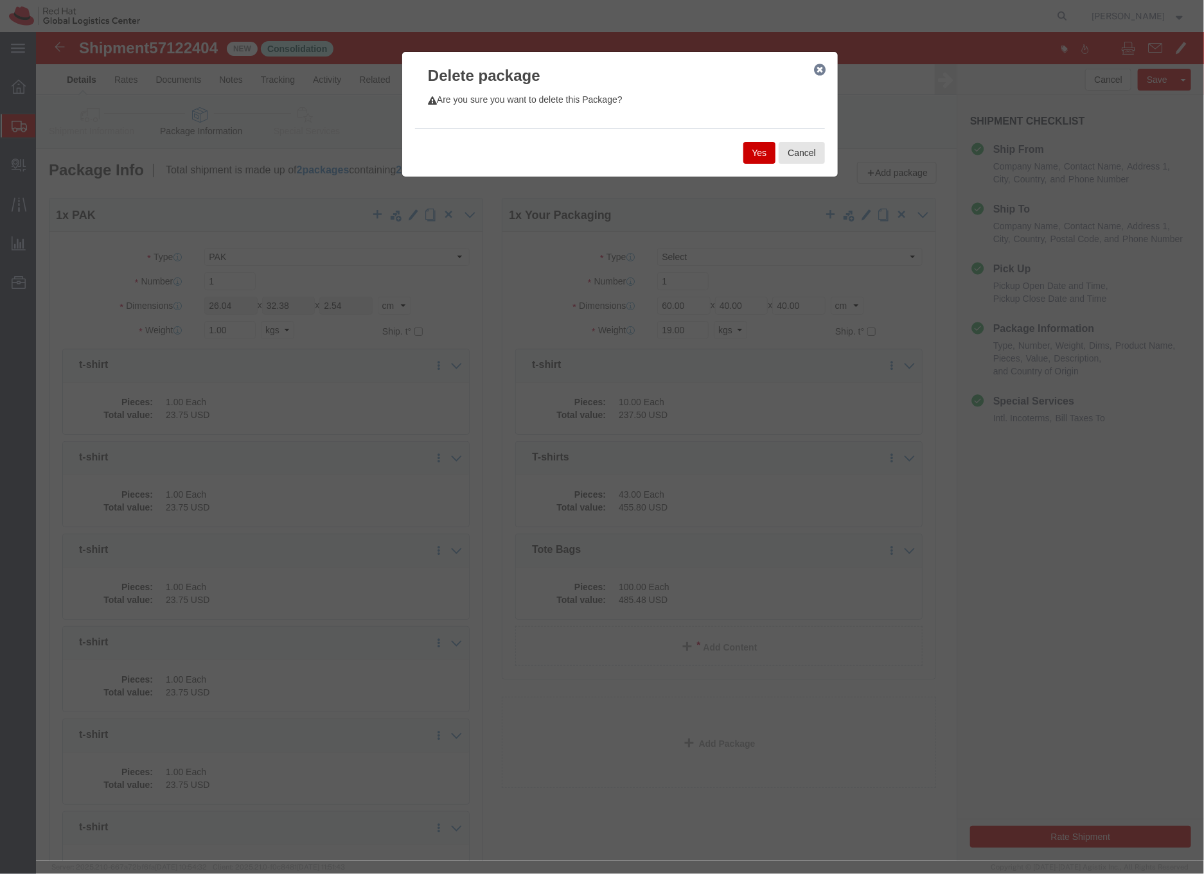
click button "Yes"
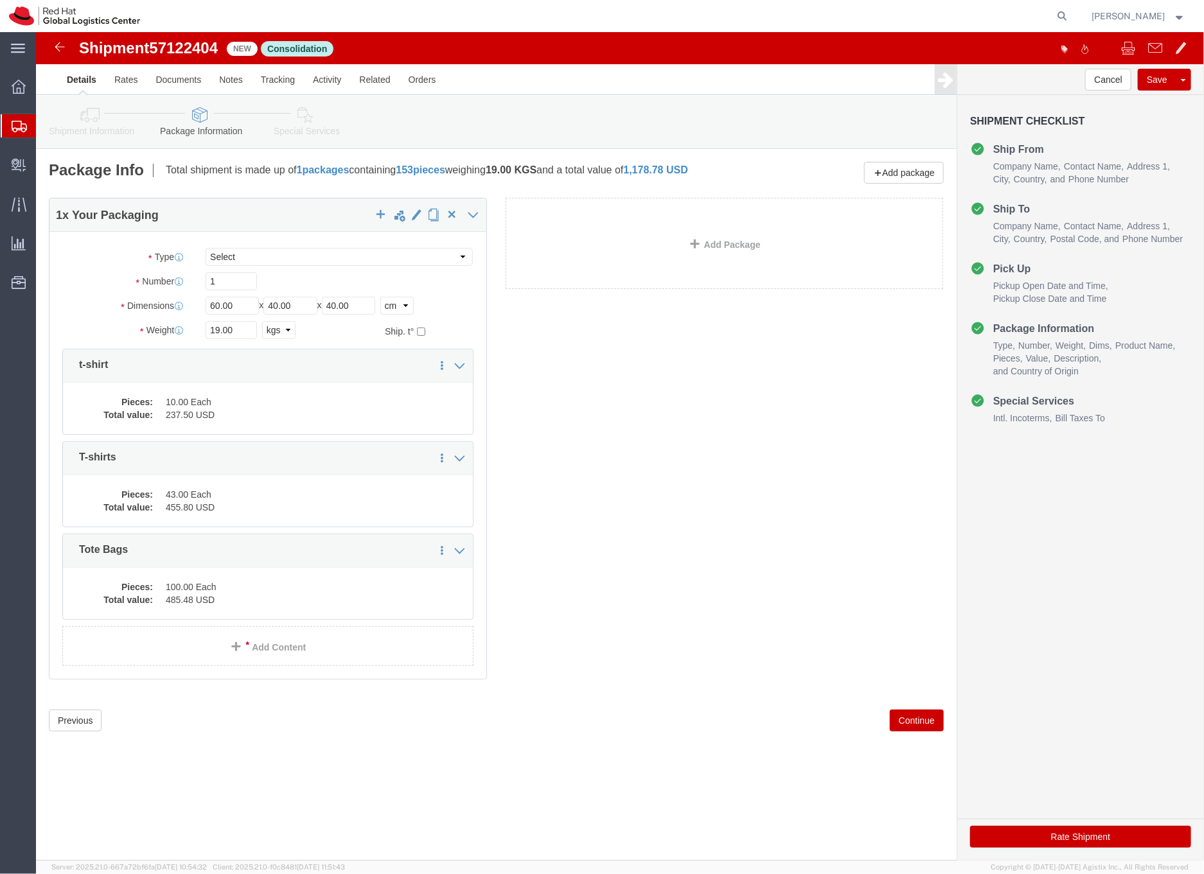
click span "57122404"
copy span "57122404"
click span "57122404"
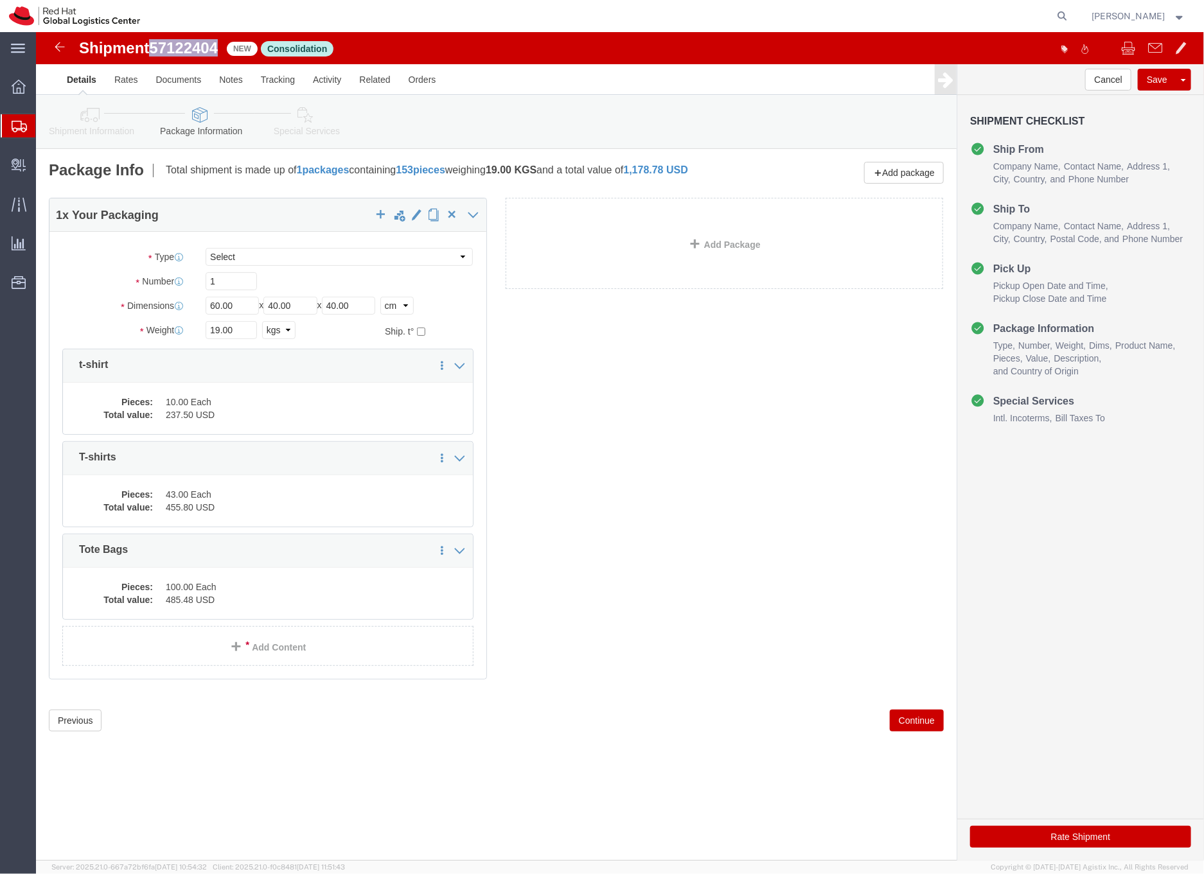
copy span "57122404"
click link "Add Package"
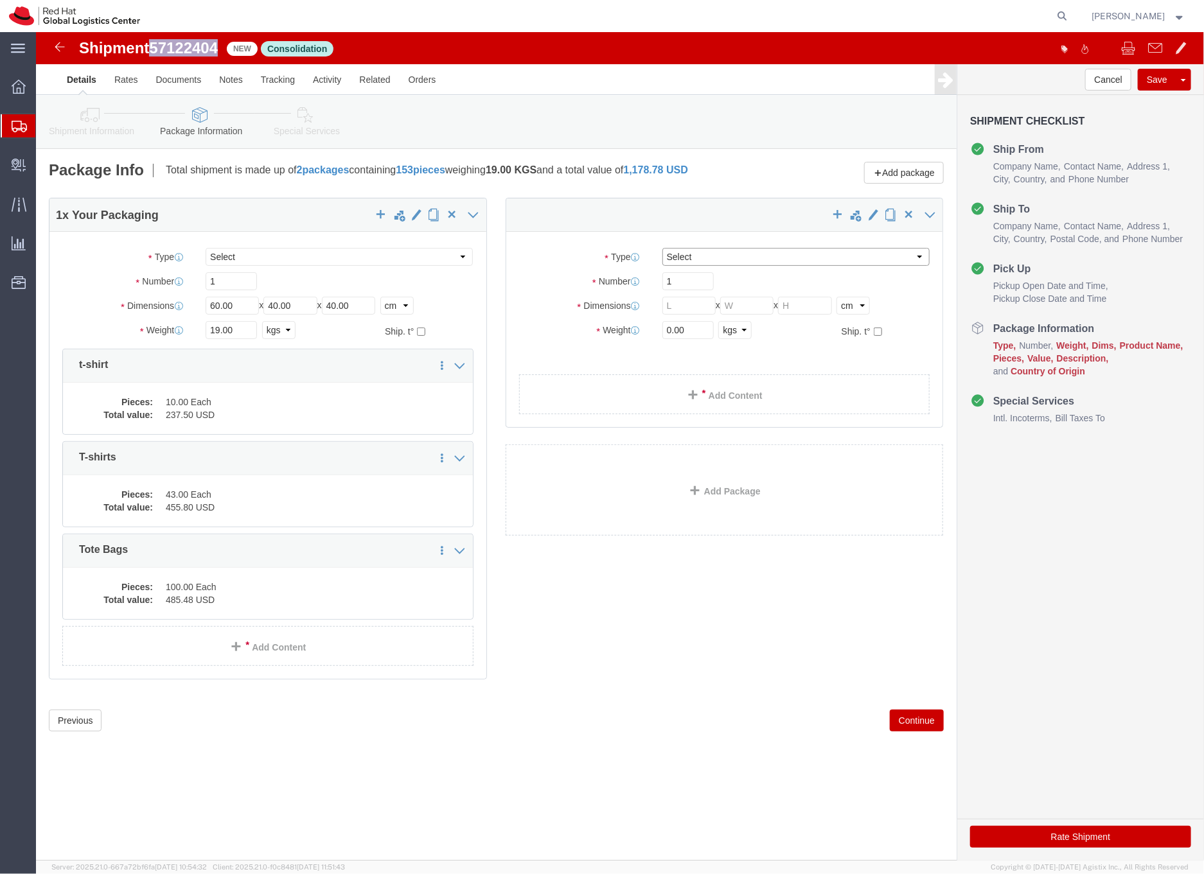
click select "Select Case(s) Crate(s) Envelope Large Box Medium Box PAK Skid(s) Small Box Sma…"
select select "YRPK"
click select "Select Case(s) Crate(s) Envelope Large Box Medium Box PAK Skid(s) Small Box Sma…"
click input "1"
click input "text"
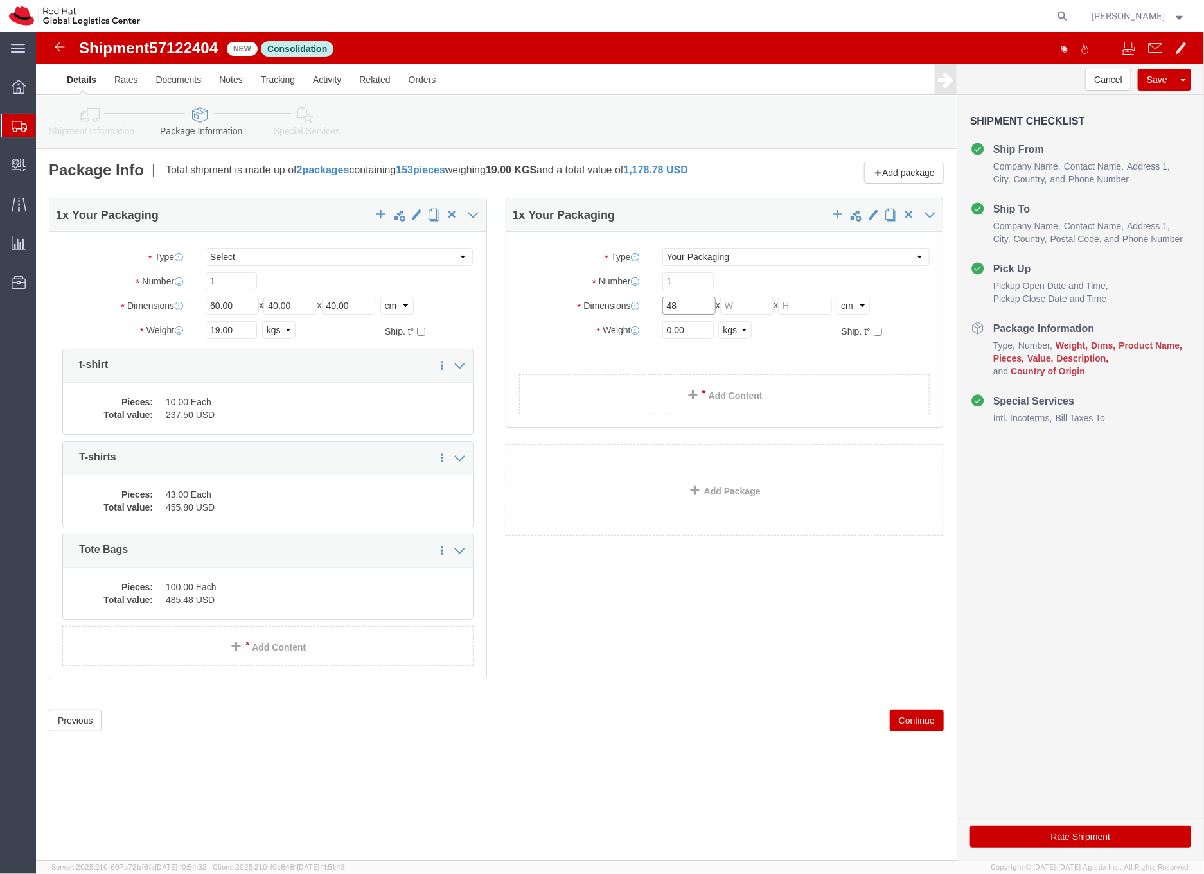
type input "48"
click input "text"
type input "40"
click input "text"
type input "39"
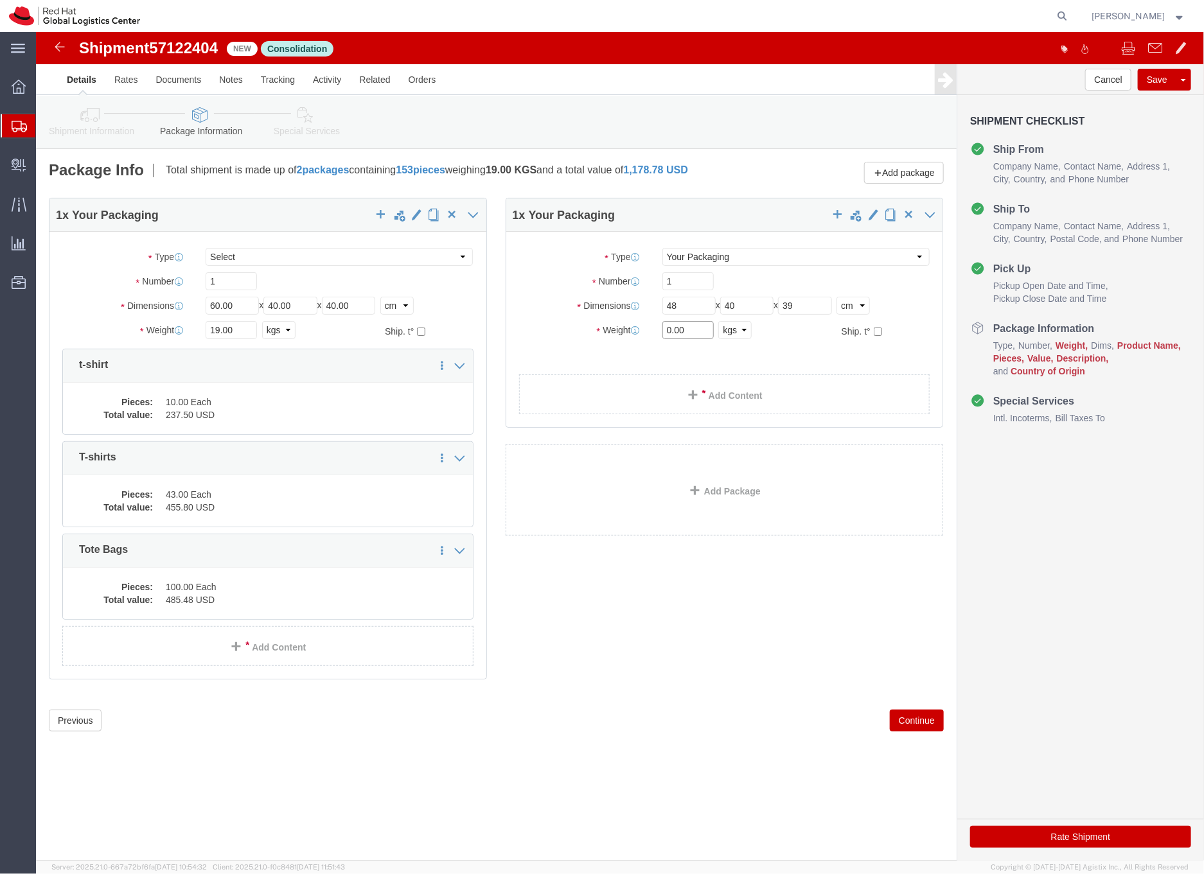
drag, startPoint x: 662, startPoint y: 295, endPoint x: 613, endPoint y: 297, distance: 48.2
click div "Weight 0.00 Select kgs lbs Ship. t°"
type input "13"
click link "Add Content"
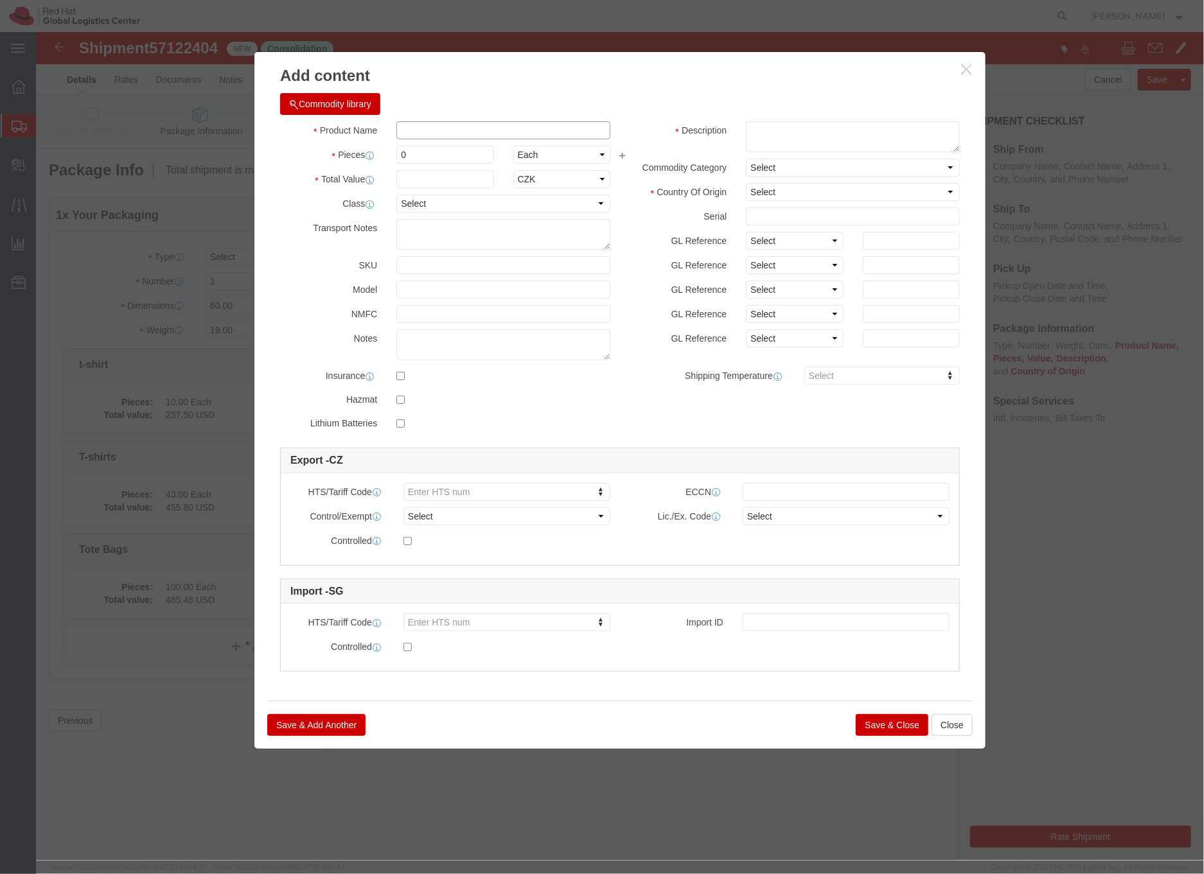
click input "text"
type input "T-shirts"
click textarea
paste textarea "Red Hat branded, unisex, 100%cotton"
type textarea "Red Hat branded, unisex, 100%cotton"
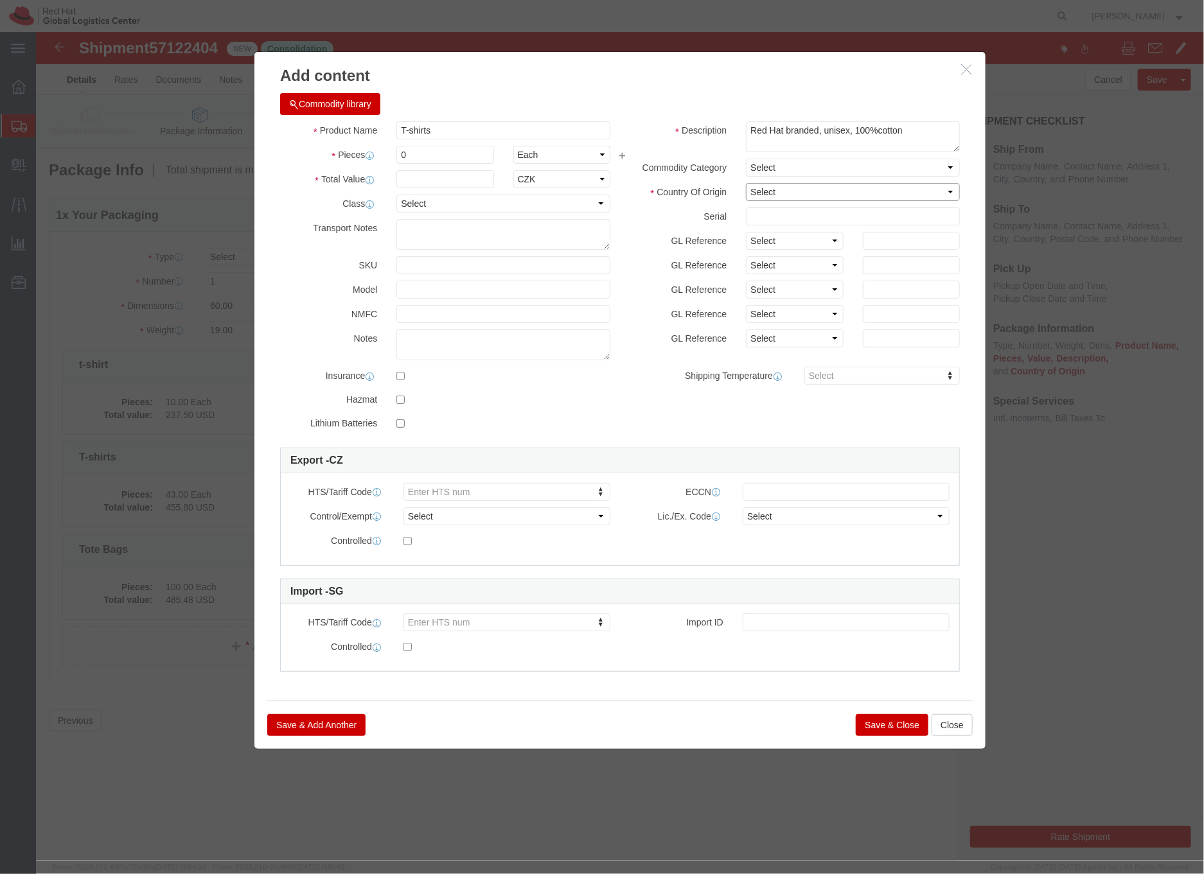
click select "Select [GEOGRAPHIC_DATA] [GEOGRAPHIC_DATA] [GEOGRAPHIC_DATA] [GEOGRAPHIC_DATA] …"
select select "BD"
click select "Select [GEOGRAPHIC_DATA] [GEOGRAPHIC_DATA] [GEOGRAPHIC_DATA] [GEOGRAPHIC_DATA] …"
click input "0"
click input "570"
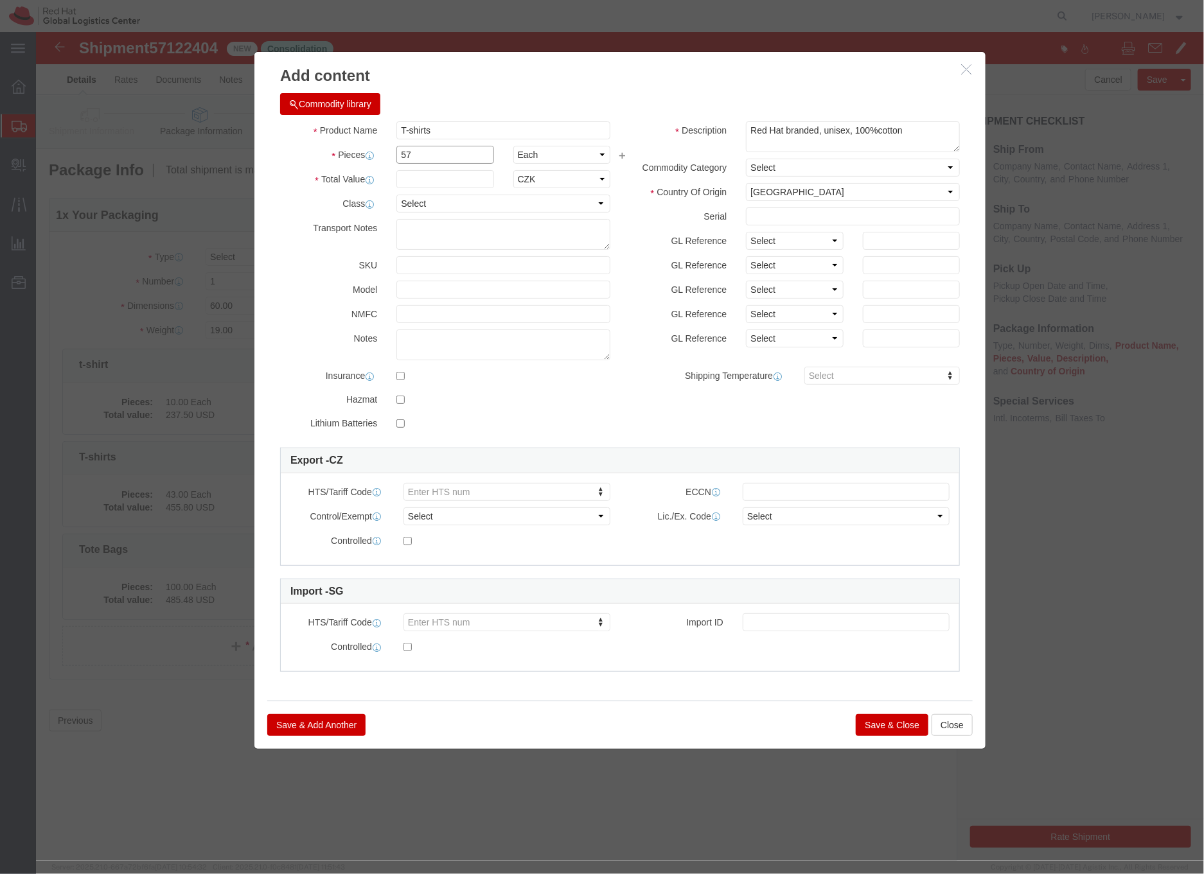
type input "57"
click input "text"
type input "604.20"
click select "Select ADP AED AFN ALL AMD AOA ARS ATS AUD AWG AZN BAM BBD BDT BGL BGN BHD BIF …"
select select "USD"
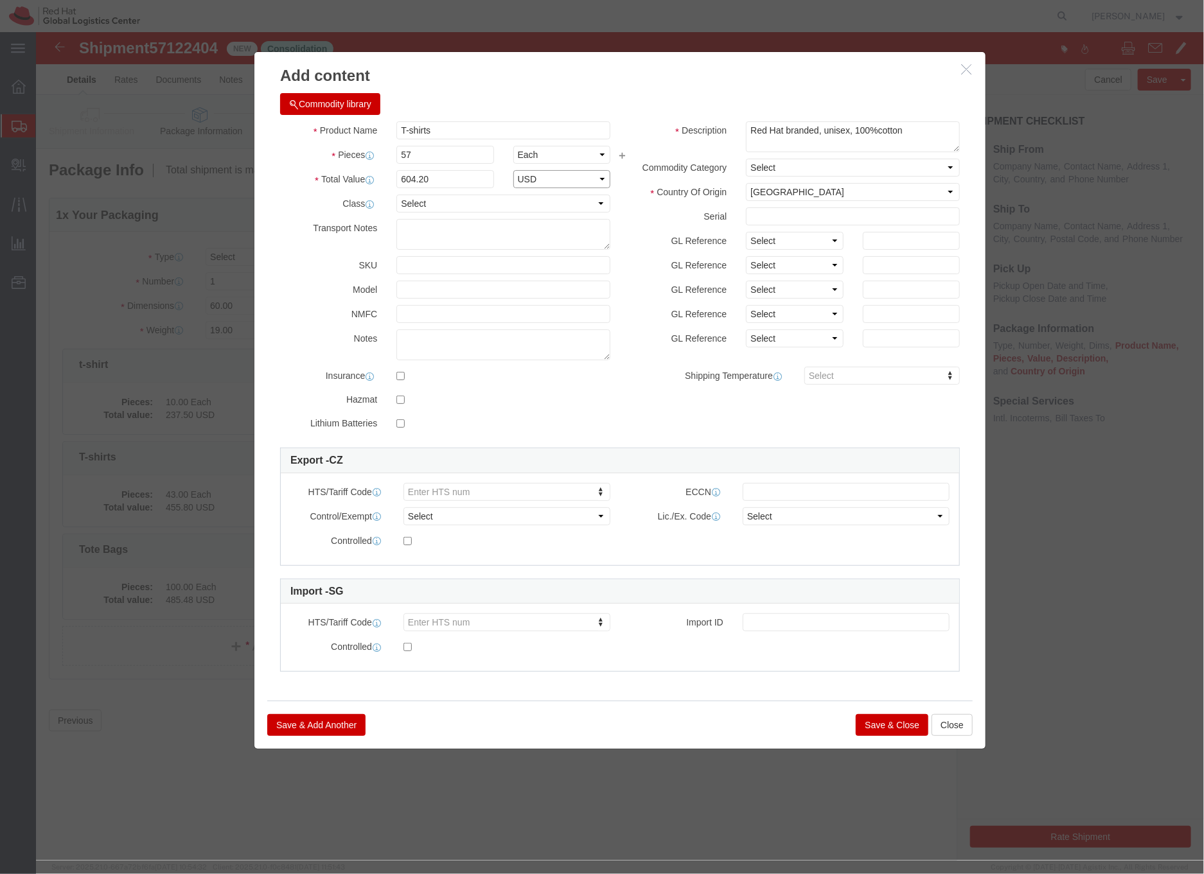
click select "Select ADP AED AFN ALL AMD AOA ARS ATS AUD AWG AZN BAM BBD BDT BGL BGN BHD BIF …"
type input "6"
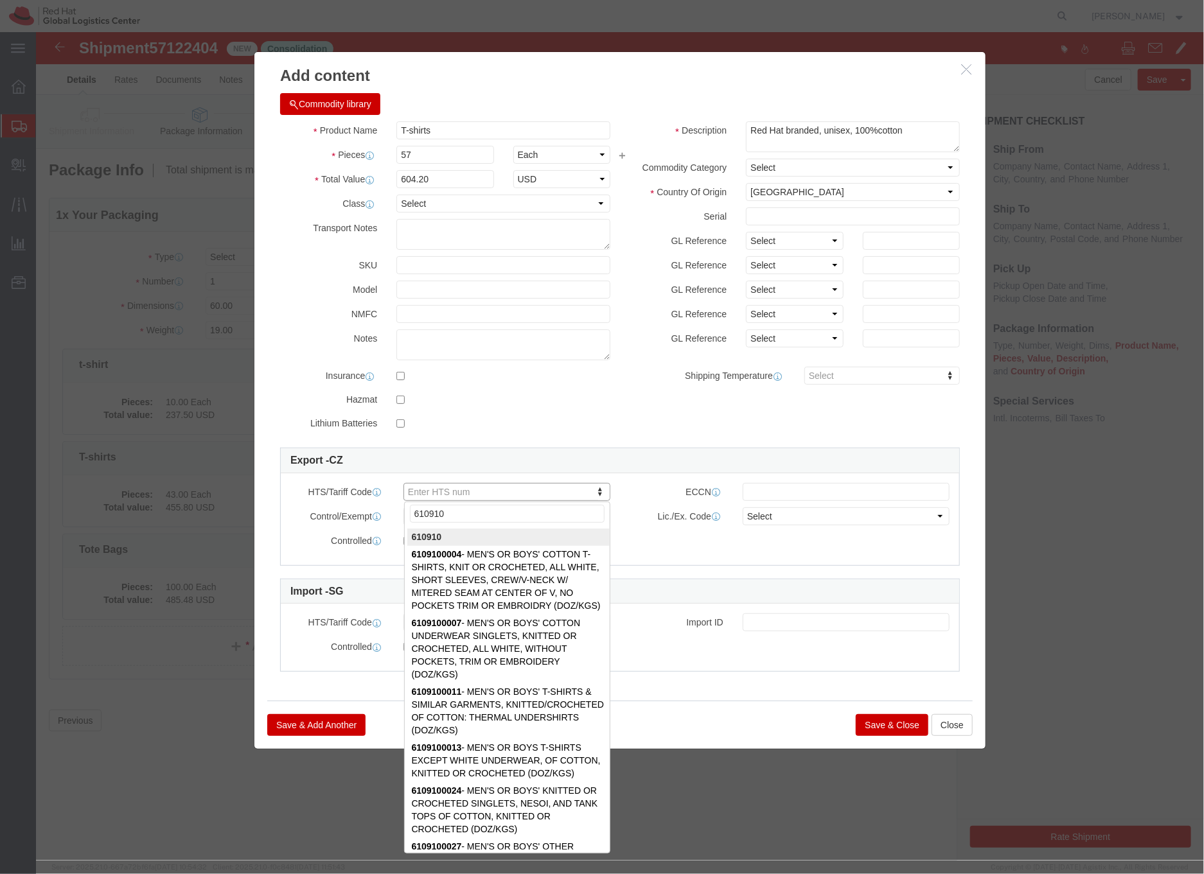
type input "610910"
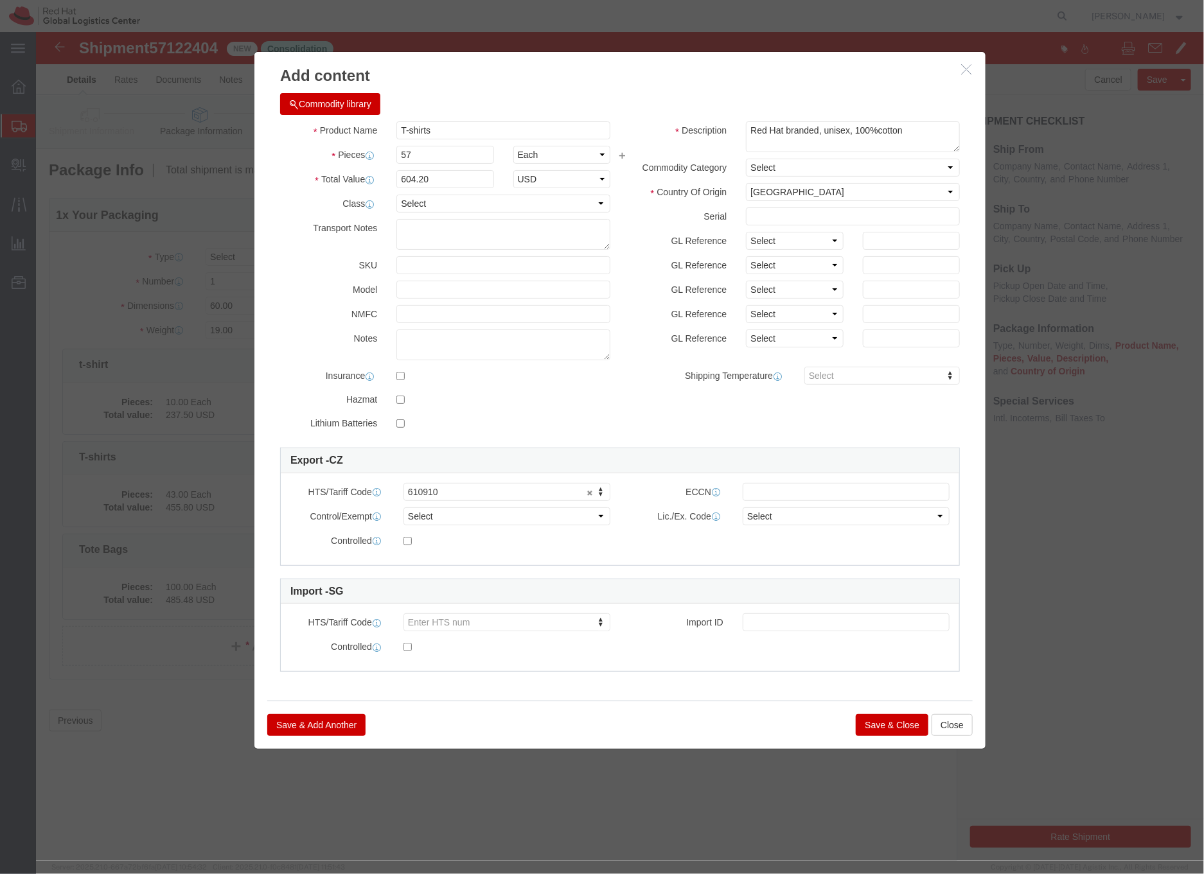
click button "Save & Close"
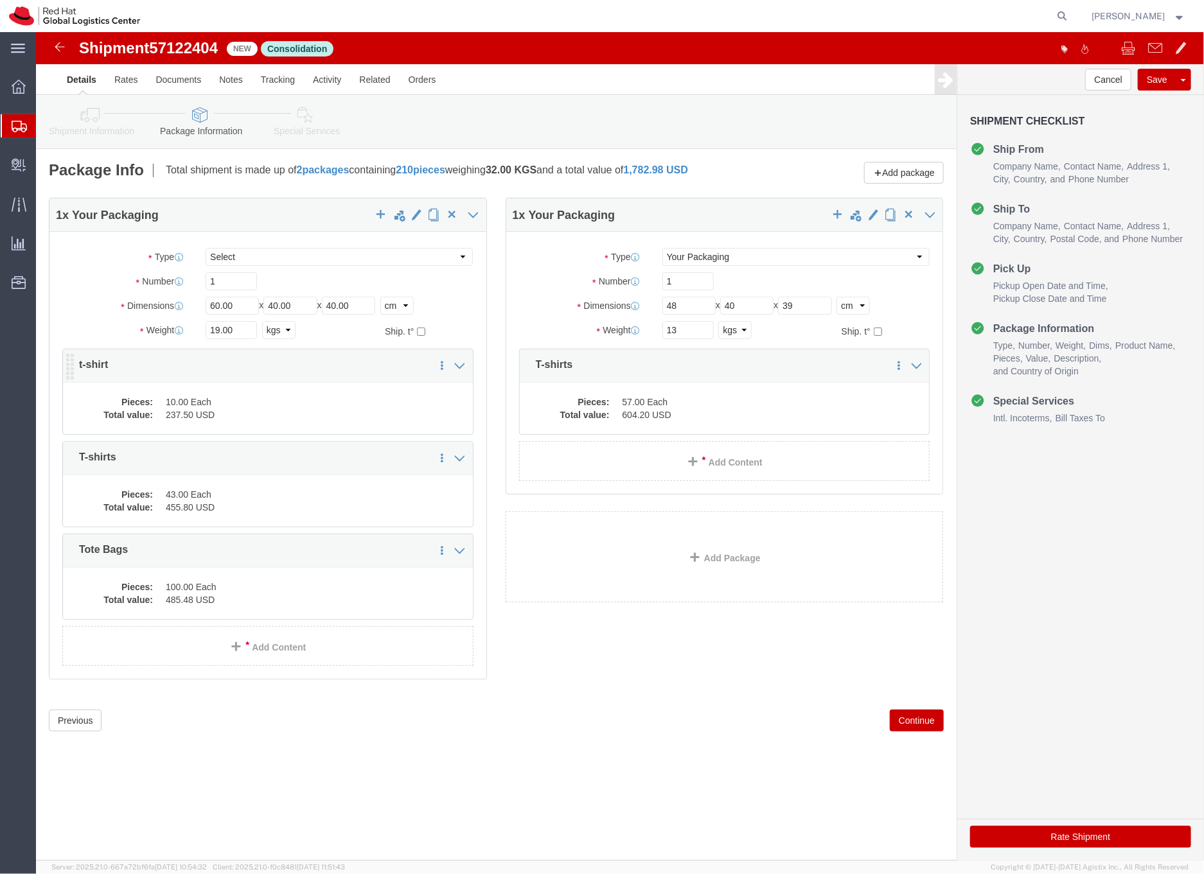
click dd "237.50 USD"
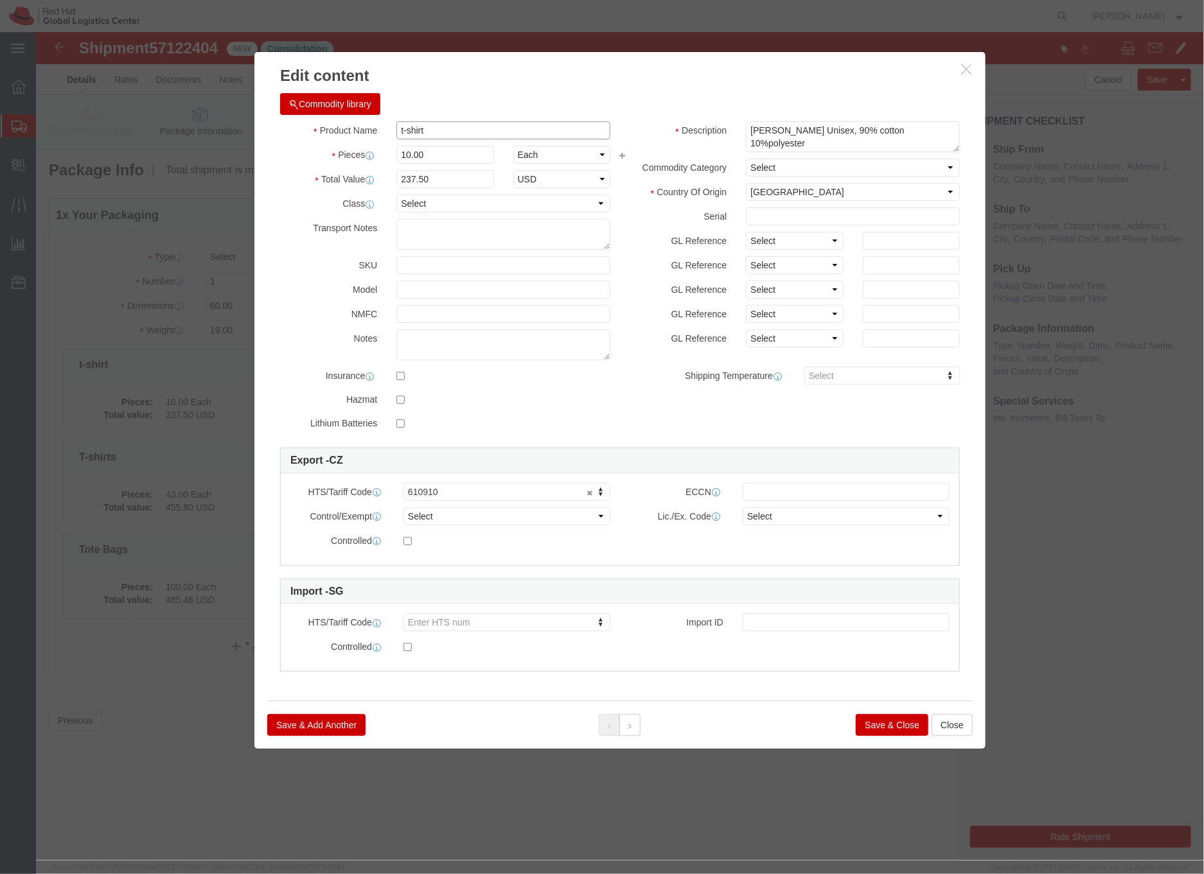
click input "t-shirt"
type input "T-shirt"
drag, startPoint x: 771, startPoint y: 95, endPoint x: 702, endPoint y: 91, distance: 69.5
click div "[PERSON_NAME] Unisex, 90% cotton 10%polyester"
type textarea "Red Hat Branded,Unisex, 90% cotton 10%polyester"
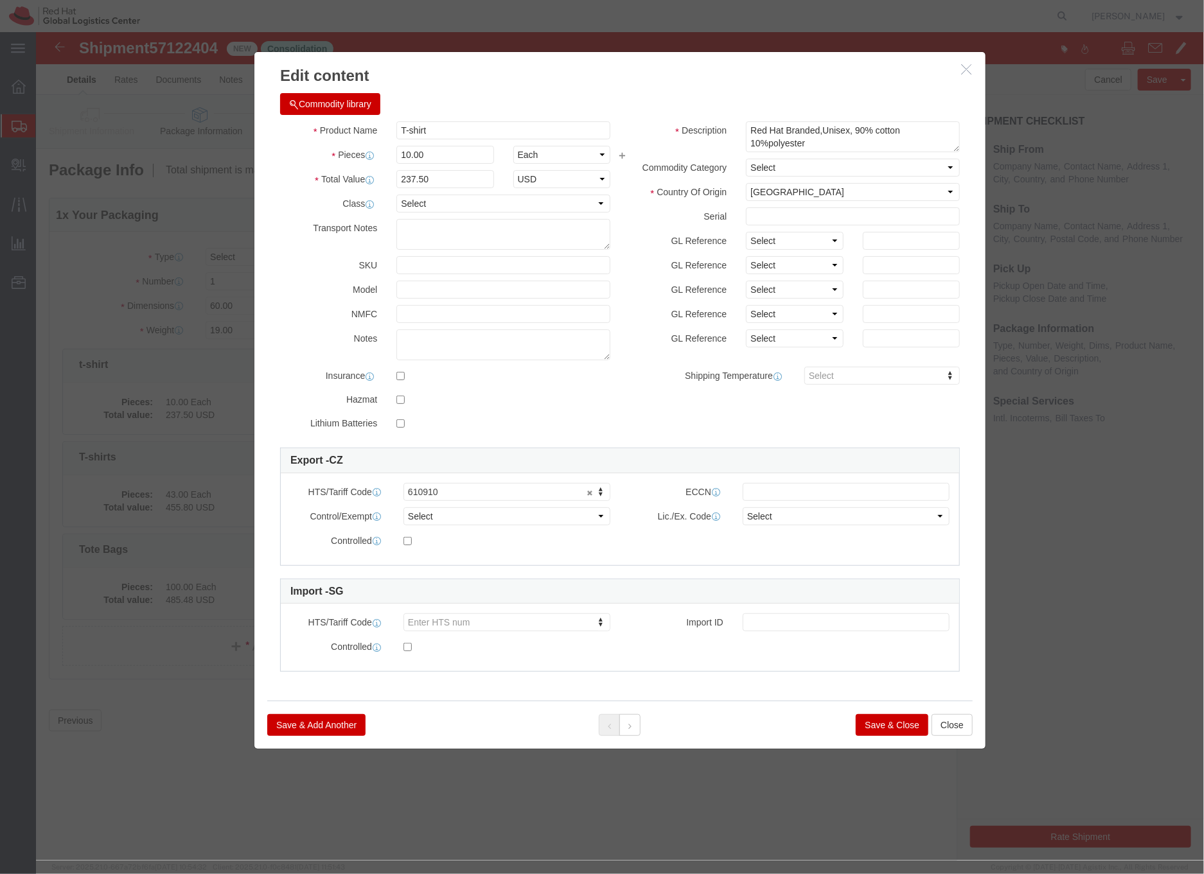
click button "Save & Close"
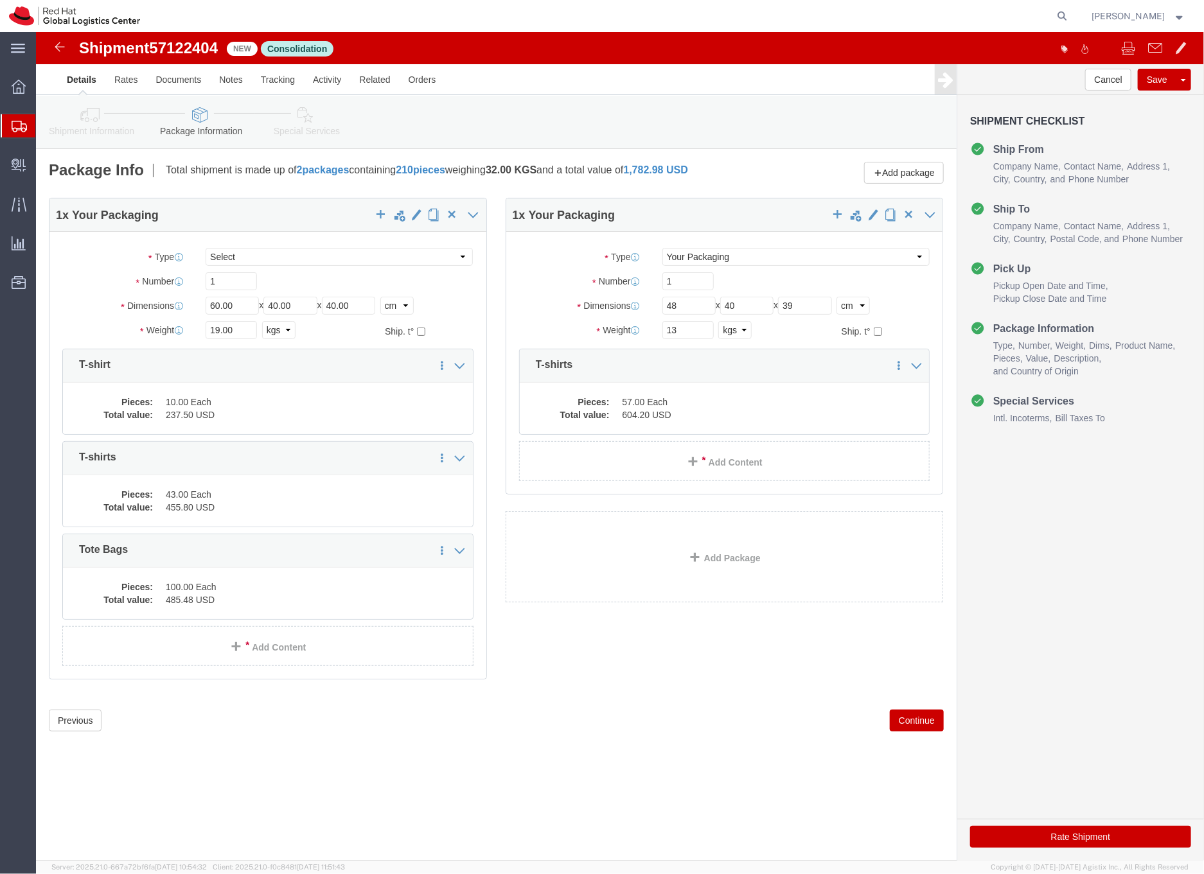
click icon
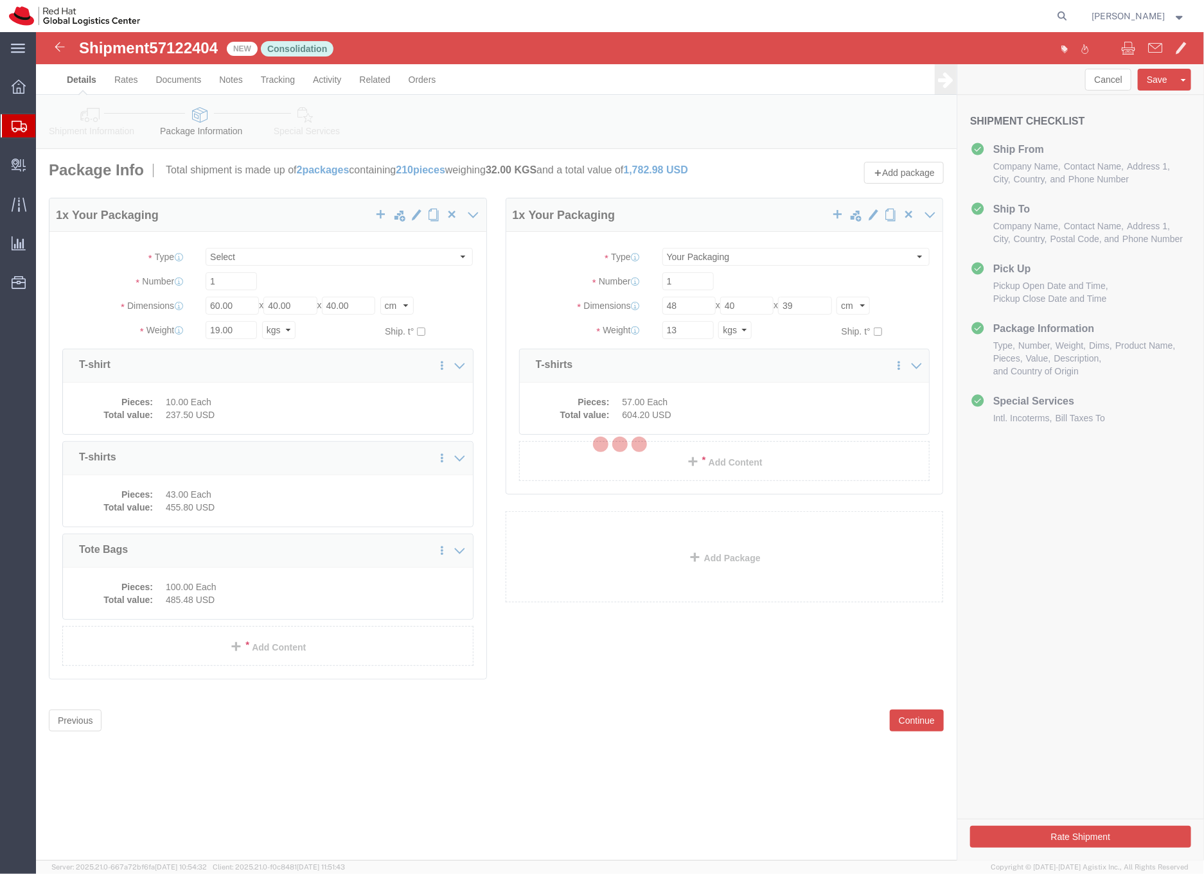
click at [84, 117] on div at bounding box center [620, 446] width 1168 height 829
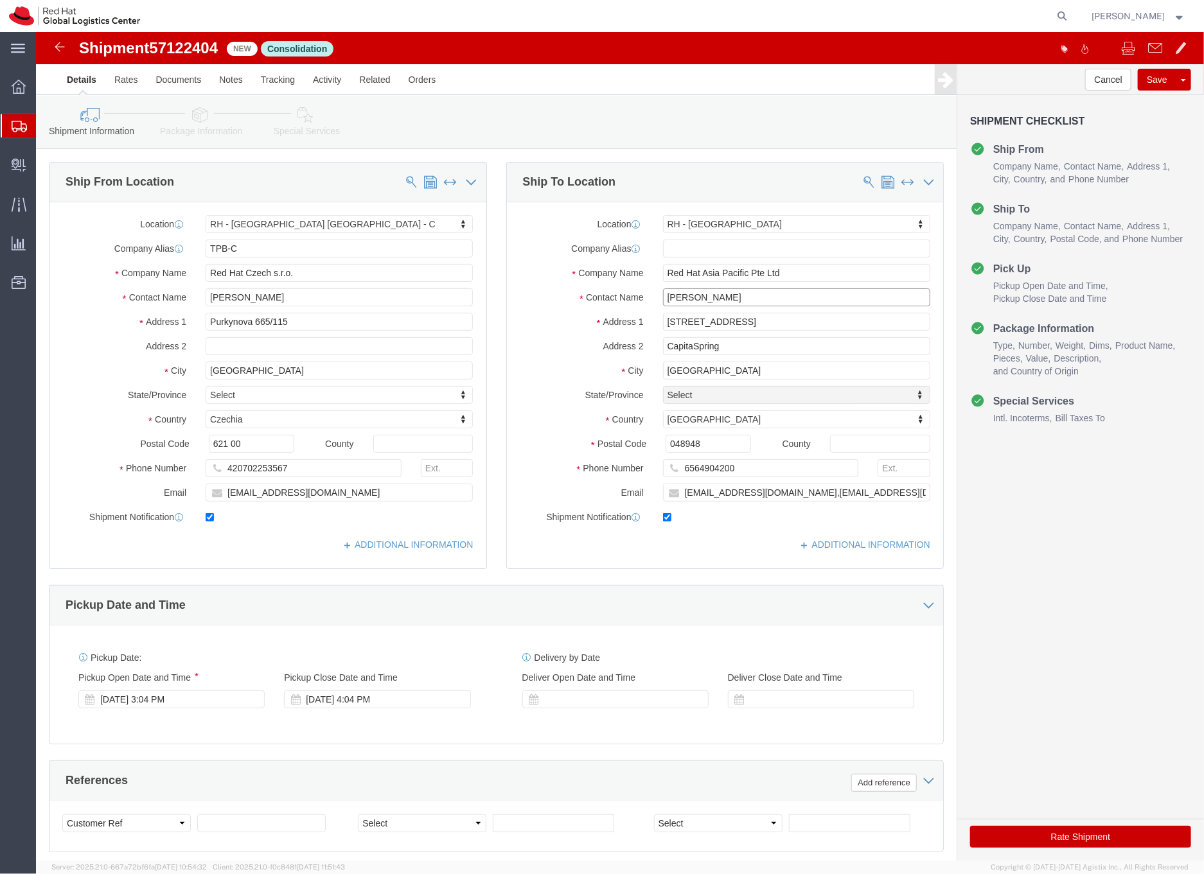
click input "[PERSON_NAME]"
type input "[PERSON_NAME] (WARH week)"
click icon
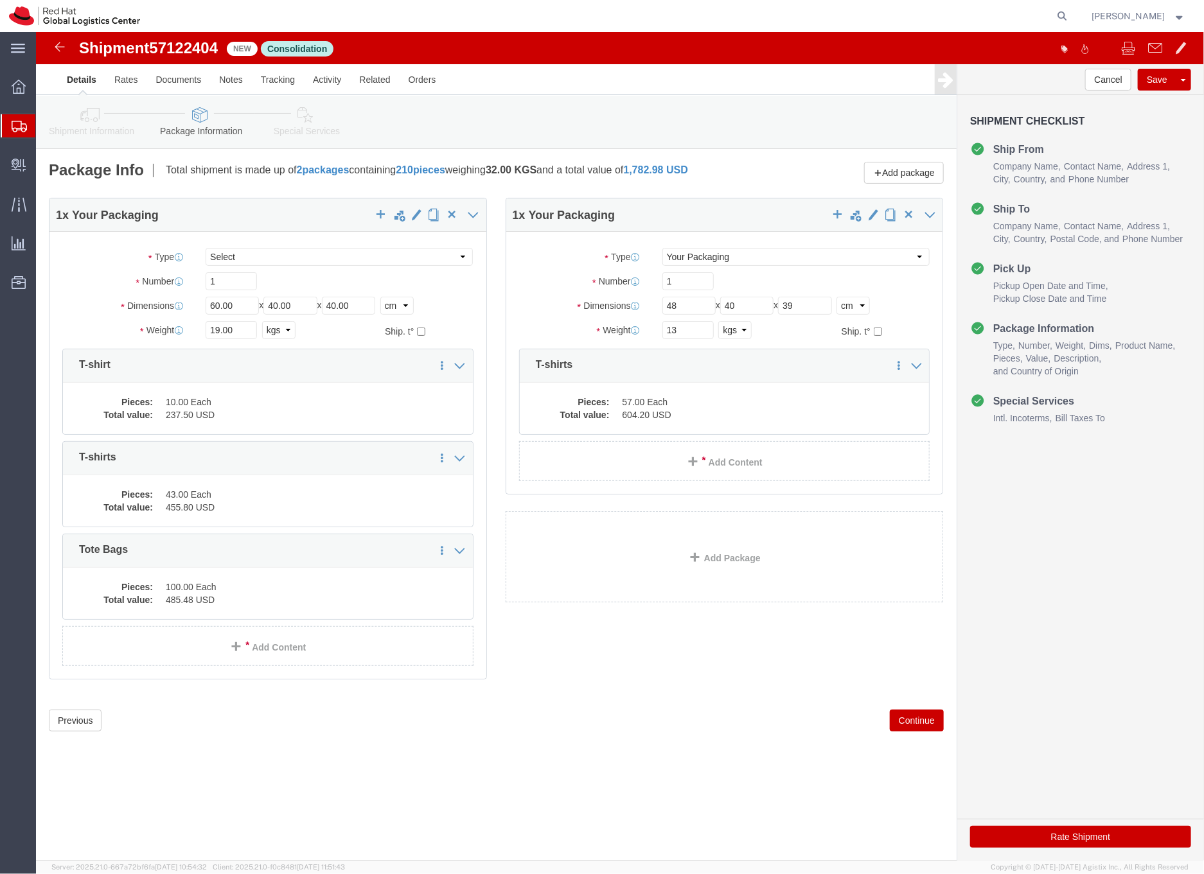
click icon
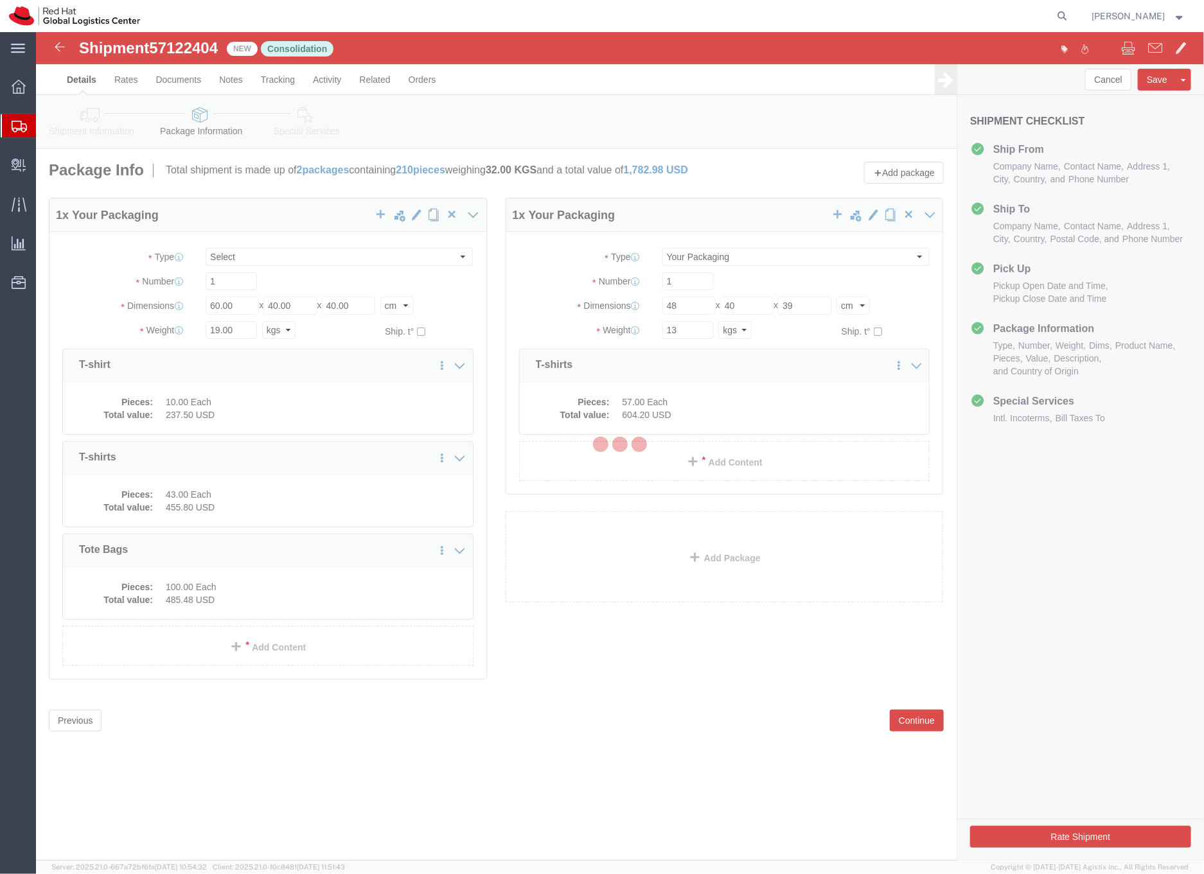
select select
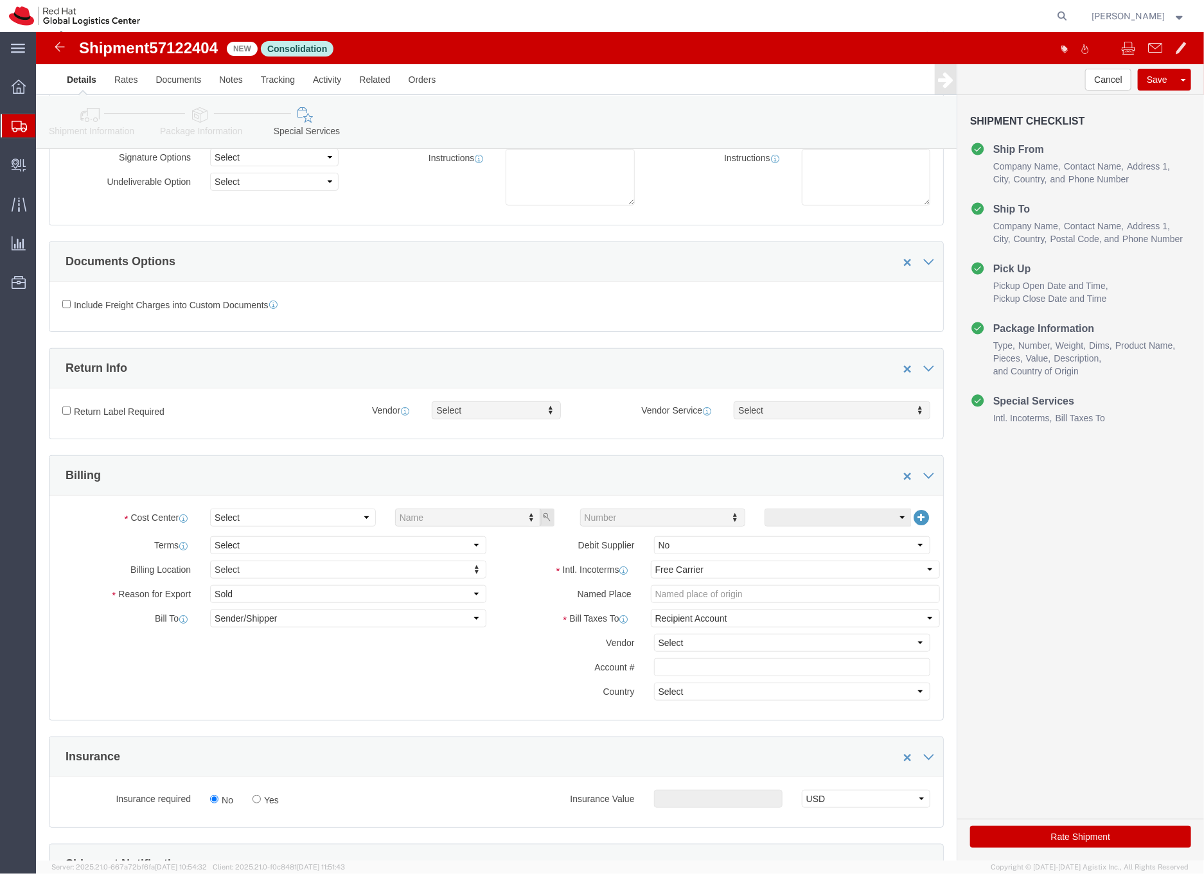
scroll to position [306, 0]
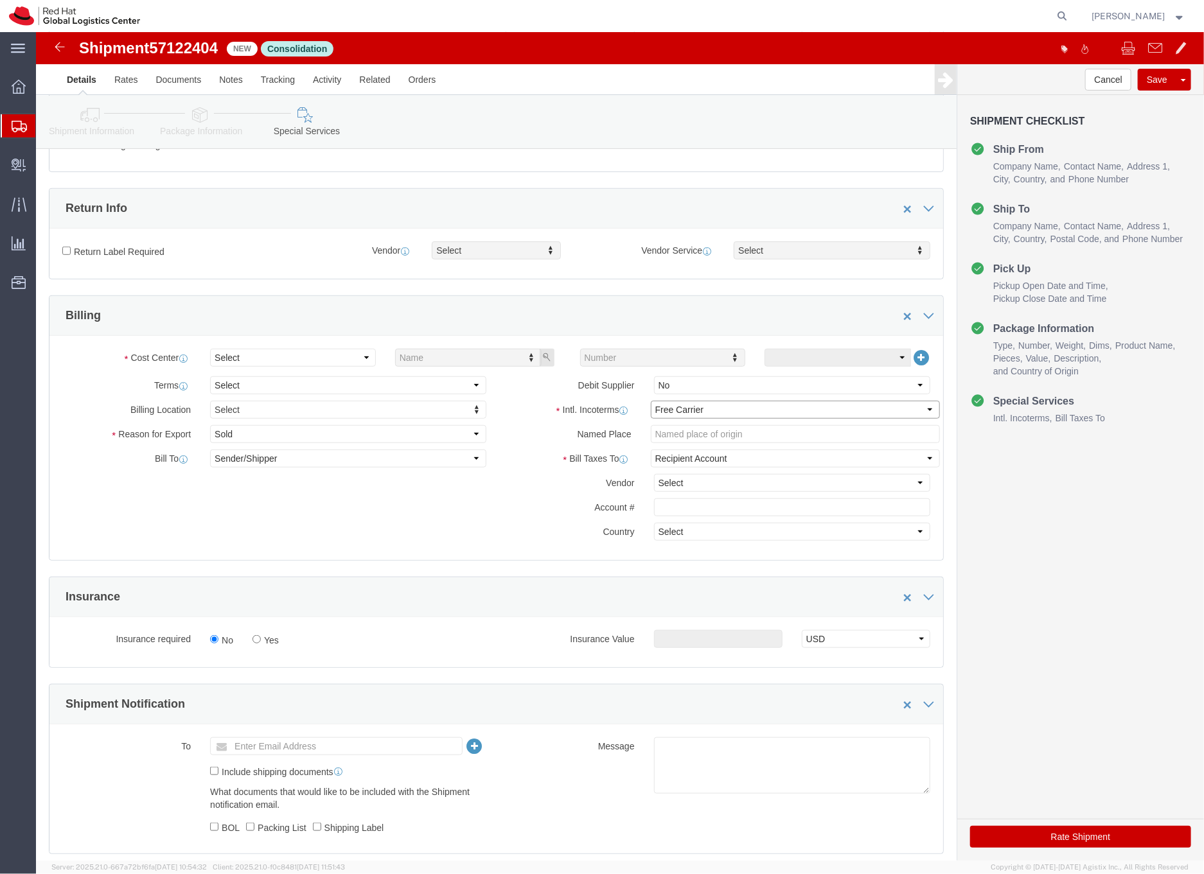
click select "Select Carriage Insurance Paid Carriage Paid To Cost and Freight Cost Insurance…"
select select "DDP"
click select "Select Carriage Insurance Paid Carriage Paid To Cost and Freight Cost Insurance…"
select select "SHIP"
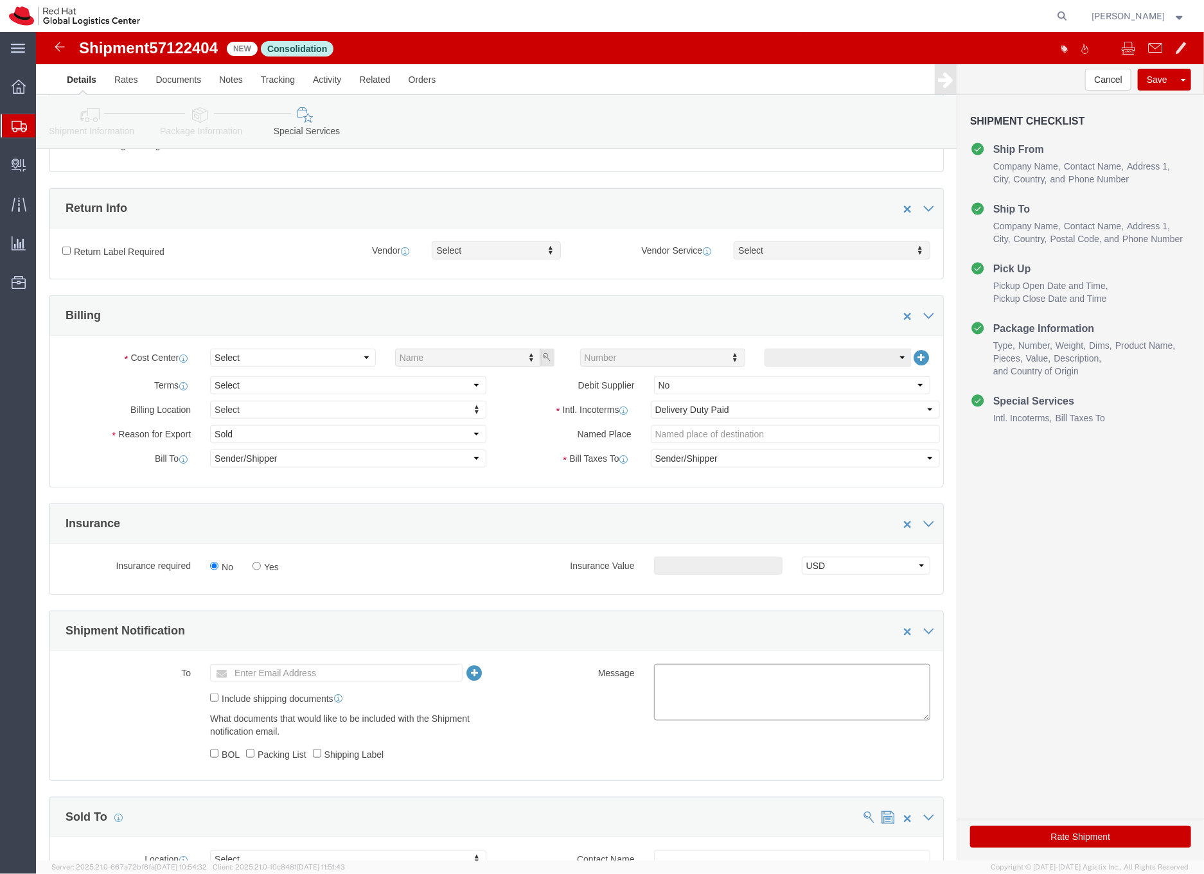
click textarea
paste textarea "WARHW - 100 T shirts and 100 Canvas Bags We are Red Hat Week / Anthem T-shirts"
drag, startPoint x: 716, startPoint y: 654, endPoint x: 590, endPoint y: 654, distance: 126.5
click div "Message WARHW - 100 T shirts and 100 Canvas Bags We are Red Hat Week / Anthem T…"
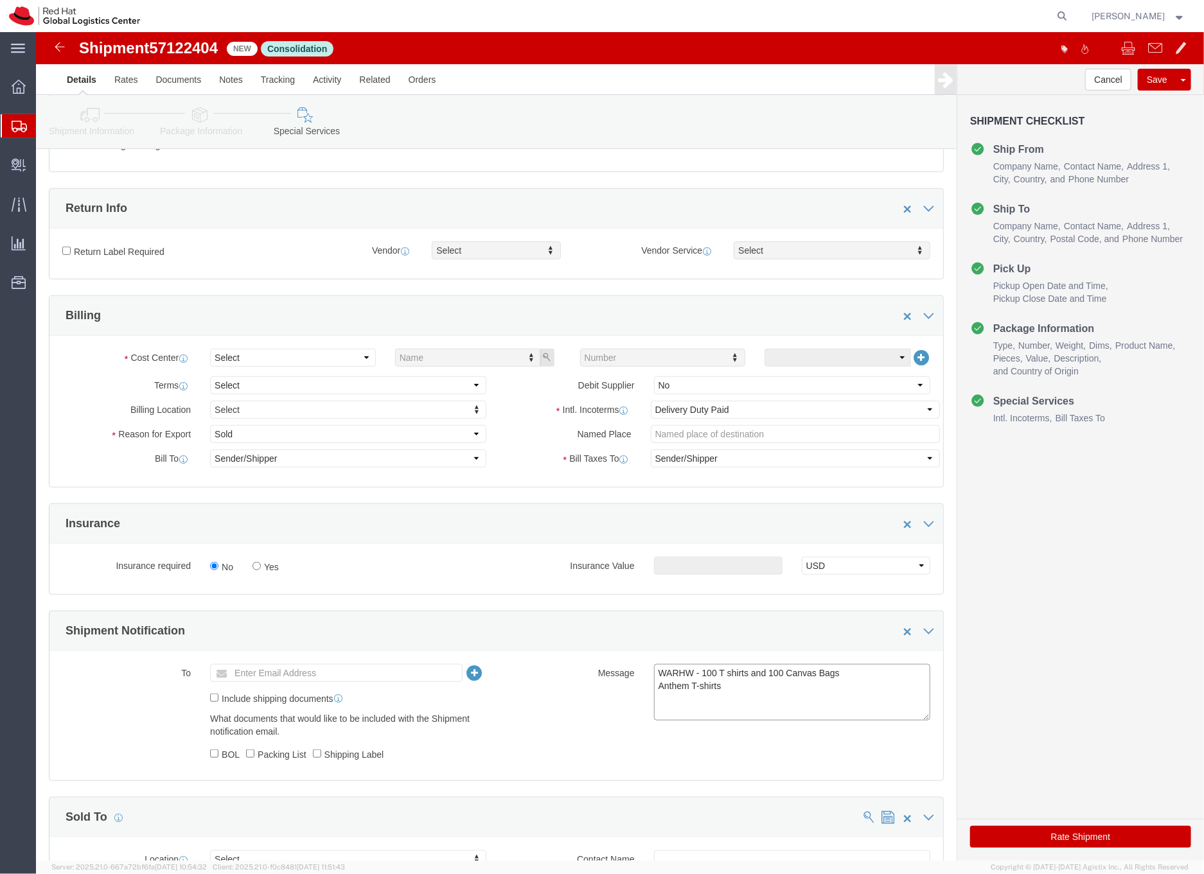
click textarea "WARHW - 100 T shirts and 100 Canvas Bags Anthem T-shirts"
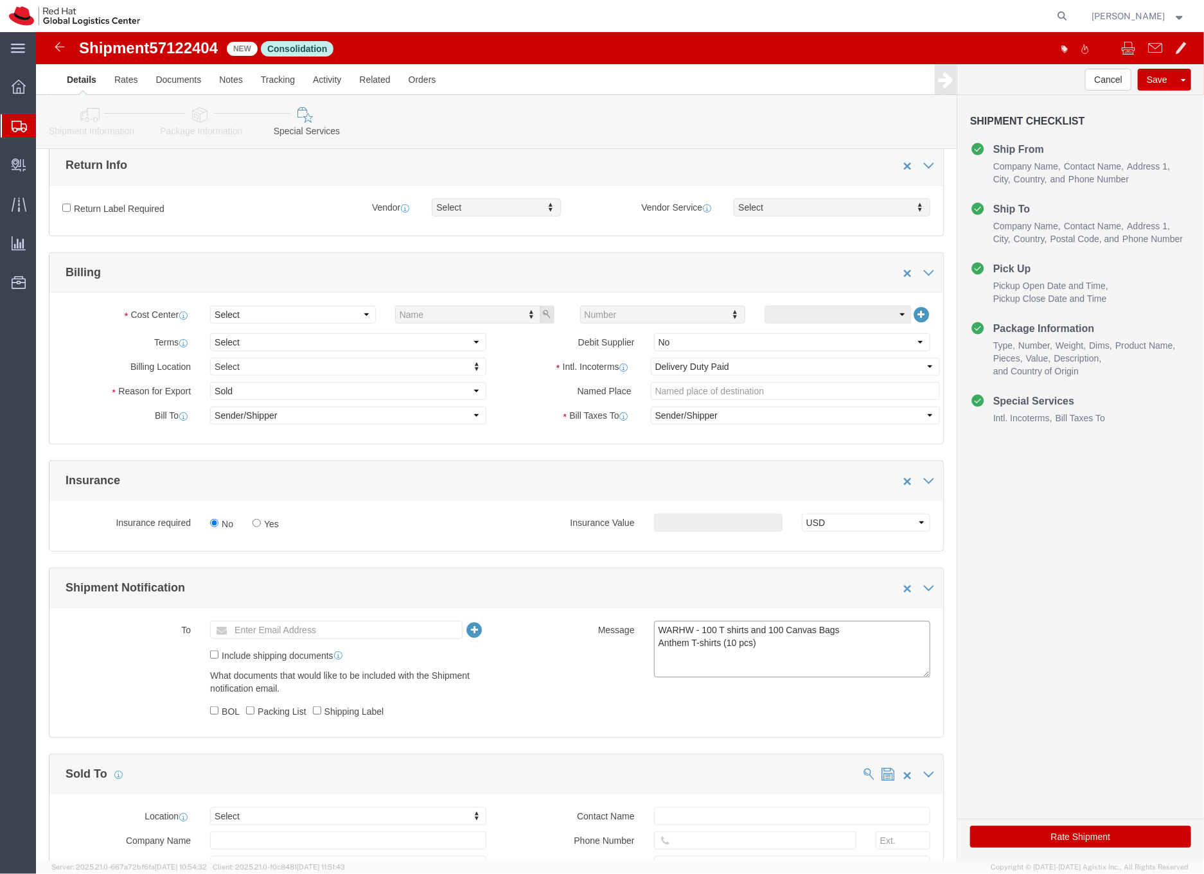
scroll to position [373, 0]
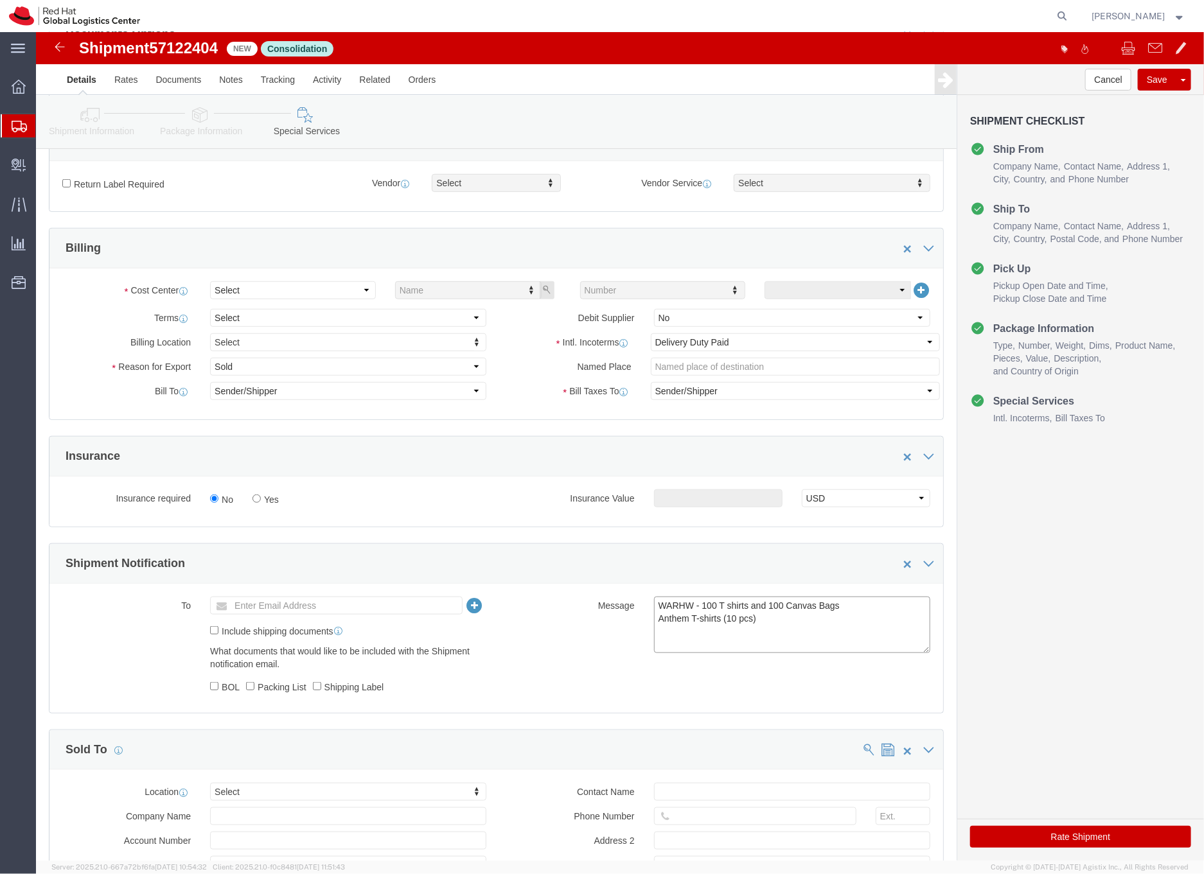
type textarea "WARHW - 100 T shirts and 100 Canvas Bags Anthem T-shirts (10 pcs)"
type input "sin"
select select "51051"
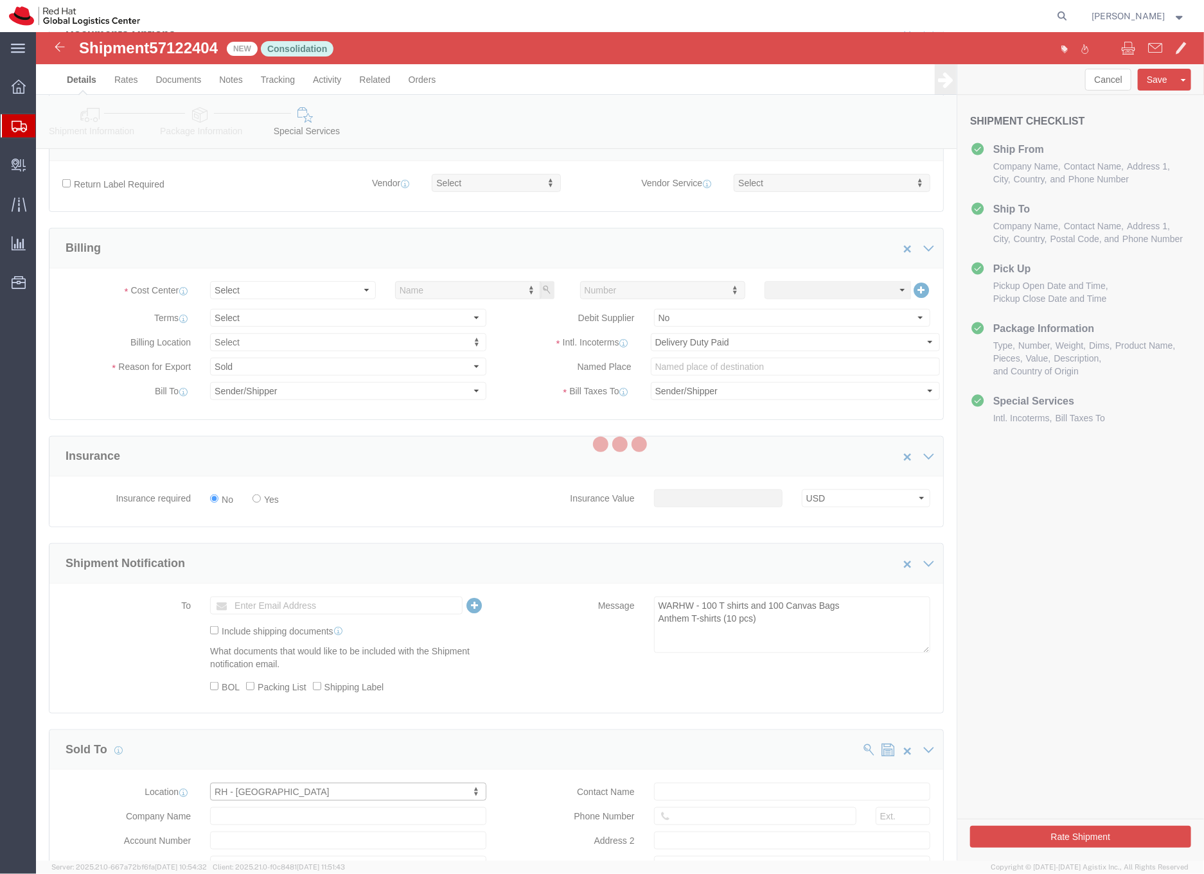
type input "Red Hat Asia Pacific Pte Ltd"
type input "[STREET_ADDRESS]"
select select "SG"
type input "65 6490 4200"
type input "CapitaSpring"
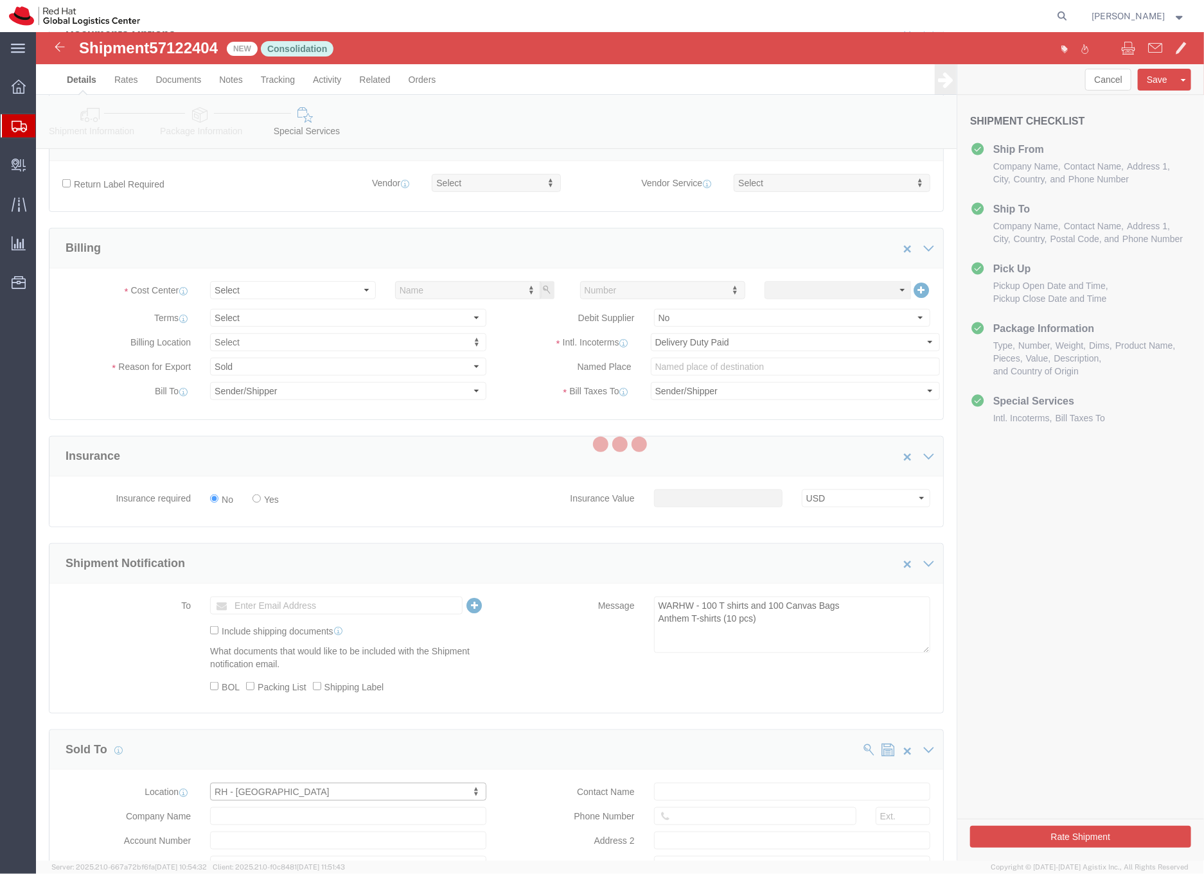
type input "[GEOGRAPHIC_DATA]"
type input "048948"
type input "200004388R"
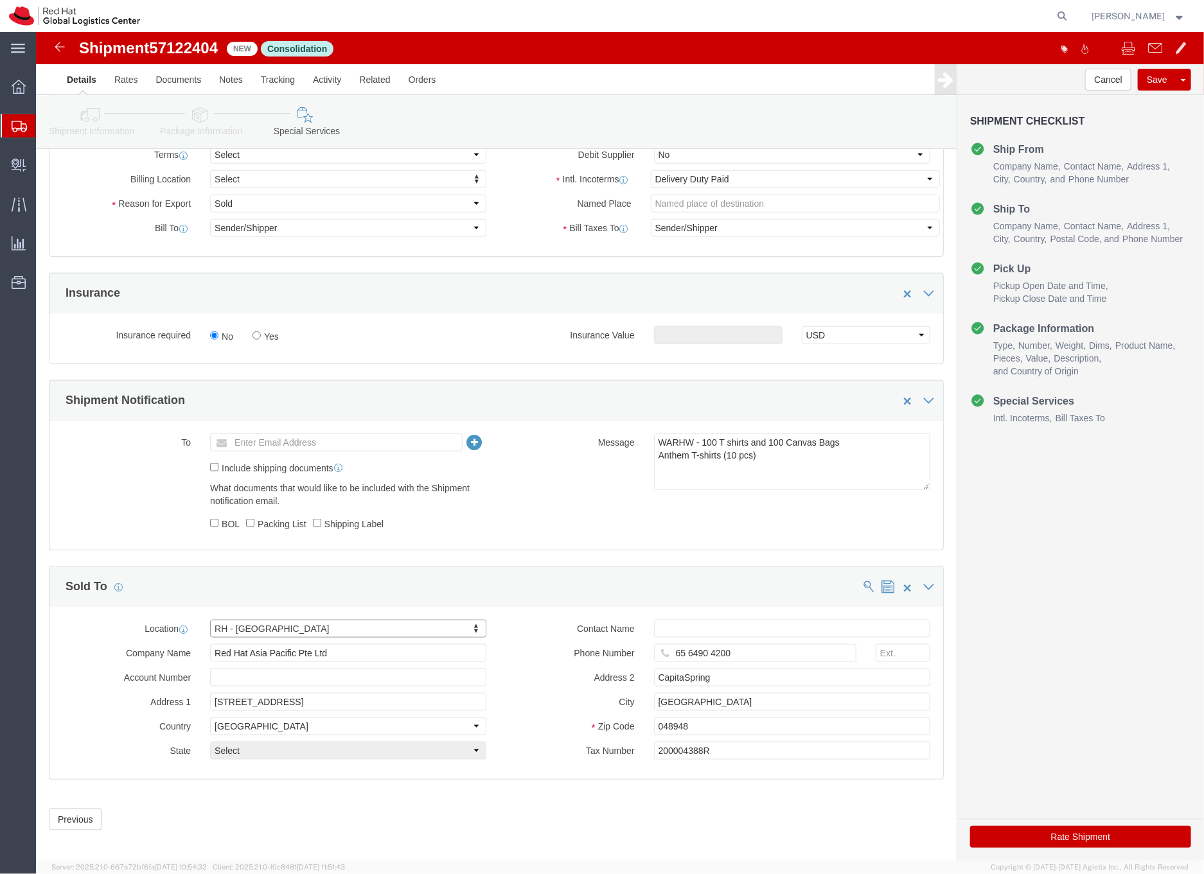
scroll to position [548, 0]
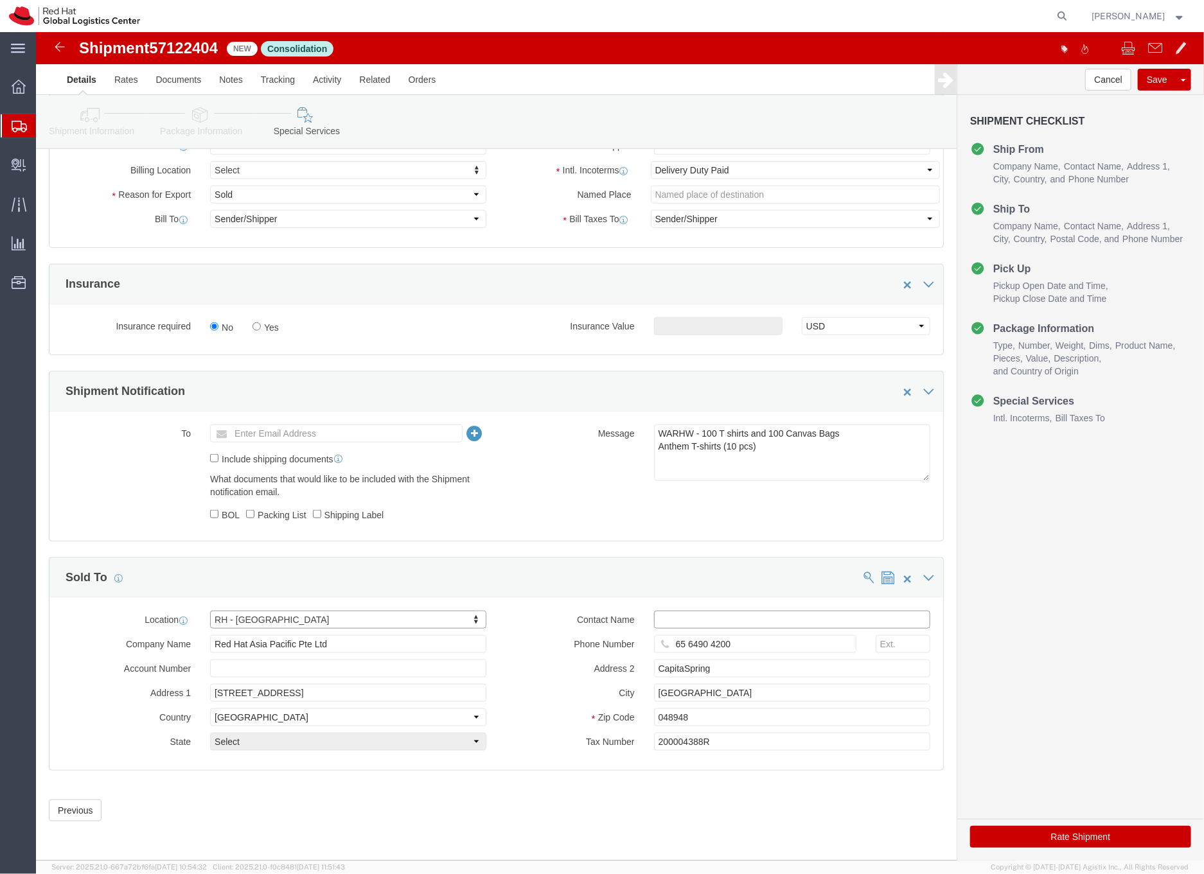
click input "text"
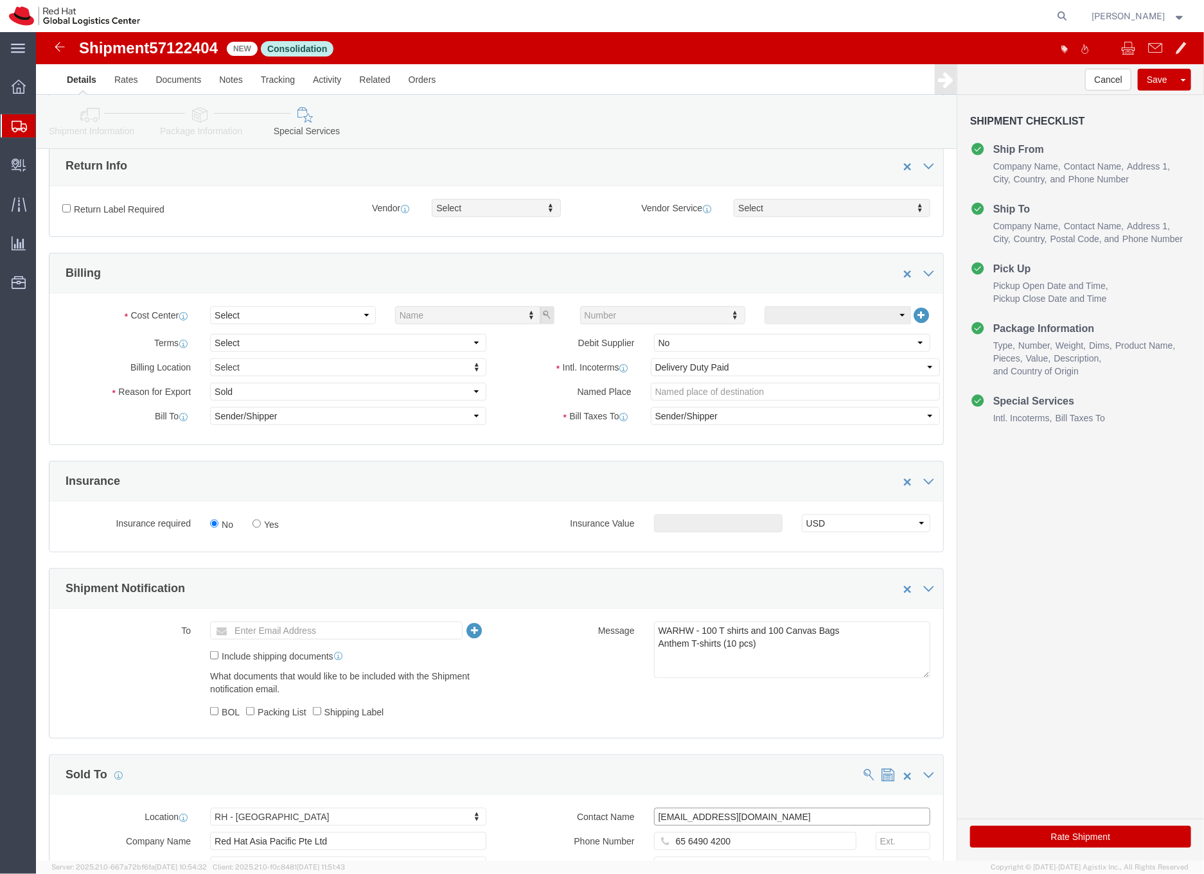
scroll to position [310, 0]
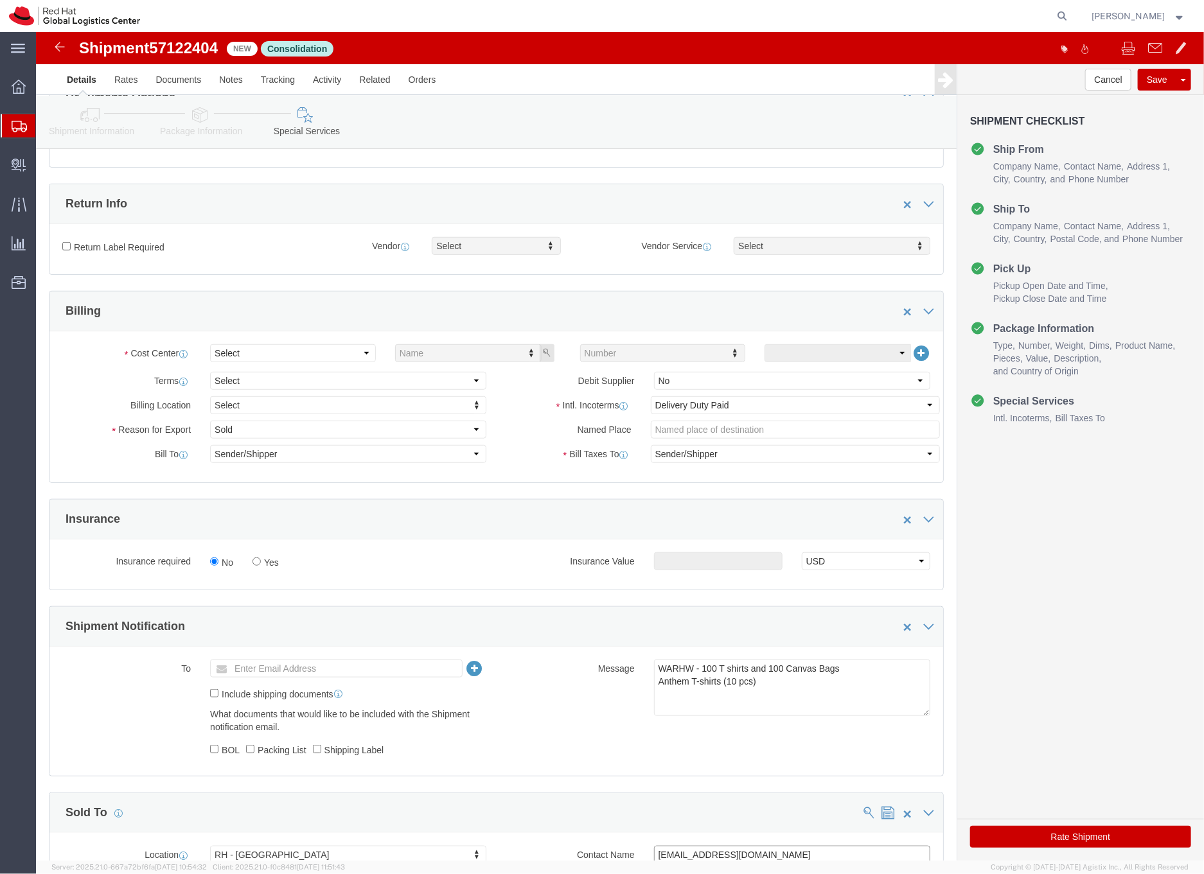
type input "[EMAIL_ADDRESS][DOMAIN_NAME]"
click icon
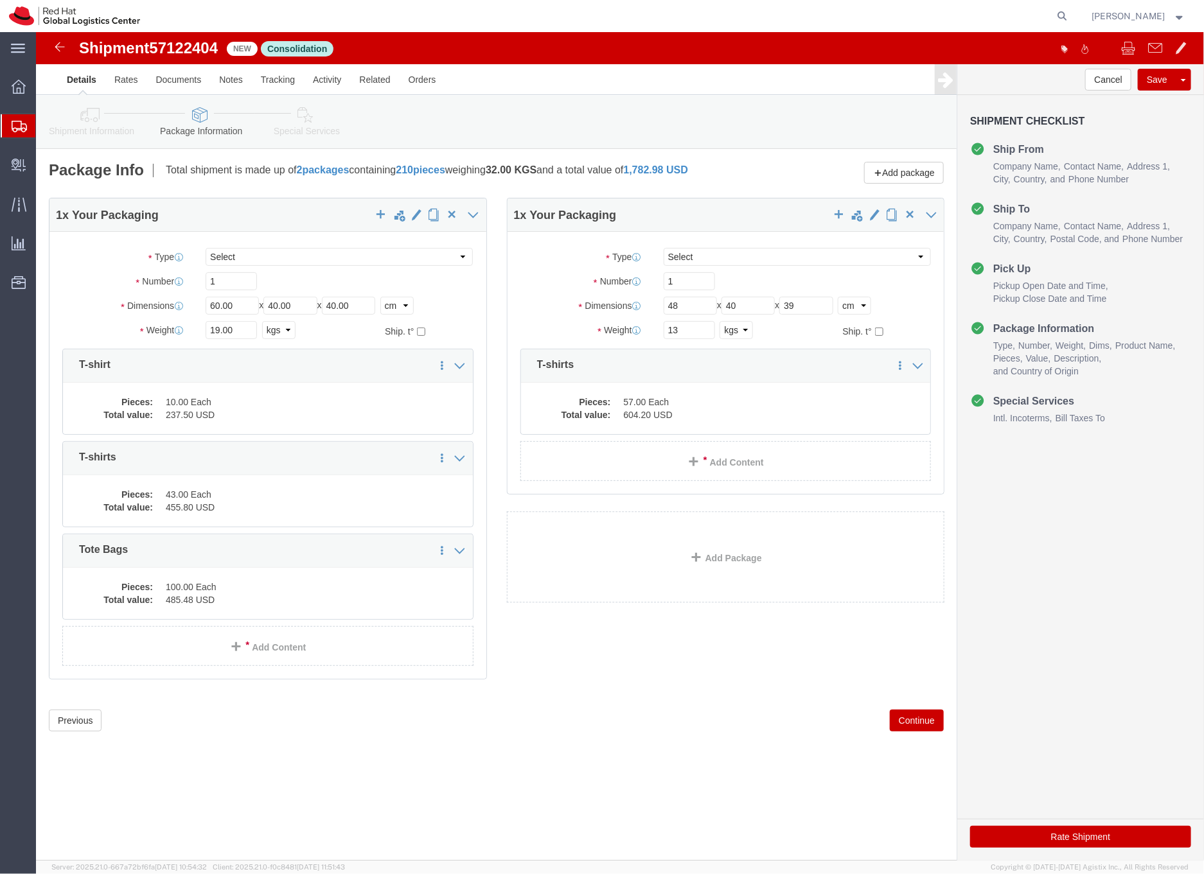
click button "Rate Shipment"
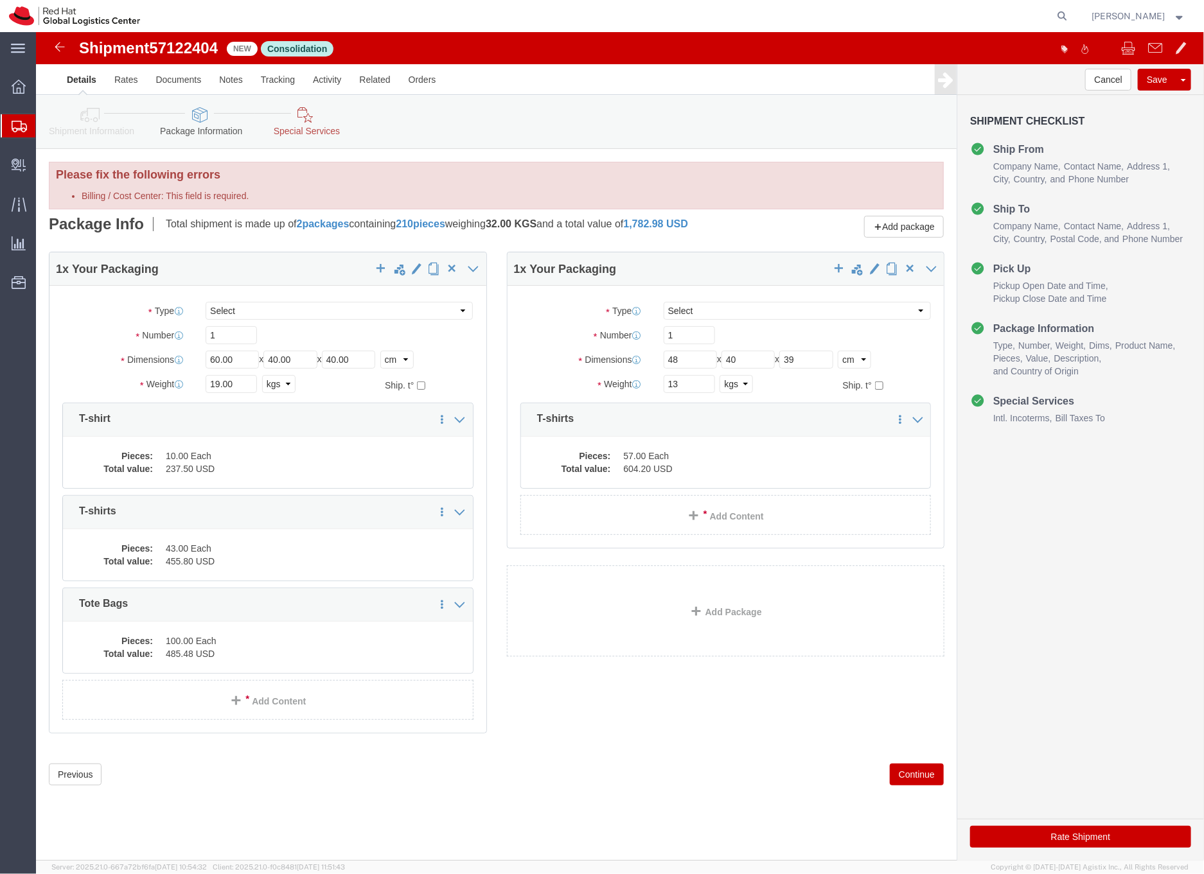
click icon
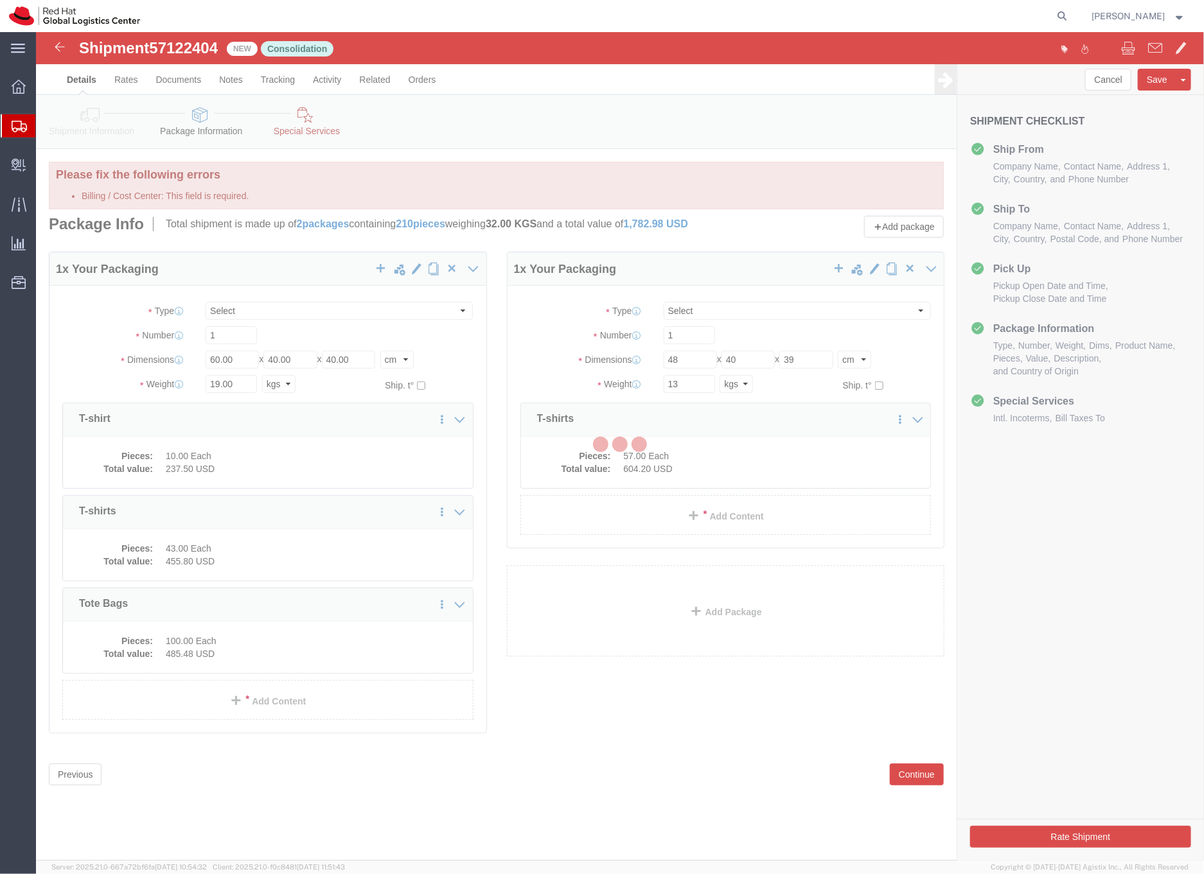
select select
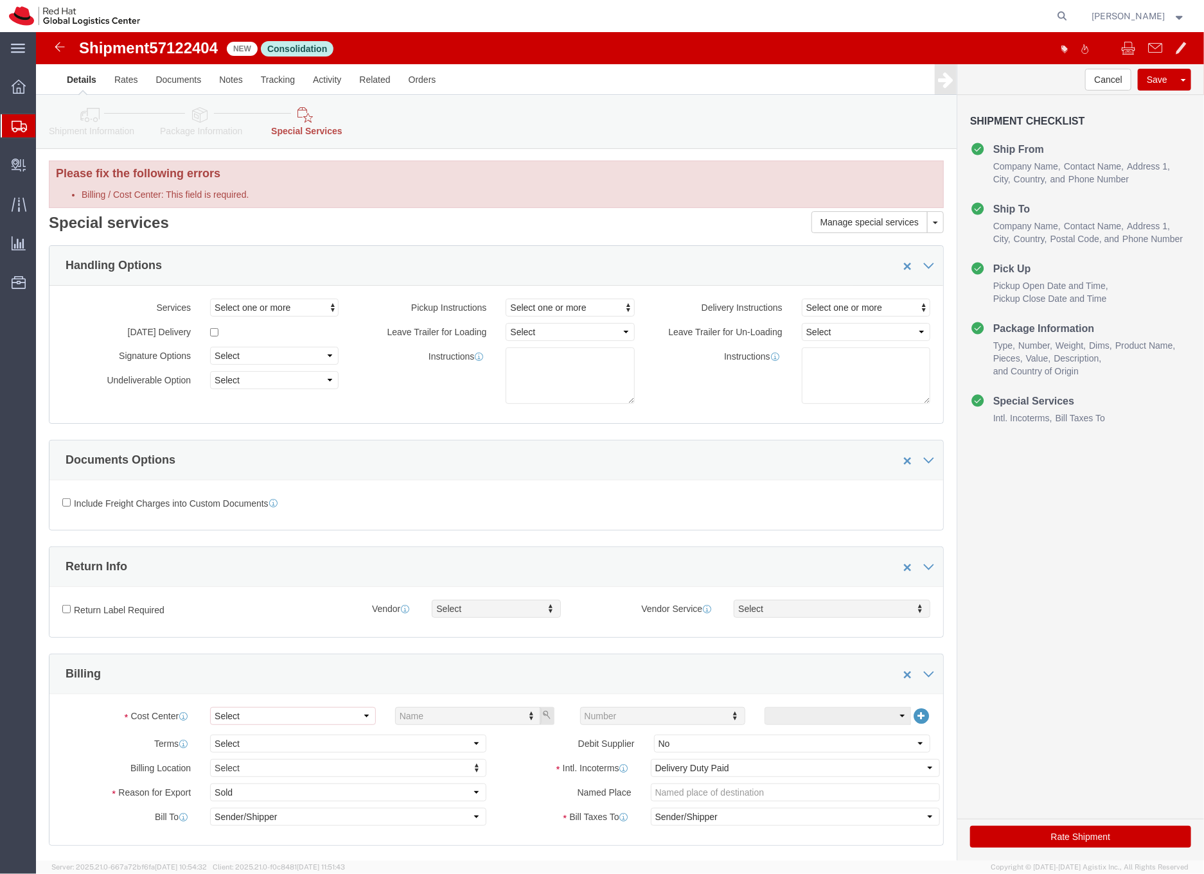
scroll to position [1, 0]
click select "Select Buyer Cost Center Department Operations Number Order Number Sales Person"
select select "COSTCENTER"
click select "Select Buyer Cost Center Department Operations Number Order Number Sales Person"
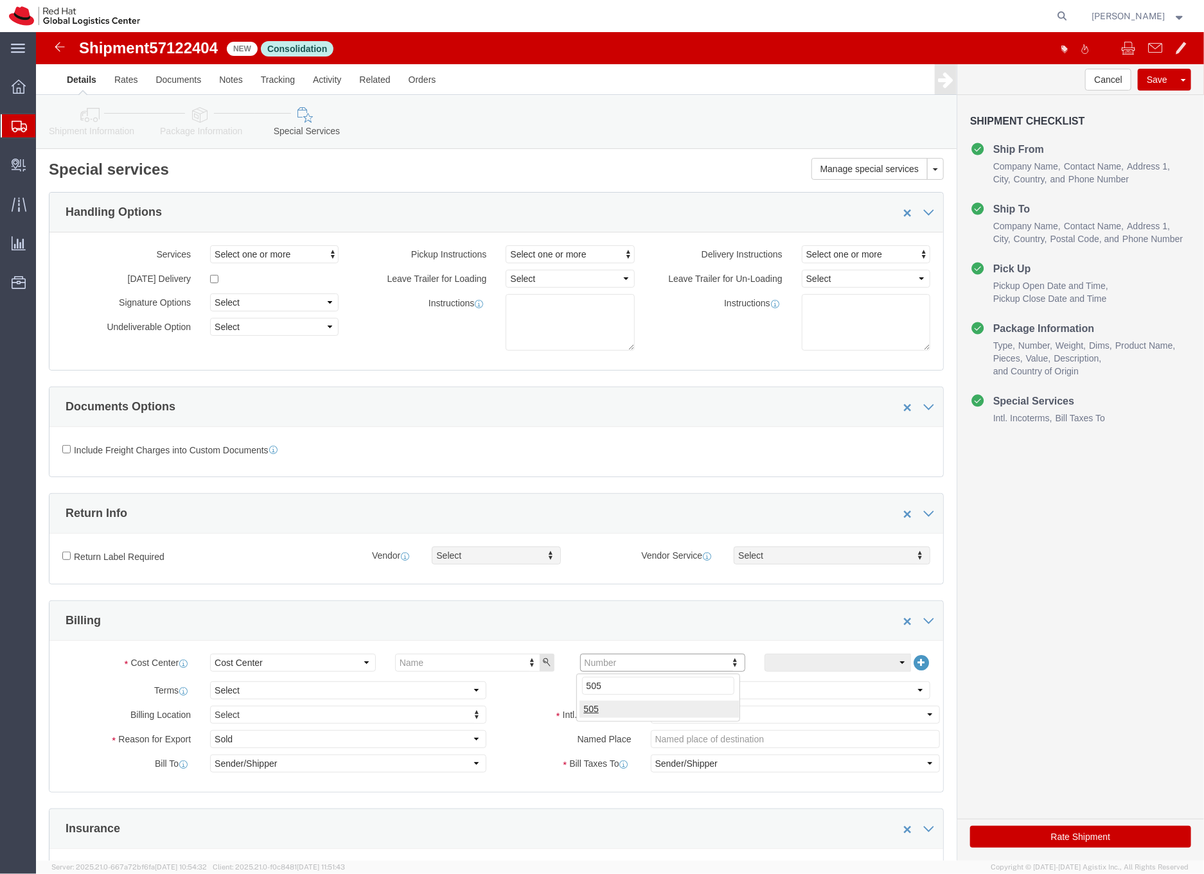
type input "505"
click button "Rate Shipment"
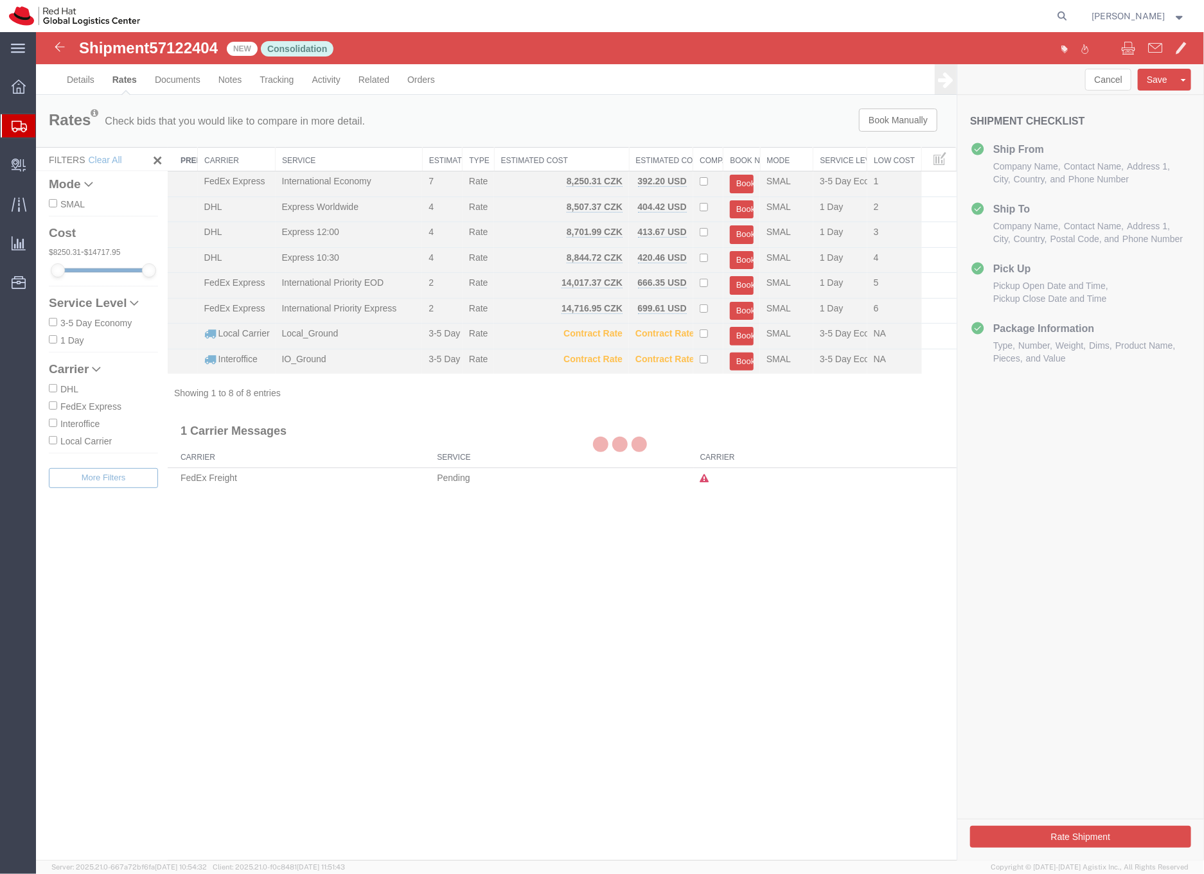
scroll to position [0, 0]
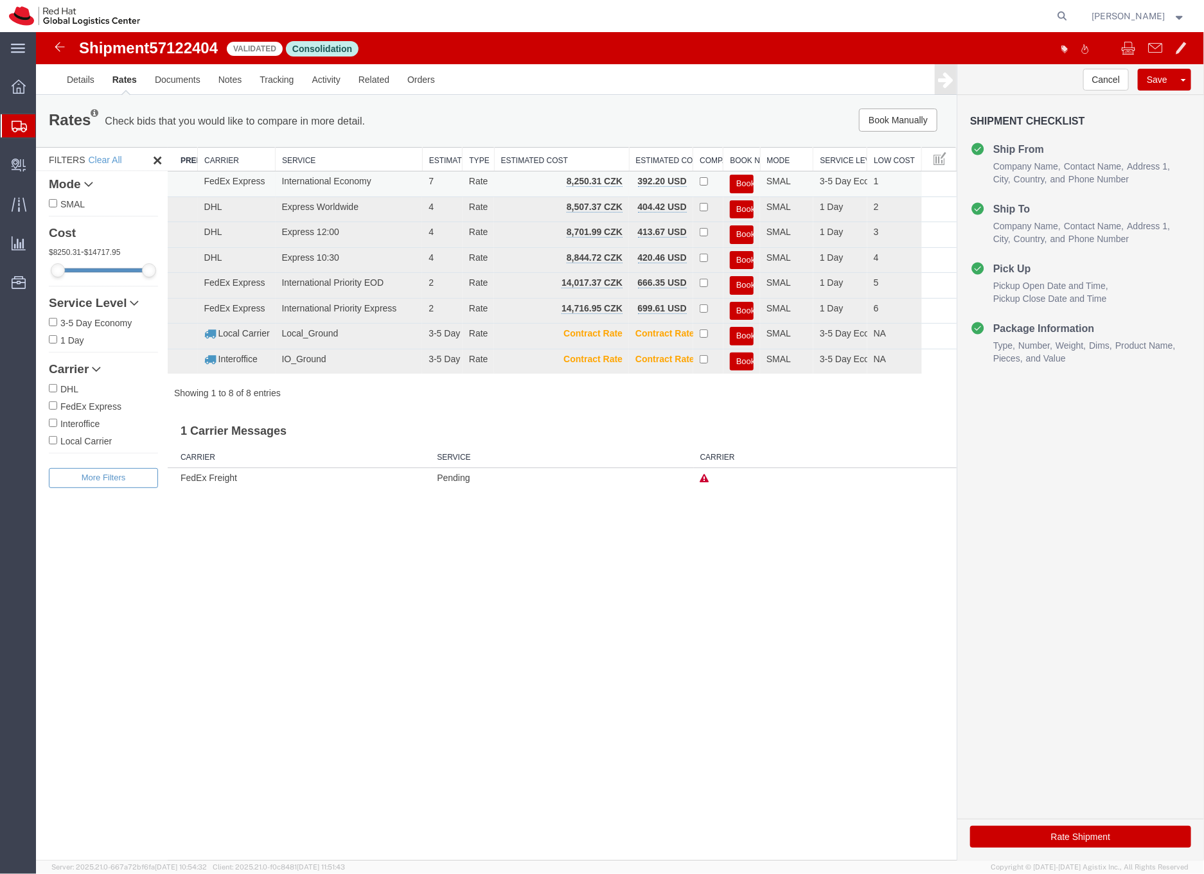
click at [744, 183] on button "Book" at bounding box center [741, 183] width 24 height 19
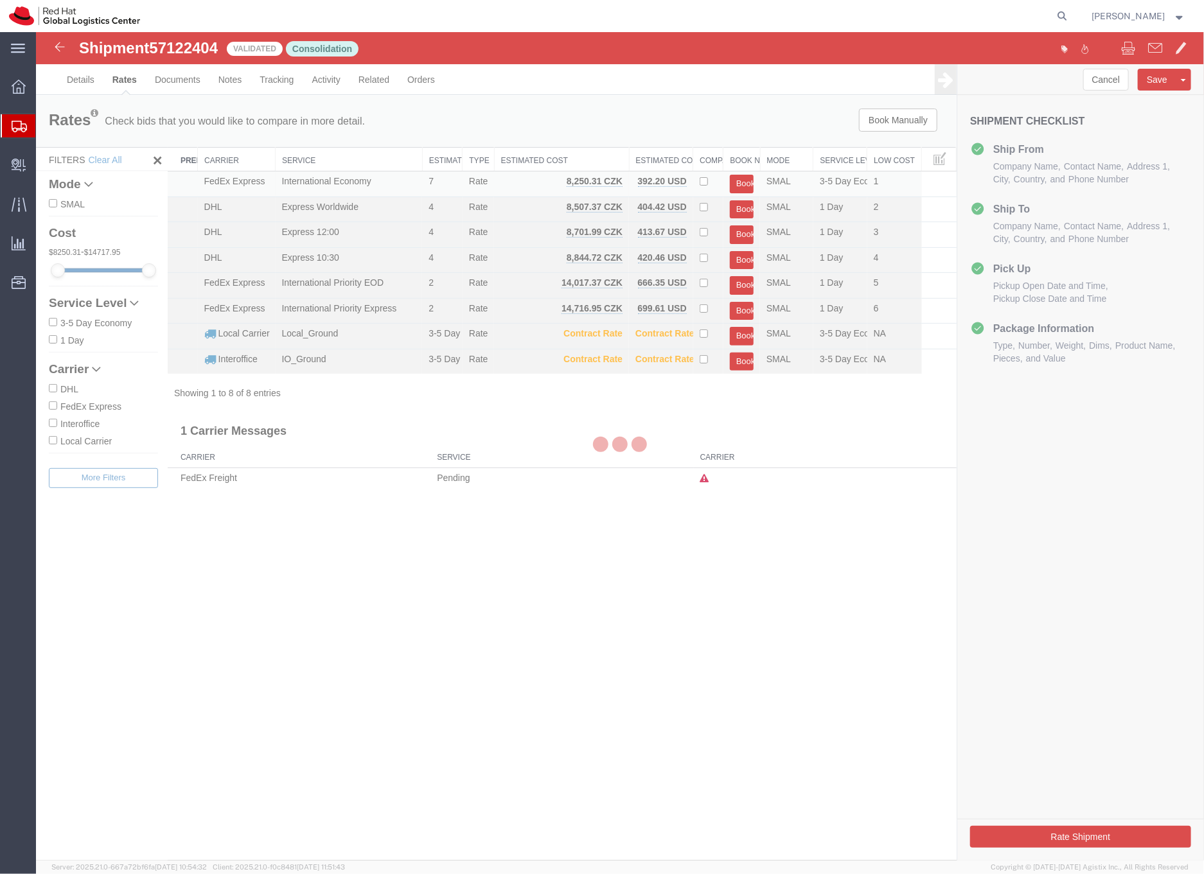
click at [744, 183] on div at bounding box center [619, 445] width 1168 height 829
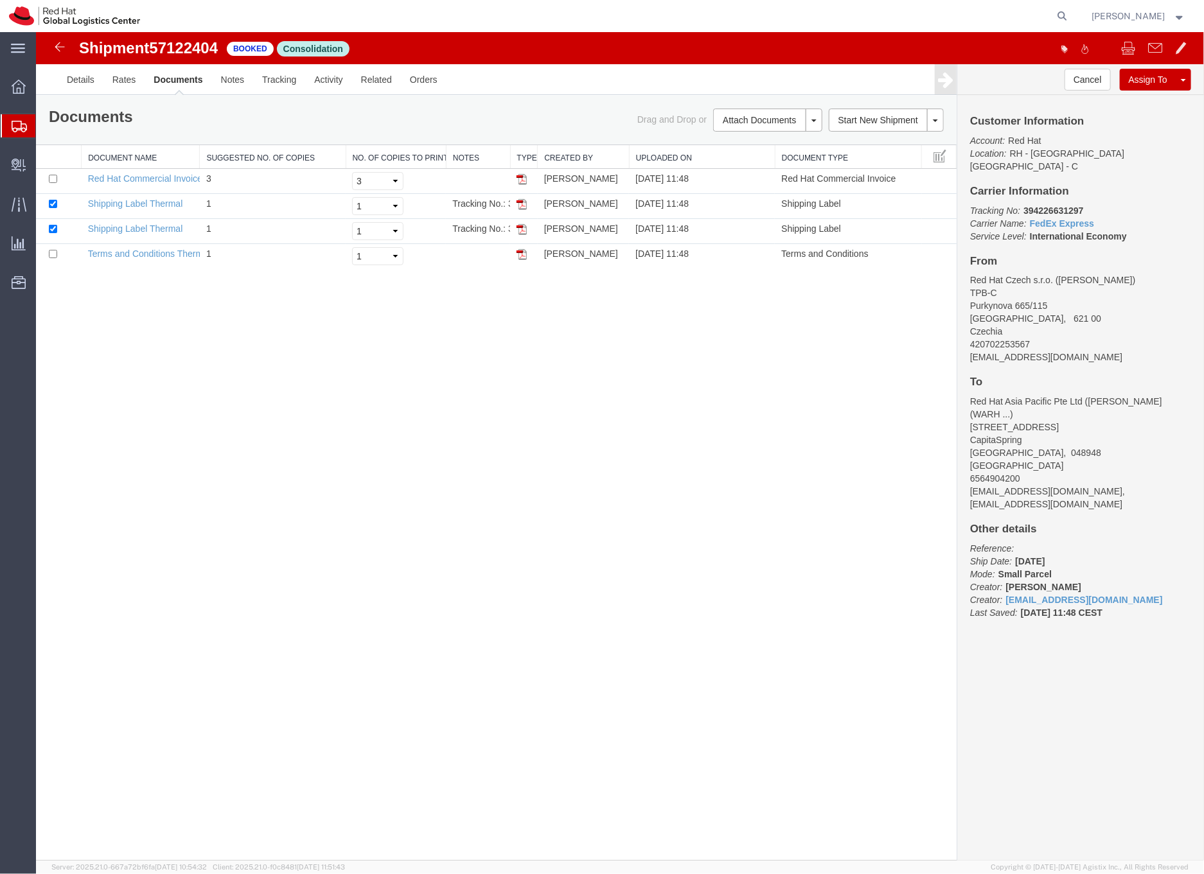
click at [180, 49] on span "57122404" at bounding box center [182, 47] width 69 height 17
copy span "57122404"
click at [1056, 205] on b "394226631297" at bounding box center [1052, 210] width 60 height 10
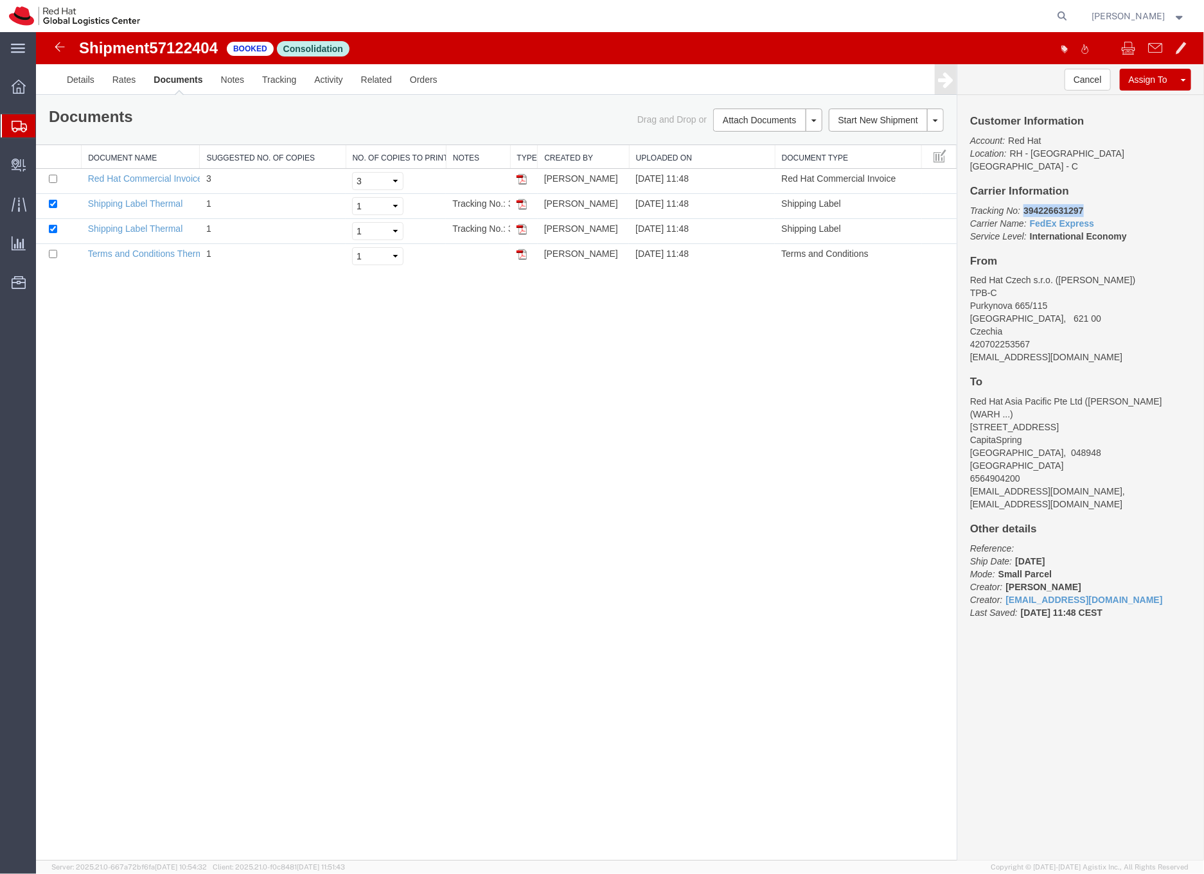
copy b "394226631297"
click at [152, 203] on link "Shipping Label Thermal" at bounding box center [134, 203] width 95 height 10
drag, startPoint x: 112, startPoint y: 226, endPoint x: 585, endPoint y: 42, distance: 507.4
click at [112, 226] on link "Shipping Label Thermal" at bounding box center [134, 228] width 95 height 10
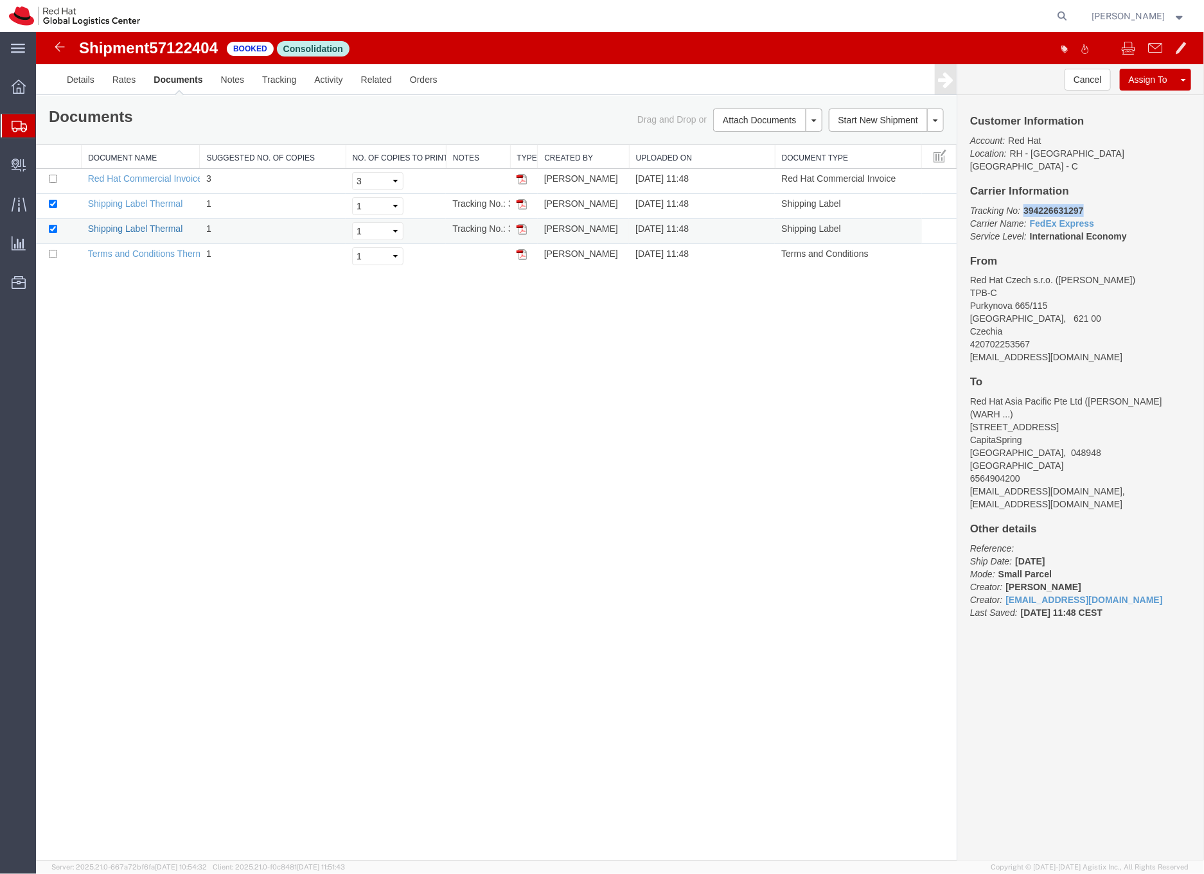
click at [112, 226] on link "Shipping Label Thermal" at bounding box center [134, 228] width 95 height 10
click at [138, 231] on link "Shipping Label Thermal" at bounding box center [134, 228] width 95 height 10
click at [1071, 13] on icon at bounding box center [1062, 16] width 18 height 18
click at [819, 21] on input "search" at bounding box center [858, 16] width 390 height 31
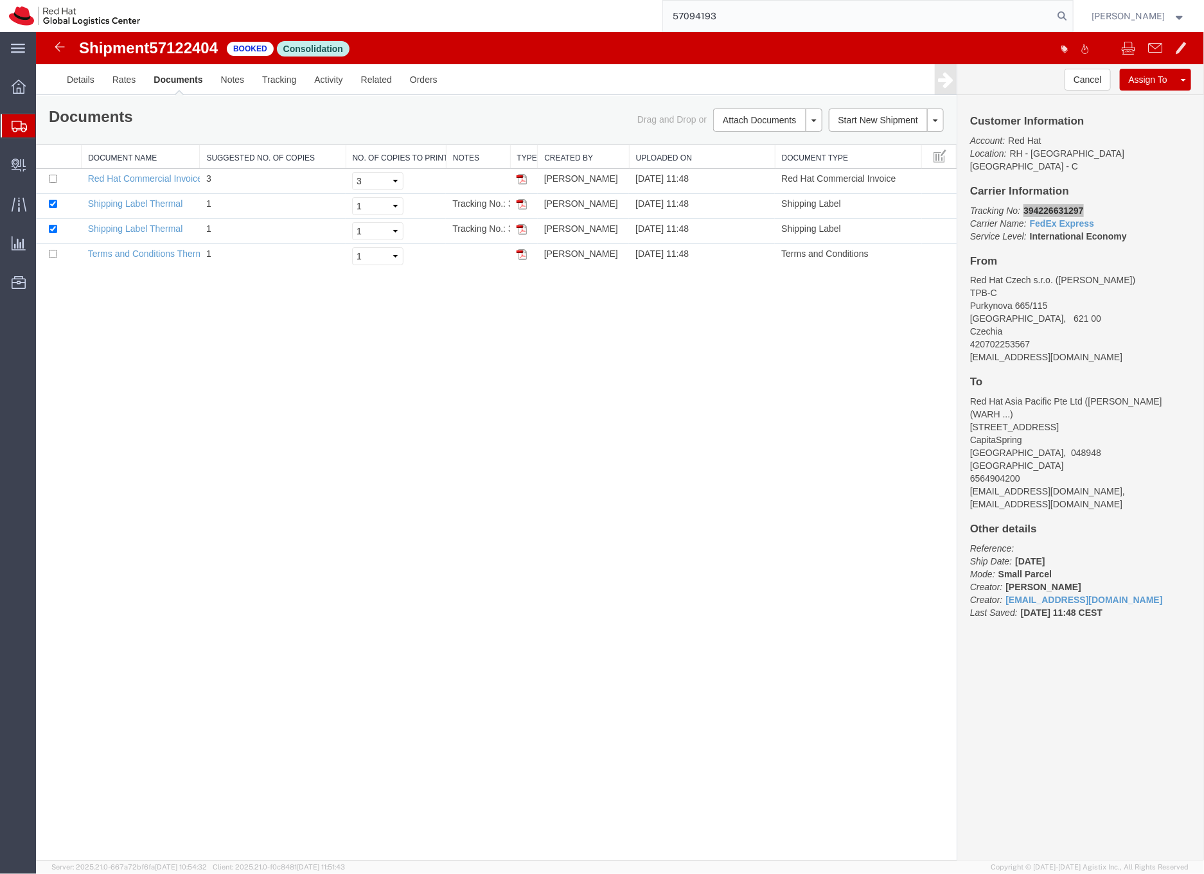
type input "57094193"
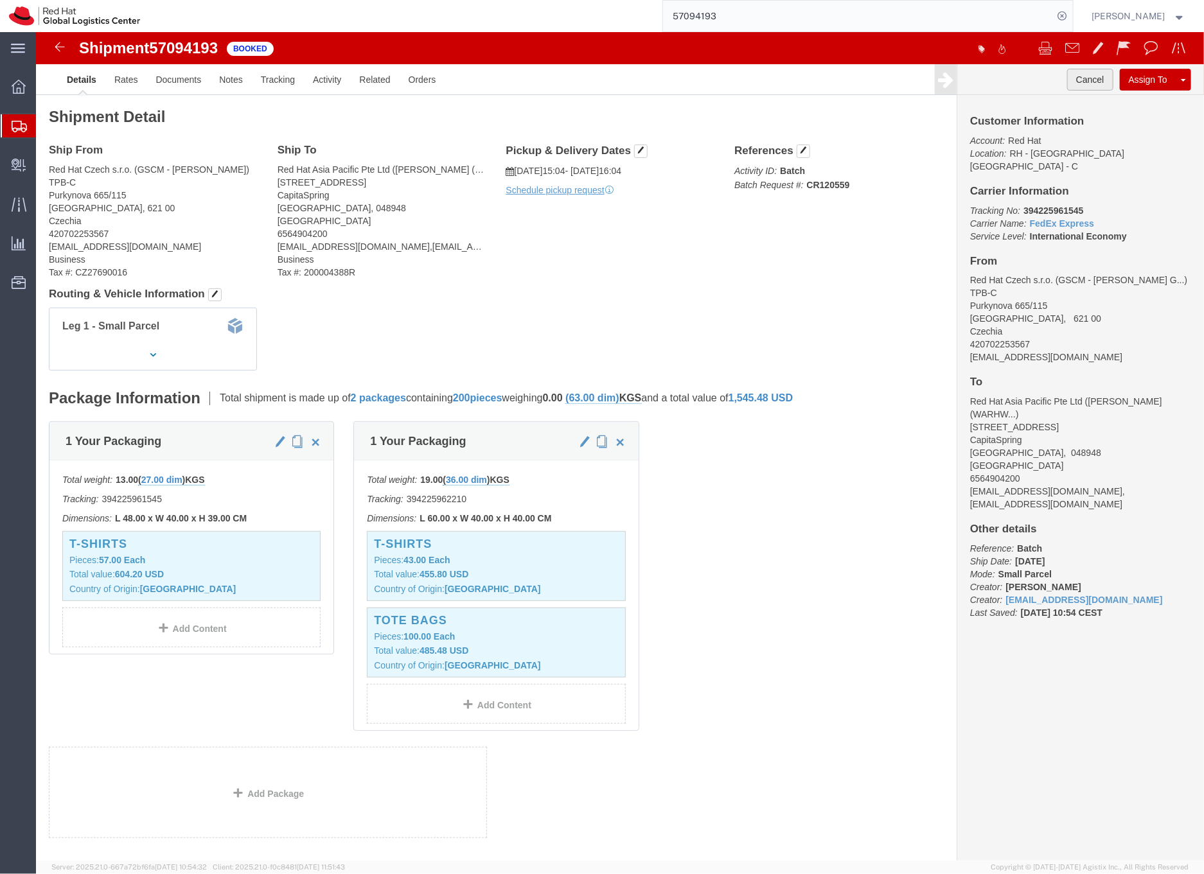
click button "Cancel"
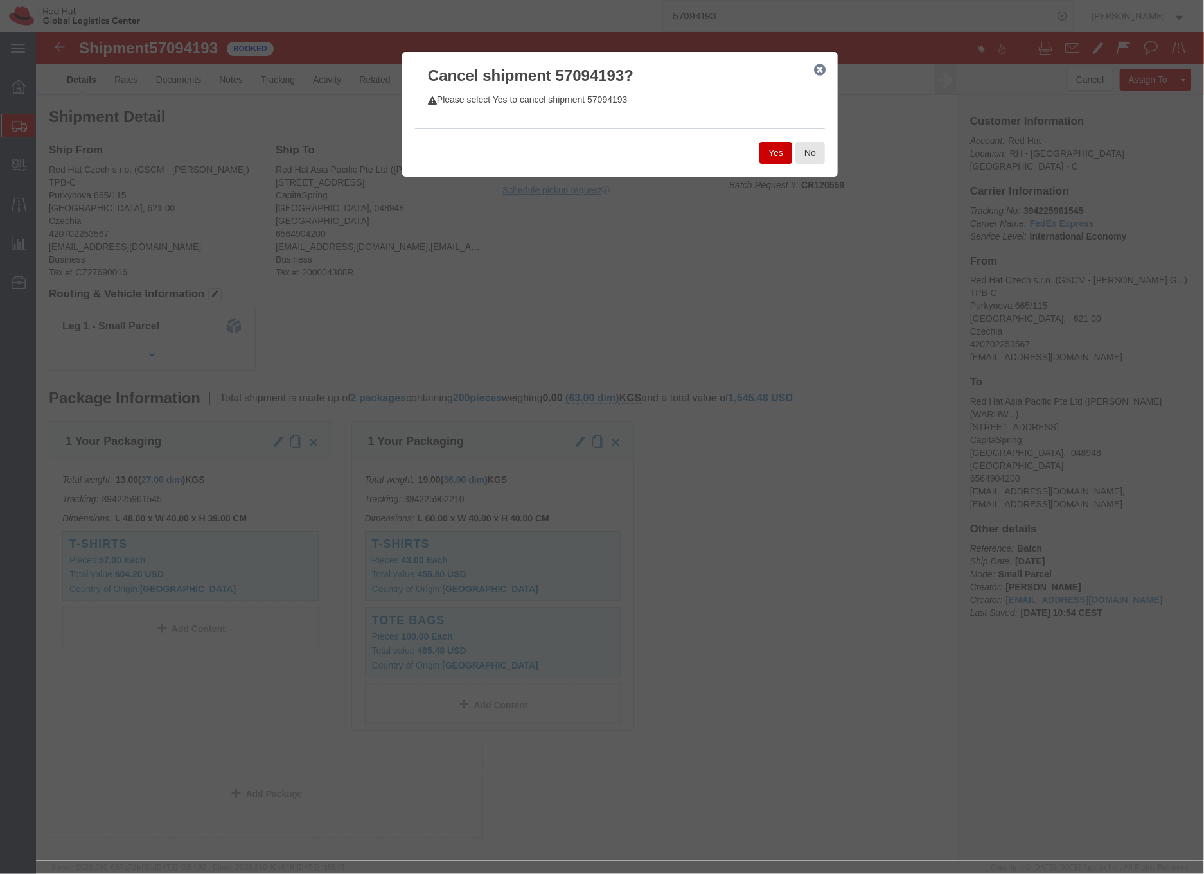
click button "Yes"
